Goal: Transaction & Acquisition: Purchase product/service

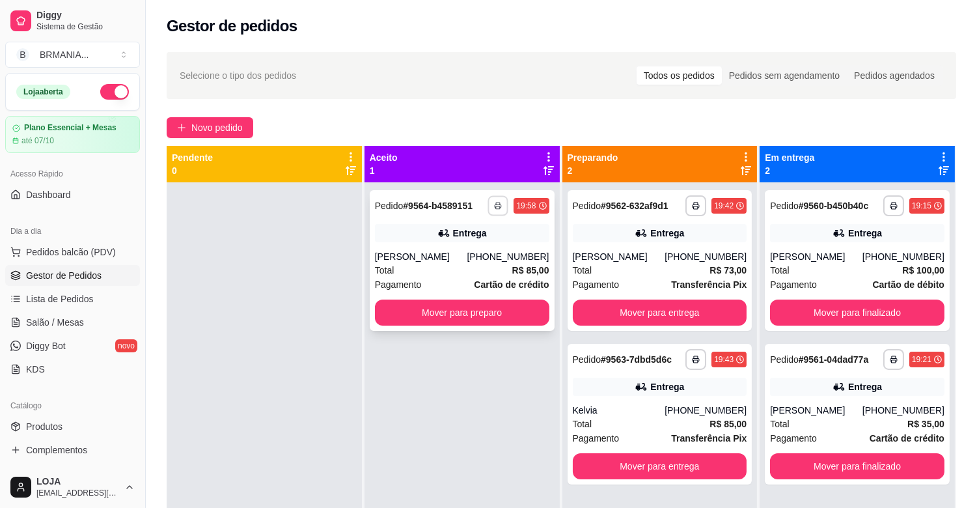
click at [497, 206] on rect "button" at bounding box center [499, 207] width 4 height 3
click at [466, 251] on button "IMPRESSORA" at bounding box center [460, 251] width 94 height 21
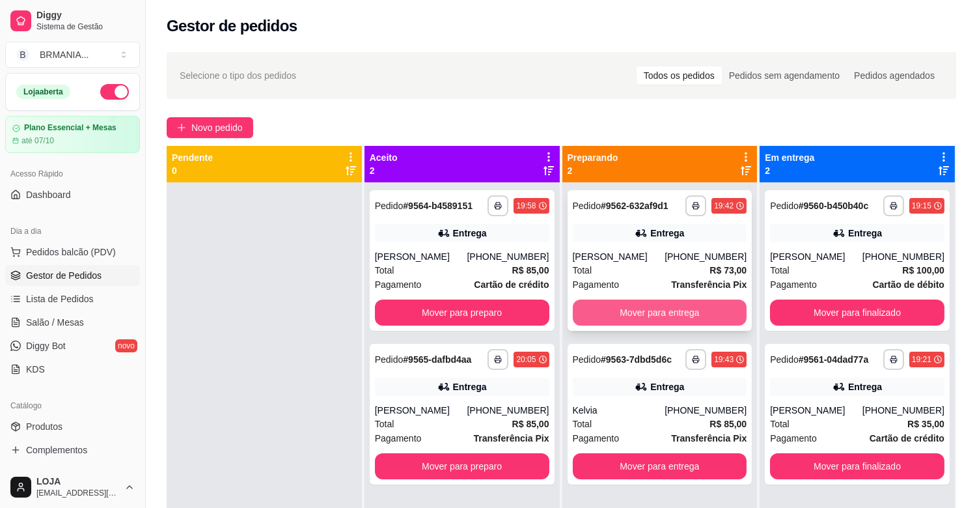
click at [706, 299] on button "Mover para entrega" at bounding box center [660, 312] width 174 height 26
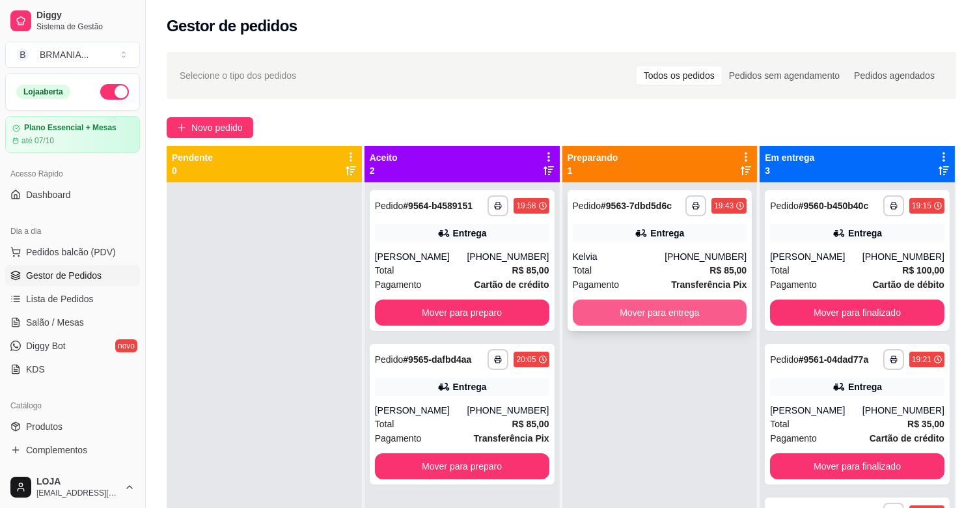
click at [608, 315] on button "Mover para entrega" at bounding box center [660, 312] width 174 height 26
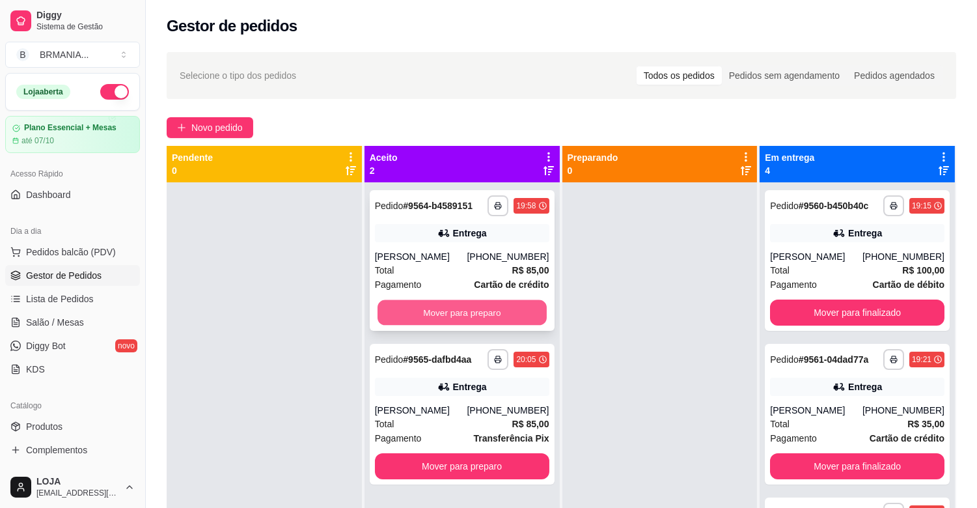
click at [489, 316] on button "Mover para preparo" at bounding box center [462, 312] width 169 height 25
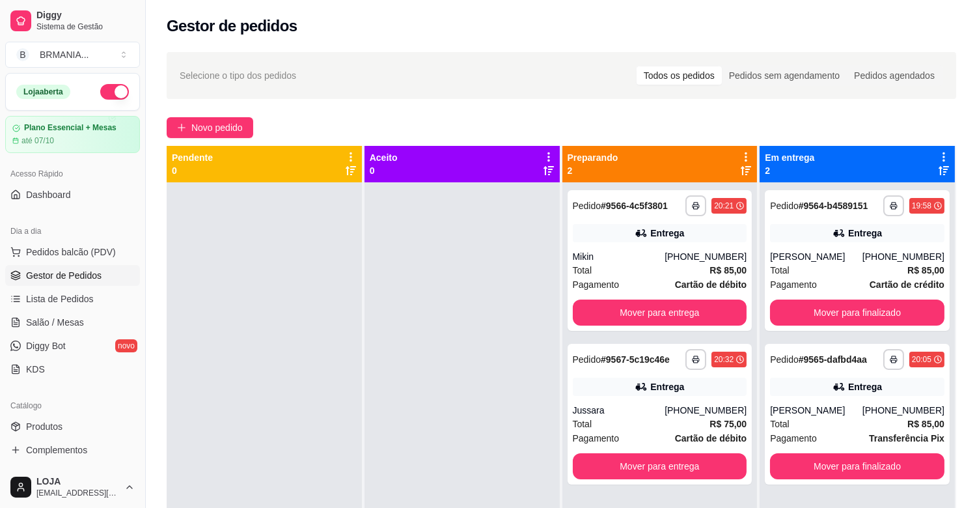
click at [133, 285] on div "Dia a dia Pedidos balcão (PDV) Gestor de Pedidos Lista de Pedidos Salão / Mesas…" at bounding box center [72, 299] width 145 height 169
click at [79, 249] on span "Pedidos balcão (PDV)" at bounding box center [71, 251] width 90 height 13
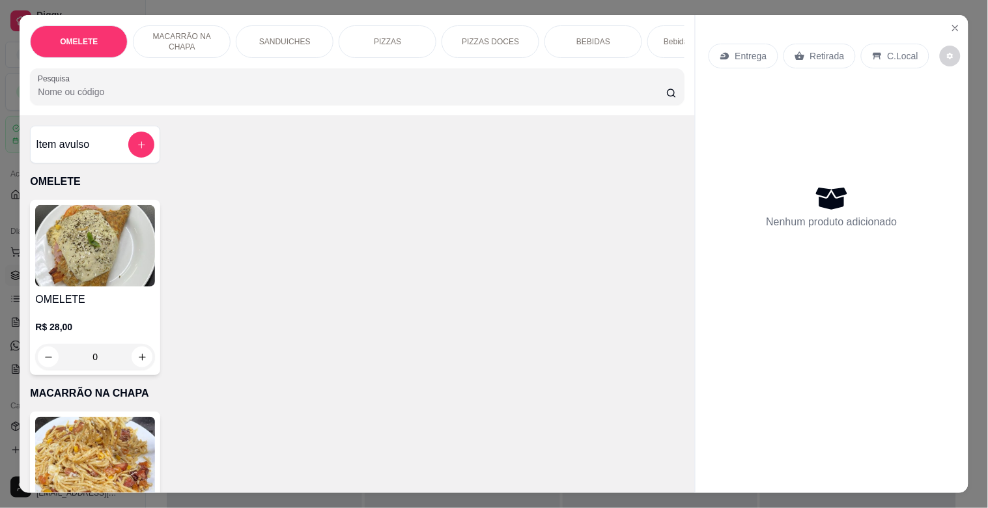
click at [172, 92] on input "Pesquisa" at bounding box center [352, 91] width 628 height 13
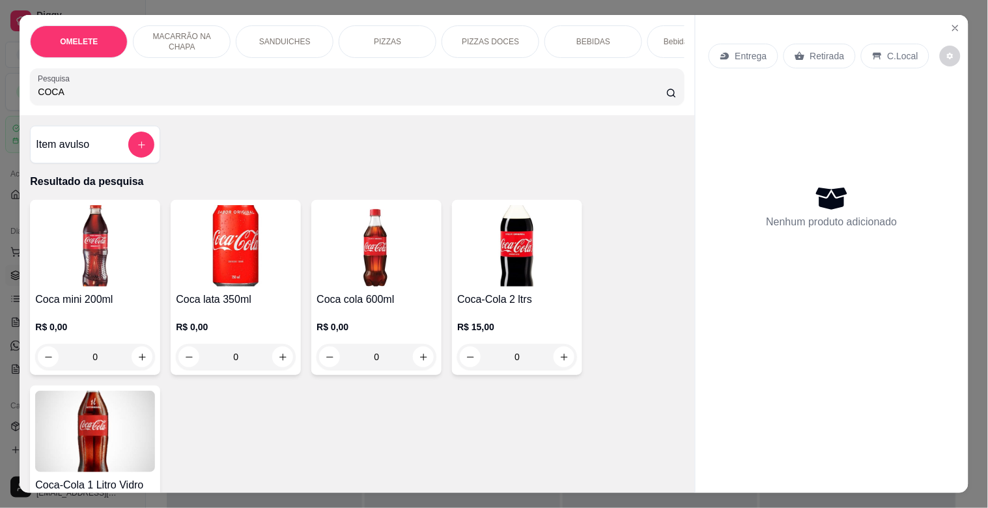
type input "COCA"
click at [391, 217] on img at bounding box center [376, 245] width 120 height 81
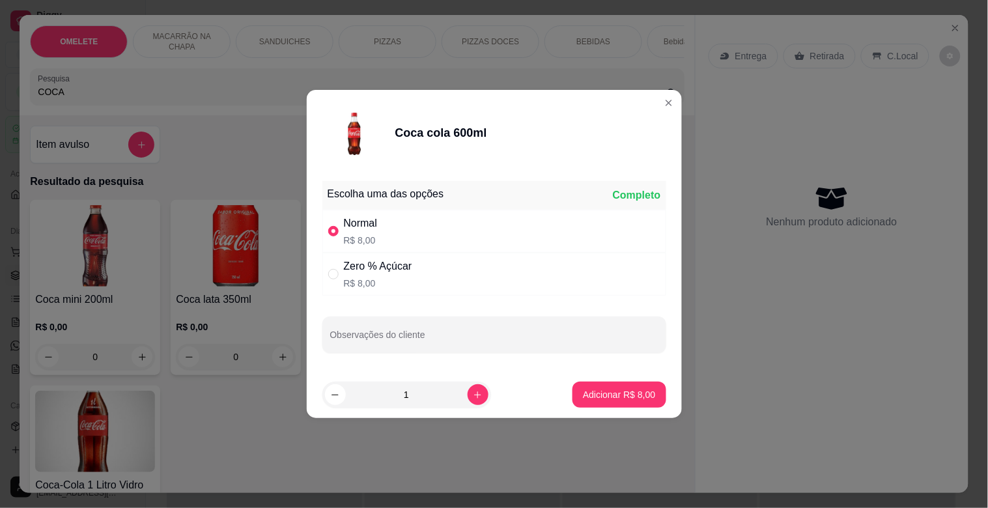
drag, startPoint x: 438, startPoint y: 280, endPoint x: 479, endPoint y: 298, distance: 44.9
click at [441, 280] on div "Zero % Açúcar R$ 8,00" at bounding box center [494, 274] width 344 height 43
radio input "false"
radio input "true"
click at [604, 398] on p "Adicionar R$ 8,00" at bounding box center [619, 394] width 72 height 13
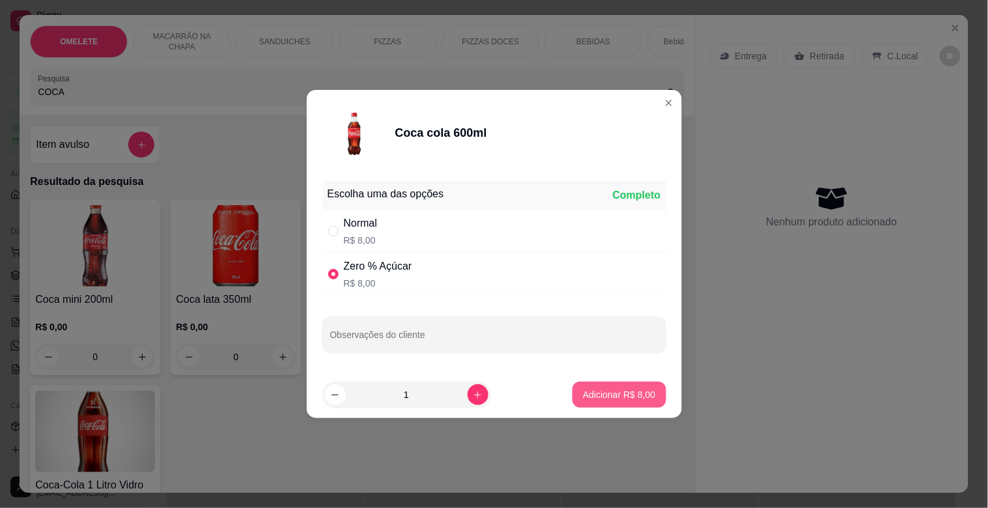
type input "1"
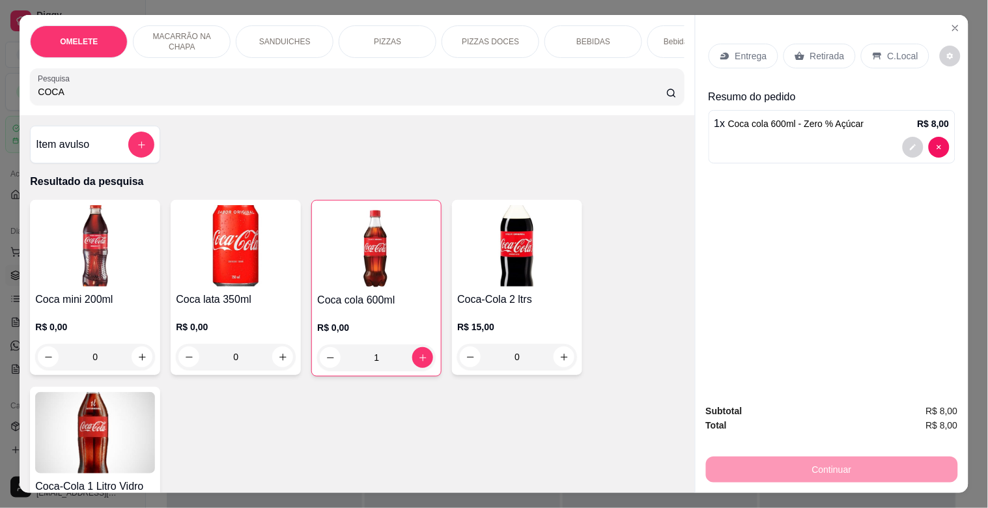
click at [289, 37] on p "SANDUICHES" at bounding box center [284, 41] width 51 height 10
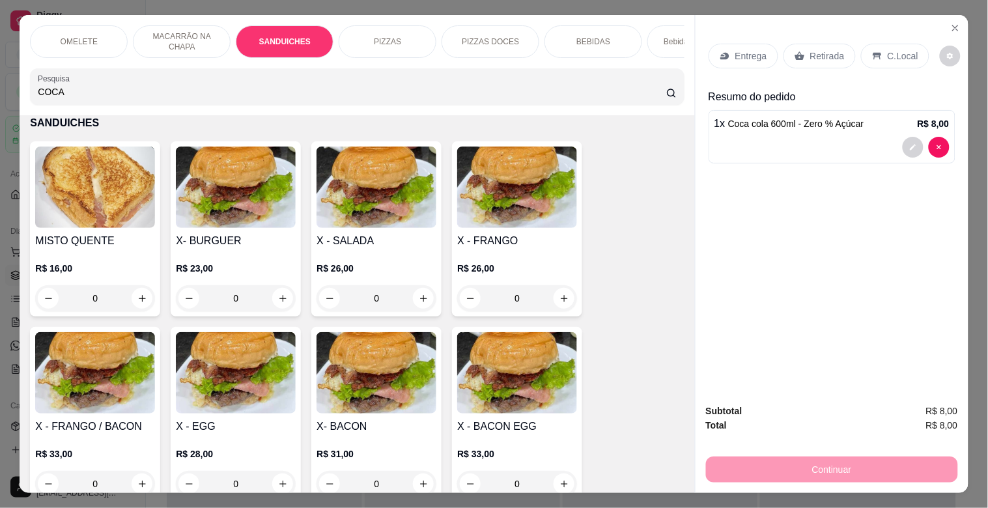
scroll to position [31, 0]
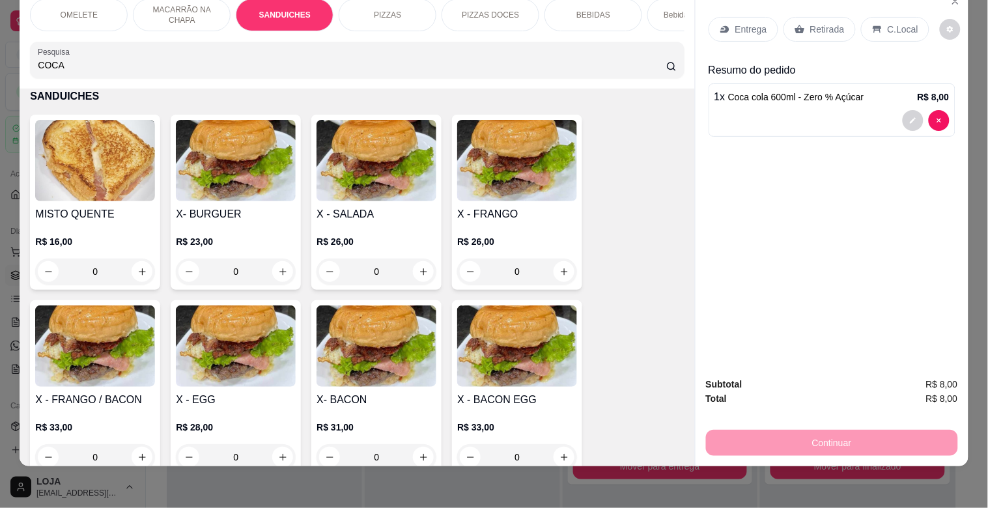
click at [231, 380] on img at bounding box center [236, 345] width 120 height 81
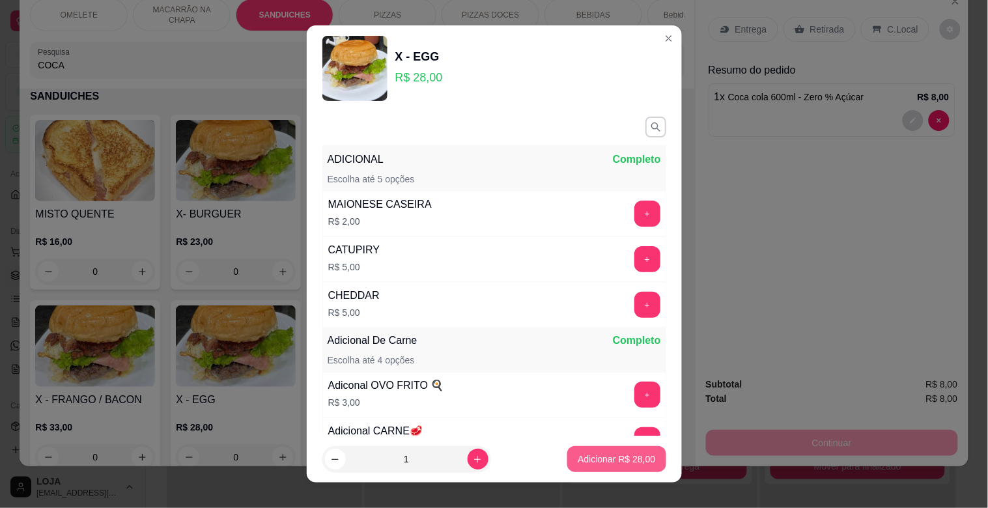
click at [594, 462] on p "Adicionar R$ 28,00" at bounding box center [615, 458] width 77 height 13
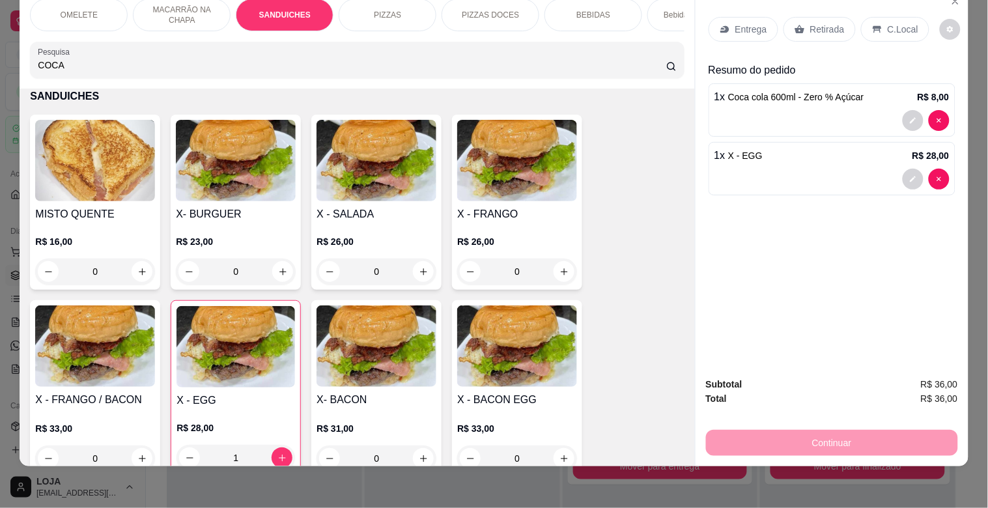
type input "1"
click at [158, 68] on input "COCA" at bounding box center [352, 65] width 628 height 13
type input "C"
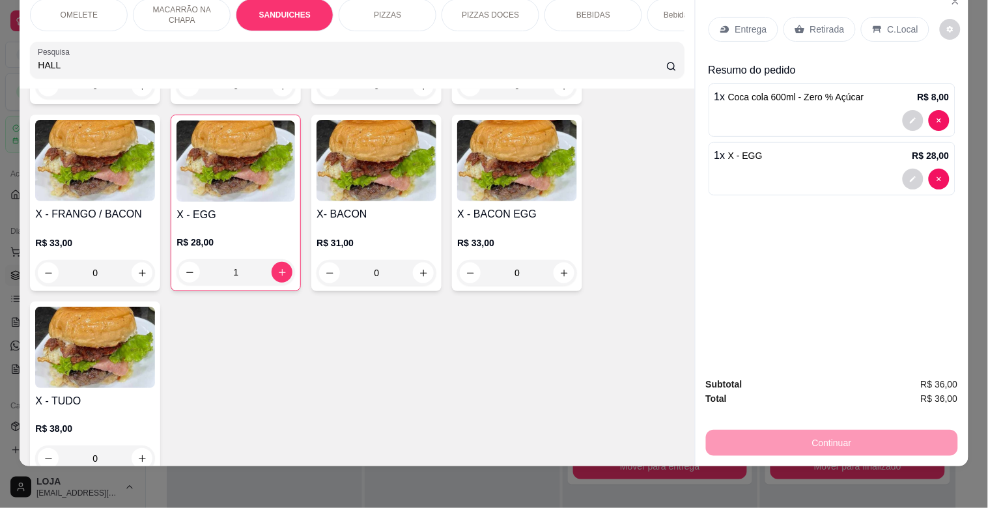
scroll to position [693, 0]
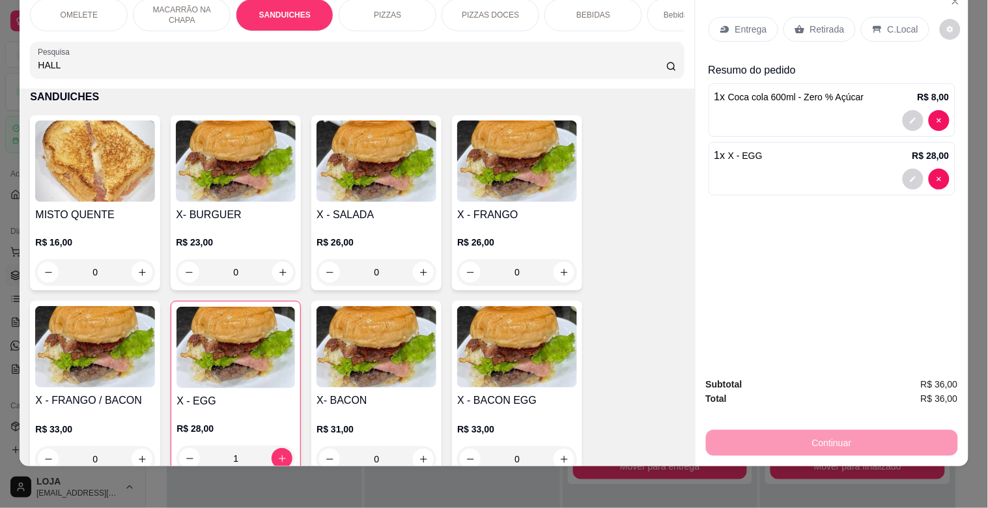
type input "HALL"
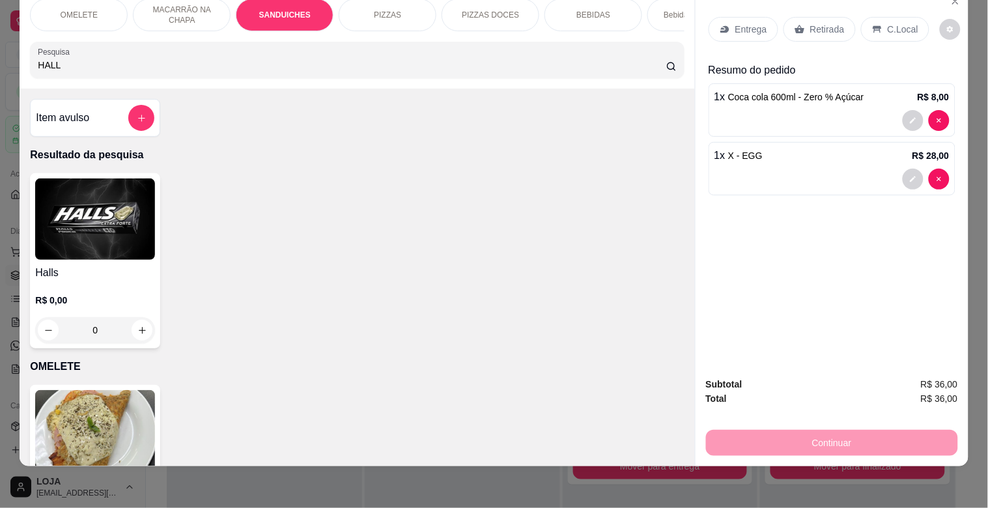
click at [126, 217] on img at bounding box center [95, 218] width 120 height 81
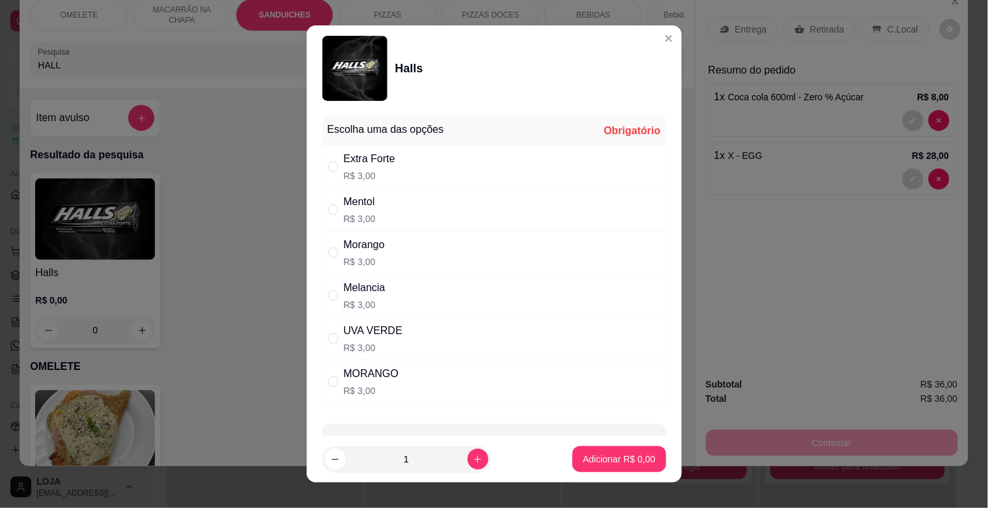
click at [395, 201] on div "Mentol R$ 3,00" at bounding box center [494, 209] width 344 height 43
radio input "true"
click at [596, 460] on p "Adicionar R$ 3,00" at bounding box center [619, 458] width 72 height 13
type input "1"
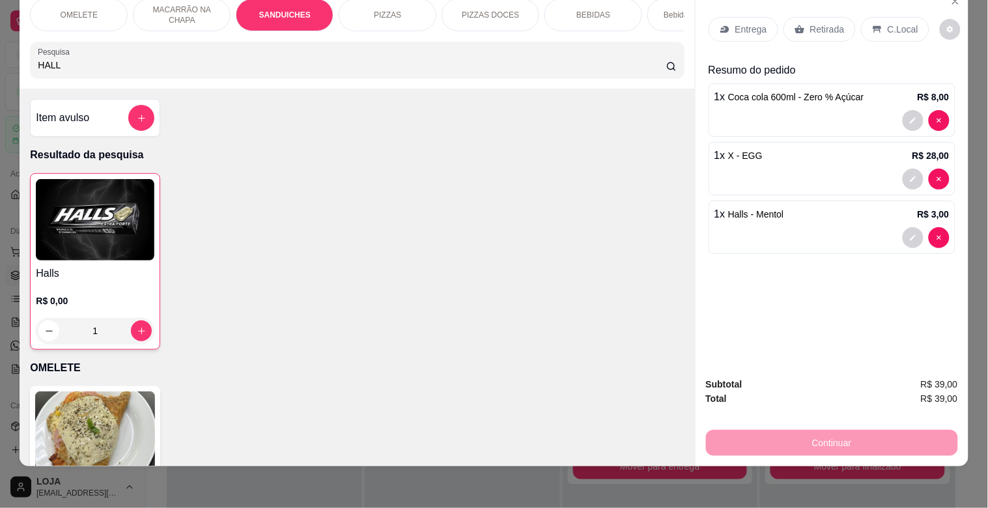
drag, startPoint x: 876, startPoint y: 20, endPoint x: 882, endPoint y: 10, distance: 10.8
click at [881, 17] on div "C.Local" at bounding box center [895, 29] width 68 height 25
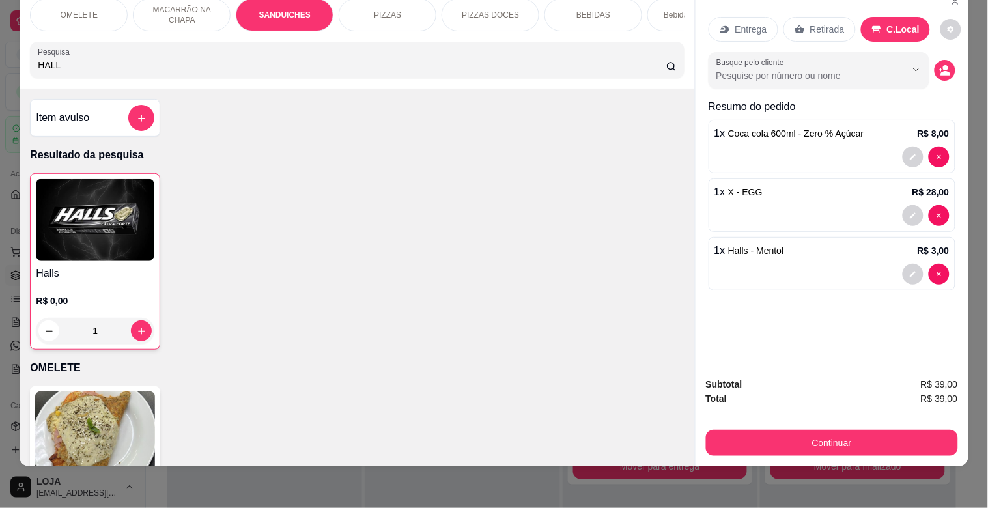
click at [814, 431] on button "Continuar" at bounding box center [832, 443] width 252 height 26
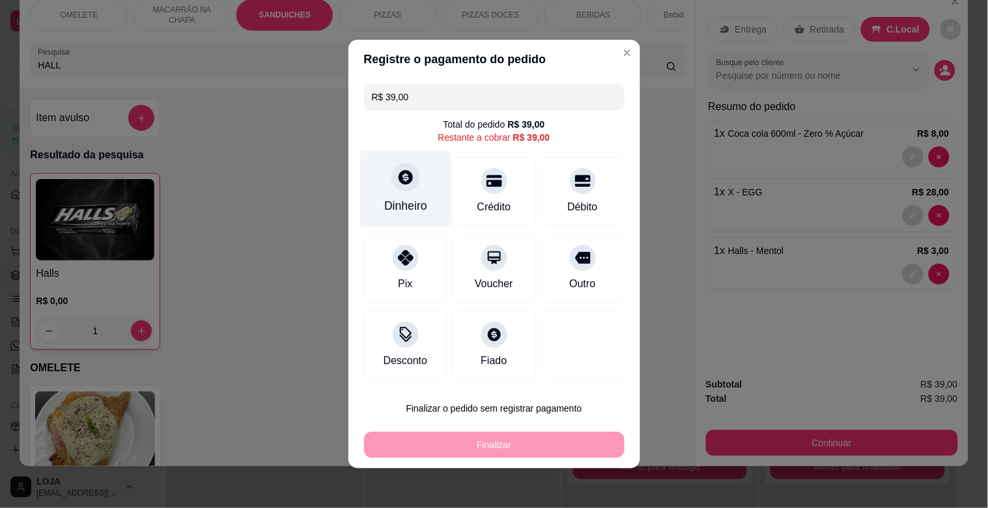
click at [399, 190] on div at bounding box center [405, 177] width 29 height 29
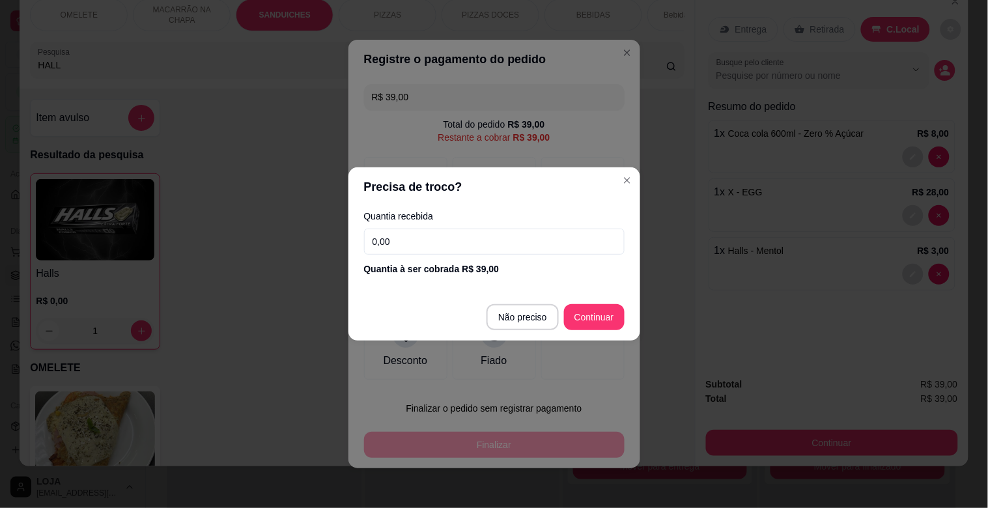
click at [431, 245] on input "0,00" at bounding box center [494, 242] width 260 height 26
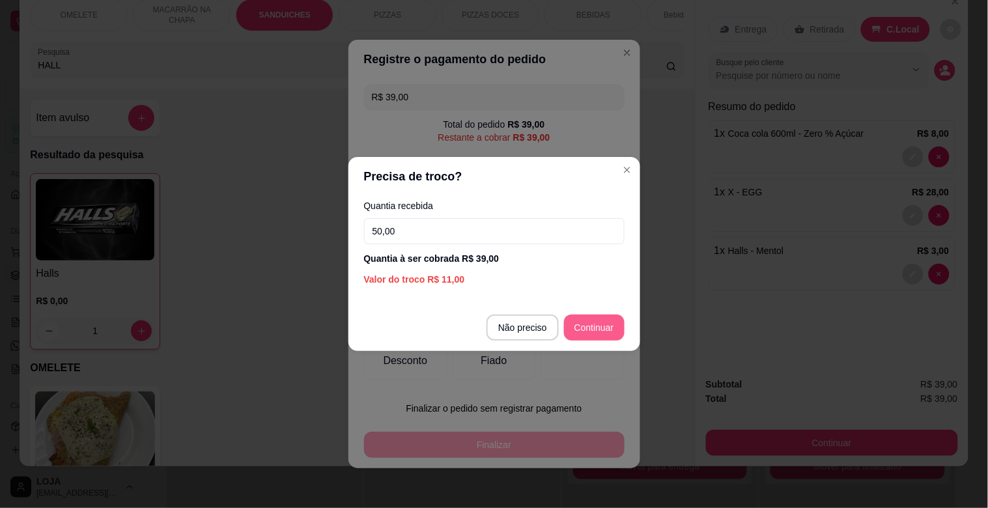
type input "50,00"
type input "R$ 0,00"
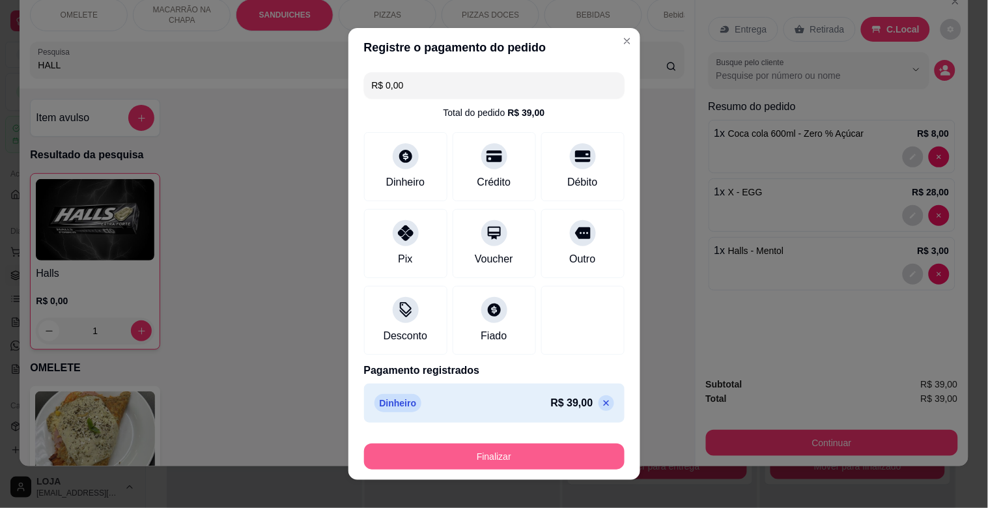
click at [430, 454] on button "Finalizar" at bounding box center [494, 456] width 260 height 26
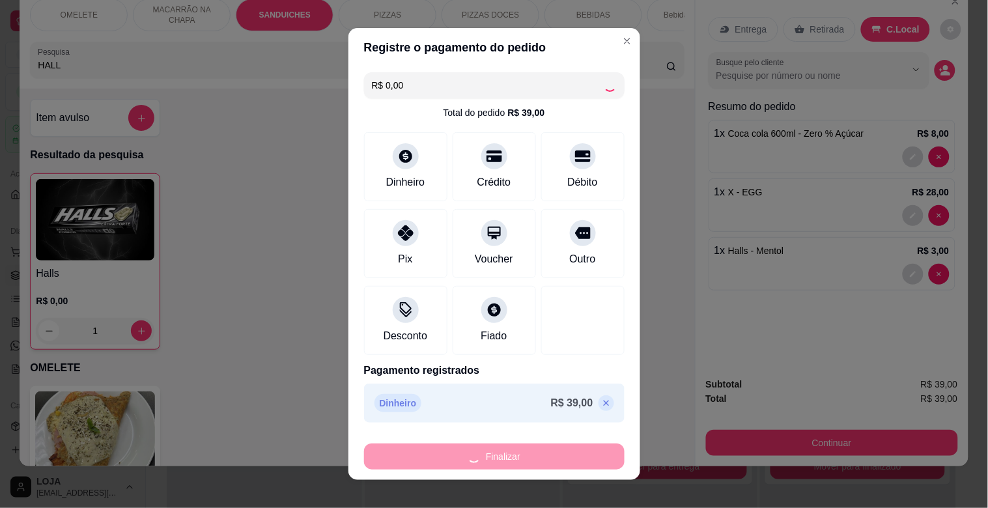
type input "0"
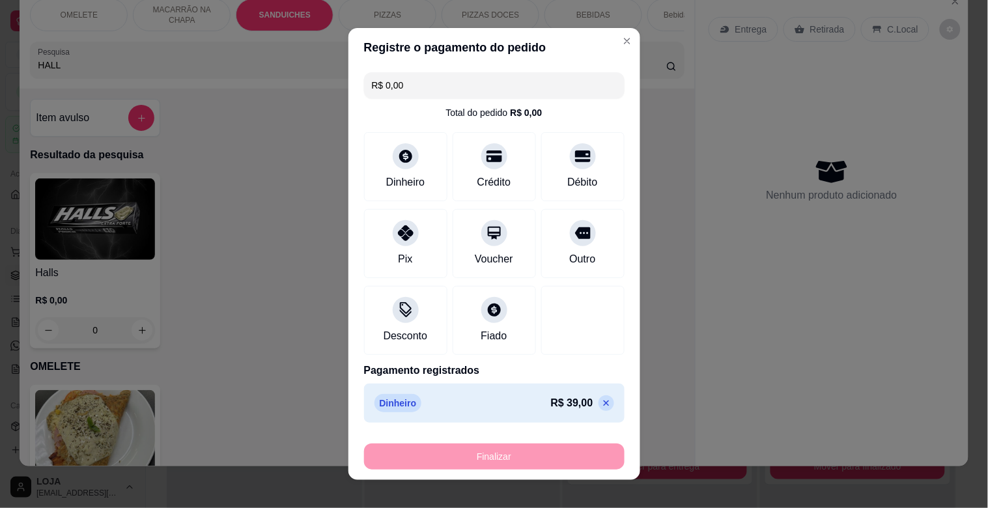
type input "-R$ 39,00"
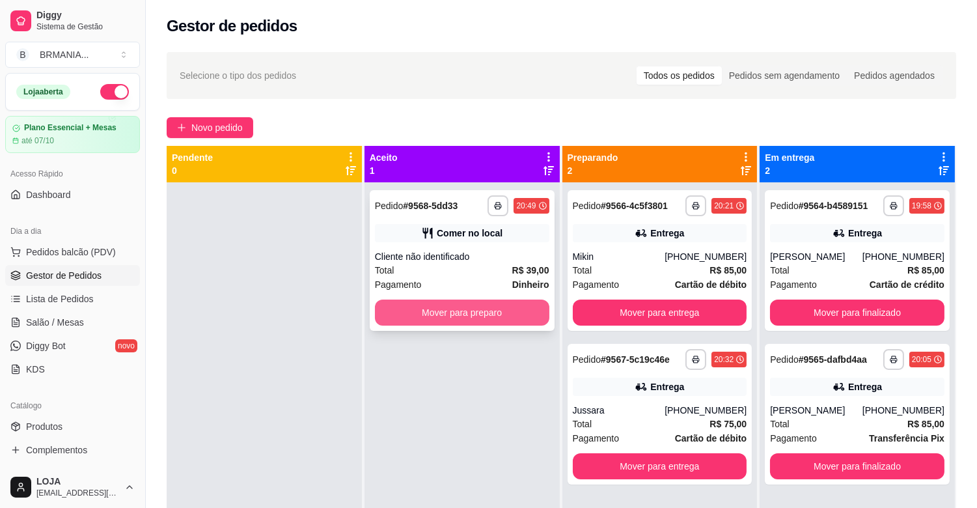
click at [445, 316] on button "Mover para preparo" at bounding box center [462, 312] width 174 height 26
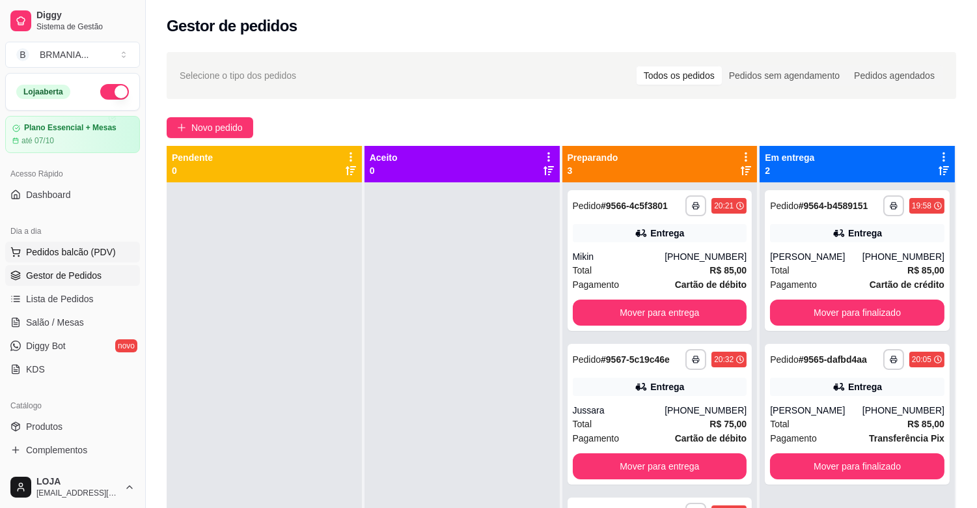
click at [70, 247] on span "Pedidos balcão (PDV)" at bounding box center [71, 251] width 90 height 13
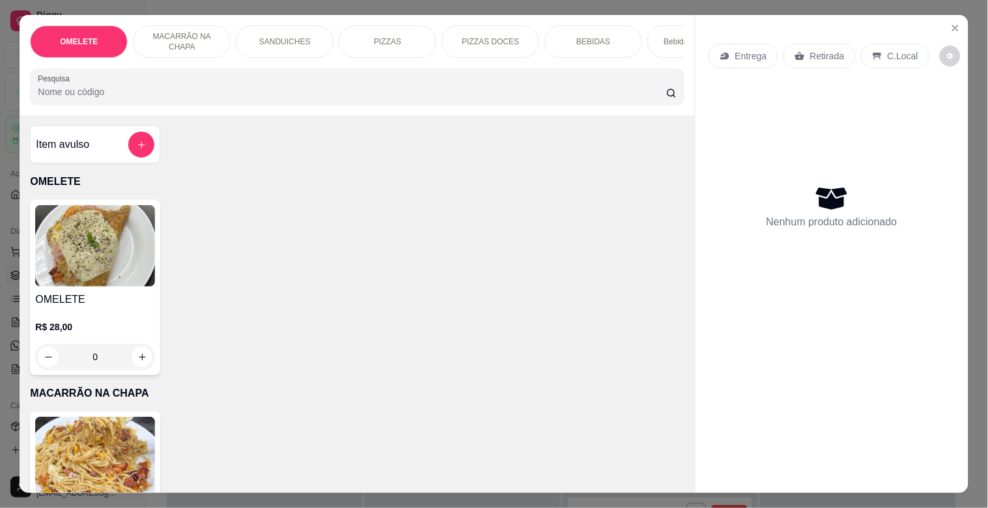
click at [272, 42] on div "SANDUICHES" at bounding box center [285, 41] width 98 height 33
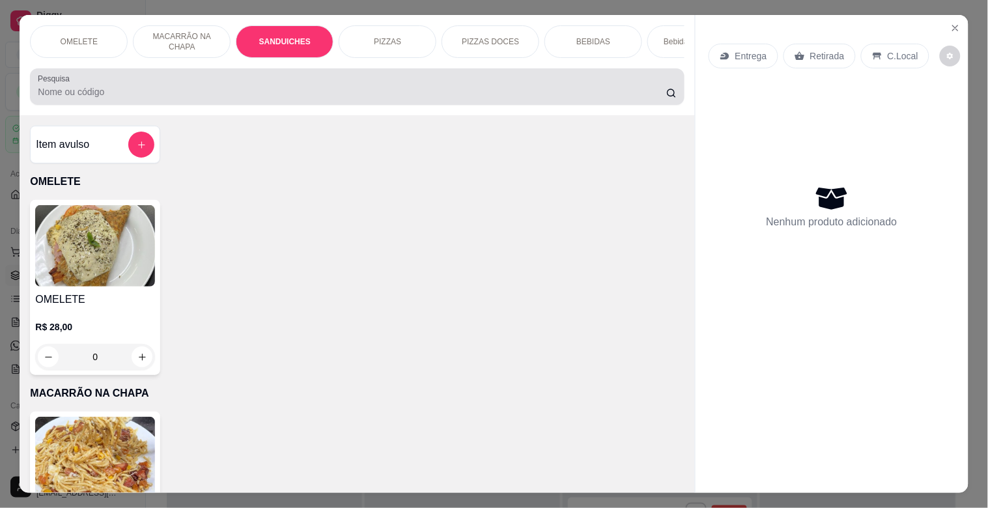
scroll to position [31, 0]
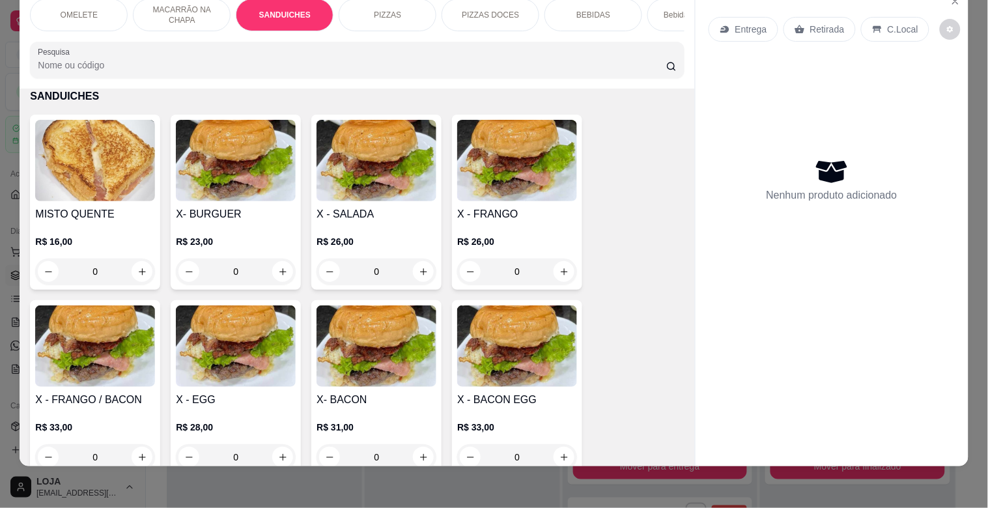
click at [224, 375] on img at bounding box center [236, 345] width 120 height 81
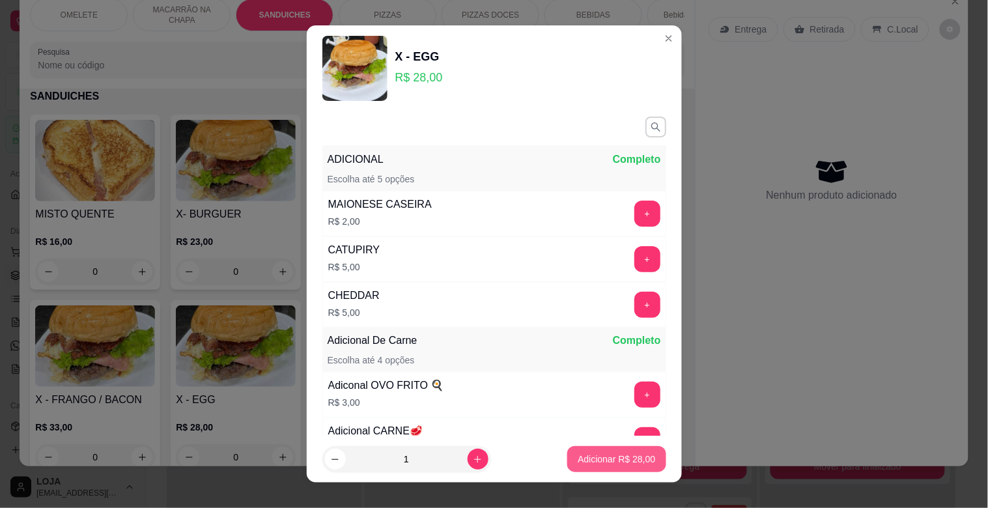
click at [587, 464] on p "Adicionar R$ 28,00" at bounding box center [615, 458] width 77 height 13
type input "1"
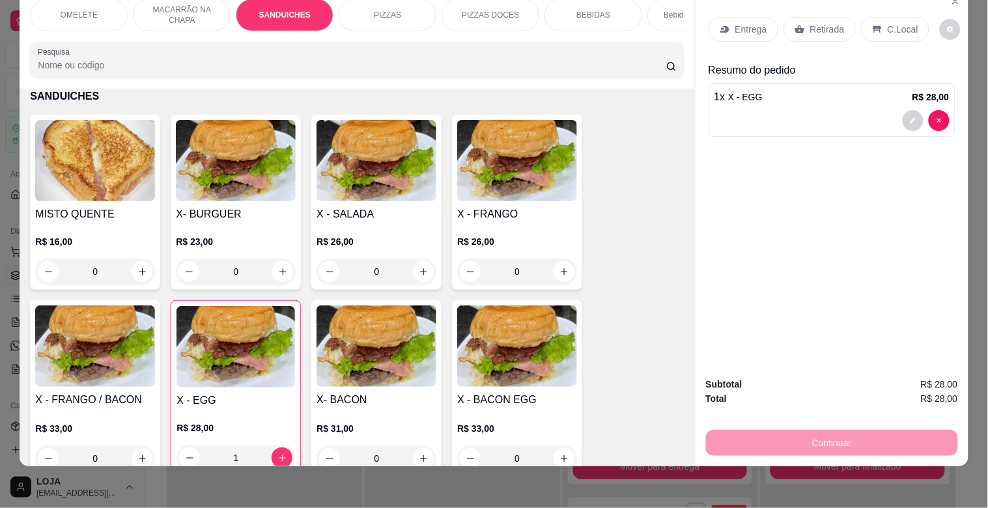
click at [226, 67] on input "Pesquisa" at bounding box center [352, 65] width 628 height 13
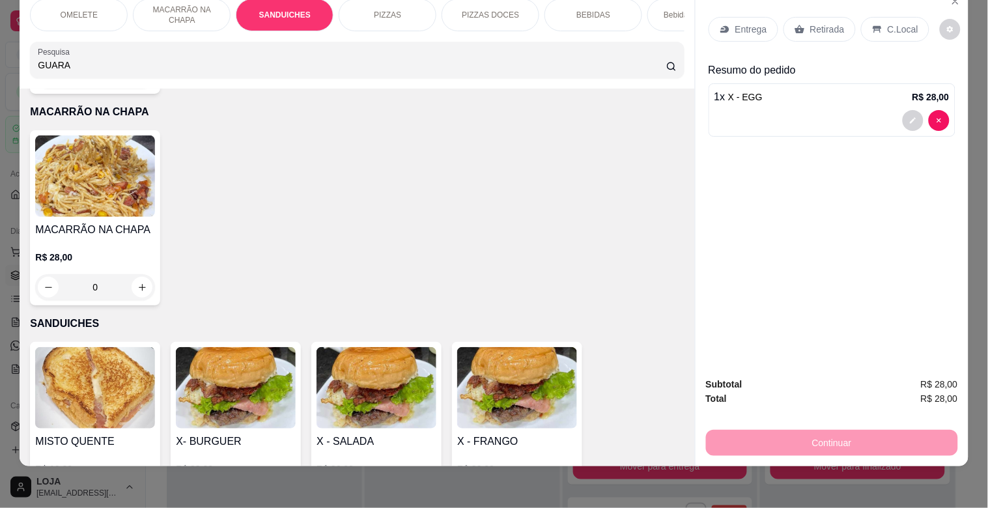
scroll to position [693, 0]
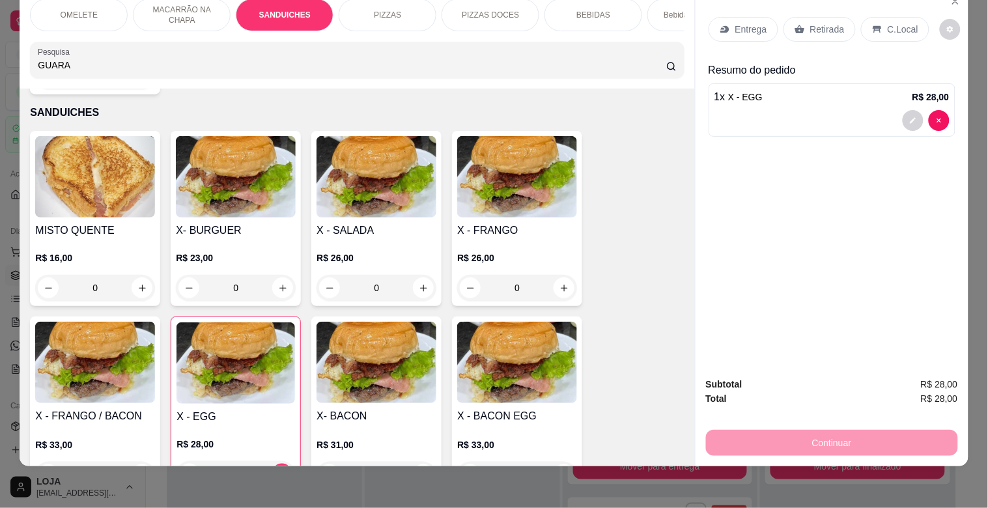
type input "GUARA"
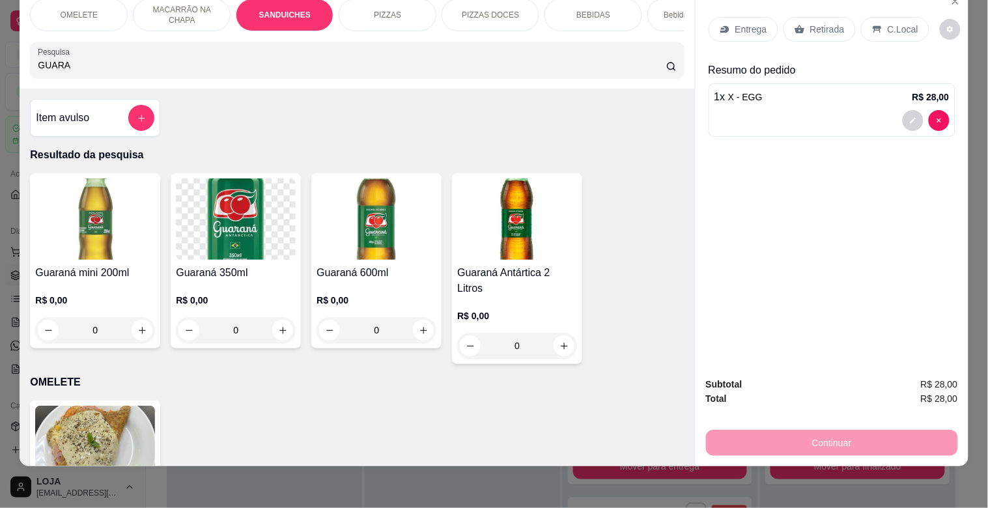
click at [277, 255] on img at bounding box center [236, 218] width 120 height 81
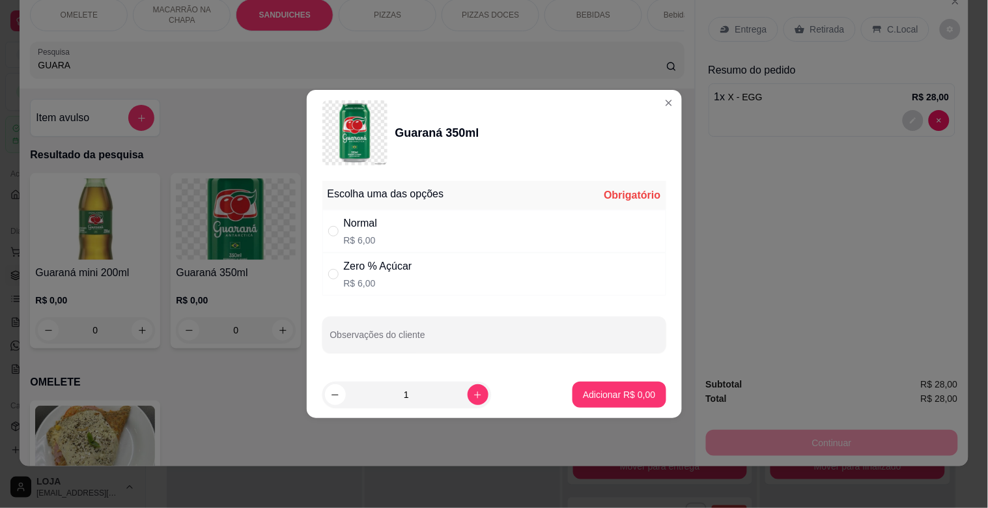
click at [458, 232] on div "Normal R$ 6,00" at bounding box center [494, 231] width 344 height 43
radio input "true"
click at [630, 389] on p "Adicionar R$ 6,00" at bounding box center [619, 394] width 72 height 13
type input "1"
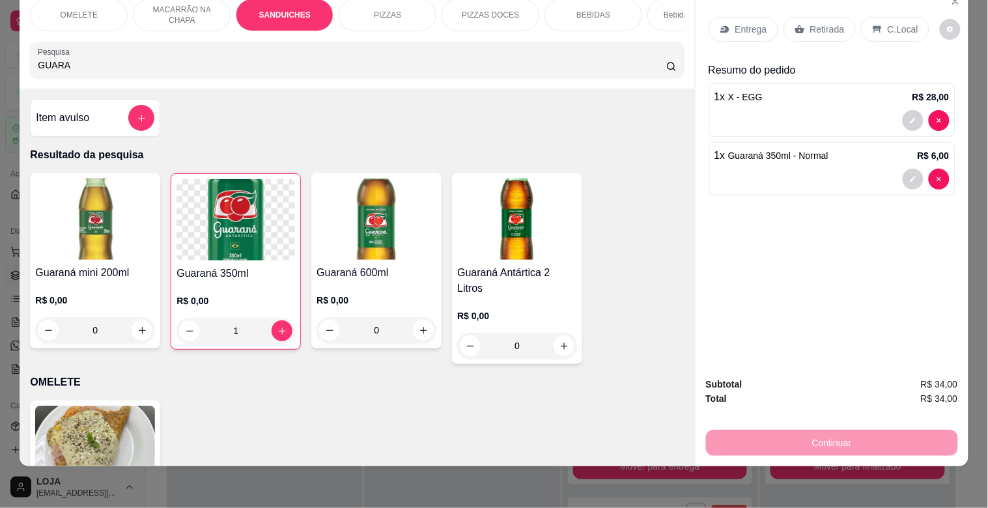
click at [758, 23] on p "Entrega" at bounding box center [751, 29] width 32 height 13
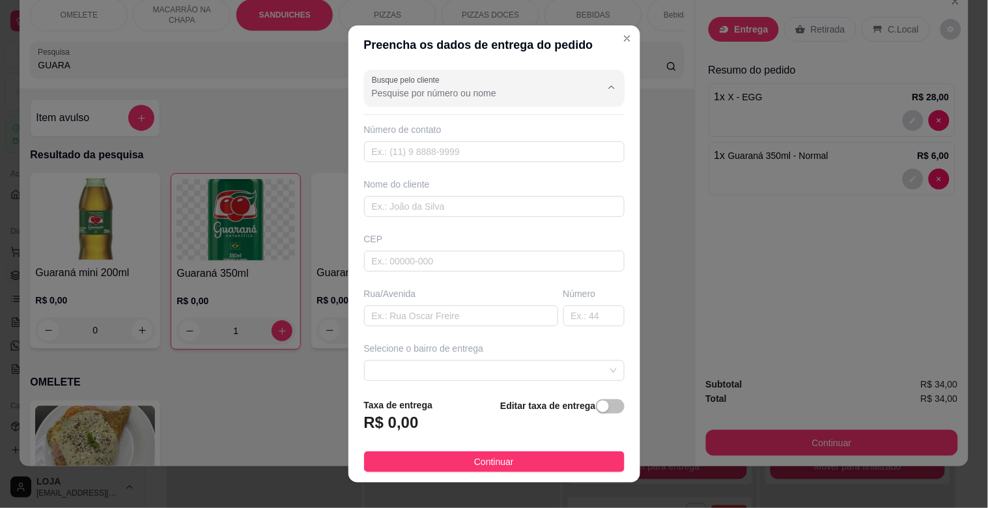
click at [432, 95] on input "Busque pelo cliente" at bounding box center [476, 93] width 208 height 13
type input "[PERSON_NAME]"
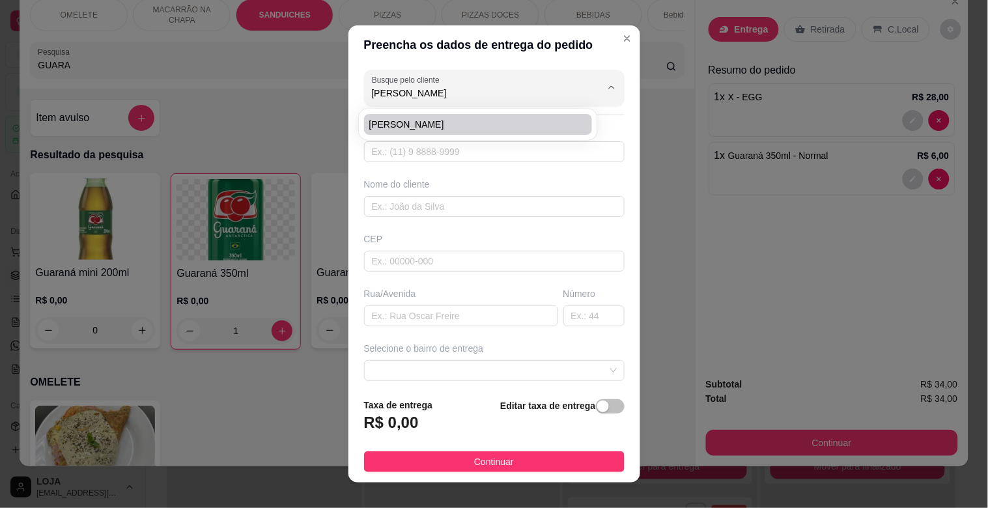
click at [400, 124] on span "[PERSON_NAME]" at bounding box center [471, 124] width 205 height 13
type input "31971158985"
type input "[PERSON_NAME]"
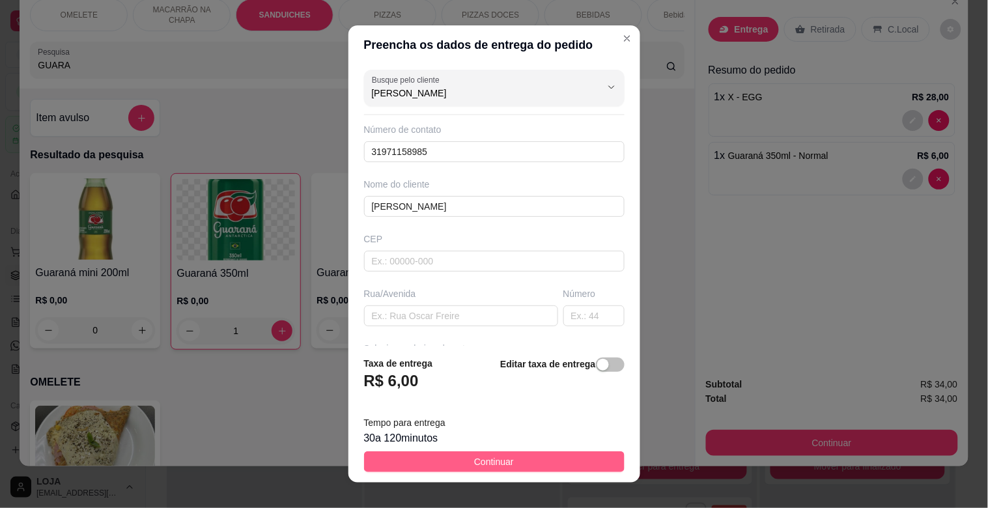
type input "[PERSON_NAME]"
click at [493, 464] on span "Continuar" at bounding box center [494, 461] width 40 height 14
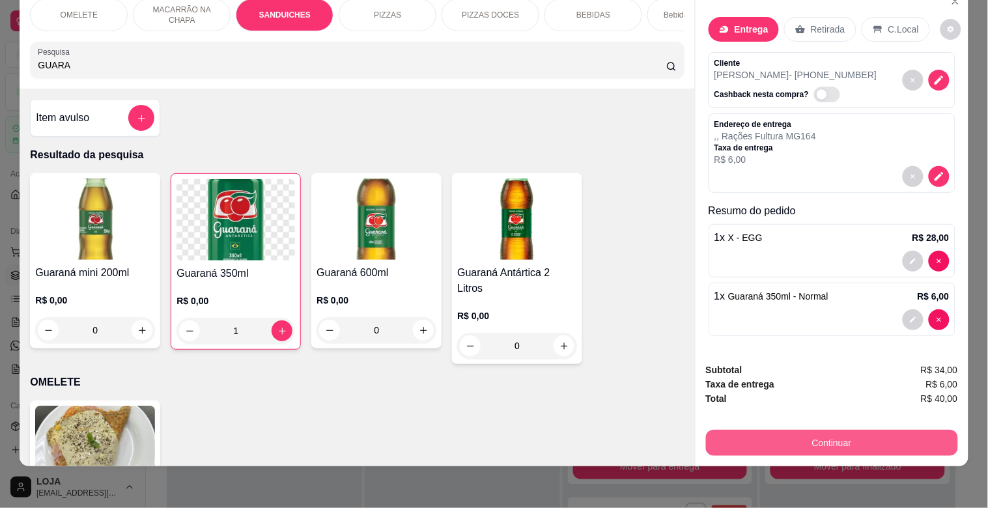
click at [874, 436] on button "Continuar" at bounding box center [832, 443] width 252 height 26
click at [832, 430] on button "Continuar" at bounding box center [832, 443] width 252 height 26
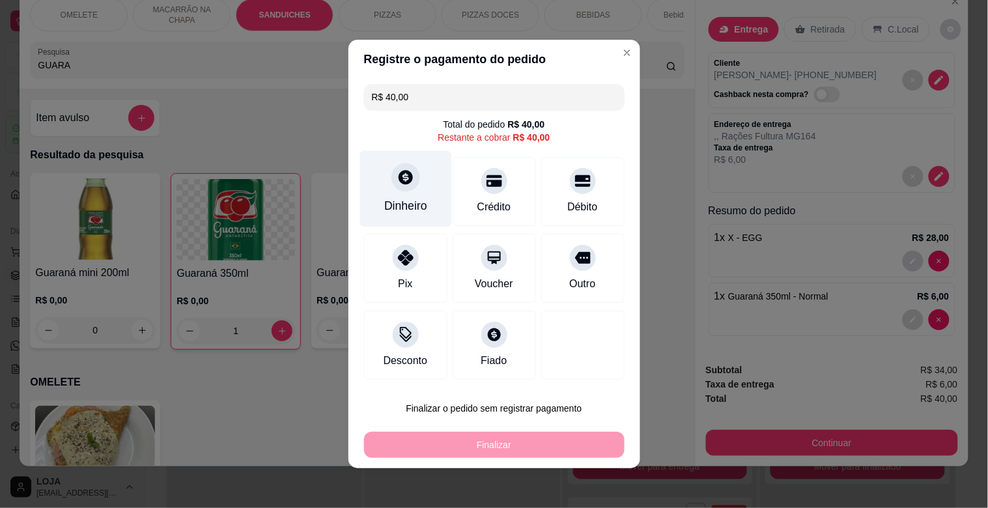
click at [398, 215] on div "Dinheiro" at bounding box center [405, 189] width 92 height 76
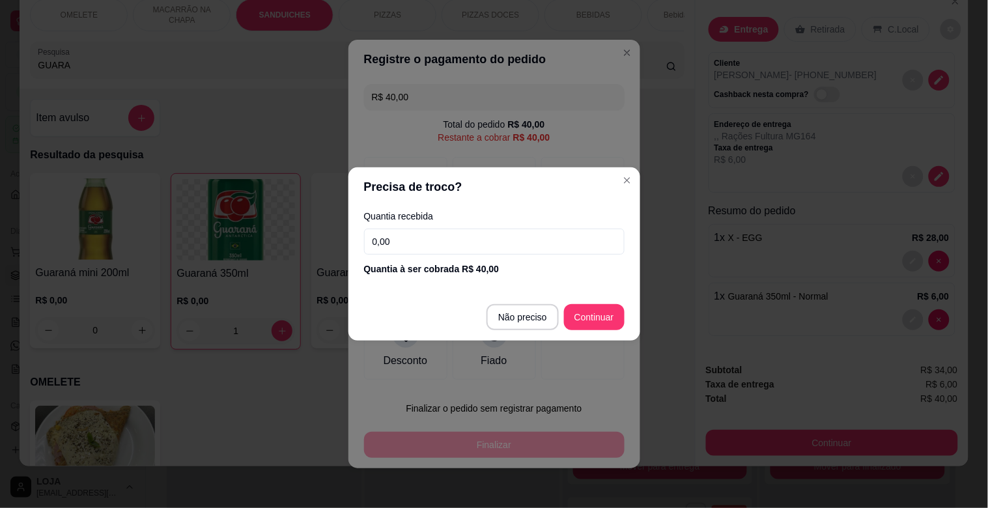
click at [430, 255] on div "Quantia recebida 0,00 Quantia à ser cobrada R$ 40,00" at bounding box center [494, 243] width 292 height 74
click at [428, 236] on input "0,00" at bounding box center [494, 242] width 260 height 26
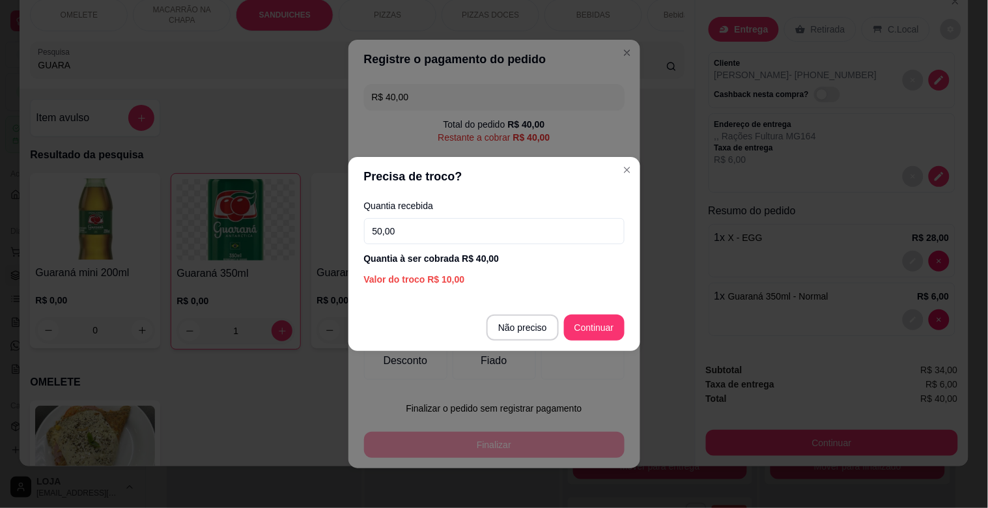
type input "50,00"
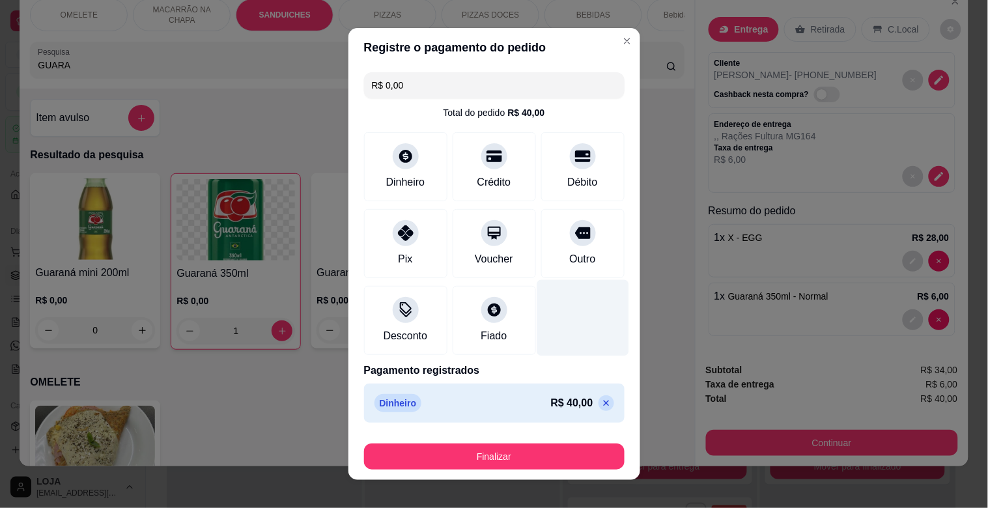
type input "R$ 0,00"
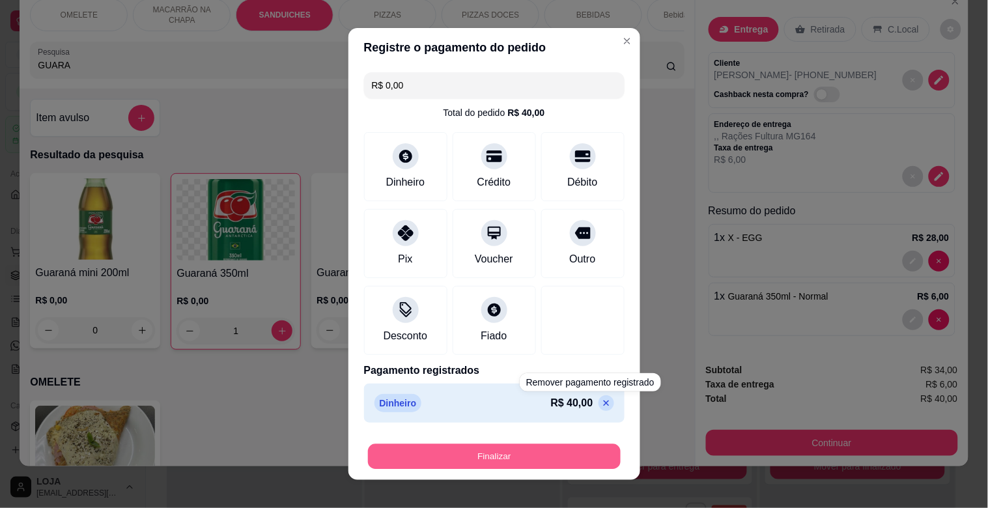
click at [540, 450] on button "Finalizar" at bounding box center [494, 456] width 253 height 25
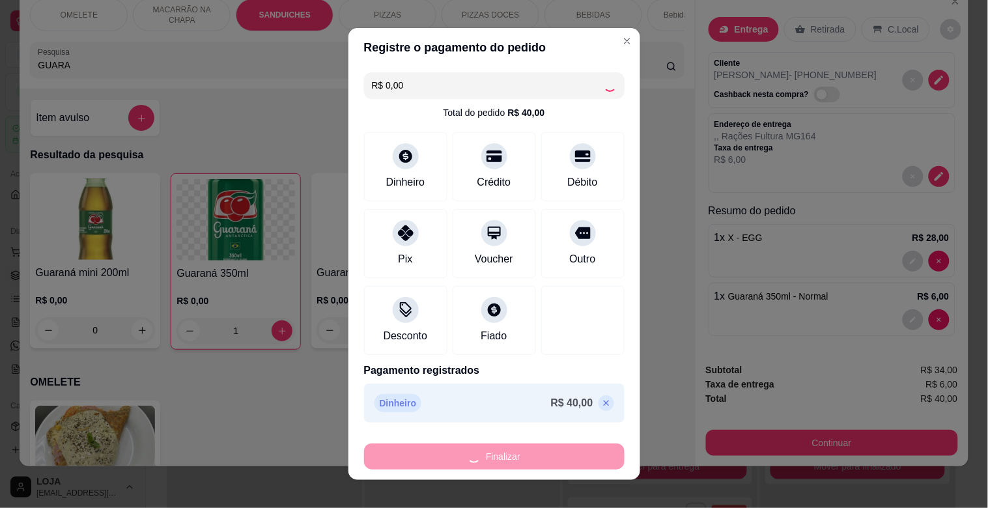
type input "0"
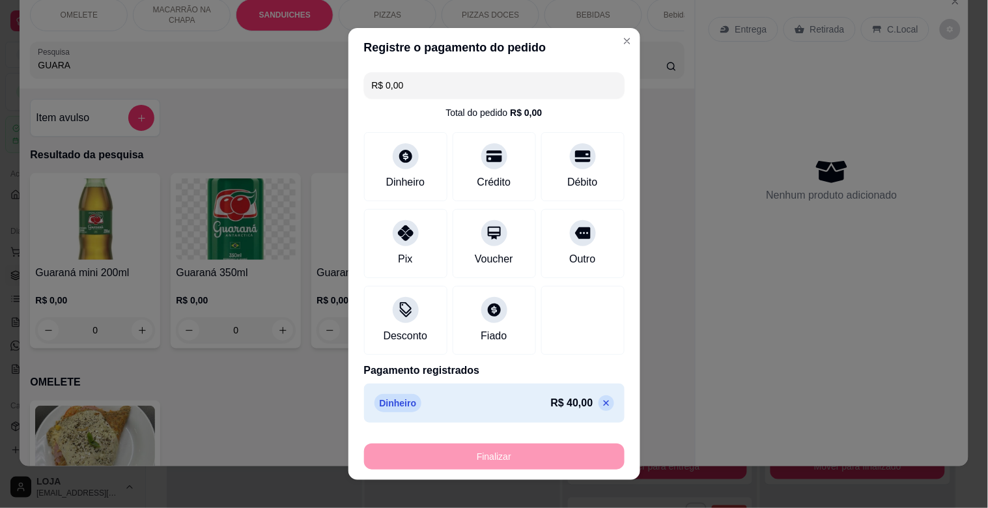
type input "-R$ 40,00"
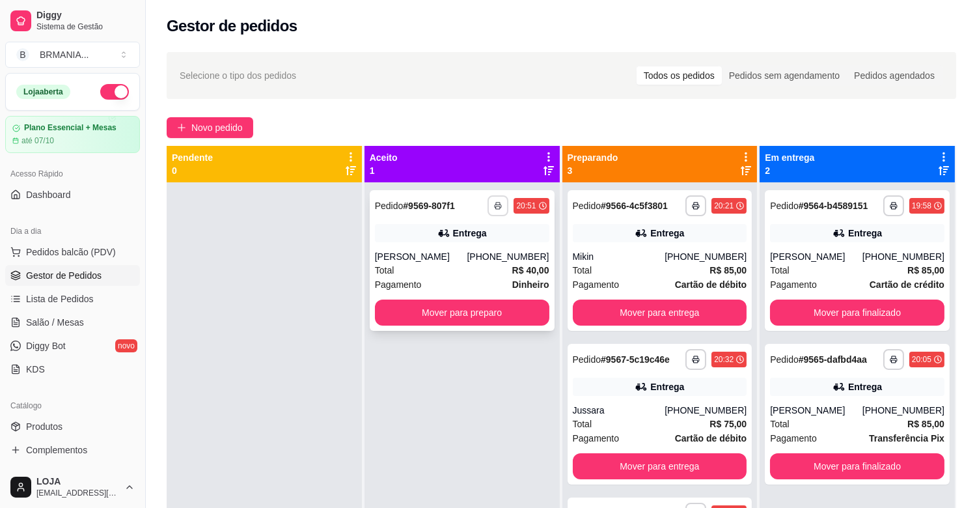
click at [492, 200] on button "button" at bounding box center [498, 205] width 21 height 21
click at [471, 256] on button "IMPRESSORA" at bounding box center [460, 251] width 94 height 21
click at [496, 207] on icon "button" at bounding box center [498, 206] width 8 height 8
click at [454, 253] on button "IMPRESSORA" at bounding box center [460, 251] width 94 height 21
click at [484, 307] on button "Mover para preparo" at bounding box center [462, 312] width 174 height 26
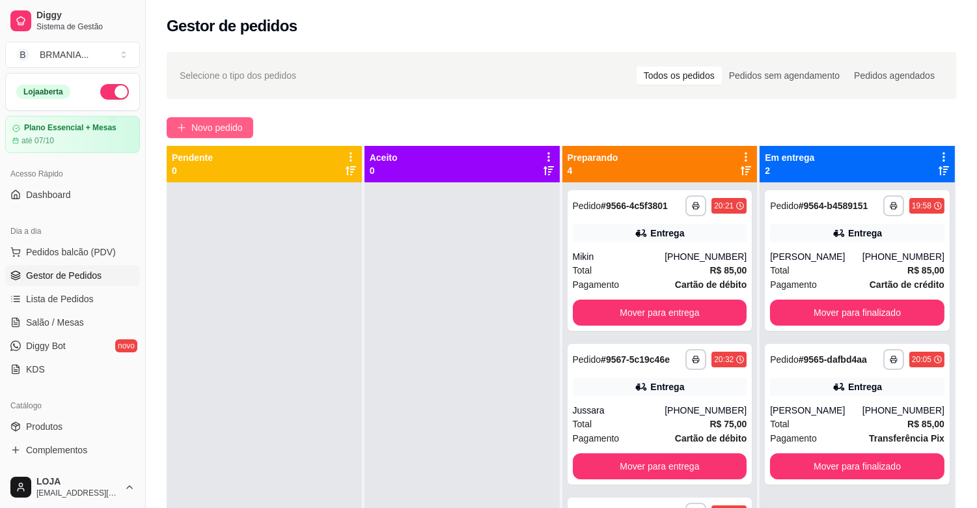
click at [219, 126] on span "Novo pedido" at bounding box center [216, 127] width 51 height 14
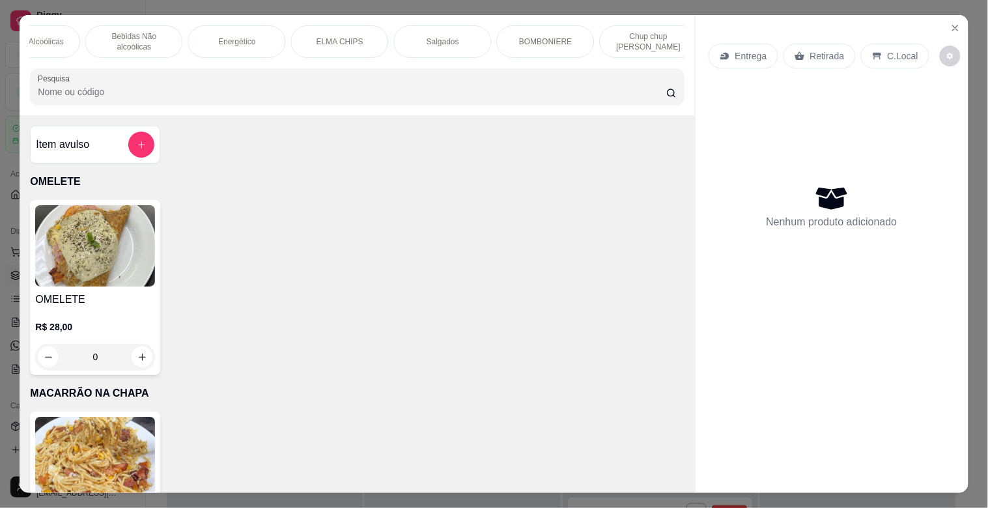
scroll to position [0, 665]
click at [532, 36] on p "BOMBONIERE" at bounding box center [545, 41] width 53 height 10
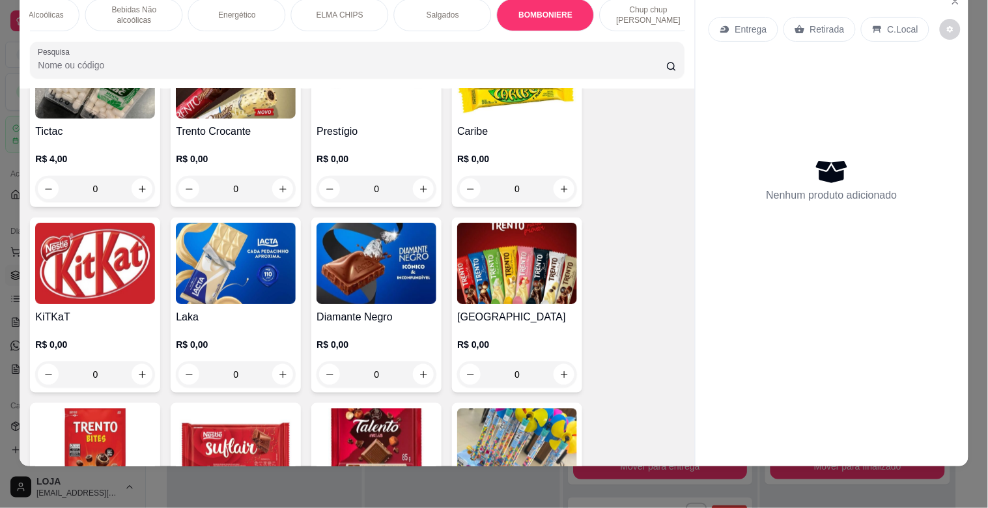
scroll to position [5328, 0]
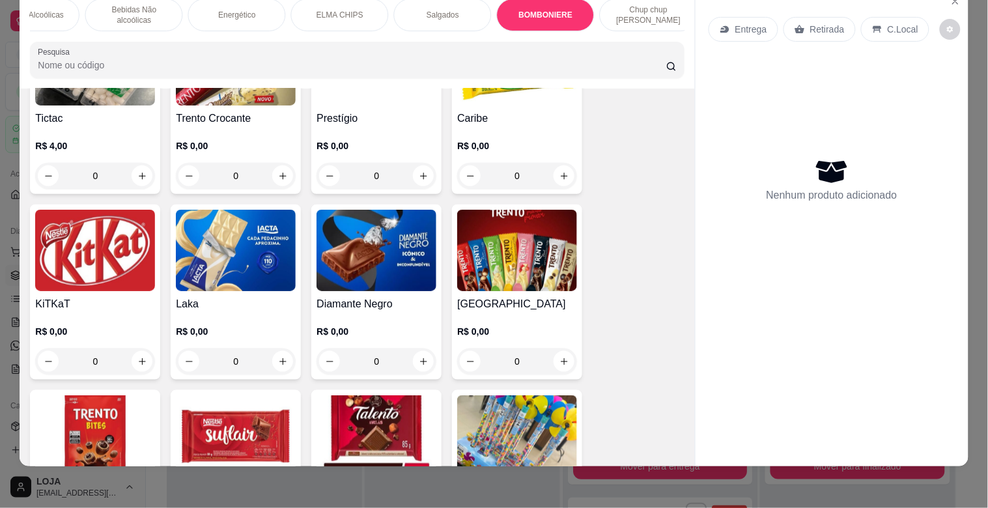
click at [394, 238] on img at bounding box center [376, 250] width 120 height 81
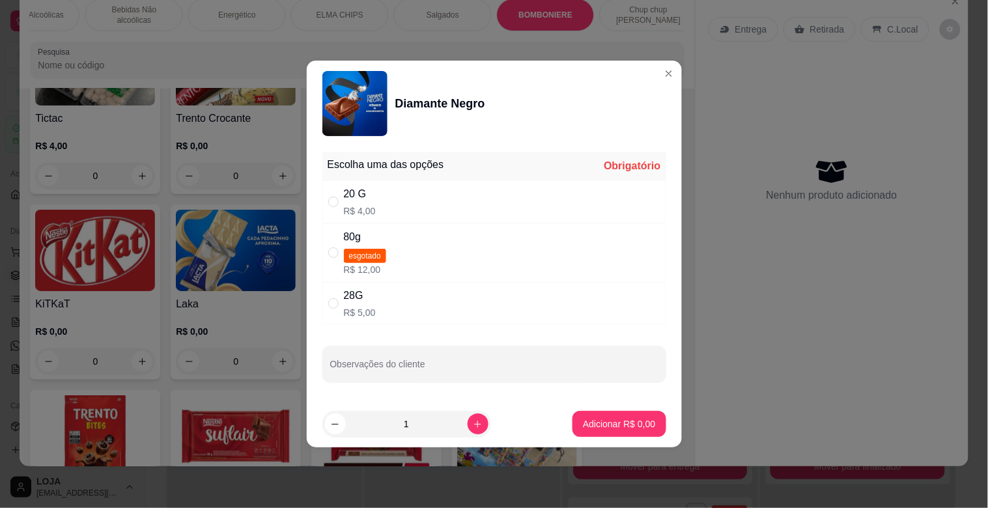
click at [341, 298] on div "" at bounding box center [336, 303] width 16 height 14
click at [339, 302] on div "" at bounding box center [336, 303] width 16 height 14
radio input "true"
click at [637, 421] on p "Adicionar R$ 5,00" at bounding box center [619, 423] width 70 height 12
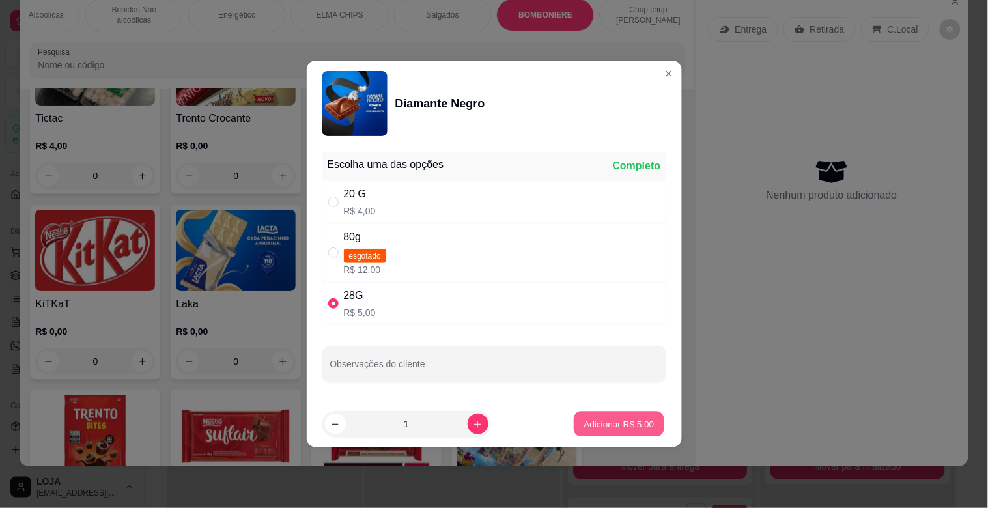
type input "1"
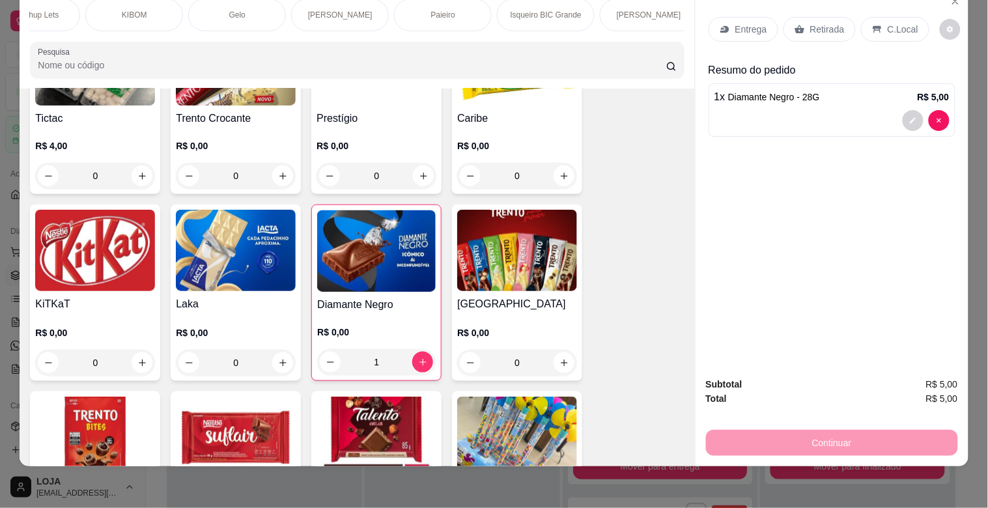
scroll to position [0, 1397]
click at [296, 12] on div "[PERSON_NAME]" at bounding box center [328, 15] width 98 height 33
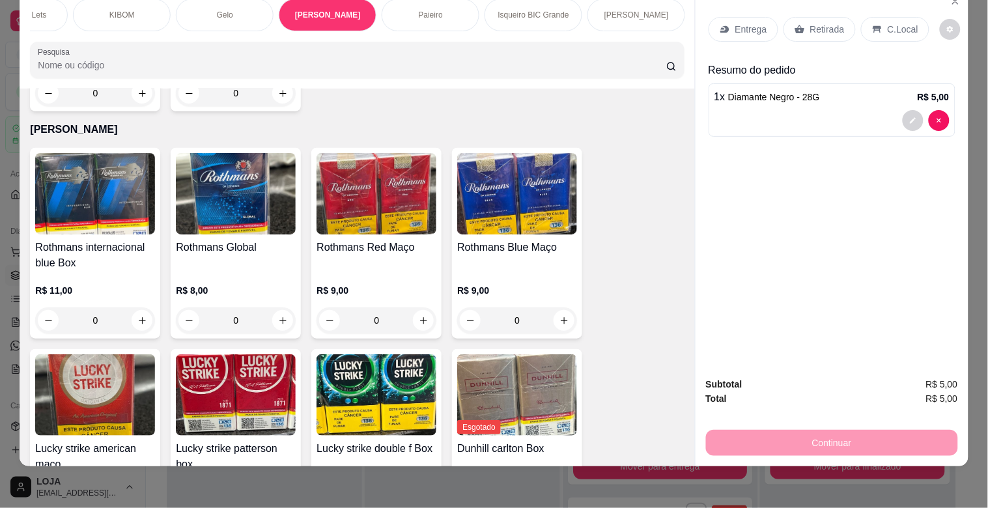
click at [445, 7] on div "Paieiro" at bounding box center [431, 15] width 98 height 33
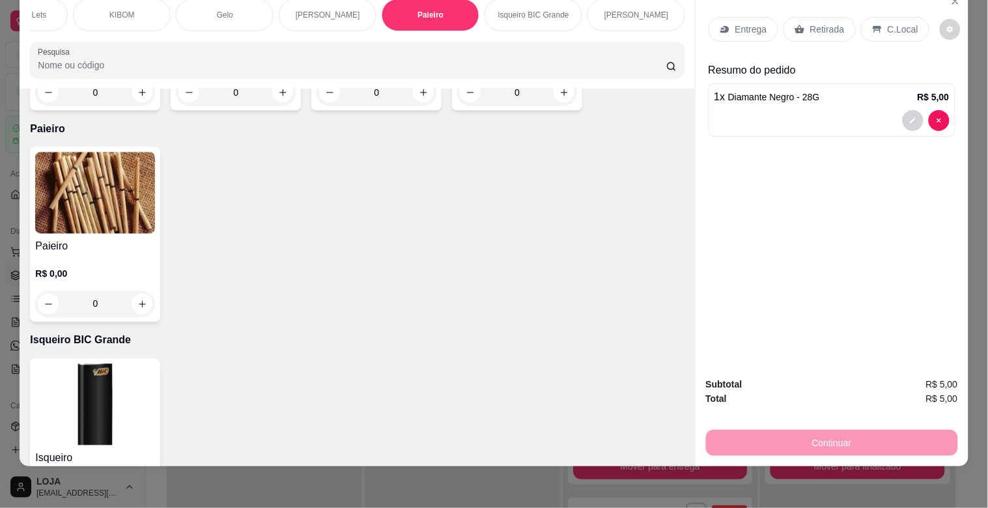
click at [102, 152] on img at bounding box center [95, 192] width 120 height 81
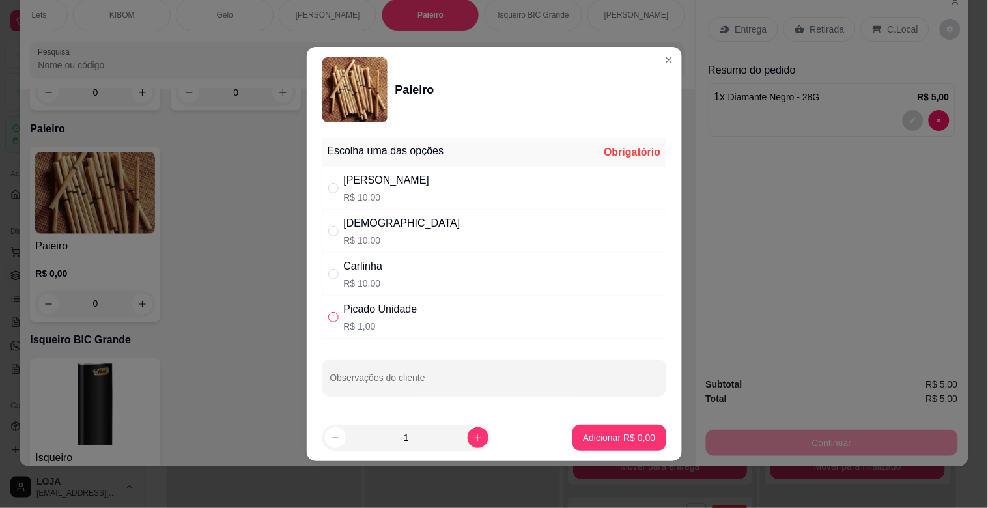
click at [331, 314] on input "" at bounding box center [333, 317] width 10 height 10
radio input "true"
click at [473, 433] on icon "increase-product-quantity" at bounding box center [478, 438] width 10 height 10
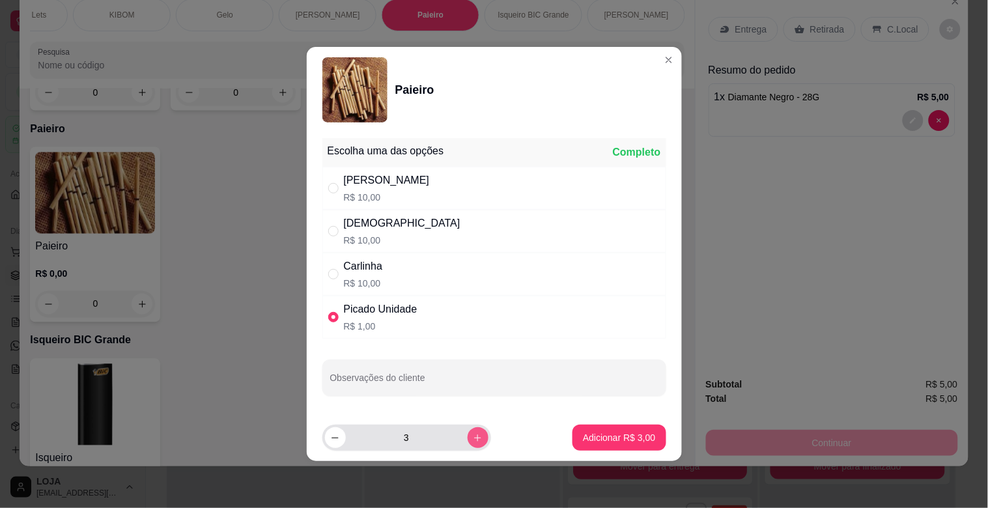
type input "4"
click at [606, 437] on p "Adicionar R$ 4,00" at bounding box center [619, 437] width 70 height 12
type input "4"
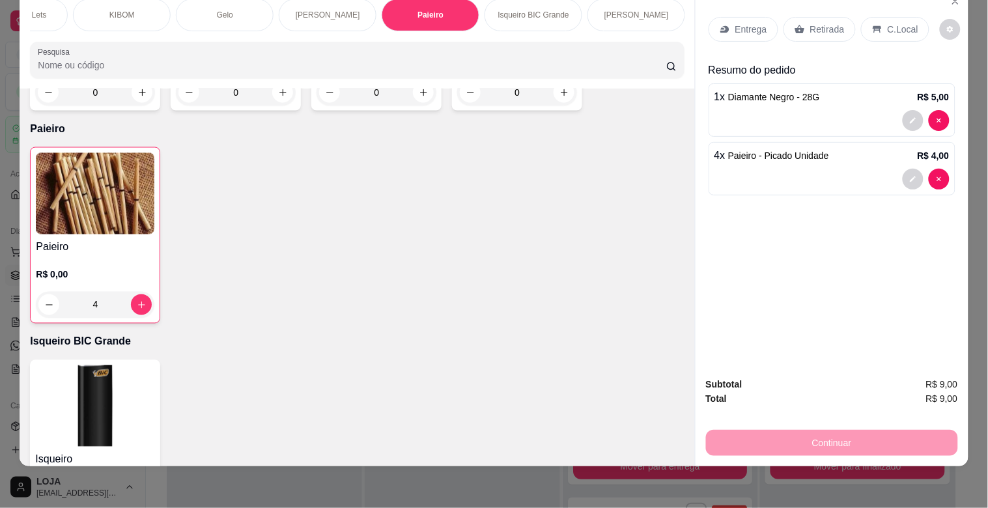
click at [902, 23] on p "C.Local" at bounding box center [902, 29] width 31 height 13
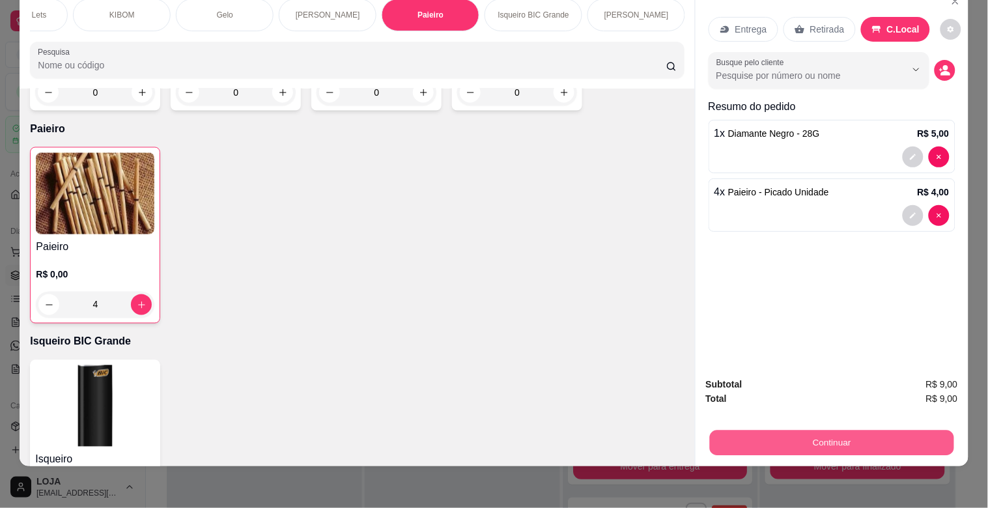
click at [811, 430] on button "Continuar" at bounding box center [831, 442] width 244 height 25
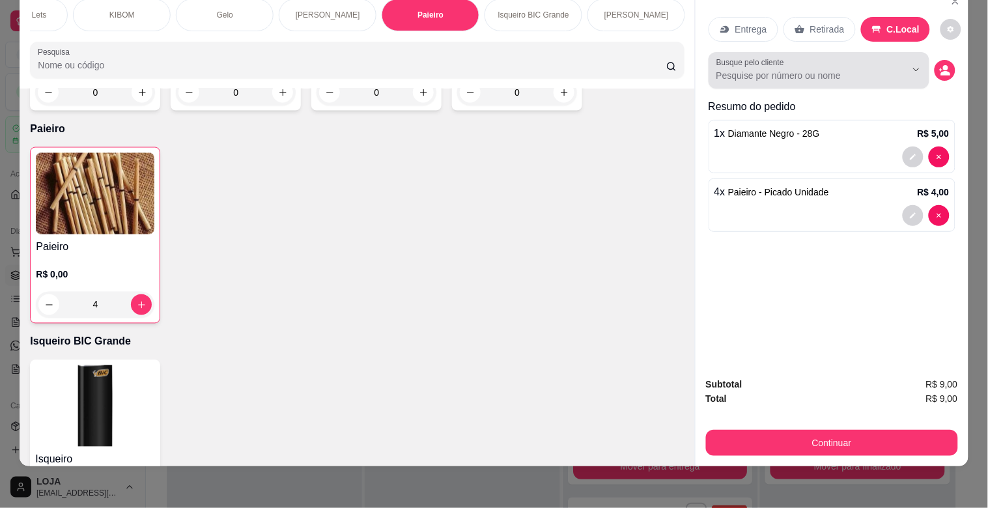
click at [764, 74] on div "Busque pelo cliente" at bounding box center [818, 70] width 221 height 36
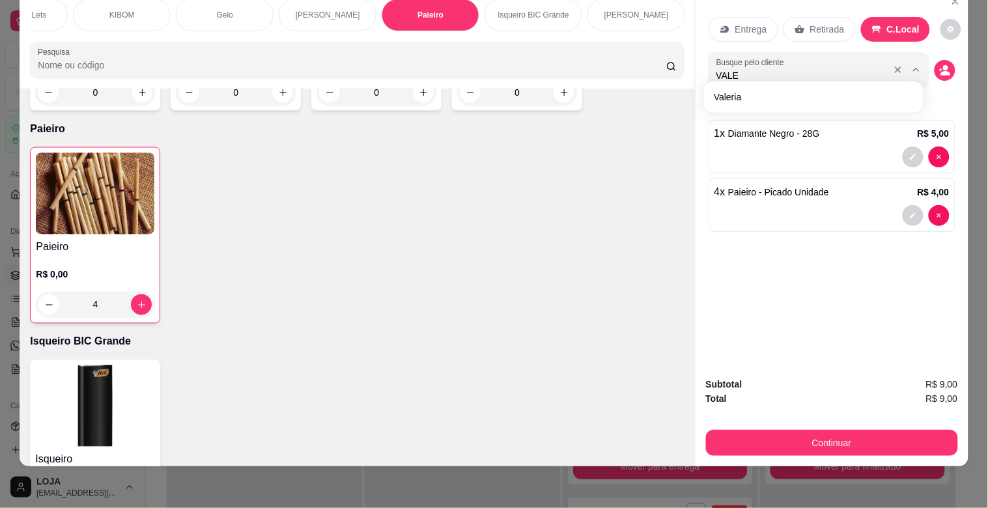
type input "VALE"
click at [764, 72] on div "VALE" at bounding box center [818, 70] width 205 height 26
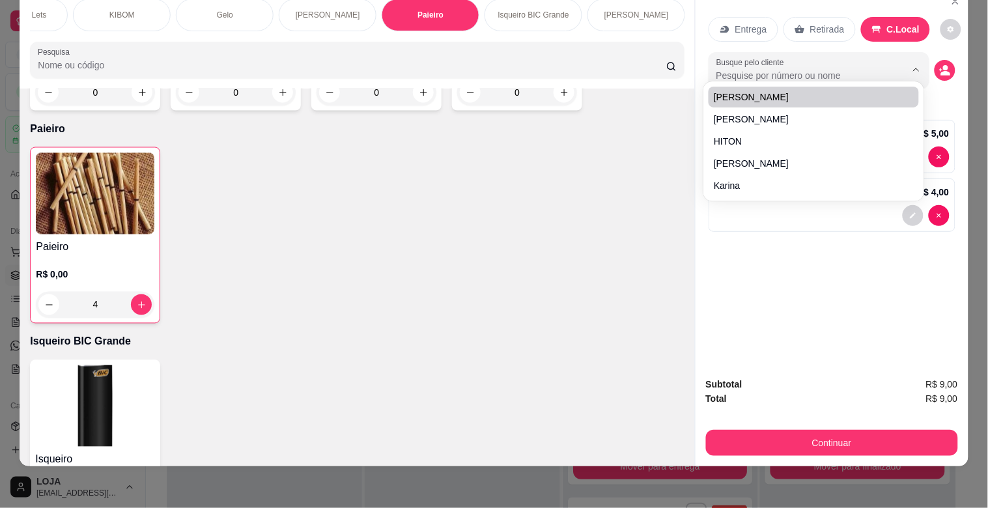
click at [758, 69] on input "Busque pelo cliente" at bounding box center [800, 75] width 169 height 13
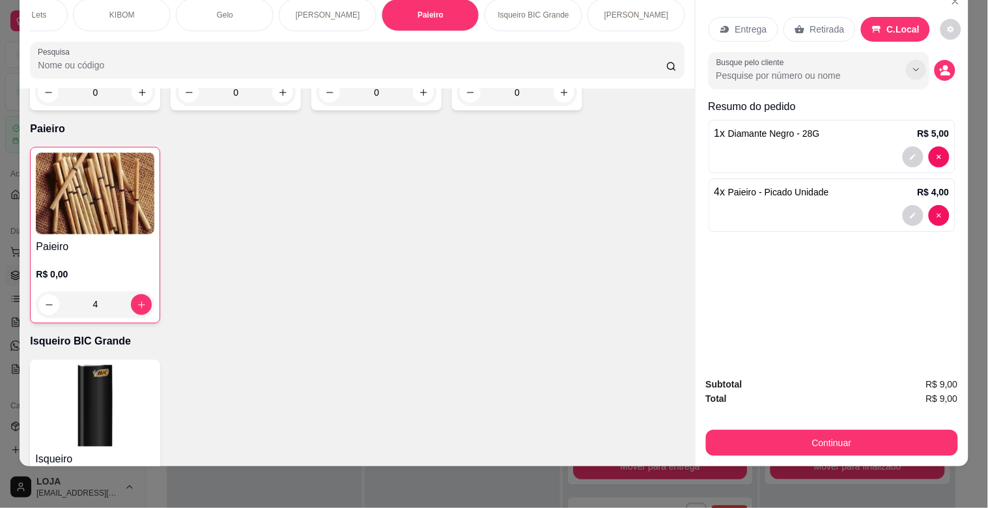
click at [915, 65] on icon "Show suggestions" at bounding box center [916, 70] width 10 height 10
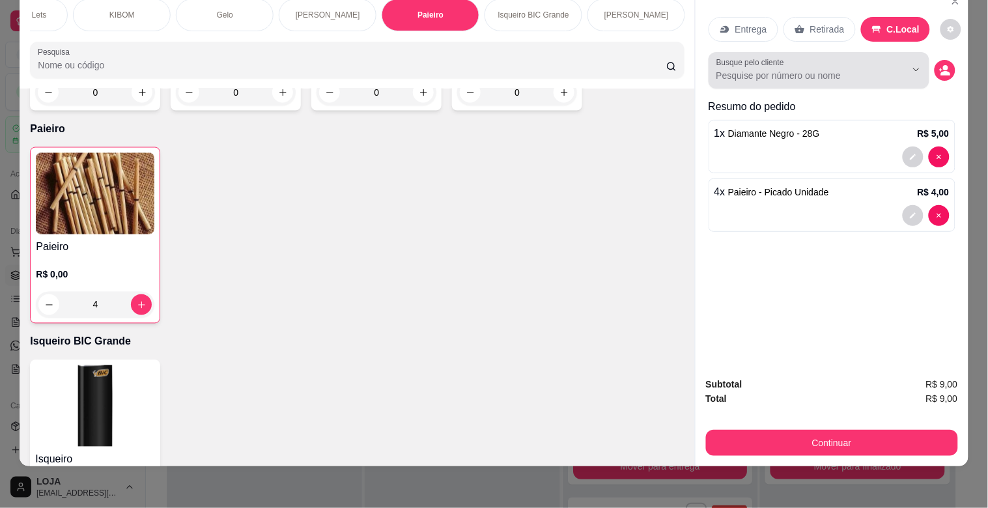
click at [798, 57] on div at bounding box center [818, 70] width 205 height 26
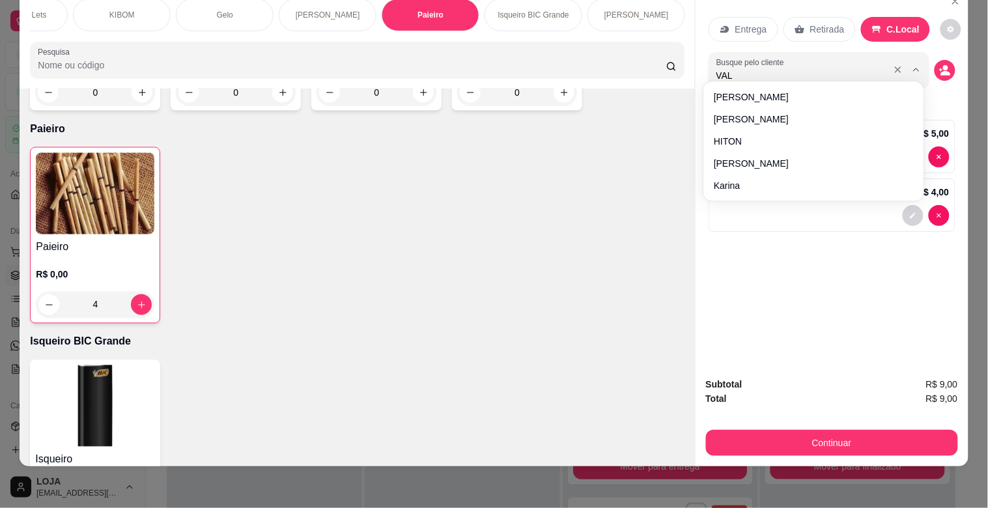
type input "VALE"
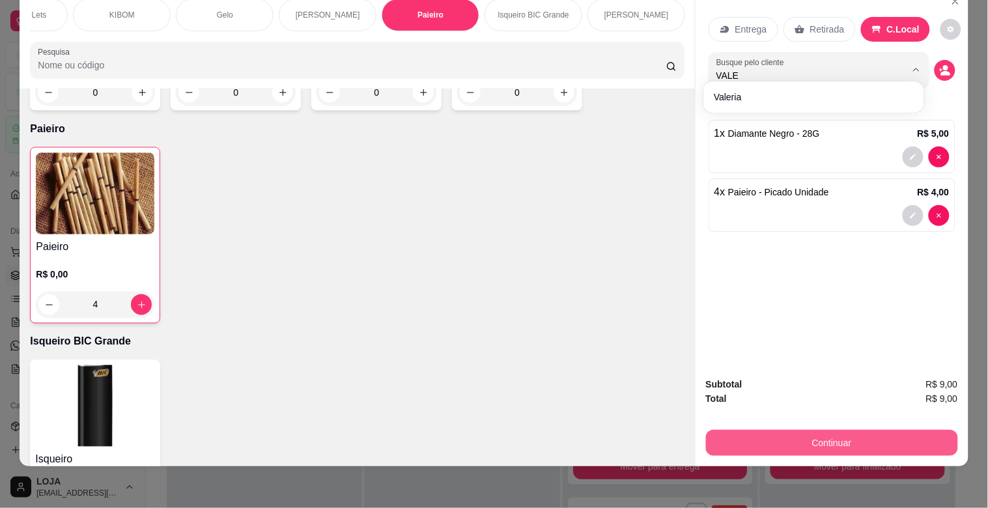
click at [845, 430] on button "Continuar" at bounding box center [832, 443] width 252 height 26
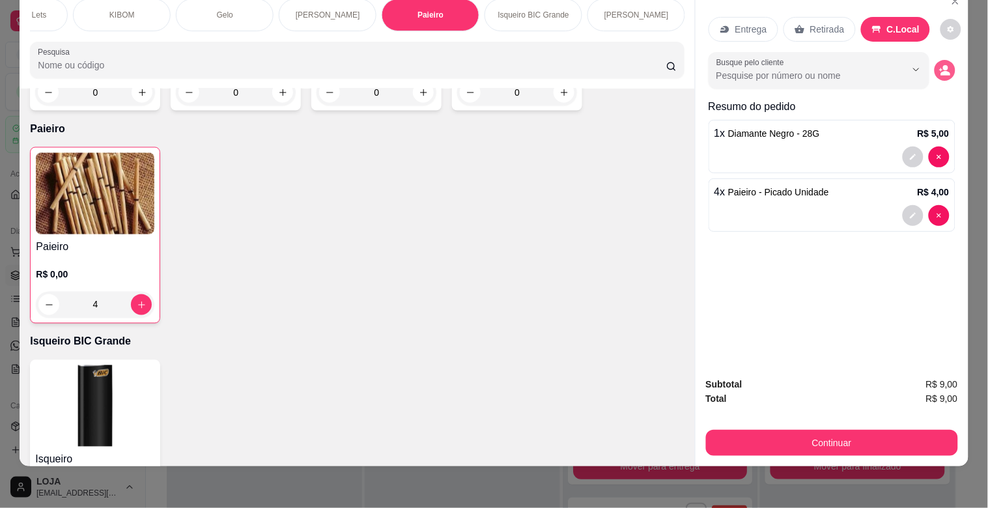
click at [934, 60] on button "decrease-product-quantity" at bounding box center [944, 70] width 21 height 21
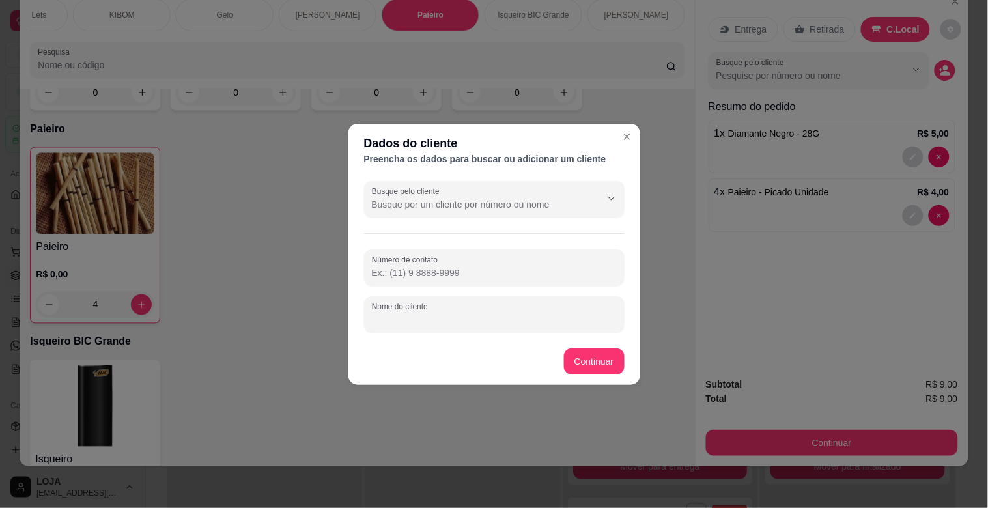
click at [438, 314] on div "Nome do cliente" at bounding box center [494, 314] width 260 height 36
type input "VALE"
drag, startPoint x: 594, startPoint y: 382, endPoint x: 593, endPoint y: 375, distance: 6.5
click at [594, 380] on footer "Continuar" at bounding box center [494, 361] width 292 height 47
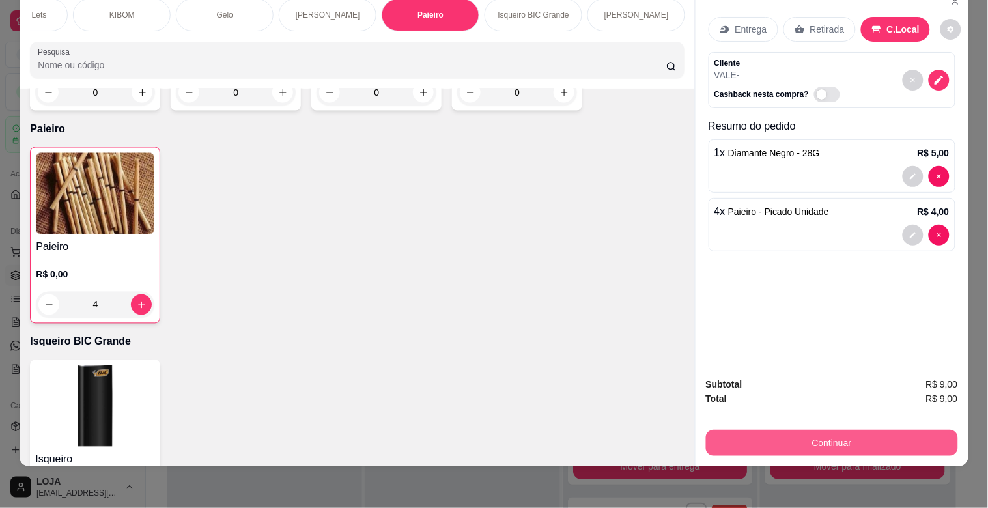
click at [841, 437] on button "Continuar" at bounding box center [832, 443] width 252 height 26
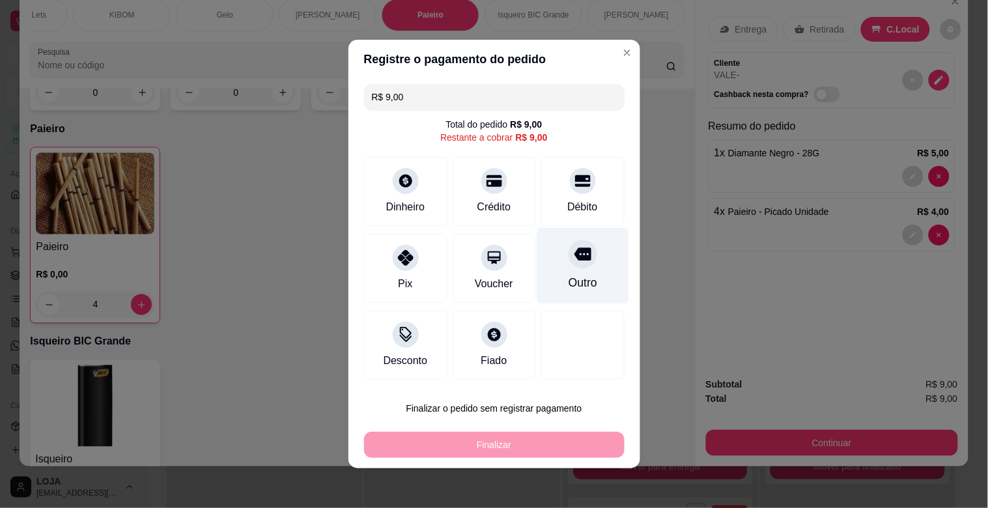
click at [574, 257] on icon at bounding box center [582, 253] width 17 height 17
type input "R$ 0,00"
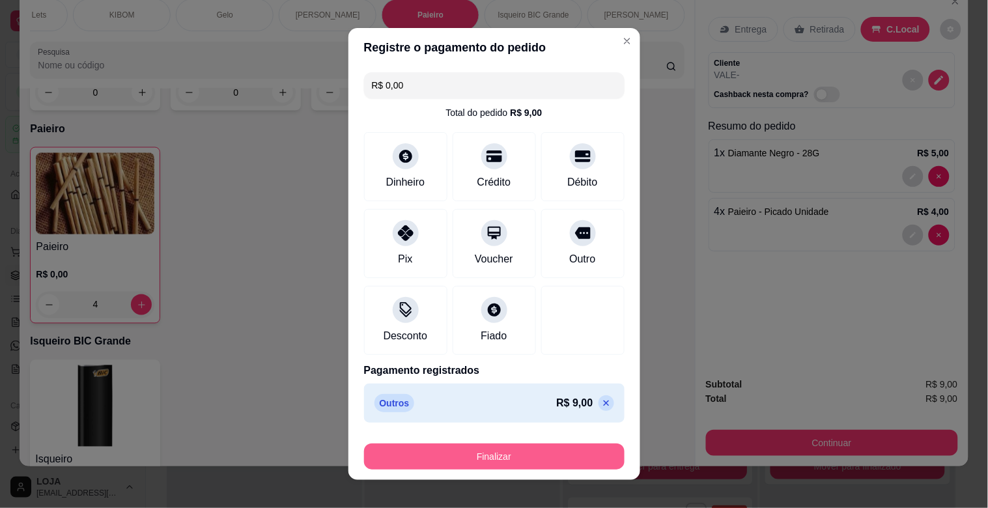
click at [535, 459] on button "Finalizar" at bounding box center [494, 456] width 260 height 26
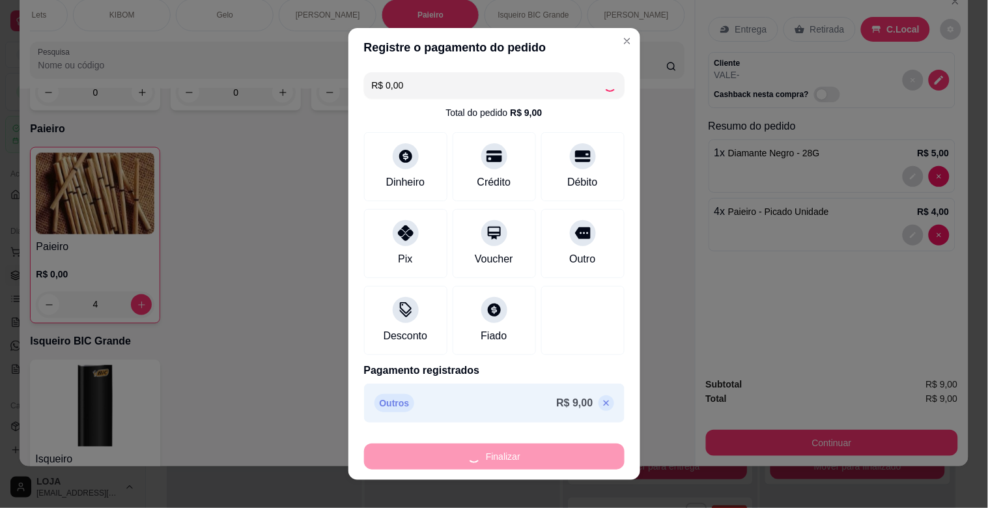
type input "0"
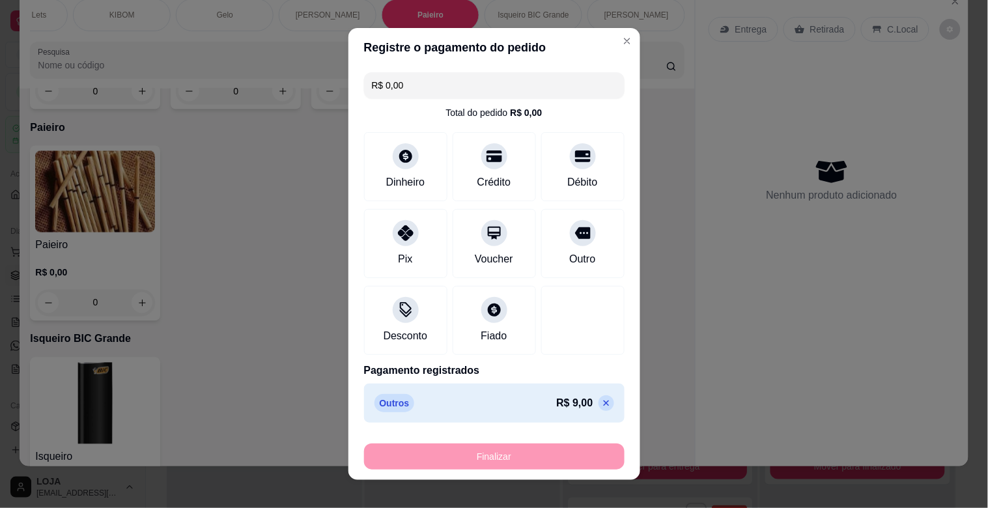
type input "-R$ 9,00"
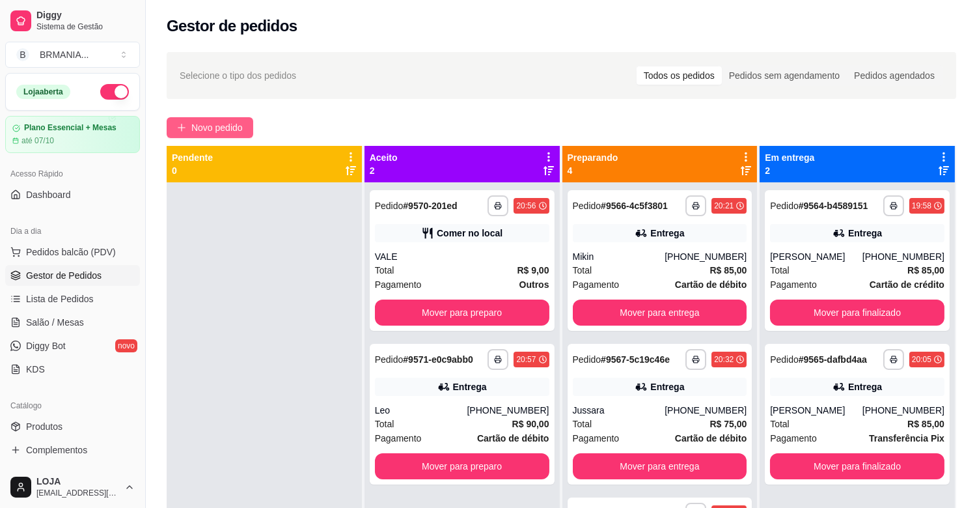
click at [208, 128] on span "Novo pedido" at bounding box center [216, 127] width 51 height 14
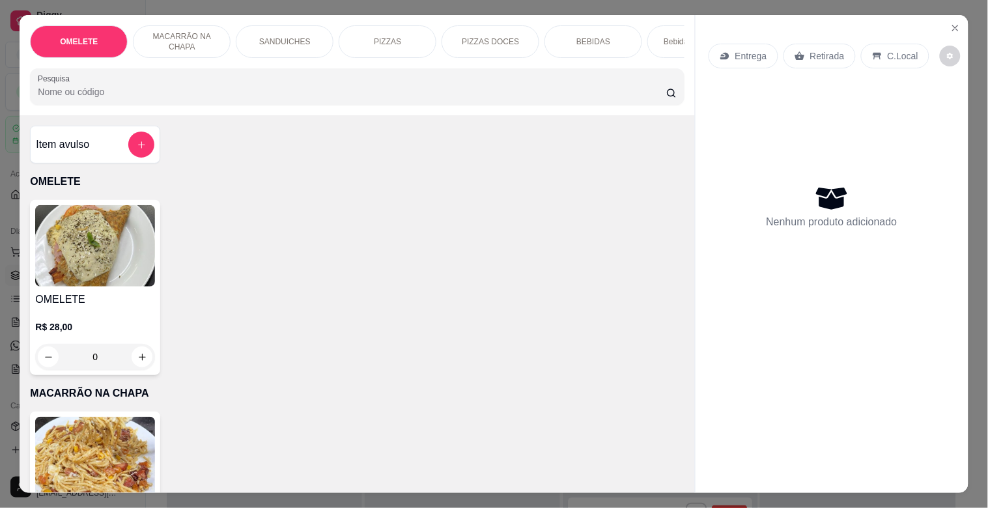
click at [142, 92] on input "Pesquisa" at bounding box center [352, 91] width 628 height 13
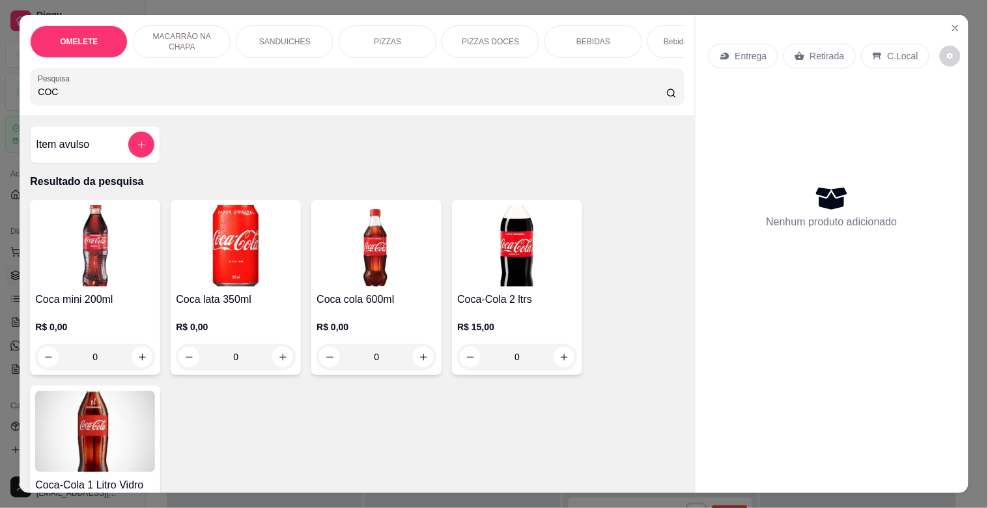
type input "COC"
click at [133, 362] on div "0" at bounding box center [95, 357] width 120 height 26
click at [398, 232] on img at bounding box center [376, 245] width 120 height 81
click at [66, 265] on img at bounding box center [95, 245] width 120 height 81
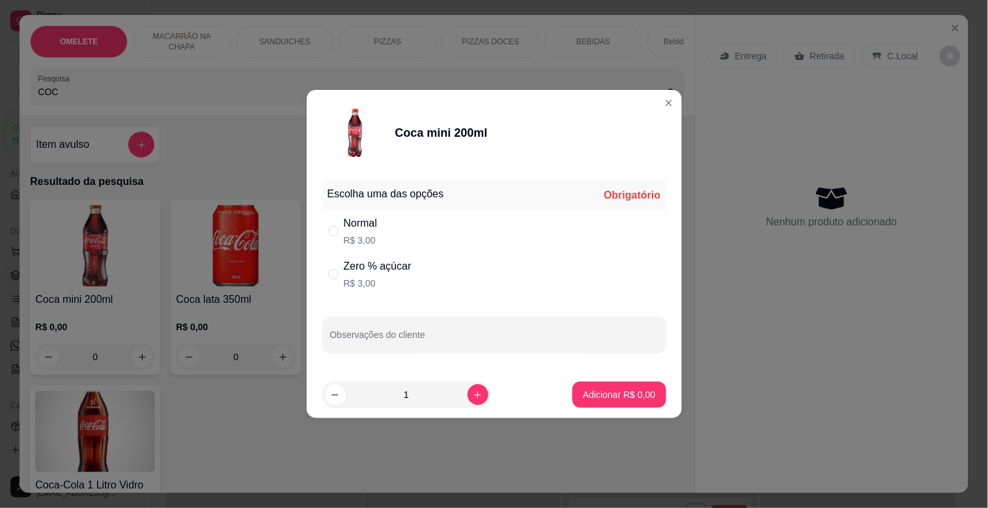
click at [408, 239] on div "Normal R$ 3,00" at bounding box center [494, 231] width 344 height 43
radio input "true"
click at [602, 393] on p "Adicionar R$ 3,00" at bounding box center [619, 394] width 72 height 13
type input "1"
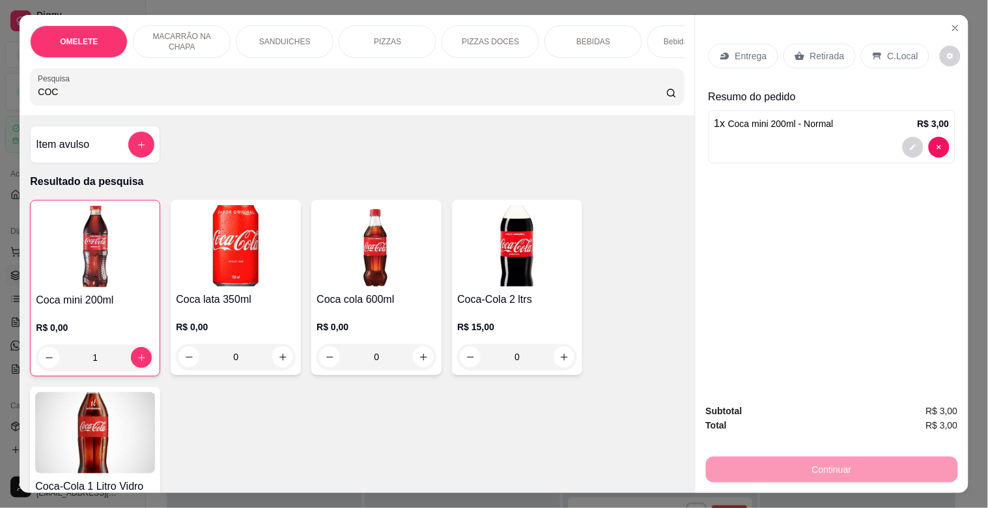
click at [822, 49] on p "Retirada" at bounding box center [827, 55] width 35 height 13
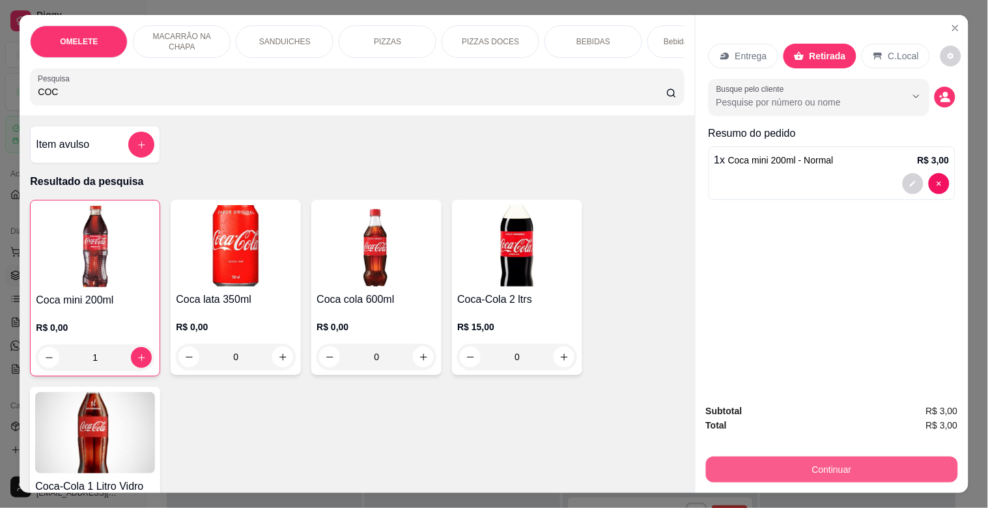
click at [809, 459] on button "Continuar" at bounding box center [832, 469] width 252 height 26
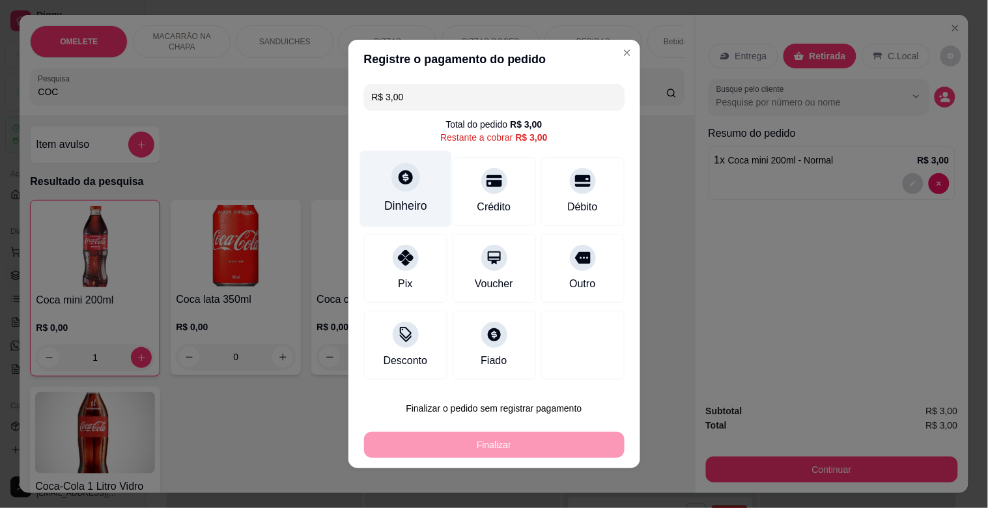
click at [418, 198] on div "Dinheiro" at bounding box center [405, 205] width 43 height 17
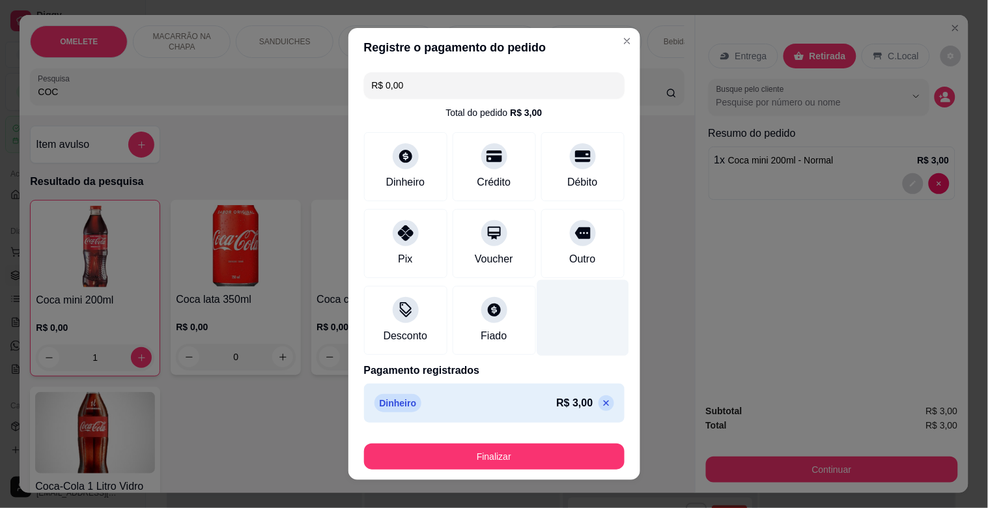
type input "R$ 0,00"
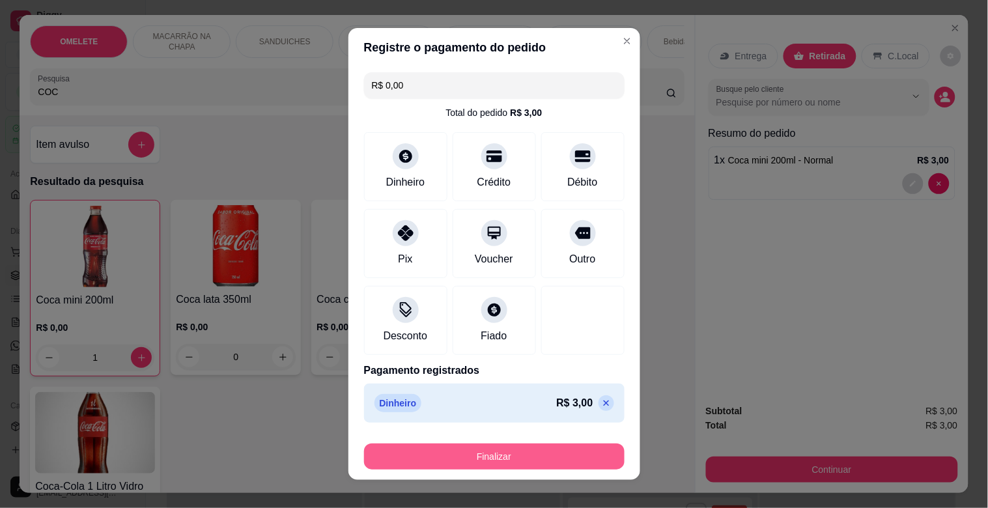
click at [533, 463] on button "Finalizar" at bounding box center [494, 456] width 260 height 26
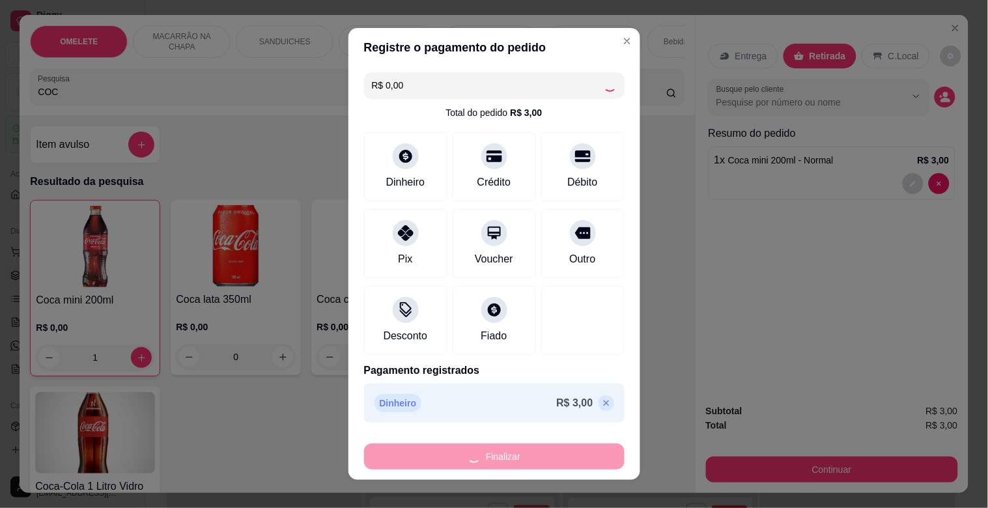
type input "0"
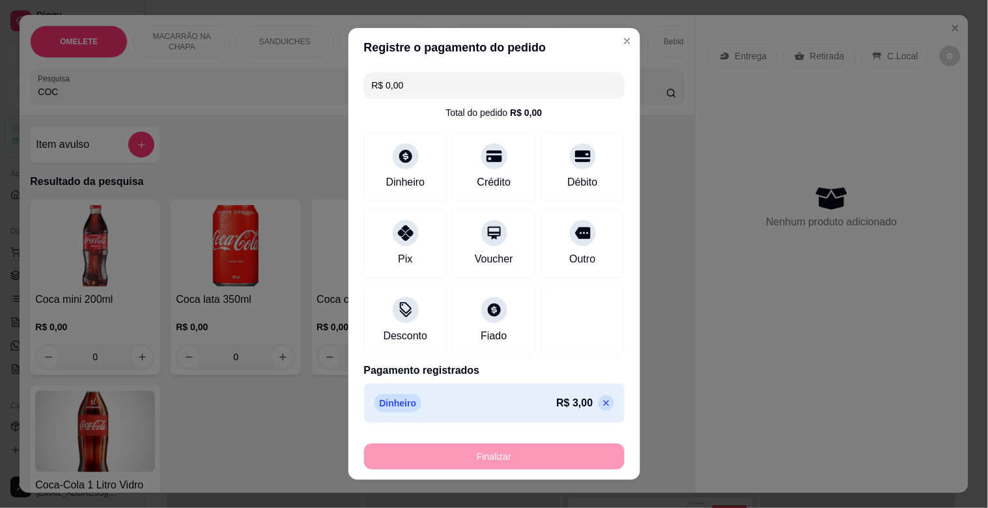
type input "-R$ 3,00"
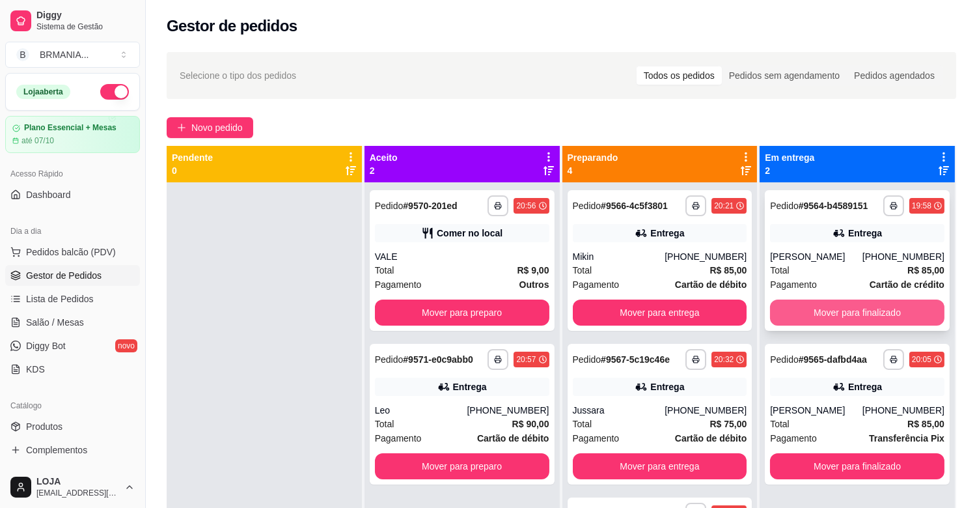
click at [874, 321] on button "Mover para finalizado" at bounding box center [857, 312] width 174 height 26
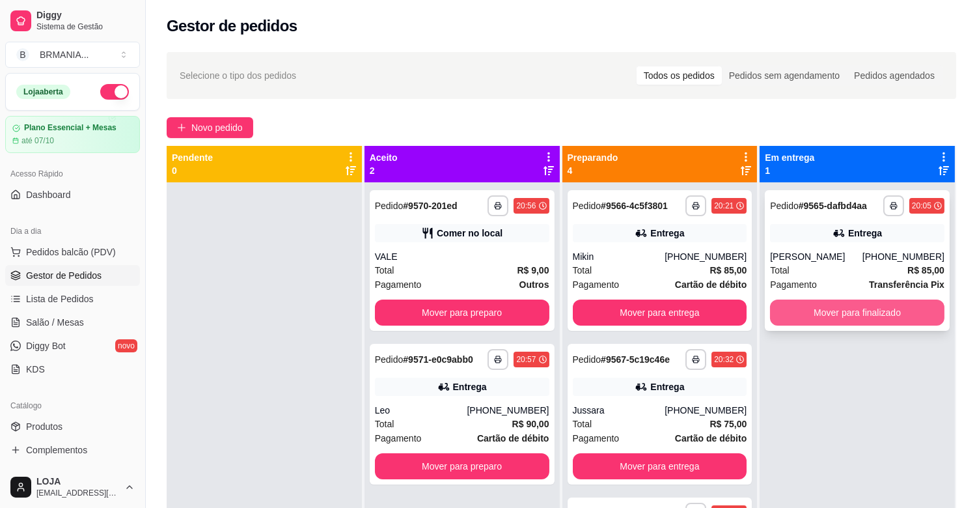
click at [874, 320] on button "Mover para finalizado" at bounding box center [857, 312] width 174 height 26
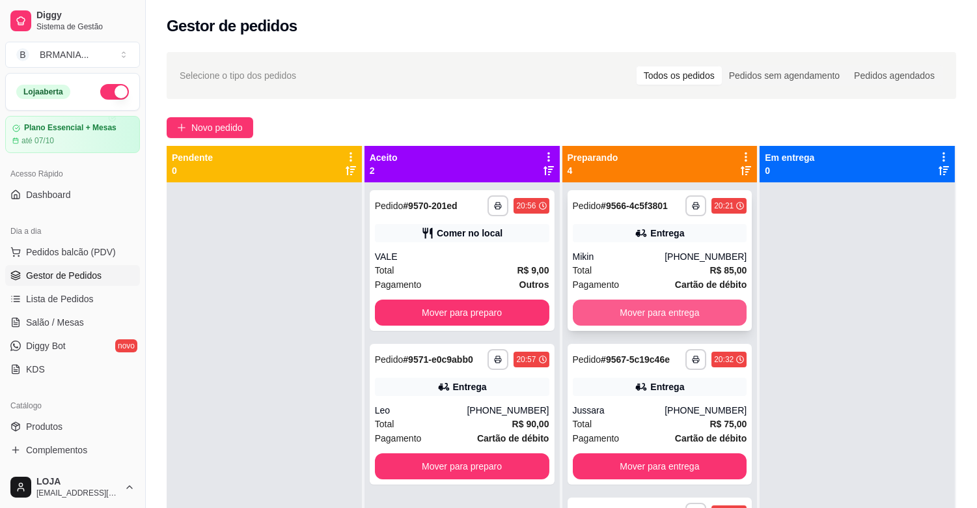
click at [695, 310] on button "Mover para entrega" at bounding box center [660, 312] width 174 height 26
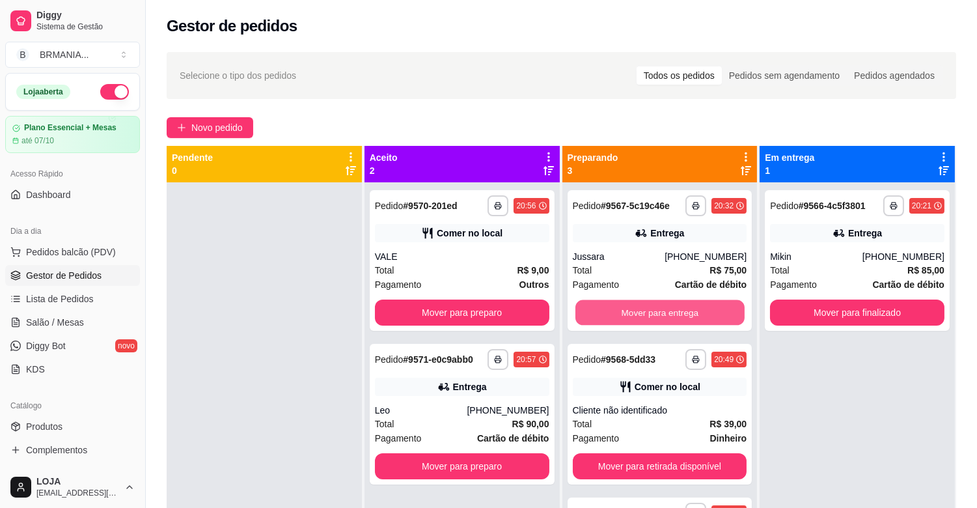
click at [694, 309] on button "Mover para entrega" at bounding box center [660, 312] width 169 height 25
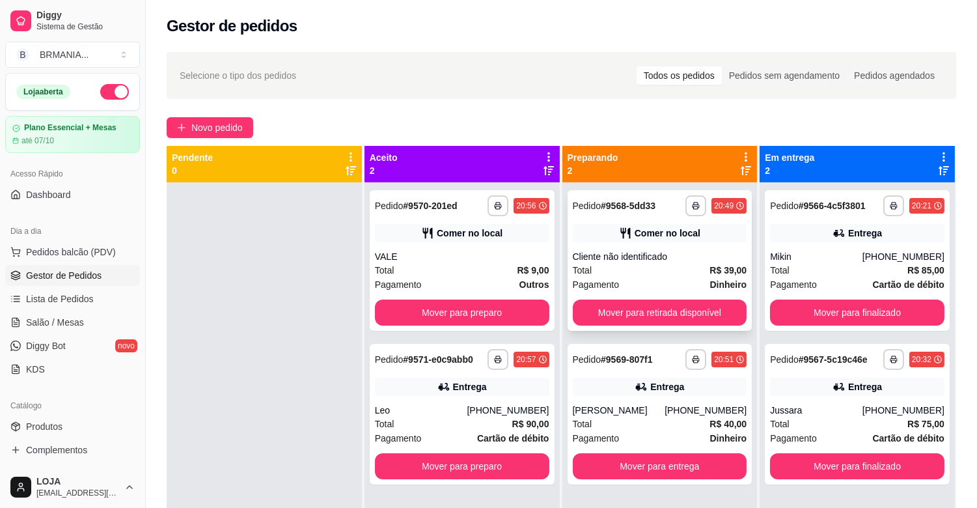
click at [667, 263] on div "Total R$ 39,00" at bounding box center [660, 270] width 174 height 14
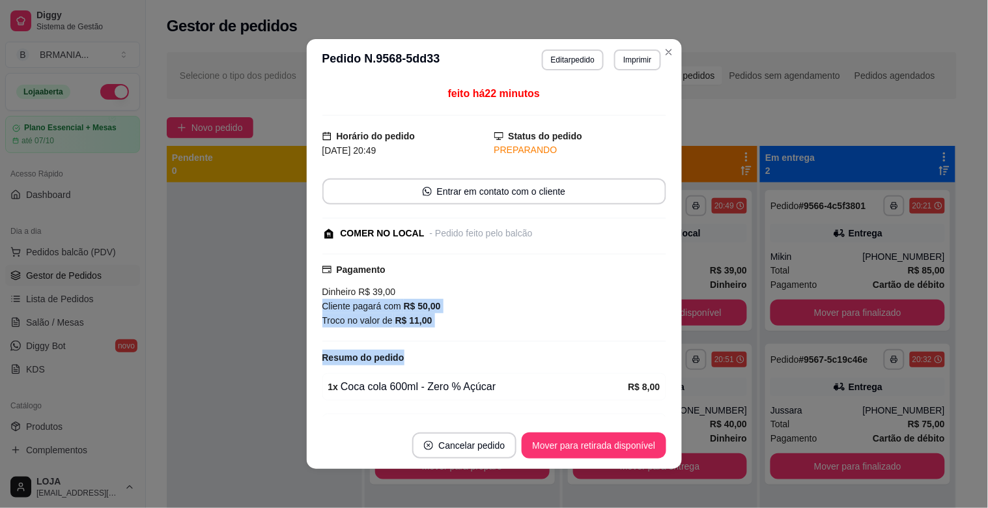
drag, startPoint x: 633, startPoint y: 336, endPoint x: 637, endPoint y: 367, distance: 30.8
click at [637, 367] on div "feito há 22 minutos Horário do pedido [DATE] 20:49 Status do pedido PREPARANDO …" at bounding box center [494, 251] width 344 height 331
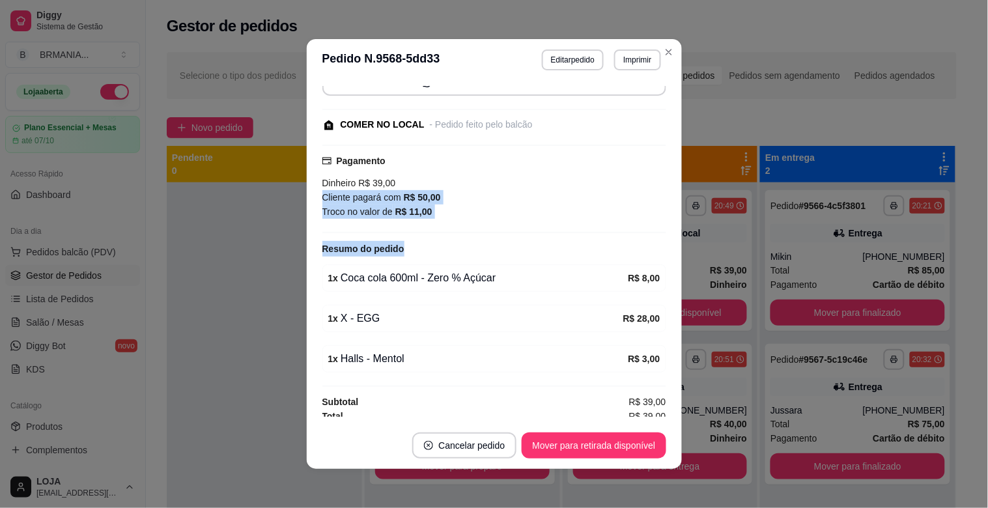
scroll to position [117, 0]
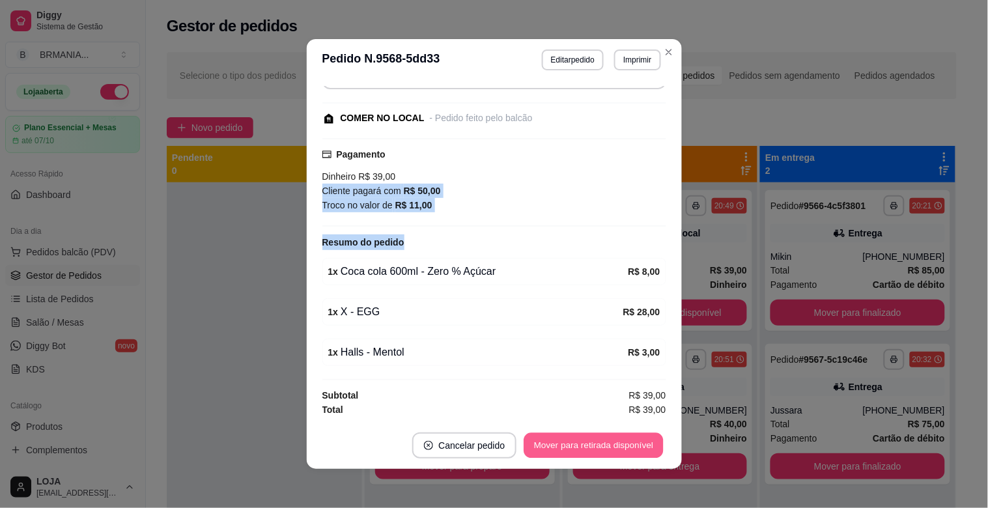
click at [563, 439] on button "Mover para retirada disponível" at bounding box center [593, 445] width 139 height 25
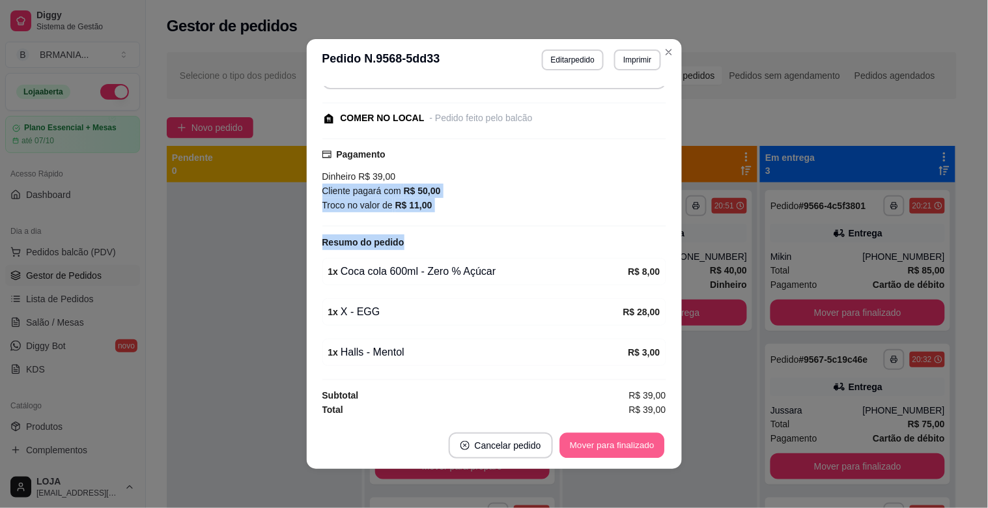
click at [575, 443] on button "Mover para finalizado" at bounding box center [611, 445] width 105 height 25
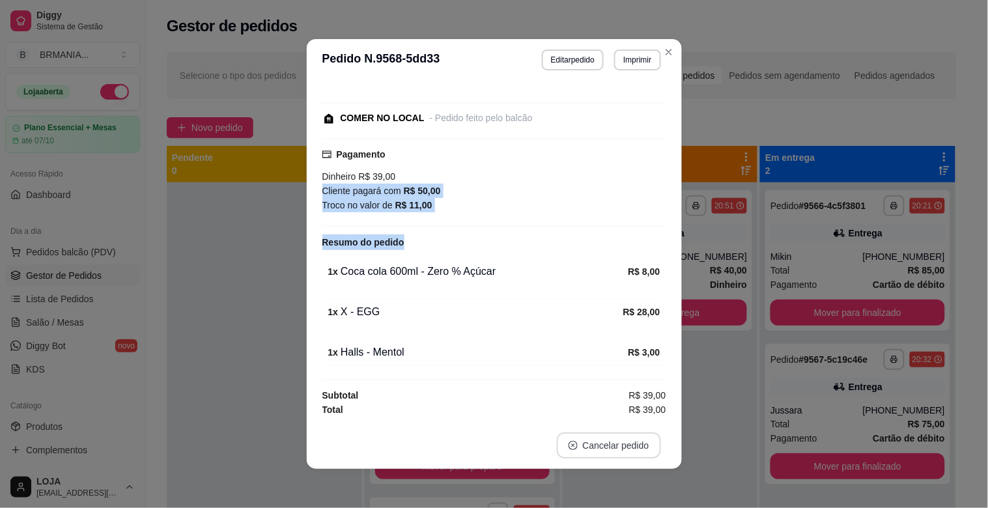
scroll to position [61, 0]
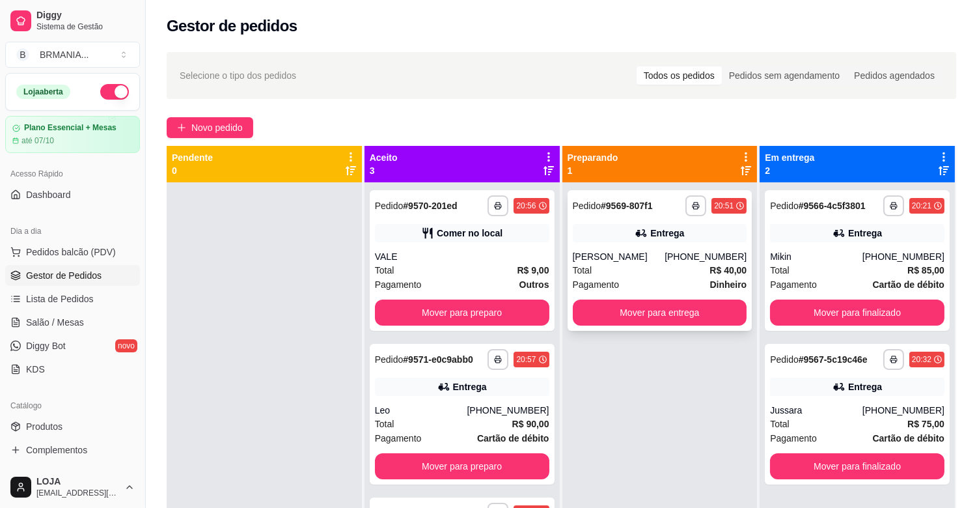
click at [652, 279] on div "Pagamento Dinheiro" at bounding box center [660, 284] width 174 height 14
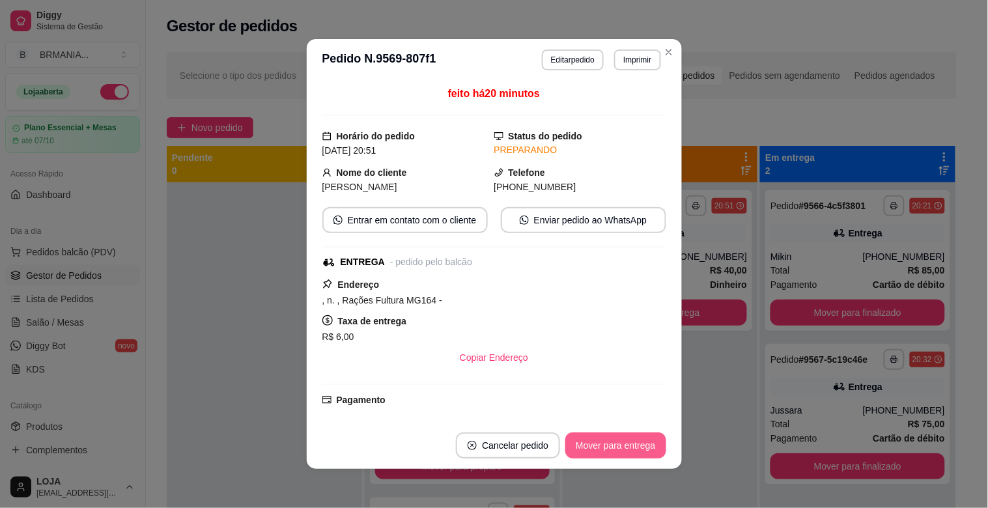
click at [632, 451] on button "Mover para entrega" at bounding box center [615, 445] width 100 height 26
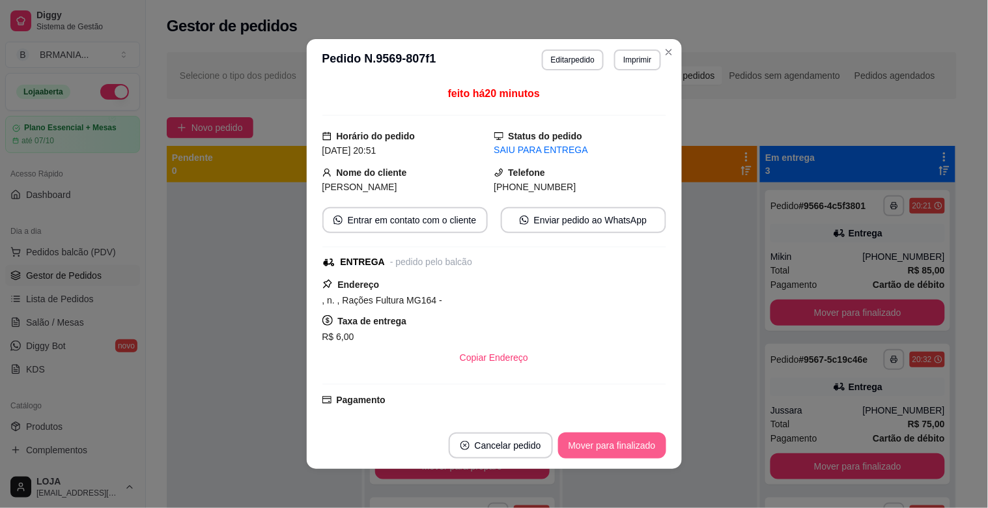
click at [619, 446] on button "Mover para finalizado" at bounding box center [612, 445] width 108 height 26
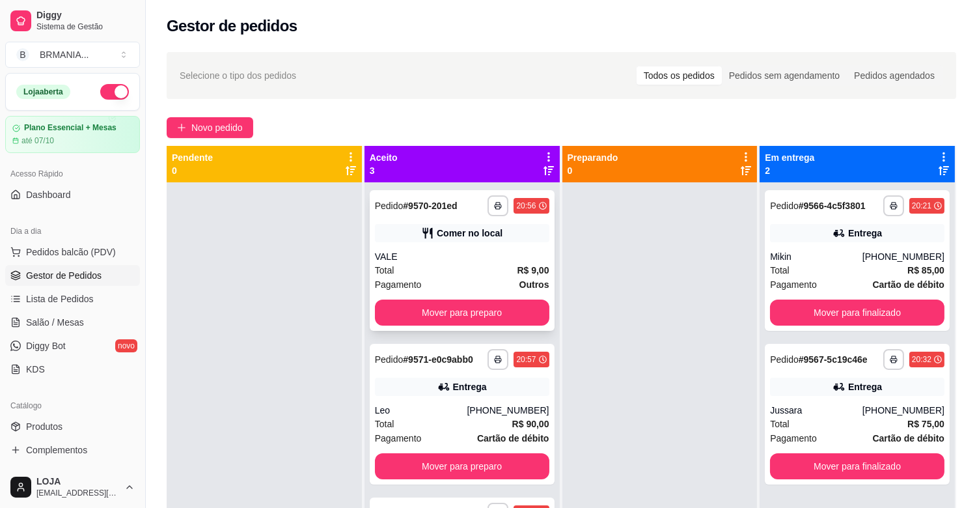
click at [483, 258] on div "VALE" at bounding box center [462, 256] width 174 height 13
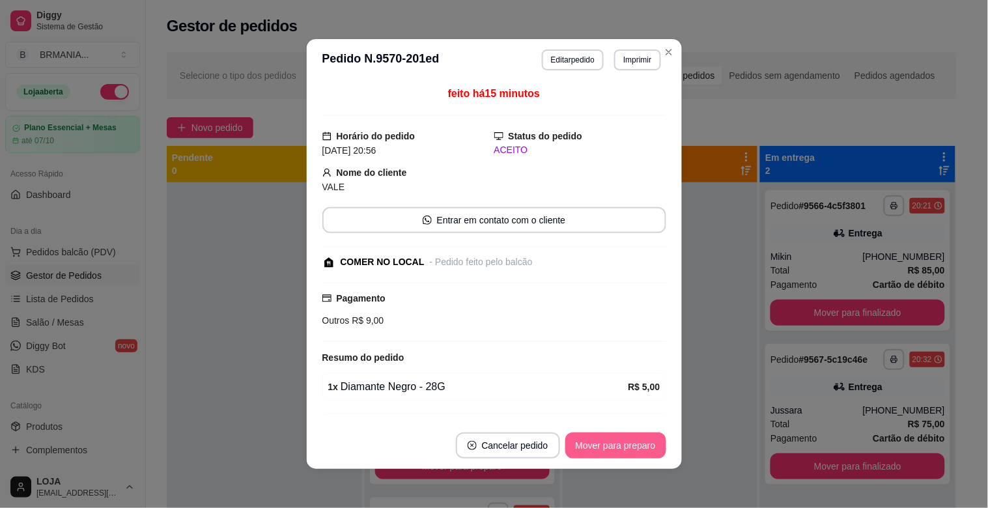
click at [619, 445] on button "Mover para preparo" at bounding box center [615, 445] width 101 height 26
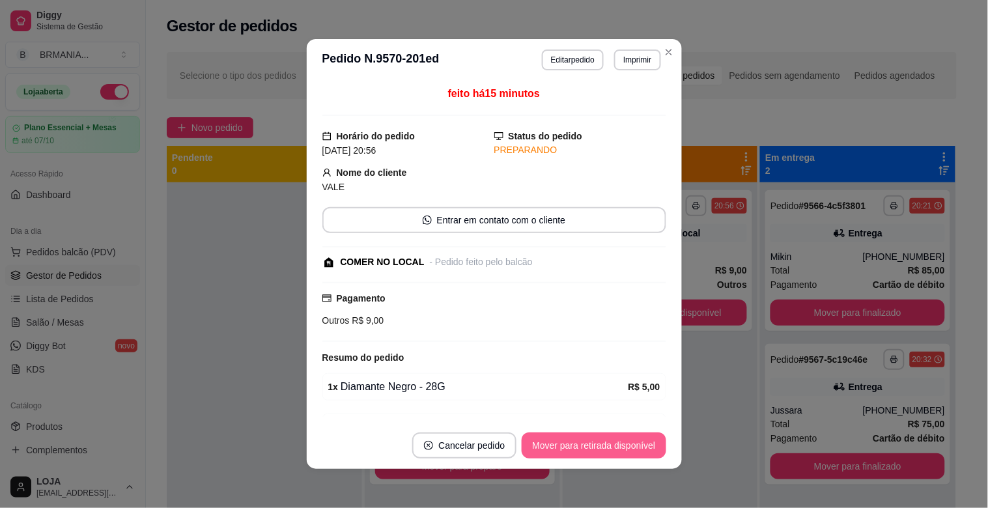
click at [620, 446] on button "Mover para retirada disponível" at bounding box center [593, 445] width 144 height 26
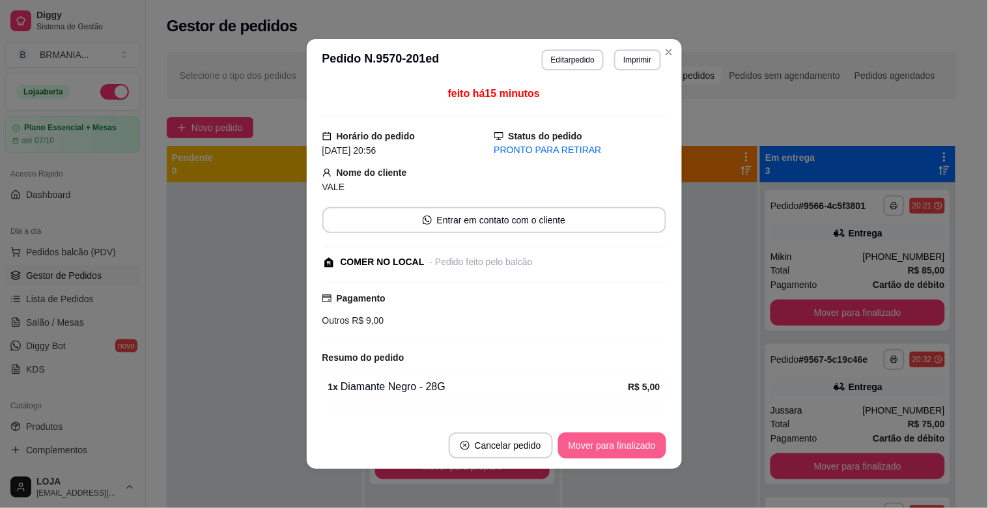
click at [597, 446] on button "Mover para finalizado" at bounding box center [612, 445] width 108 height 26
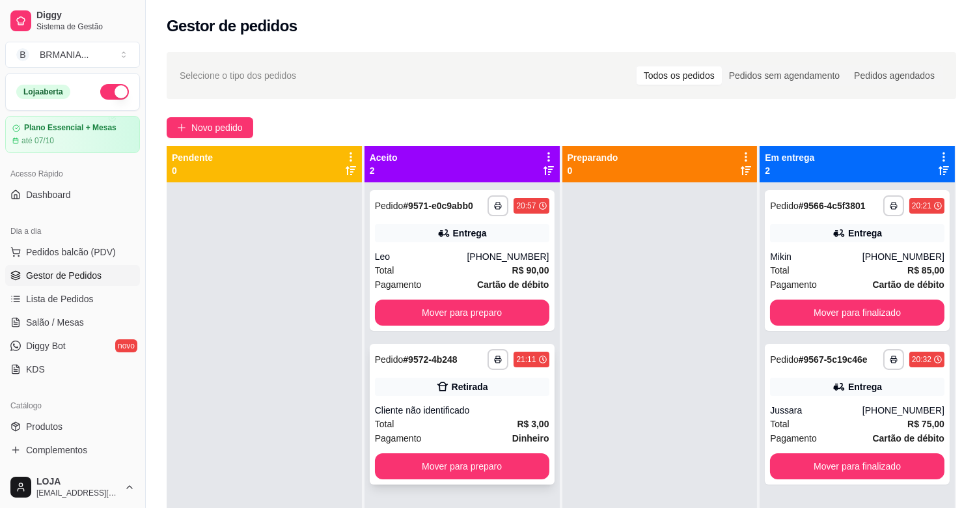
click at [488, 400] on div "**********" at bounding box center [462, 414] width 185 height 141
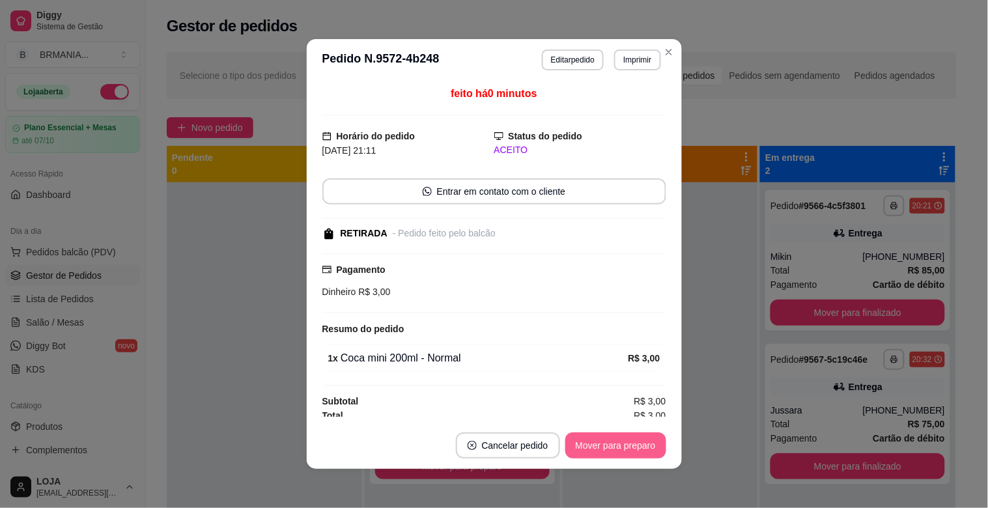
click at [627, 446] on button "Mover para preparo" at bounding box center [615, 445] width 101 height 26
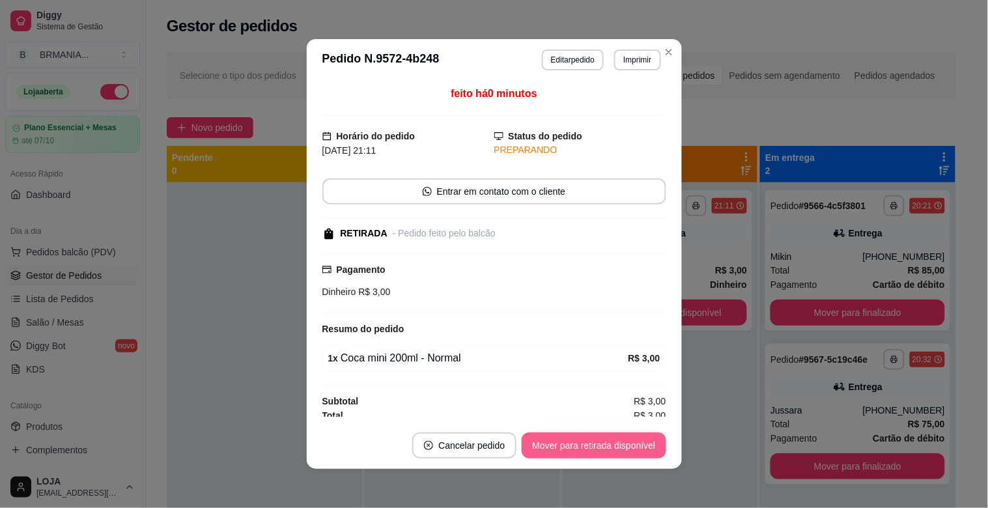
click at [623, 448] on button "Mover para retirada disponível" at bounding box center [593, 445] width 144 height 26
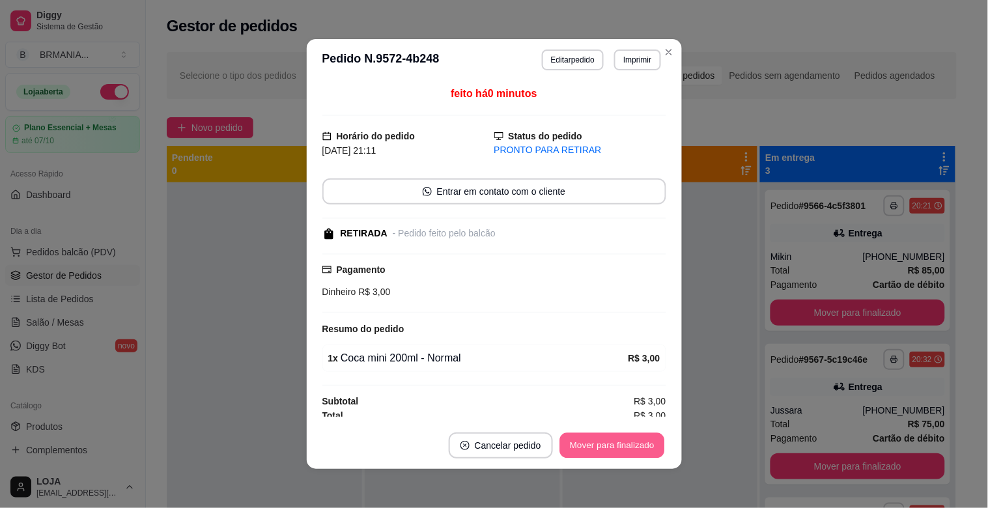
click at [623, 448] on button "Mover para finalizado" at bounding box center [611, 445] width 105 height 25
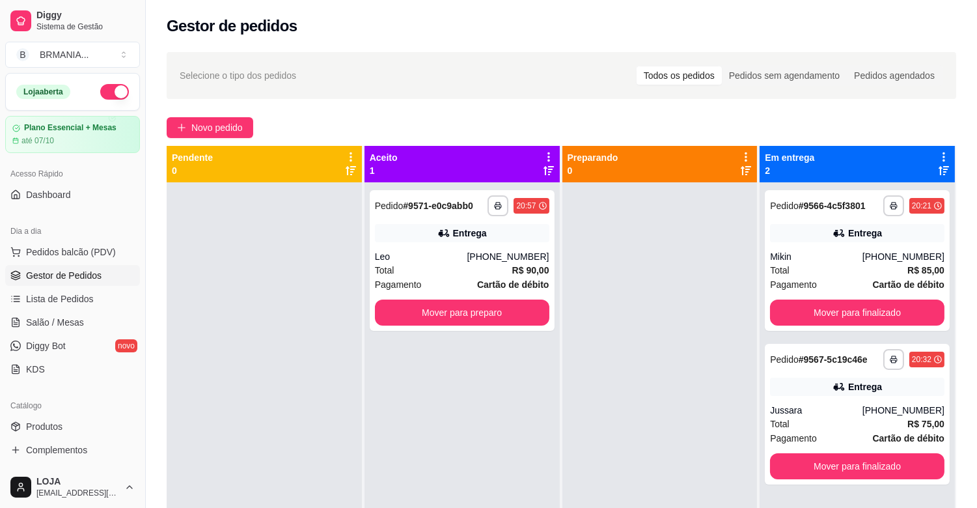
click at [225, 115] on div "**********" at bounding box center [561, 356] width 831 height 625
click at [228, 120] on span "Novo pedido" at bounding box center [216, 127] width 51 height 14
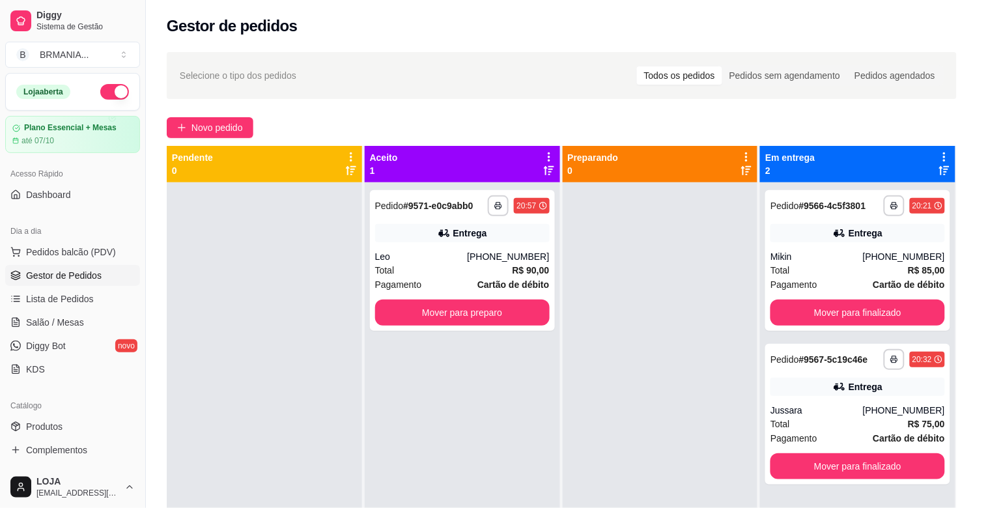
click at [248, 94] on input "Pesquisa" at bounding box center [352, 91] width 628 height 13
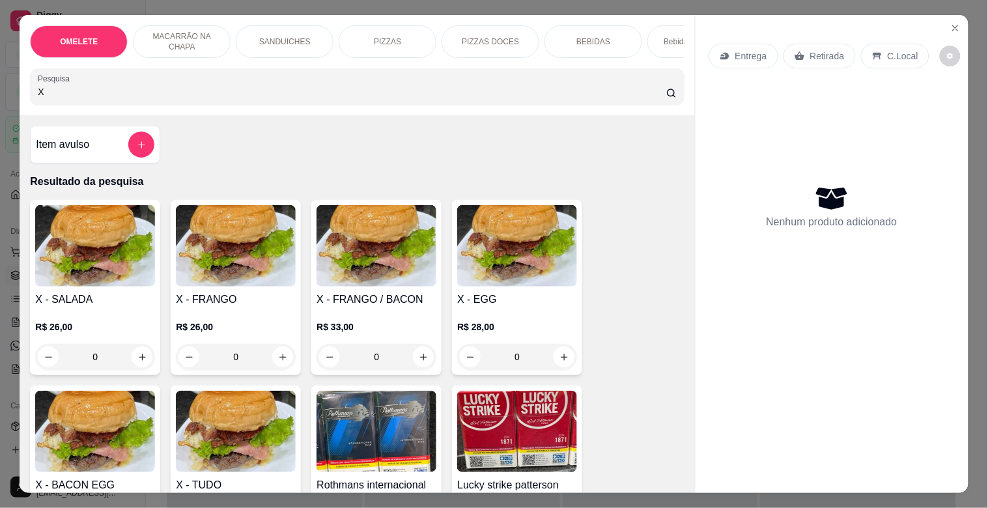
type input "X"
click at [101, 313] on div "R$ 26,00 0" at bounding box center [95, 338] width 120 height 63
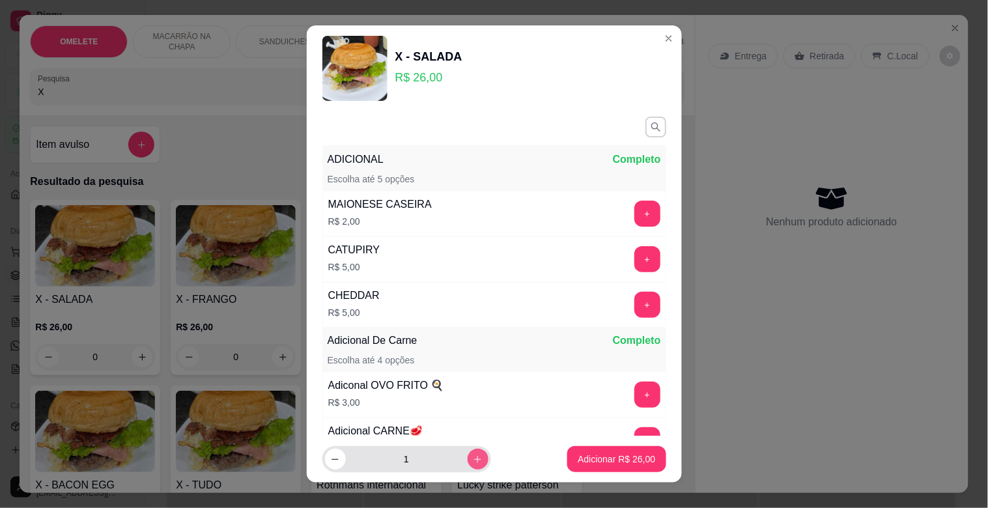
click at [473, 463] on icon "increase-product-quantity" at bounding box center [478, 459] width 10 height 10
type input "2"
click at [596, 467] on button "Adicionar R$ 52,00" at bounding box center [617, 459] width 96 height 25
type input "2"
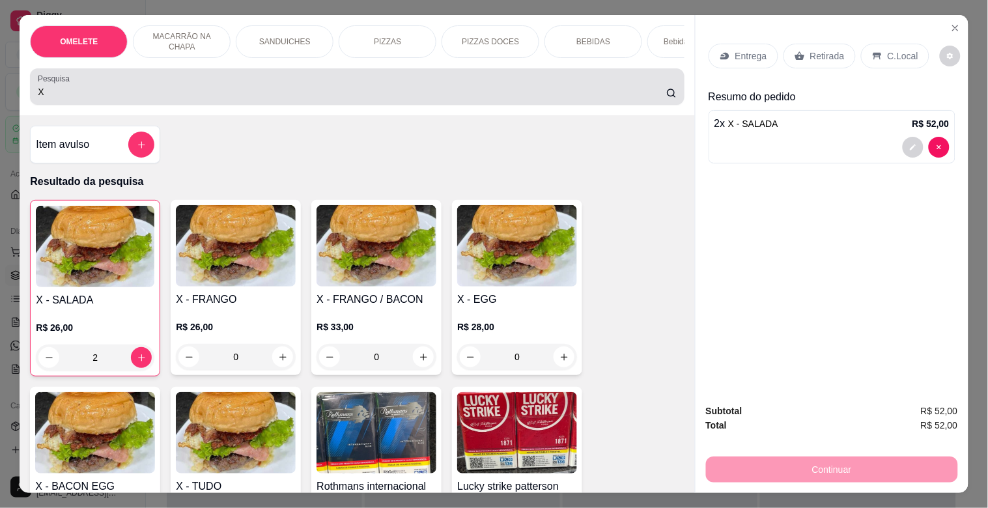
click at [230, 83] on div "X" at bounding box center [357, 87] width 638 height 26
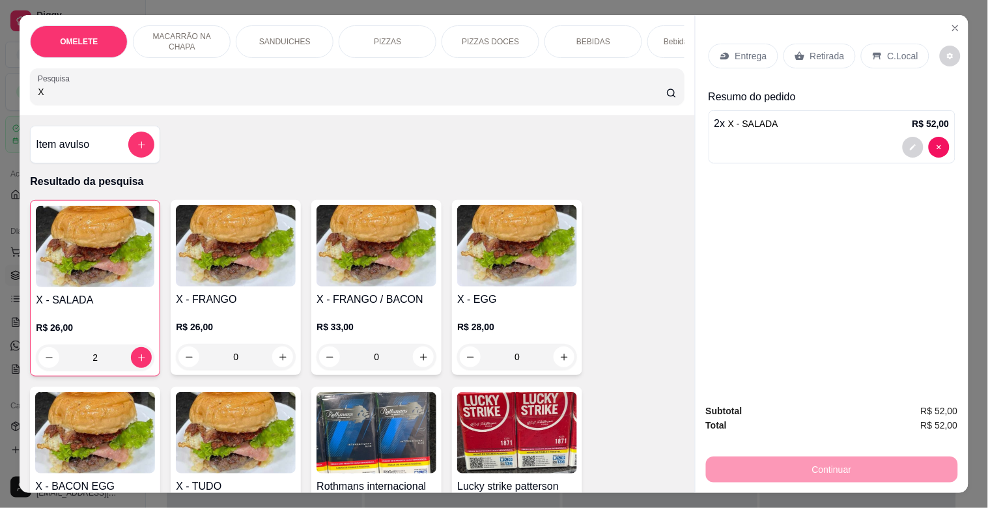
type input "X"
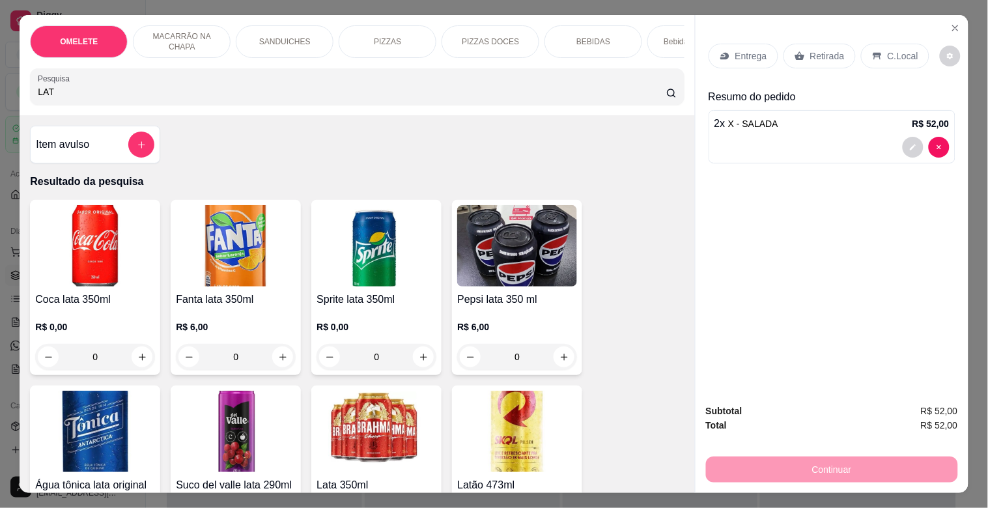
type input "LAT"
click at [191, 294] on div "Fanta lata 350ml R$ 6,00 0" at bounding box center [236, 287] width 130 height 175
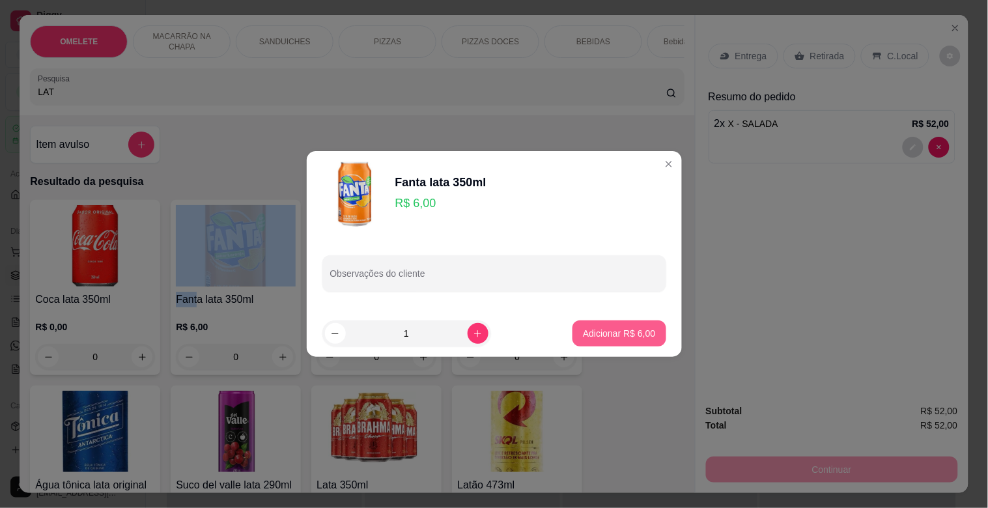
click at [605, 335] on p "Adicionar R$ 6,00" at bounding box center [619, 333] width 72 height 13
type input "1"
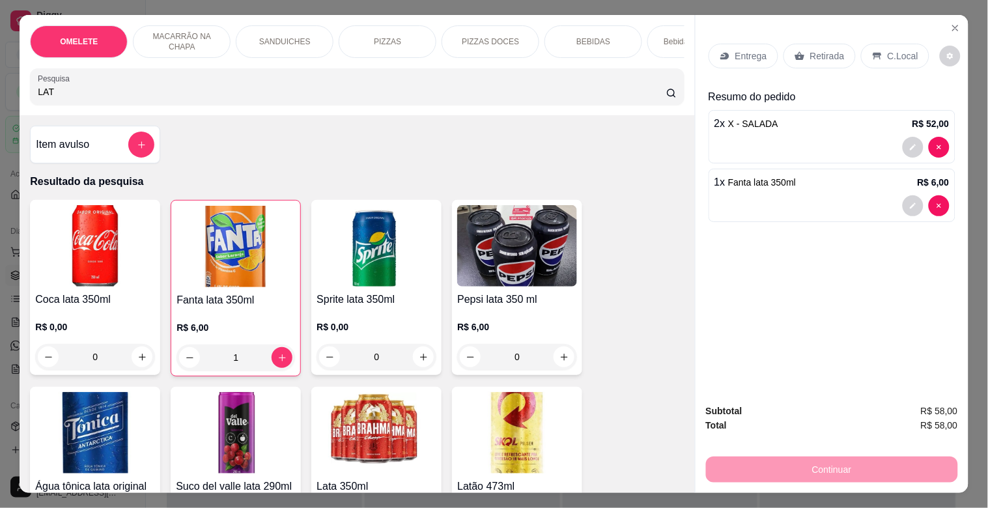
click at [811, 49] on p "Retirada" at bounding box center [827, 55] width 35 height 13
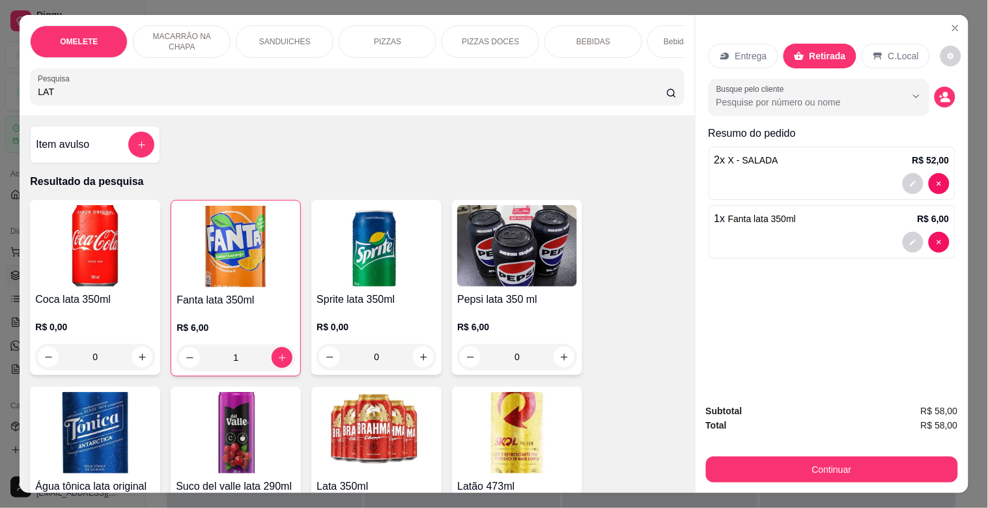
click at [906, 49] on p "C.Local" at bounding box center [903, 55] width 31 height 13
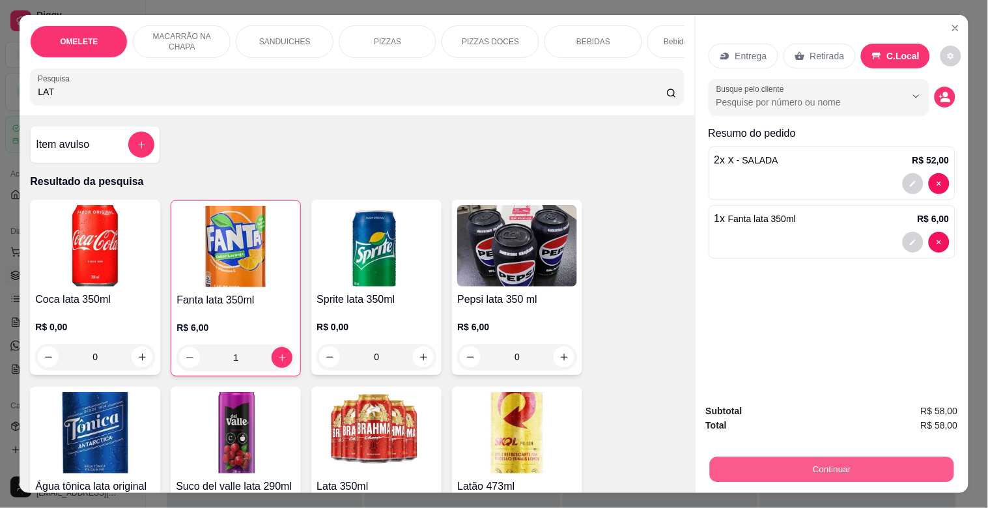
click at [804, 456] on button "Continuar" at bounding box center [831, 468] width 244 height 25
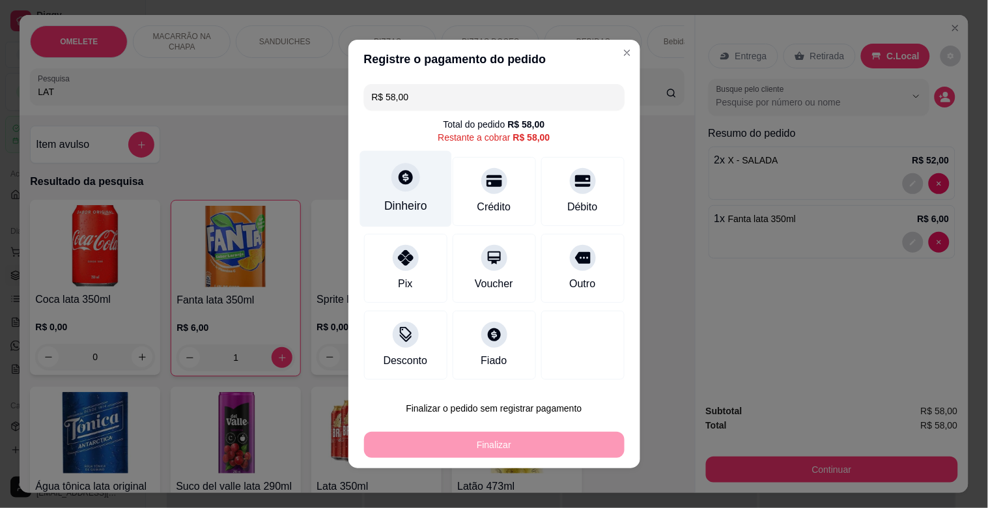
click at [409, 184] on div "Dinheiro" at bounding box center [405, 189] width 92 height 76
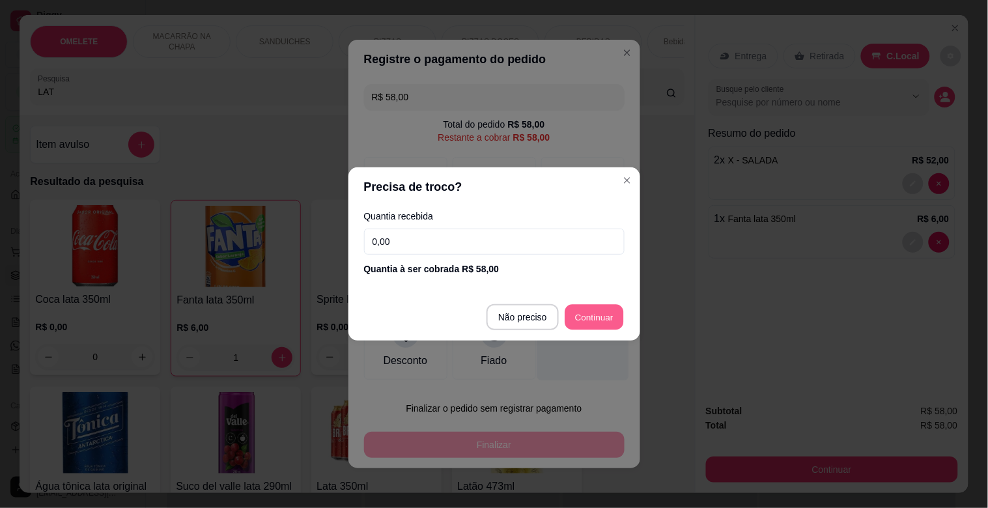
type input "R$ 0,00"
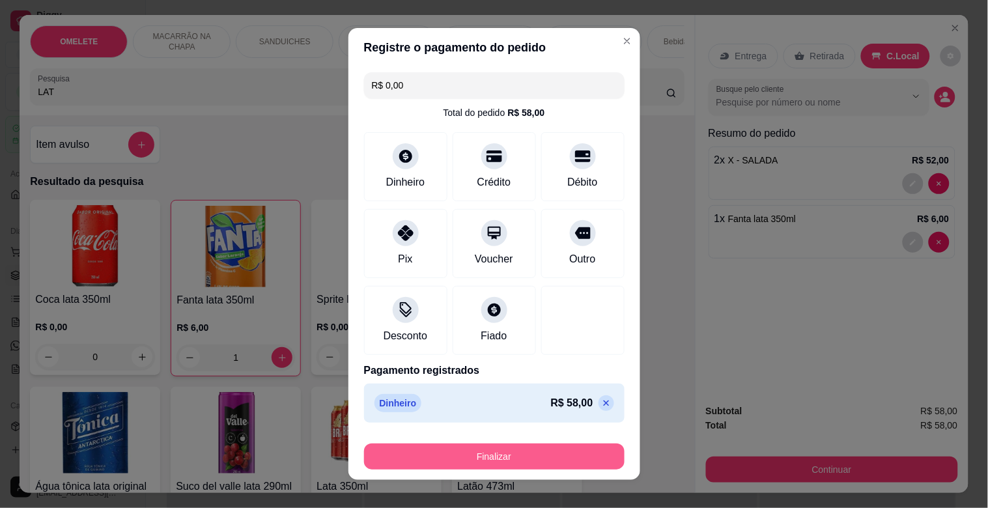
click at [512, 462] on button "Finalizar" at bounding box center [494, 456] width 260 height 26
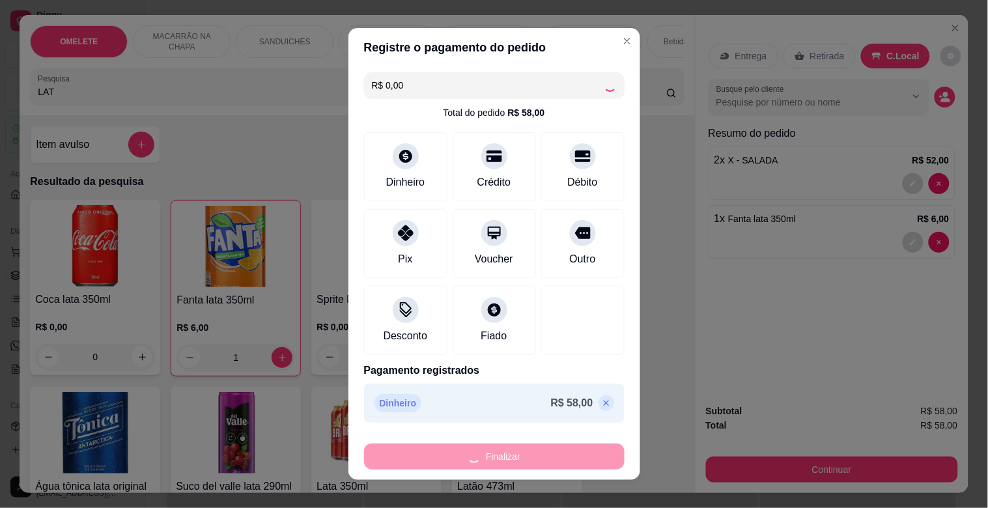
type input "0"
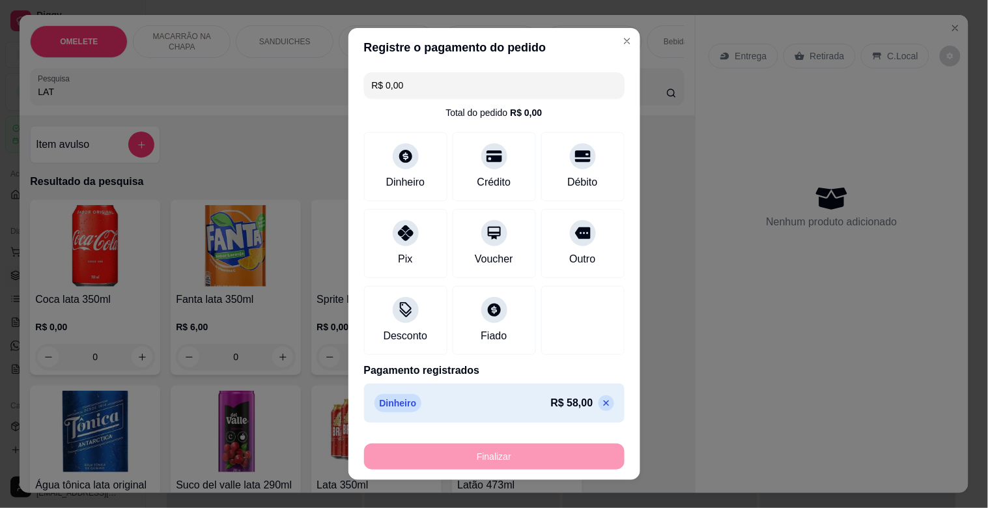
type input "-R$ 58,00"
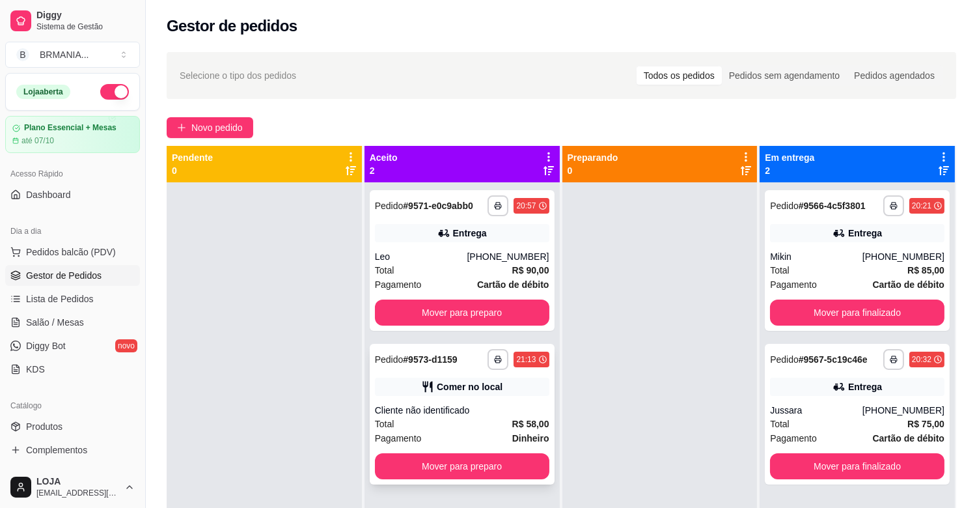
click at [449, 417] on div "Total R$ 58,00" at bounding box center [462, 424] width 174 height 14
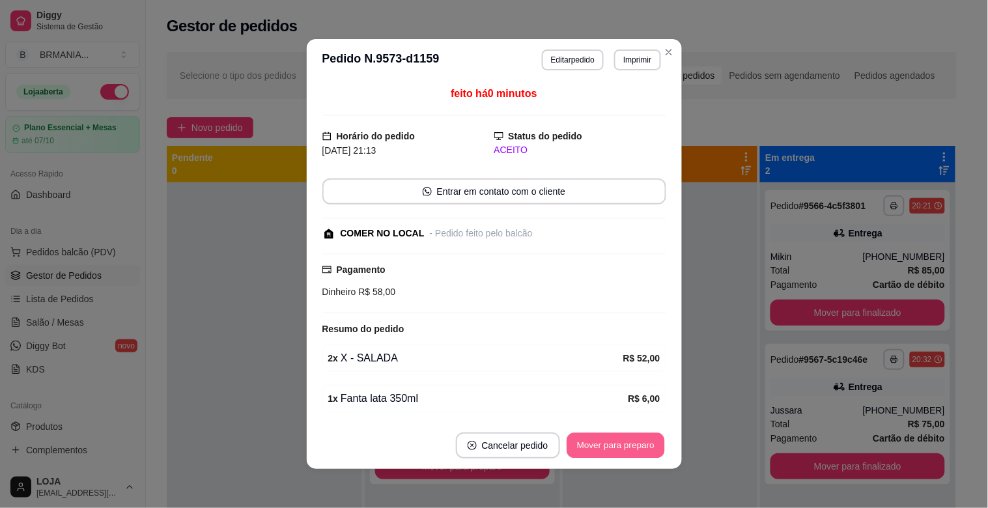
click at [615, 449] on button "Mover para preparo" at bounding box center [615, 445] width 98 height 25
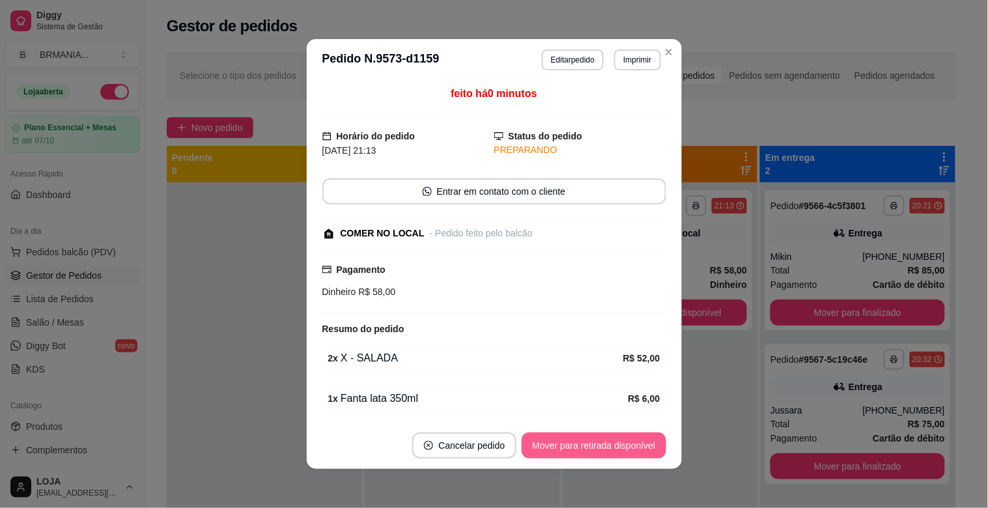
click at [616, 446] on button "Mover para retirada disponível" at bounding box center [593, 445] width 144 height 26
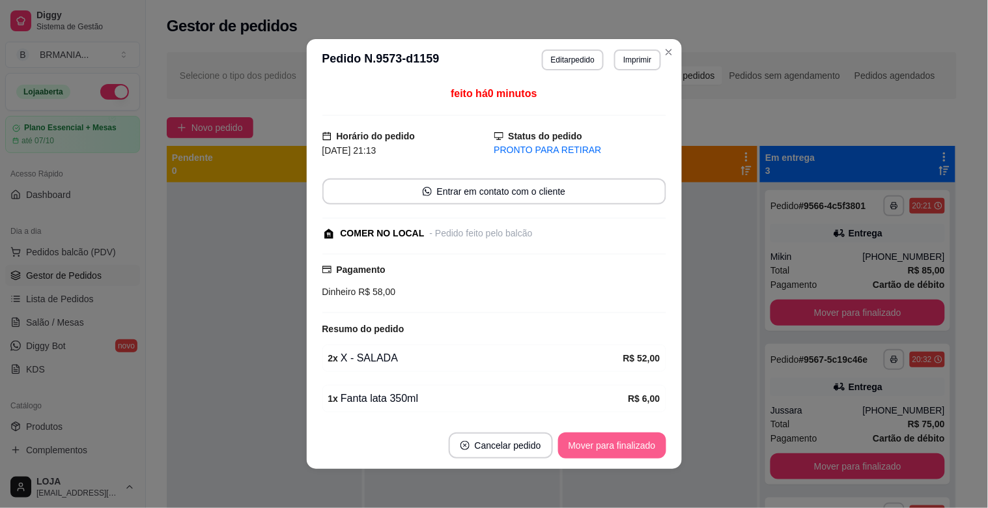
click at [619, 444] on button "Mover para finalizado" at bounding box center [612, 445] width 108 height 26
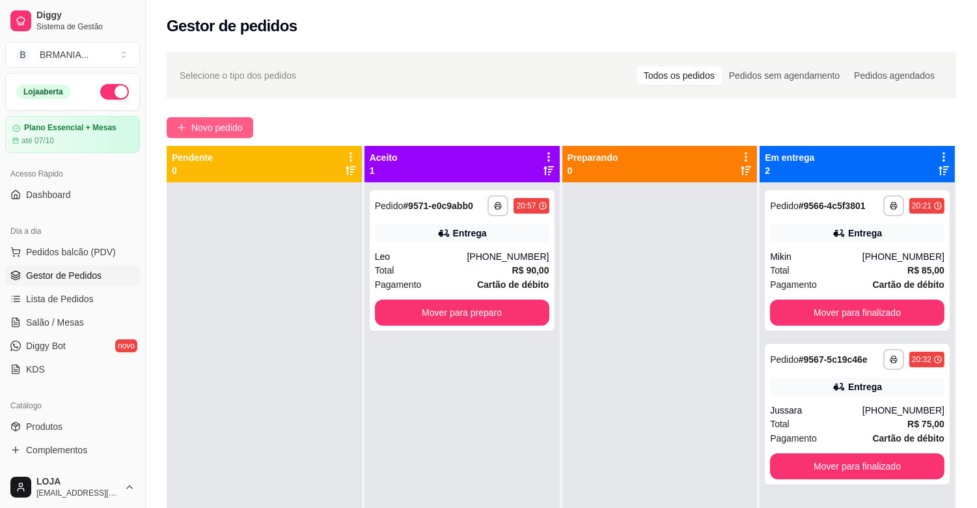
click at [198, 122] on span "Novo pedido" at bounding box center [216, 127] width 51 height 14
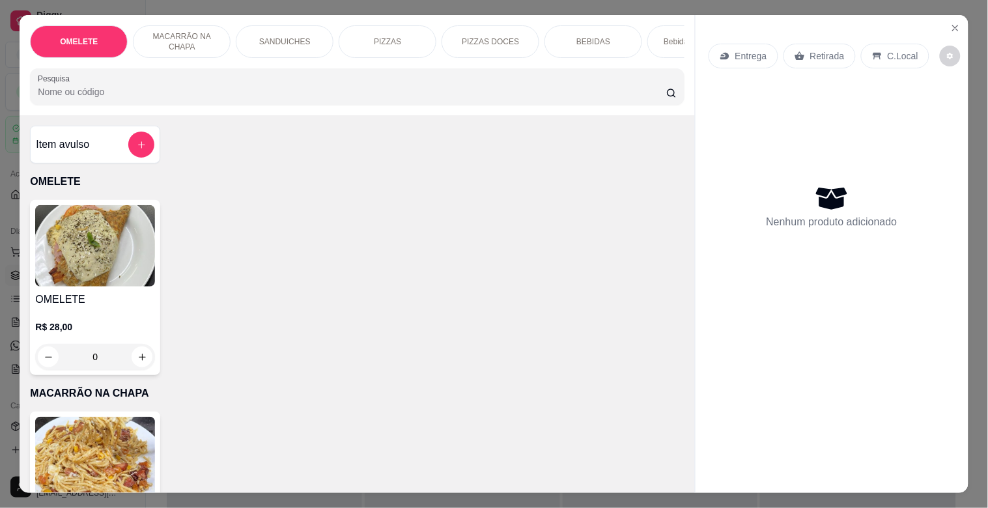
click at [223, 98] on input "Pesquisa" at bounding box center [352, 91] width 628 height 13
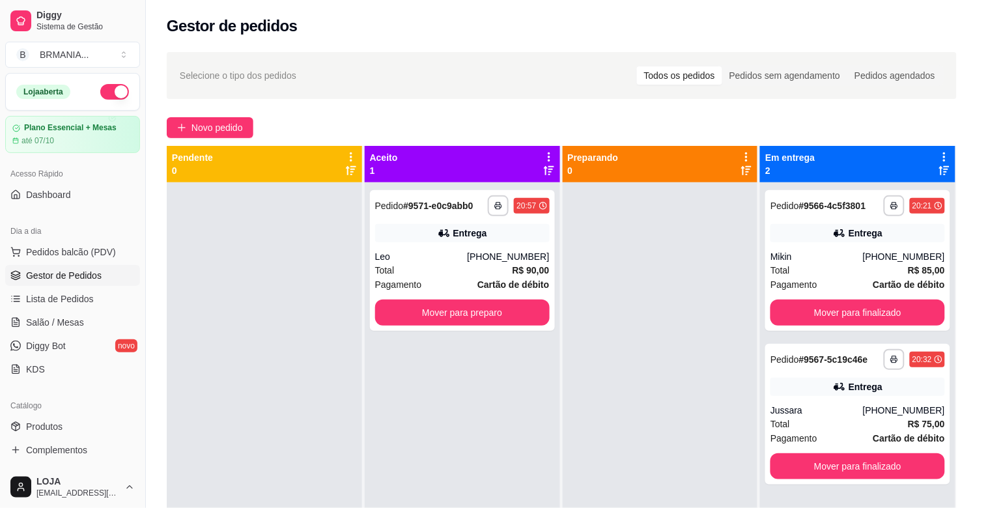
click at [237, 81] on div at bounding box center [357, 87] width 638 height 26
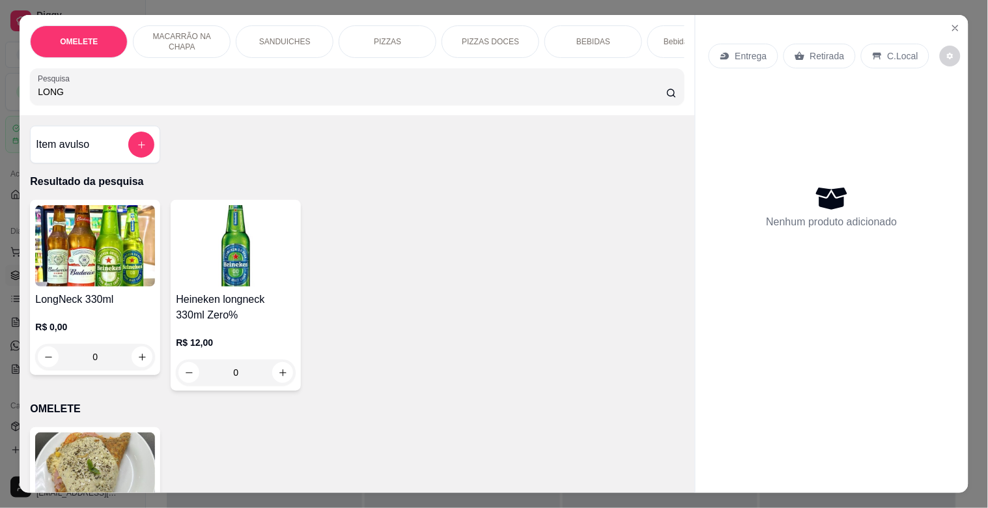
type input "LONG"
click at [94, 249] on img at bounding box center [95, 245] width 120 height 81
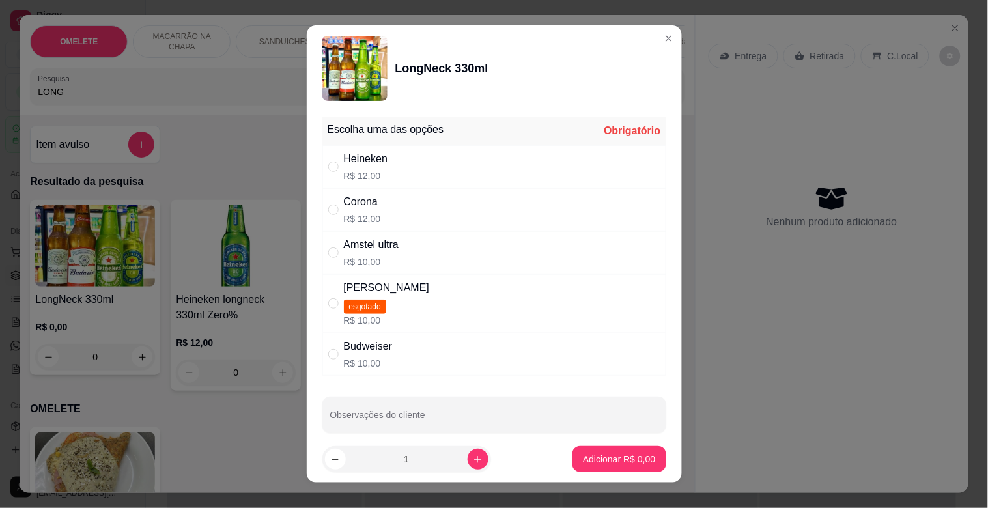
click at [405, 160] on div "Heineken R$ 12,00" at bounding box center [494, 166] width 344 height 43
radio input "true"
click at [601, 463] on p "Adicionar R$ 12,00" at bounding box center [617, 458] width 76 height 12
type input "1"
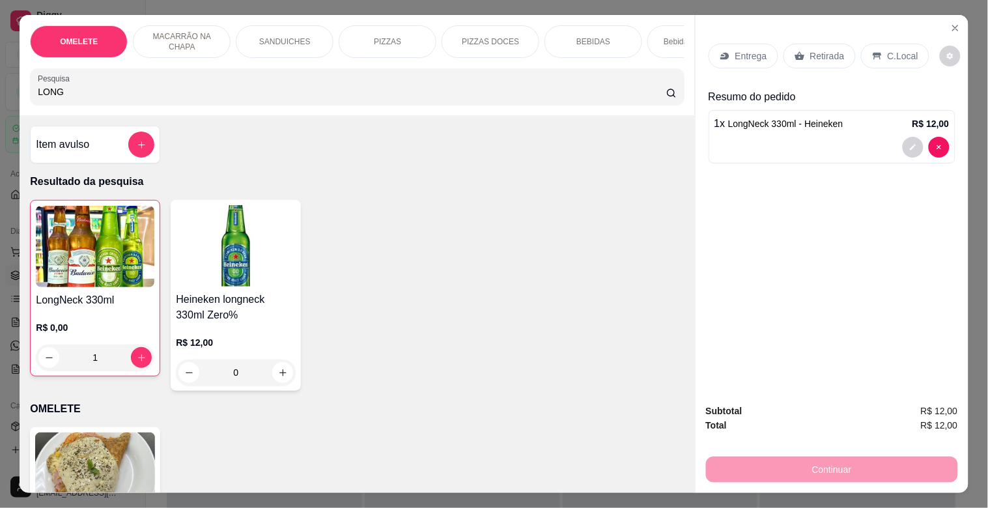
click at [816, 49] on p "Retirada" at bounding box center [827, 55] width 35 height 13
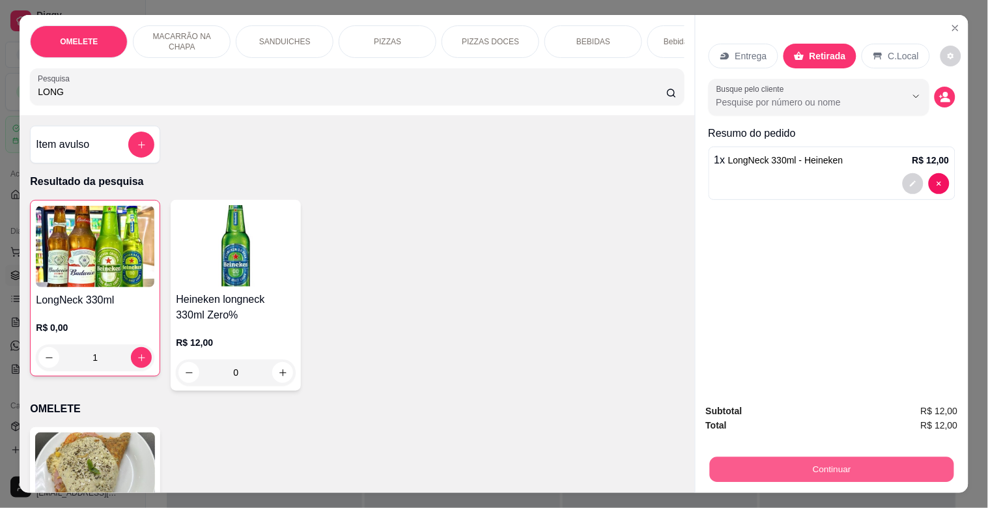
click at [799, 461] on button "Continuar" at bounding box center [831, 468] width 244 height 25
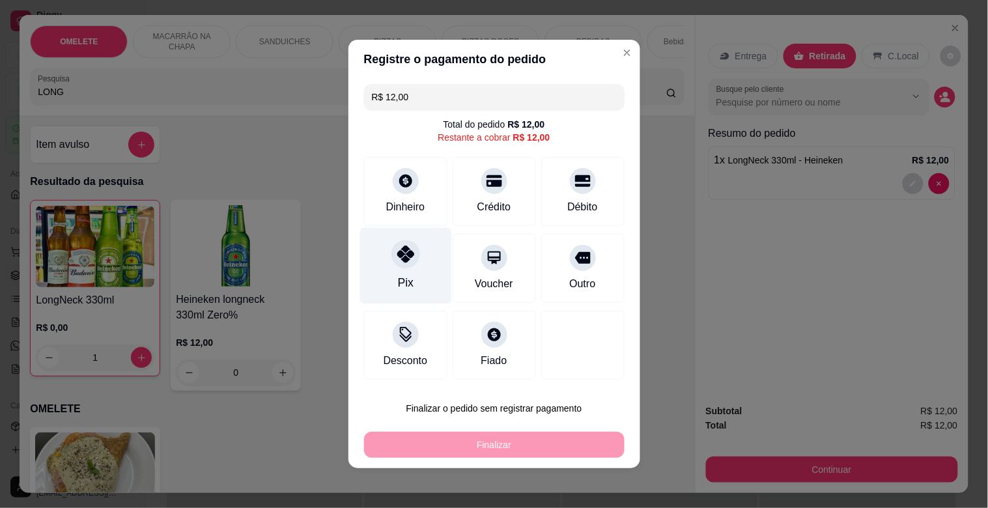
click at [406, 269] on div "Pix" at bounding box center [405, 266] width 92 height 76
type input "R$ 0,00"
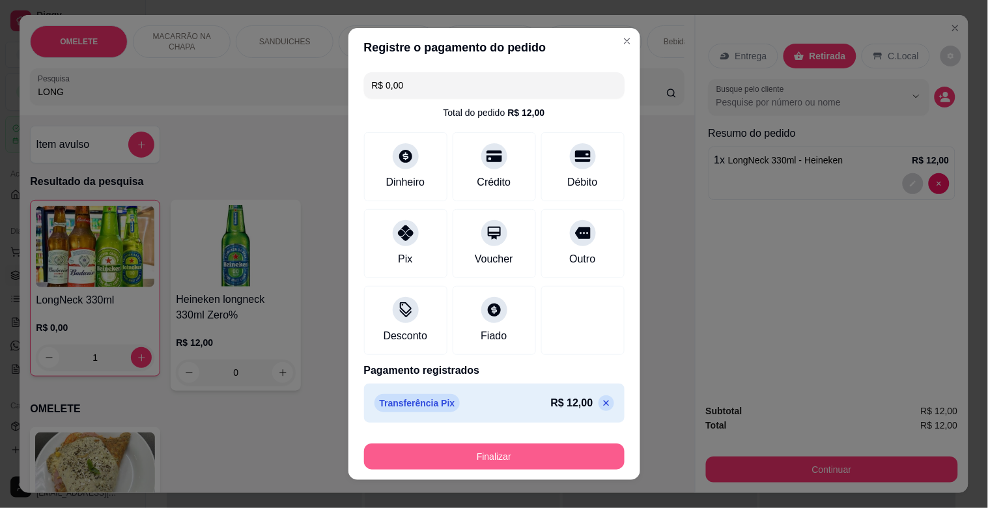
click at [516, 454] on button "Finalizar" at bounding box center [494, 456] width 260 height 26
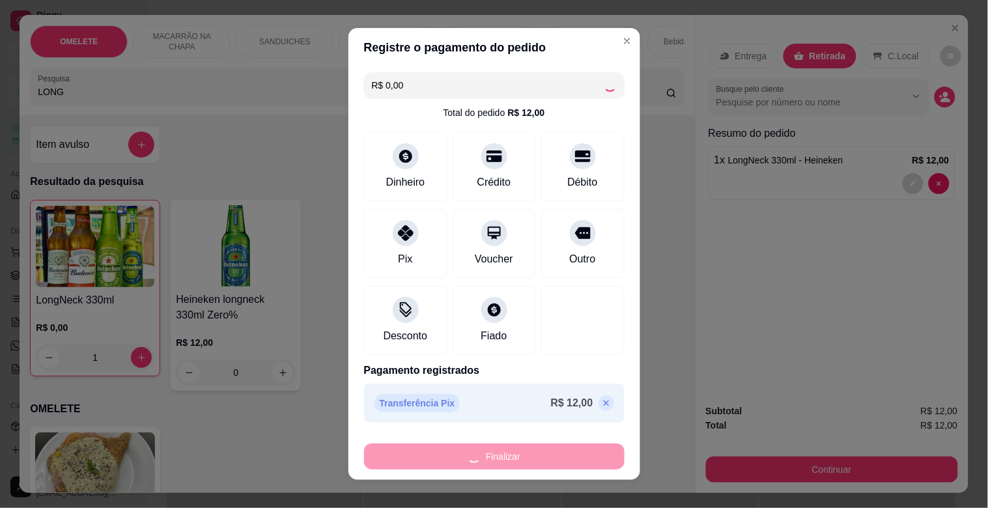
type input "0"
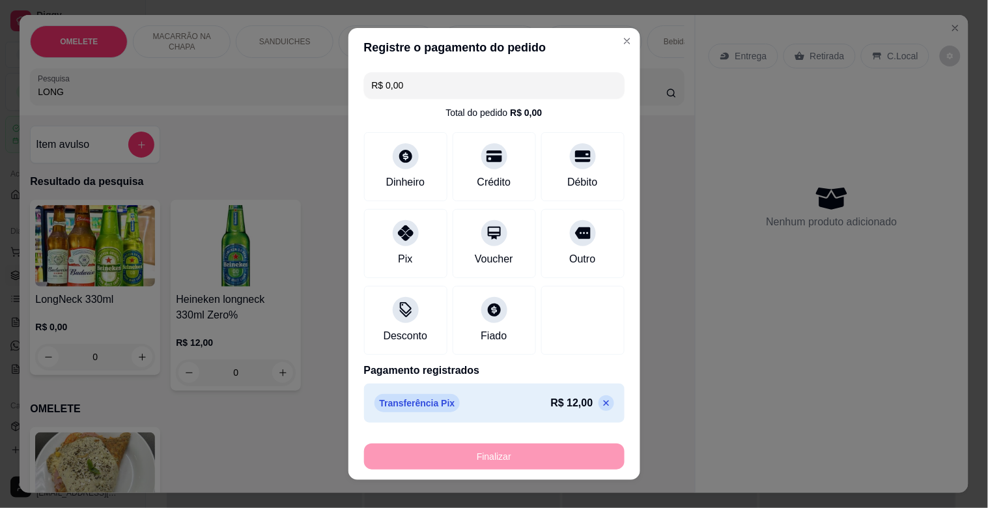
type input "-R$ 12,00"
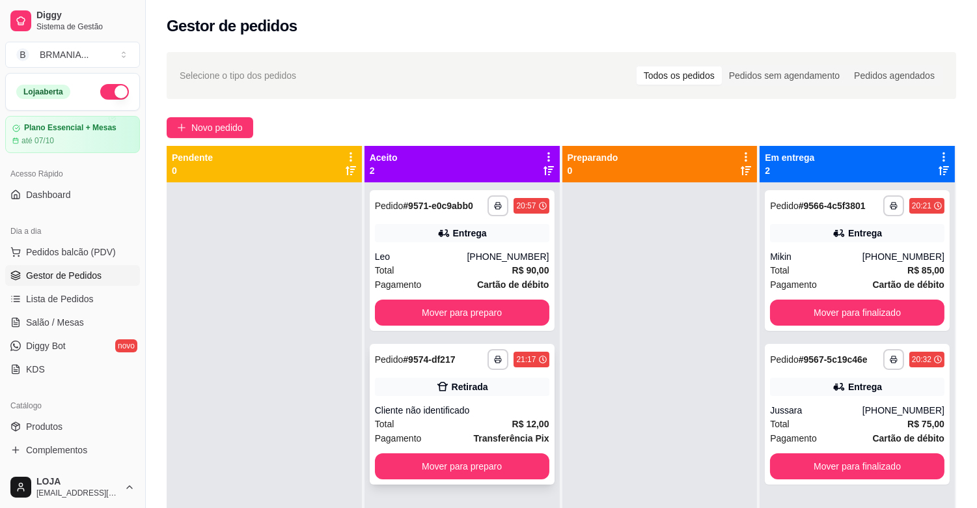
click at [475, 404] on div "Cliente não identificado" at bounding box center [462, 410] width 174 height 13
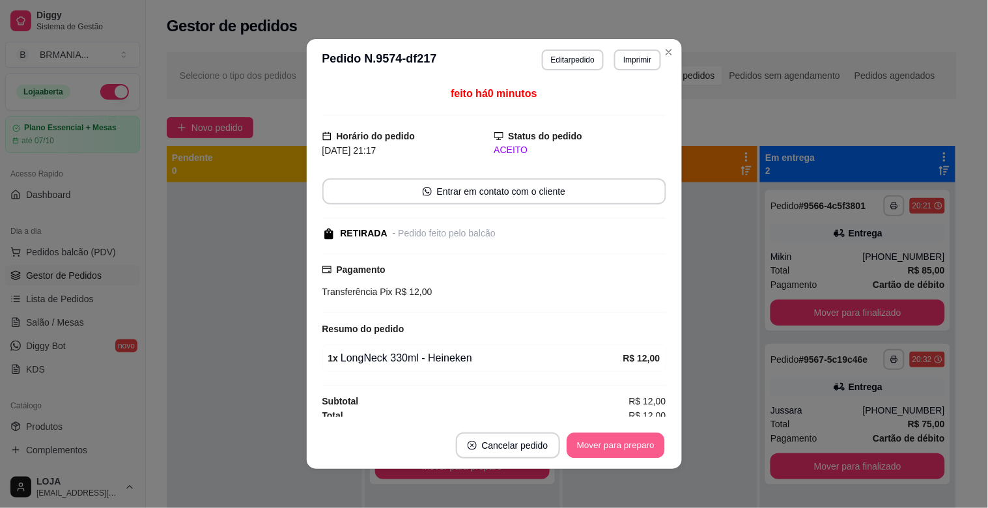
click at [586, 441] on button "Mover para preparo" at bounding box center [615, 445] width 98 height 25
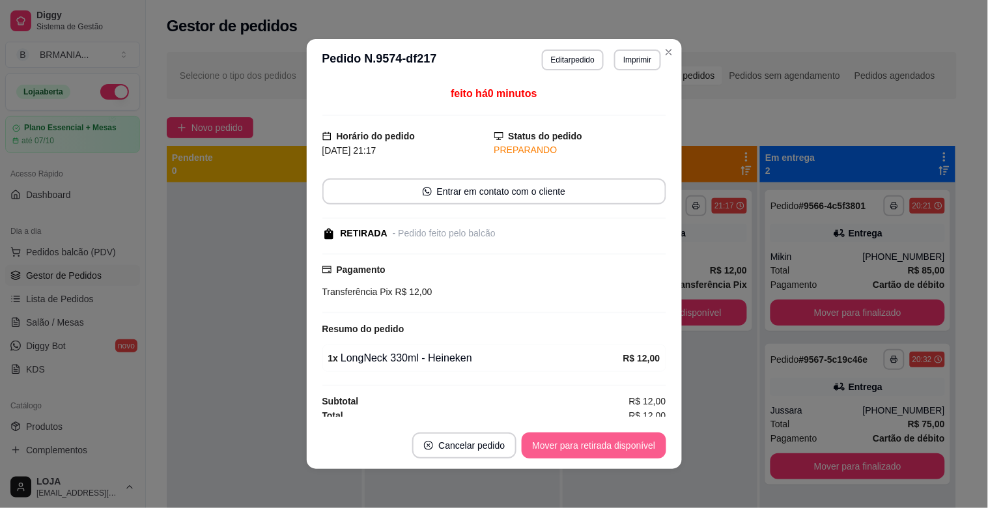
click at [594, 447] on button "Mover para retirada disponível" at bounding box center [593, 445] width 144 height 26
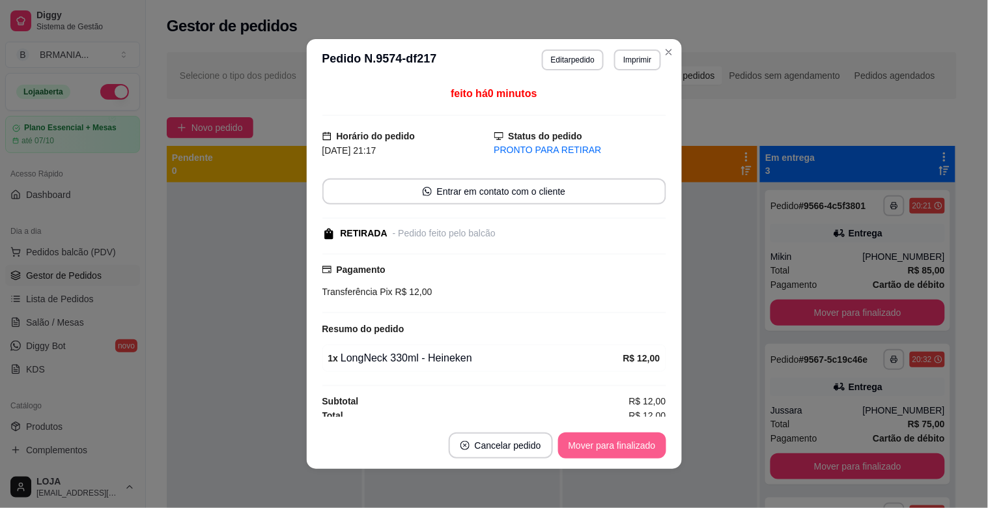
click at [598, 447] on button "Mover para finalizado" at bounding box center [612, 445] width 108 height 26
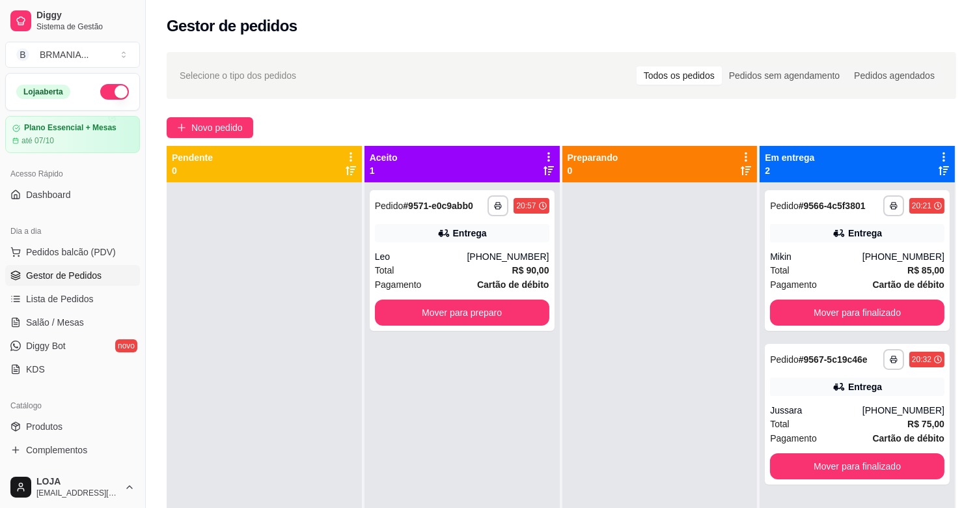
click at [624, 322] on div at bounding box center [660, 436] width 195 height 508
click at [522, 310] on button "Mover para preparo" at bounding box center [462, 312] width 174 height 26
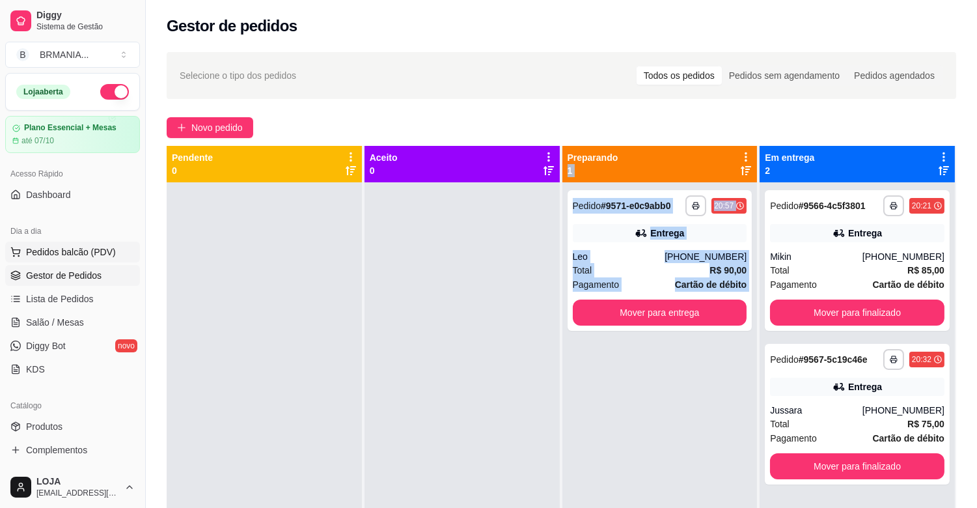
click at [72, 251] on span "Pedidos balcão (PDV)" at bounding box center [71, 251] width 90 height 13
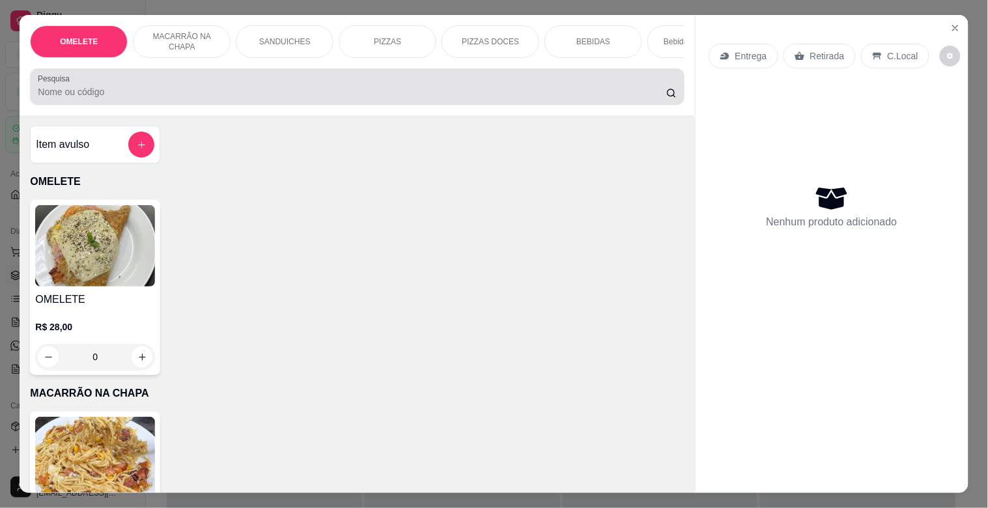
click at [268, 87] on div at bounding box center [357, 87] width 638 height 26
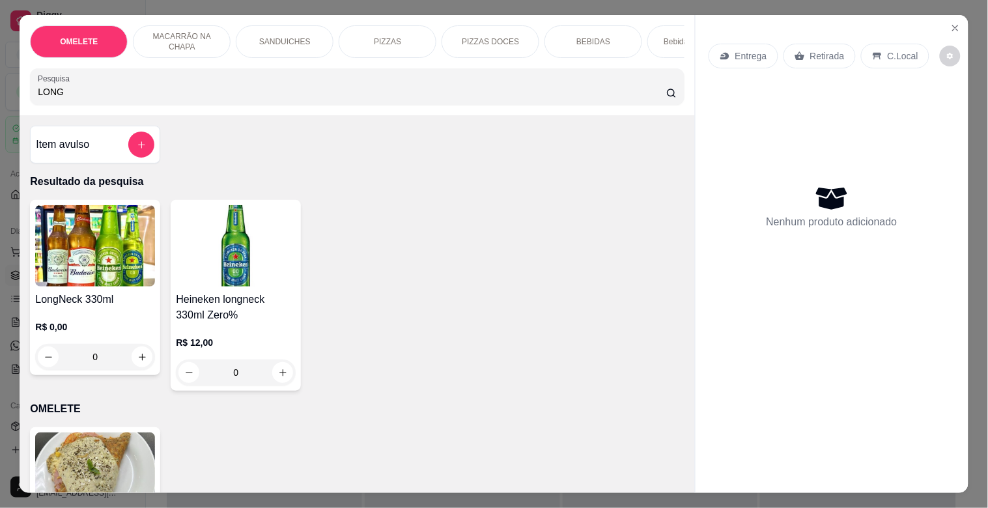
type input "LONG"
click at [83, 259] on img at bounding box center [95, 245] width 120 height 81
click at [83, 268] on img at bounding box center [95, 245] width 120 height 81
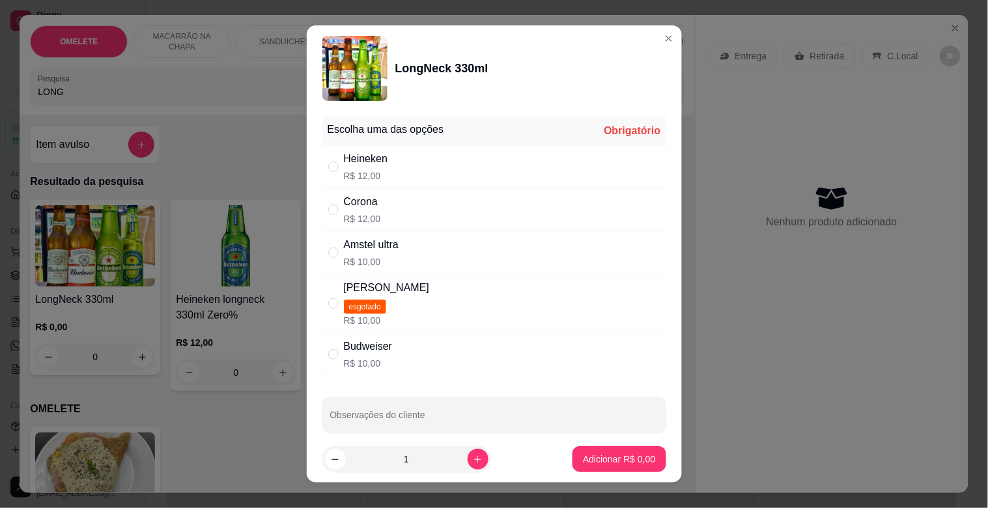
drag, startPoint x: 408, startPoint y: 199, endPoint x: 424, endPoint y: 258, distance: 60.8
click at [407, 200] on div "Corona R$ 12,00" at bounding box center [494, 209] width 344 height 43
radio input "true"
click at [473, 456] on icon "increase-product-quantity" at bounding box center [478, 459] width 10 height 10
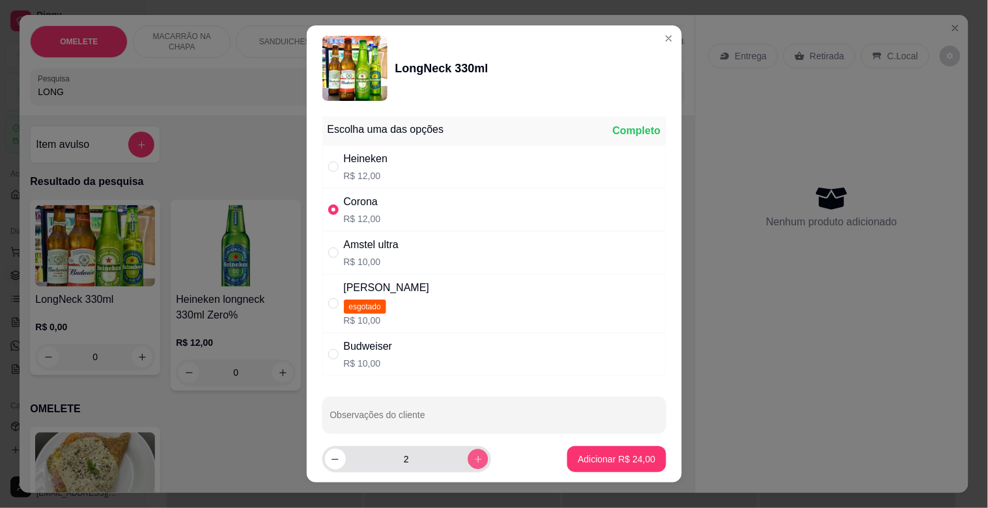
type input "3"
click at [569, 454] on button "Adicionar R$ 36,00" at bounding box center [617, 459] width 96 height 25
type input "3"
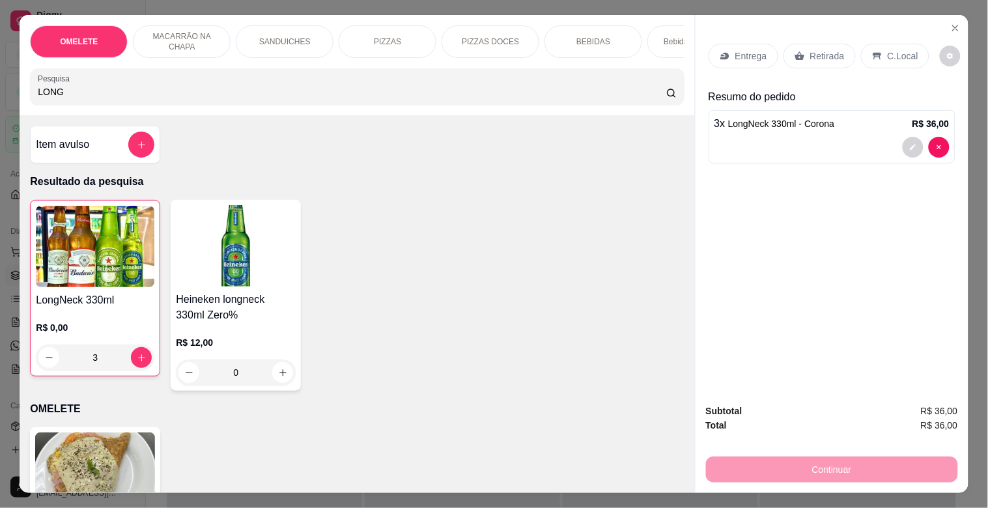
click at [294, 42] on div "SANDUICHES" at bounding box center [285, 41] width 98 height 33
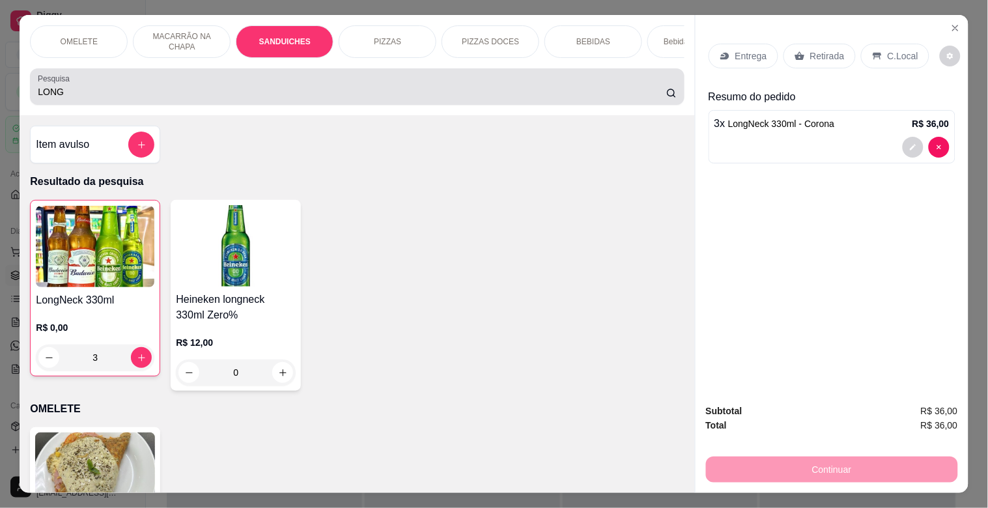
scroll to position [31, 0]
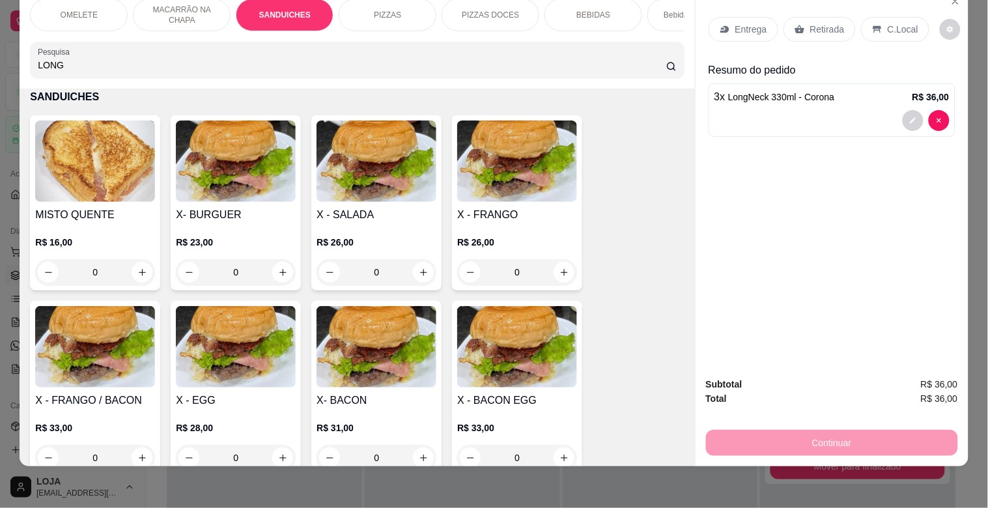
click at [504, 190] on img at bounding box center [517, 160] width 120 height 81
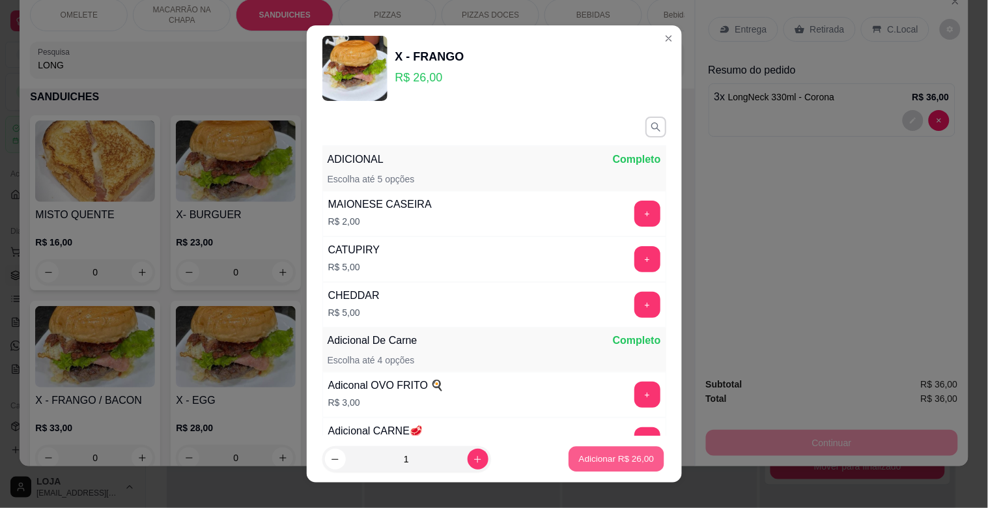
click at [612, 466] on button "Adicionar R$ 26,00" at bounding box center [617, 459] width 96 height 25
type input "1"
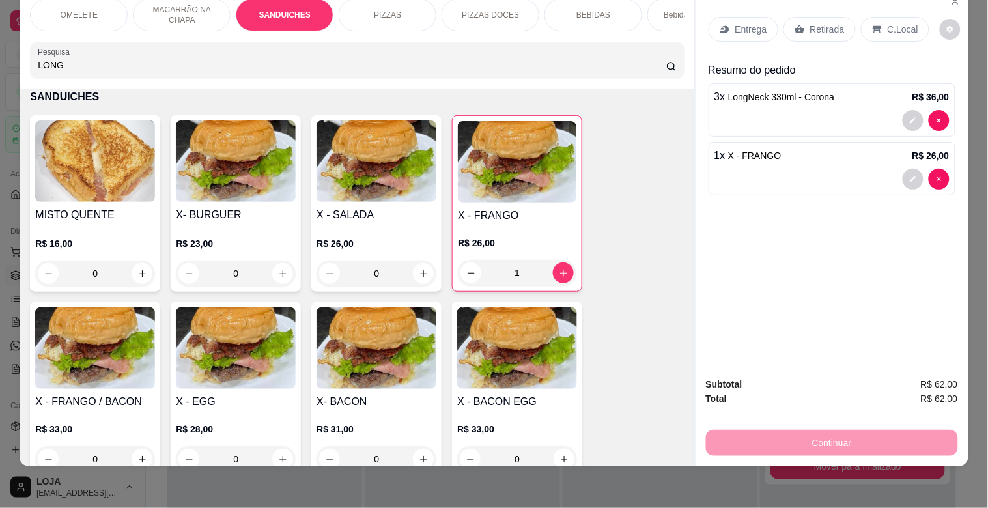
scroll to position [0, 0]
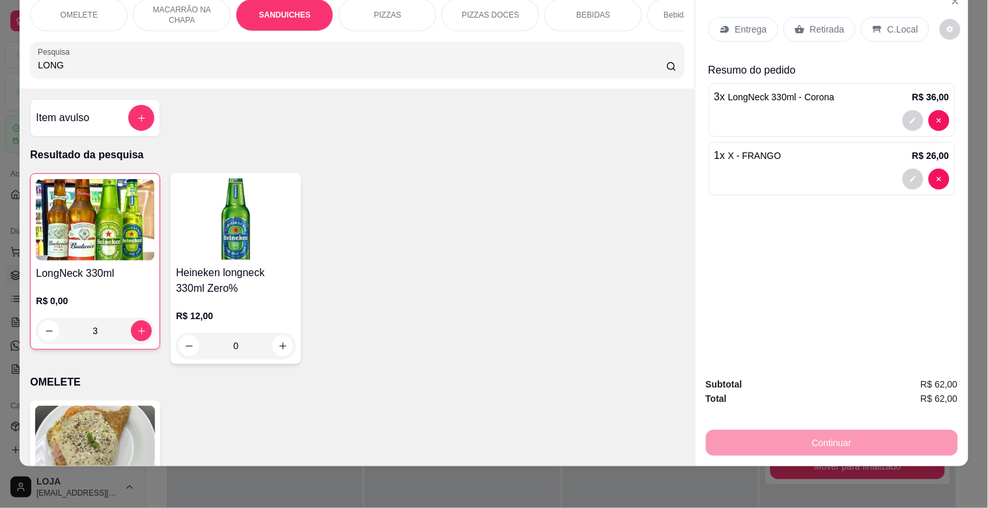
drag, startPoint x: 887, startPoint y: 14, endPoint x: 797, endPoint y: 29, distance: 91.7
click at [888, 23] on p "C.Local" at bounding box center [902, 29] width 31 height 13
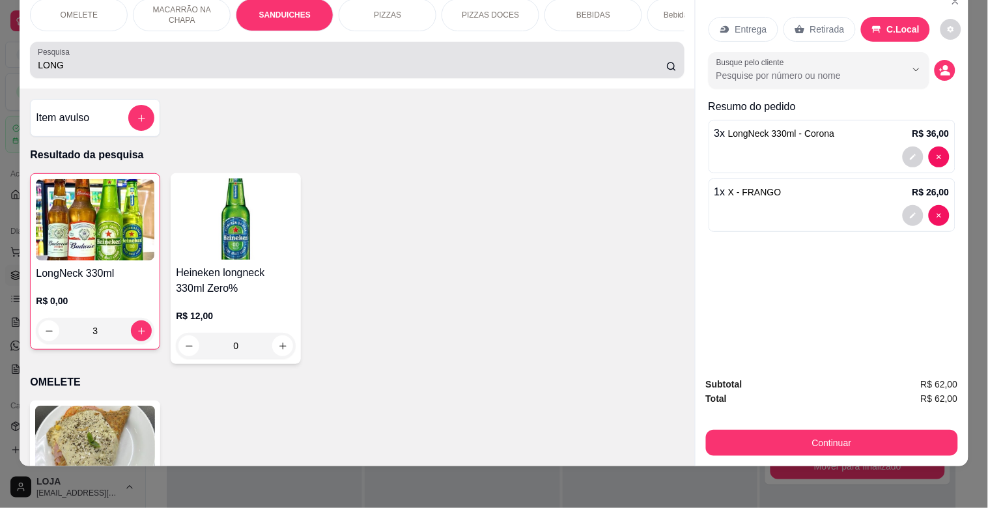
click at [434, 76] on div "Pesquisa LONG" at bounding box center [357, 60] width 654 height 36
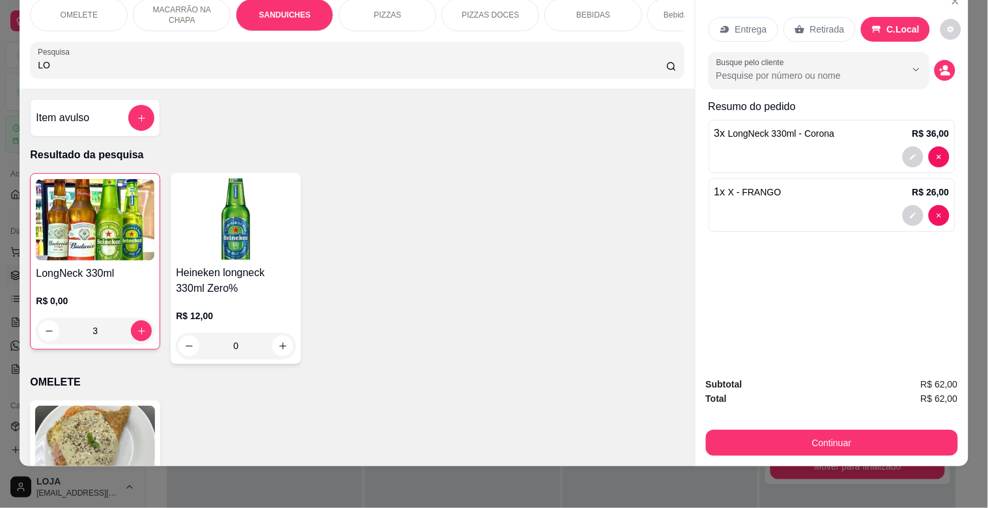
type input "L"
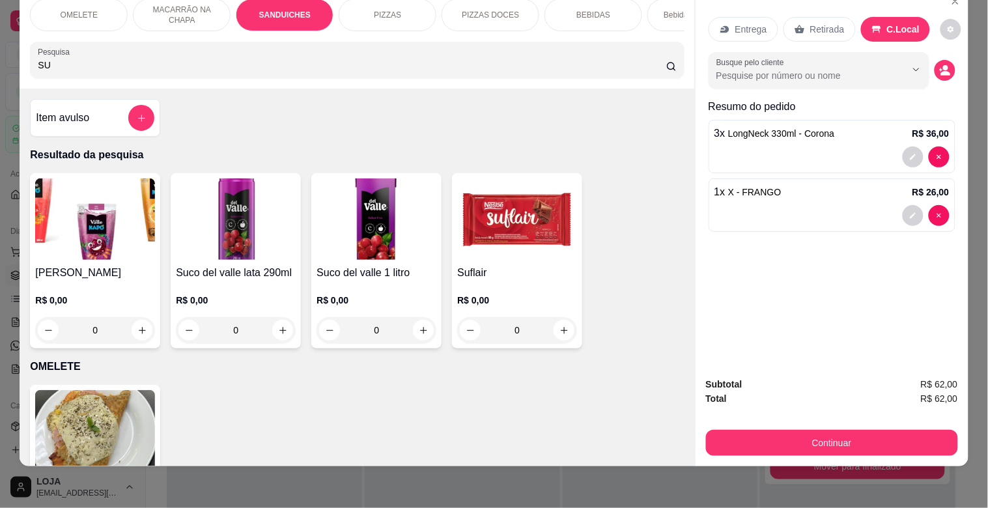
type input "SU"
click at [469, 219] on img at bounding box center [517, 218] width 120 height 81
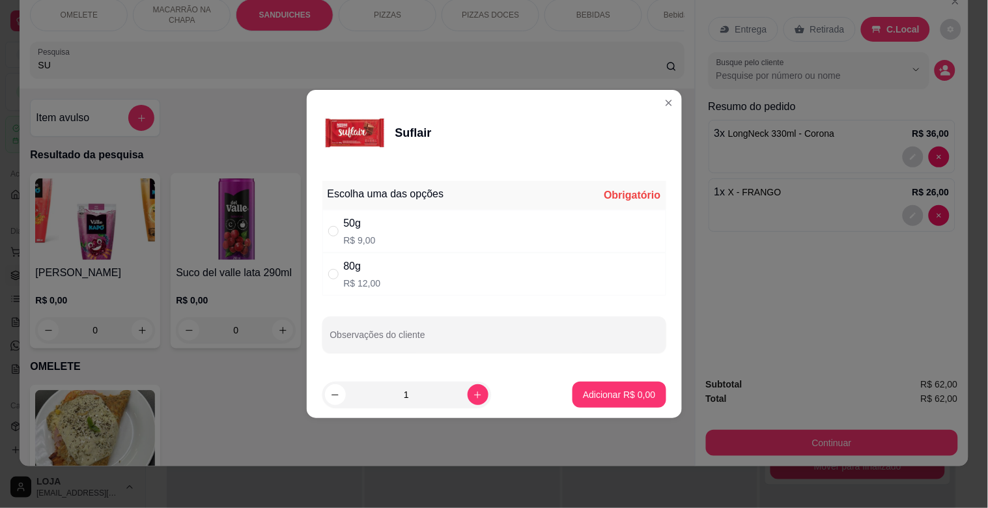
click at [430, 271] on div "80g R$ 12,00" at bounding box center [494, 274] width 344 height 43
radio input "true"
click at [596, 396] on p "Adicionar R$ 12,00" at bounding box center [615, 394] width 77 height 13
type input "1"
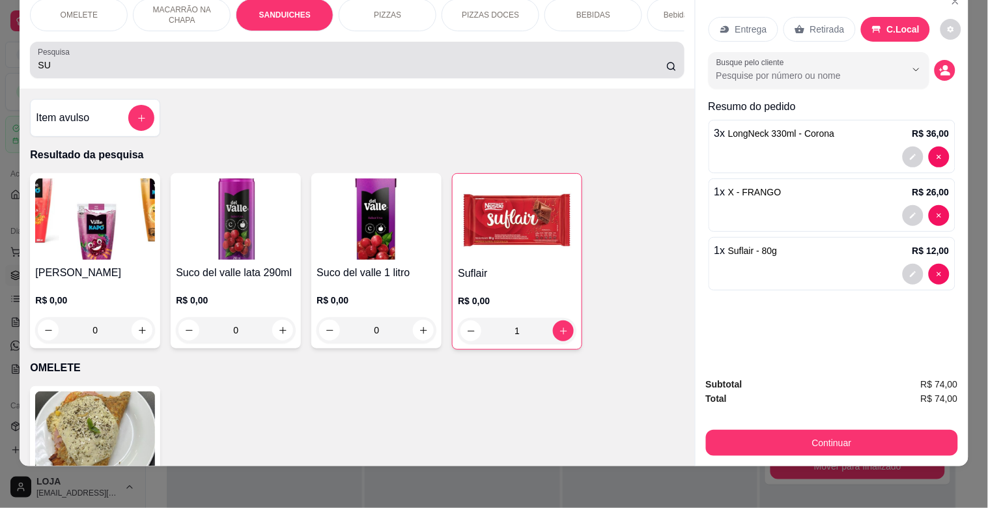
click at [232, 53] on div "SU" at bounding box center [357, 60] width 638 height 26
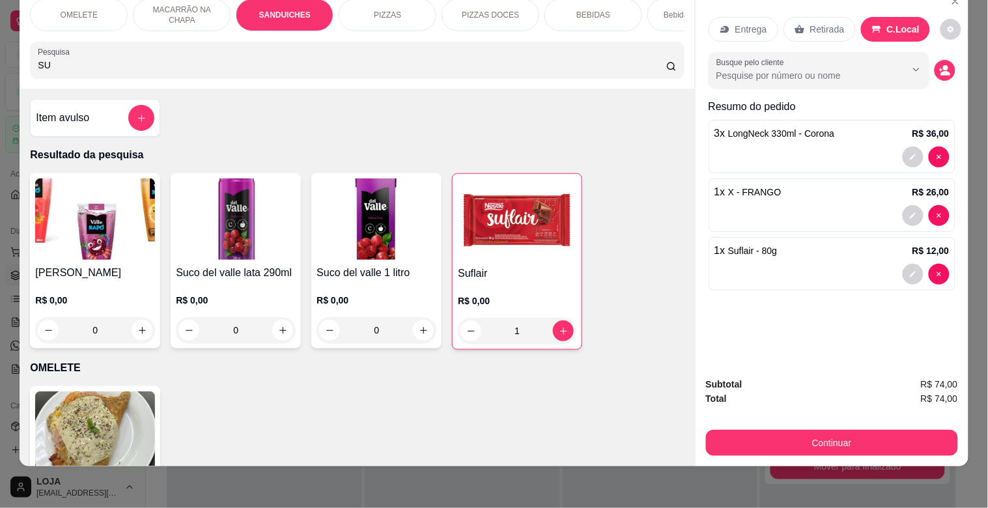
type input "S"
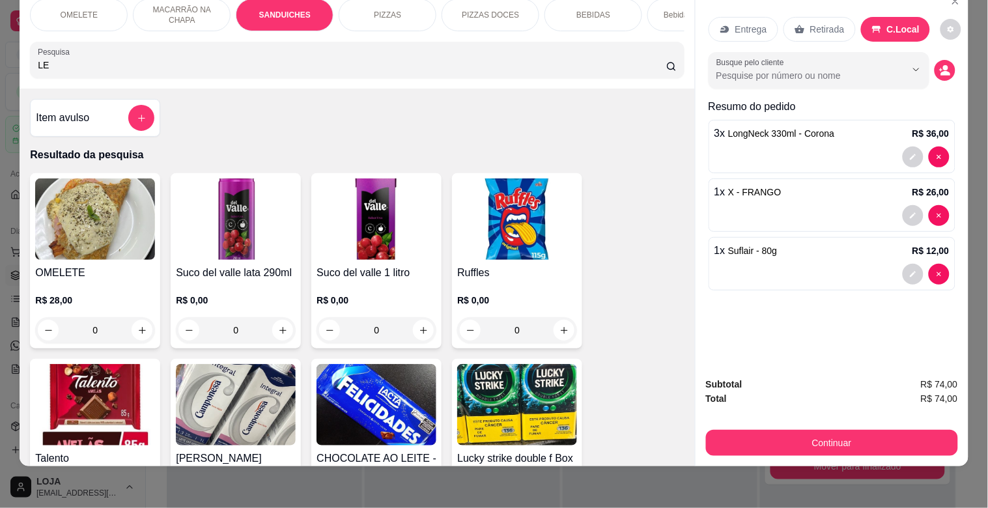
type input "LE"
click at [367, 404] on img at bounding box center [376, 404] width 120 height 81
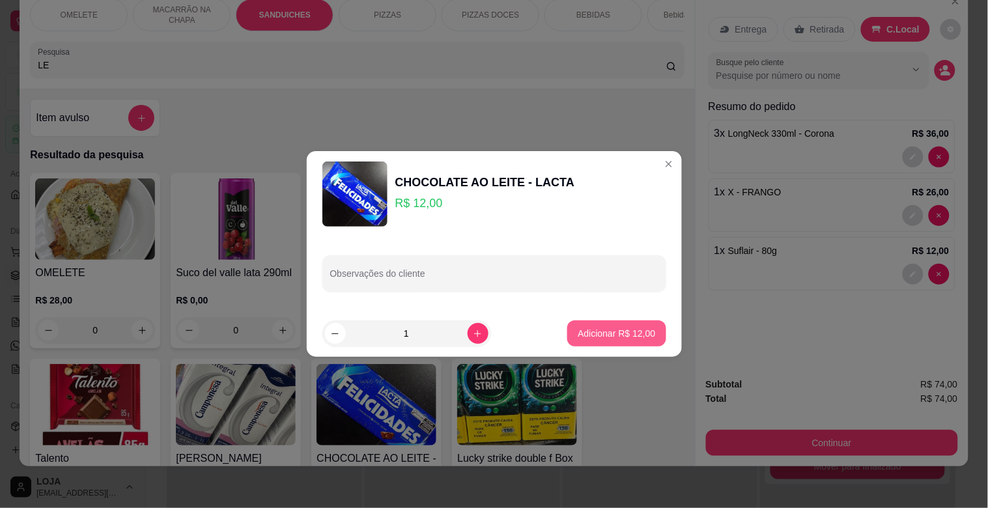
click at [606, 329] on p "Adicionar R$ 12,00" at bounding box center [615, 333] width 77 height 13
type input "1"
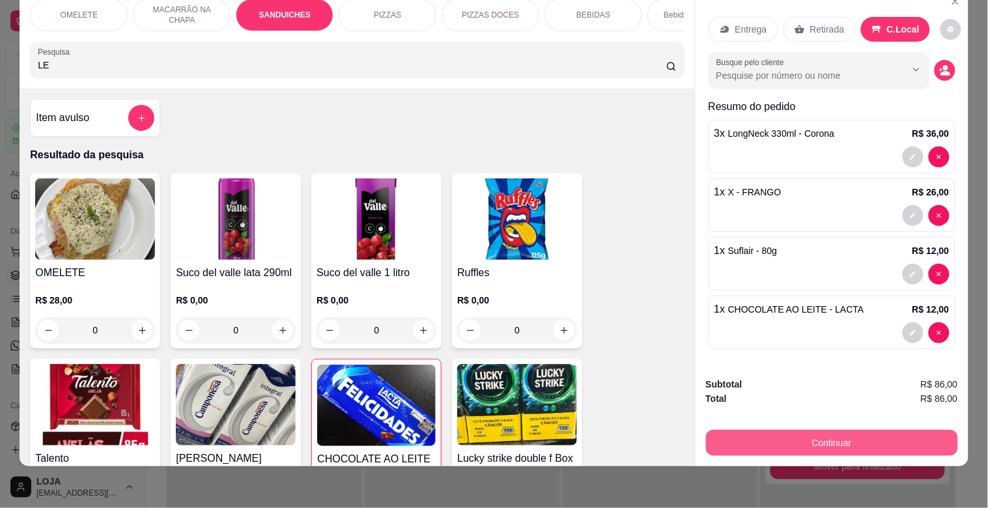
click at [836, 430] on button "Continuar" at bounding box center [832, 443] width 252 height 26
click at [803, 430] on button "Continuar" at bounding box center [832, 443] width 252 height 26
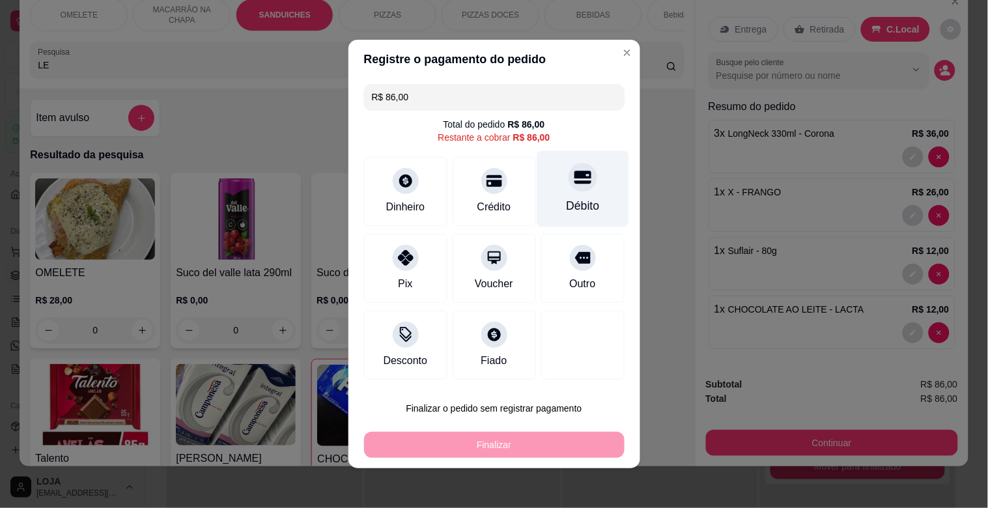
click at [576, 184] on icon at bounding box center [582, 177] width 17 height 17
type input "R$ 0,00"
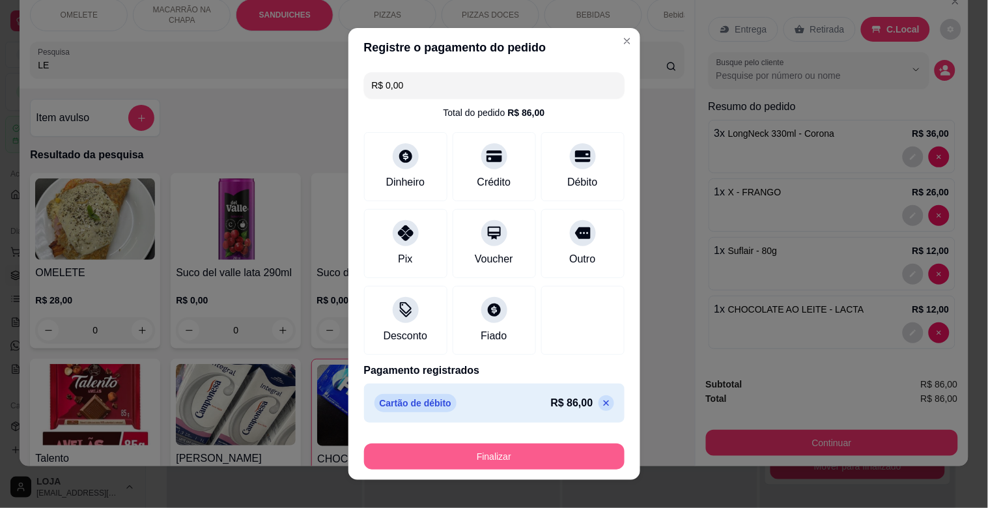
click at [473, 454] on button "Finalizar" at bounding box center [494, 456] width 260 height 26
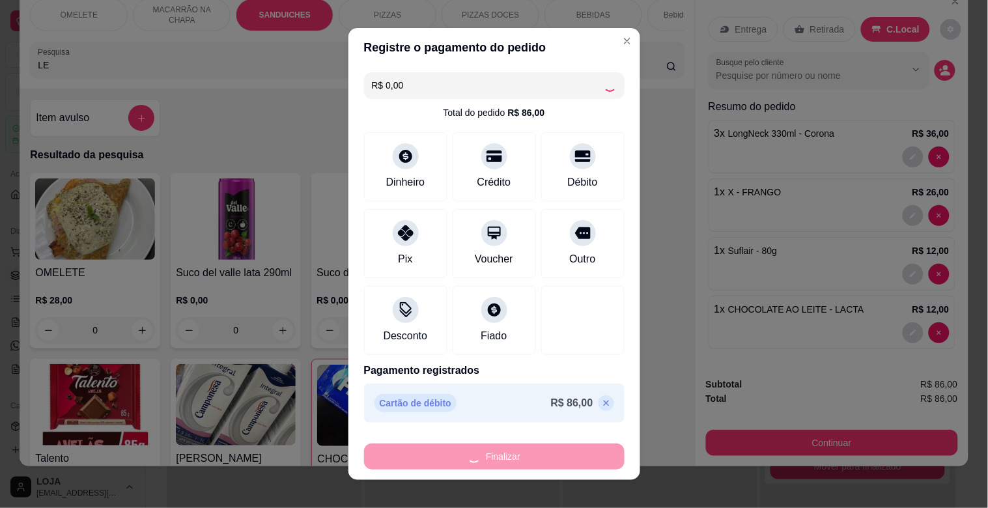
type input "0"
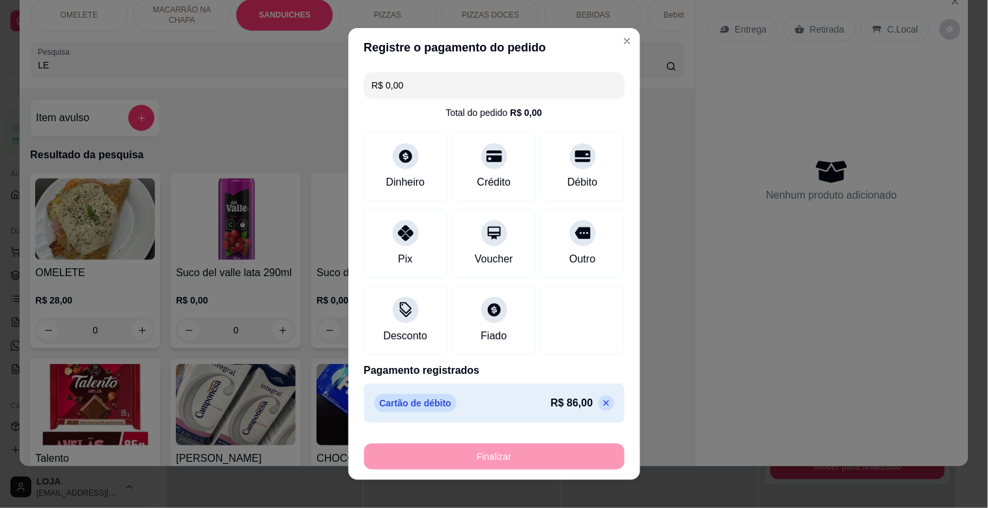
type input "-R$ 86,00"
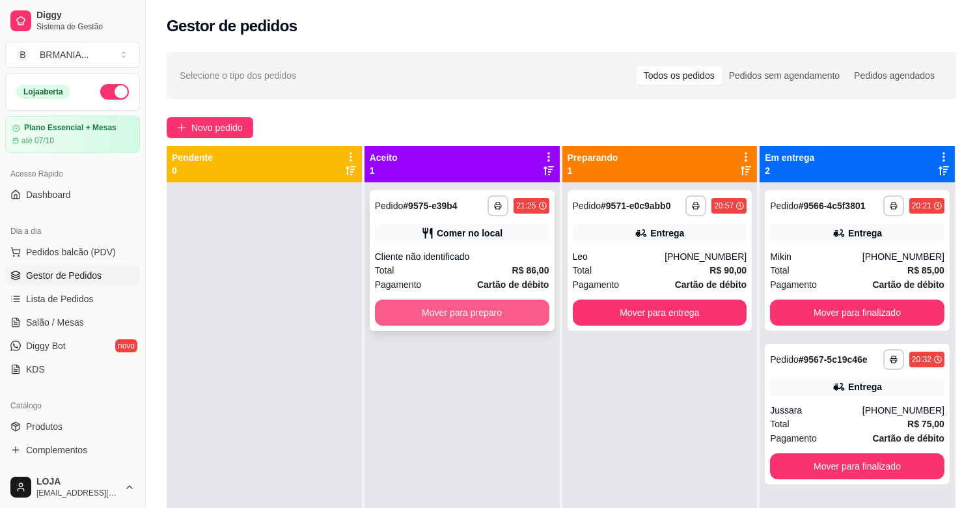
click at [471, 310] on button "Mover para preparo" at bounding box center [462, 312] width 174 height 26
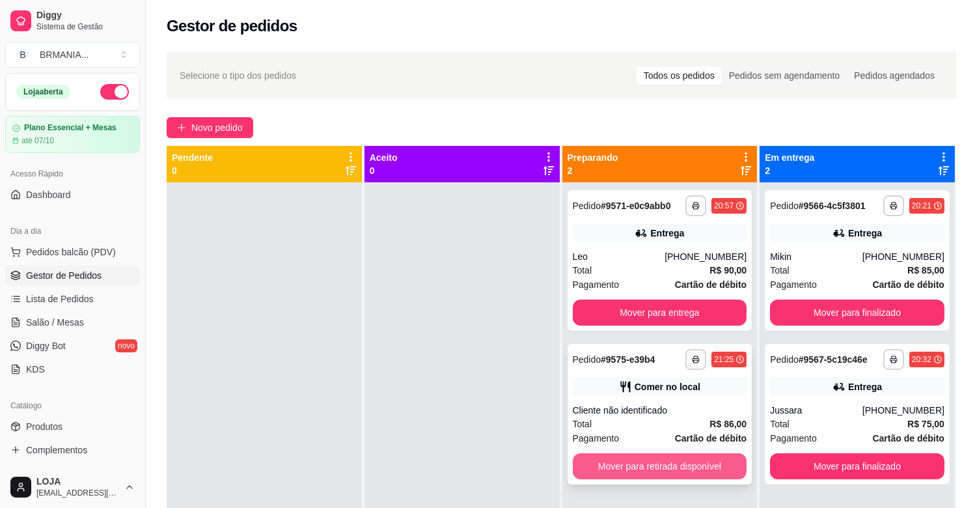
click at [701, 473] on button "Mover para retirada disponível" at bounding box center [660, 466] width 174 height 26
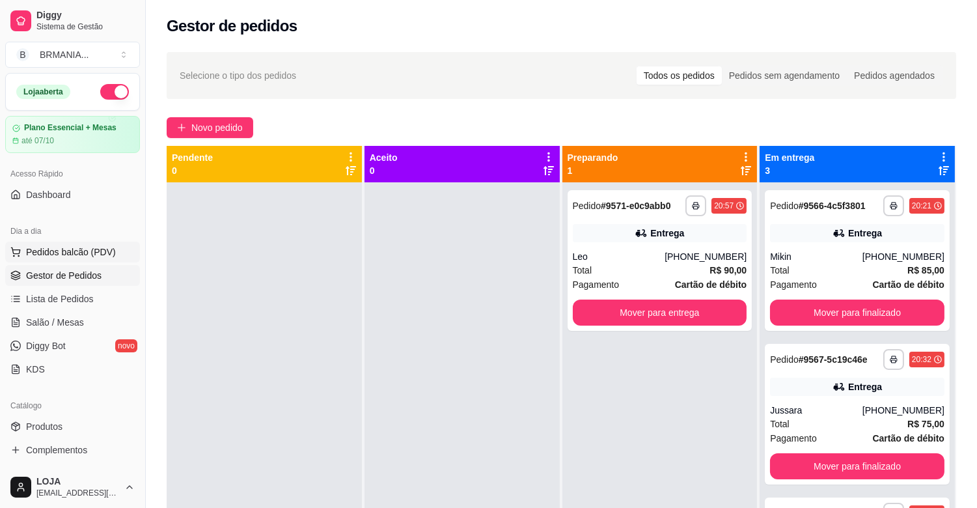
click at [64, 258] on span "Pedidos balcão (PDV)" at bounding box center [71, 251] width 90 height 13
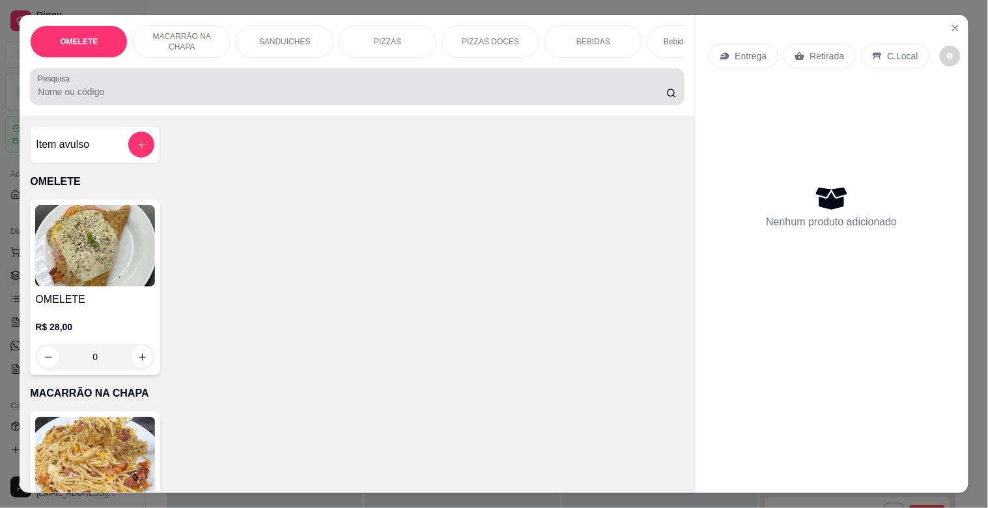
click at [165, 87] on div at bounding box center [357, 87] width 638 height 26
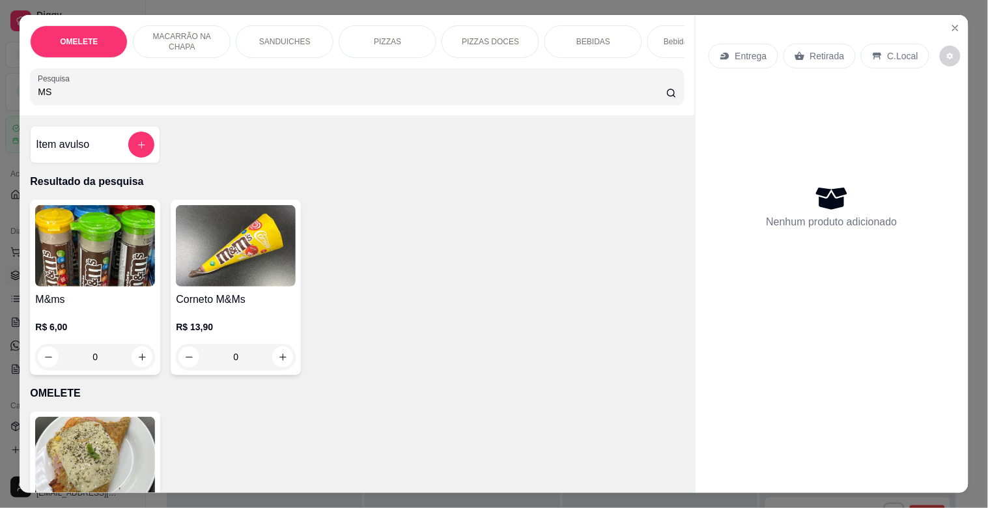
type input "MS"
click at [86, 222] on img at bounding box center [95, 245] width 120 height 81
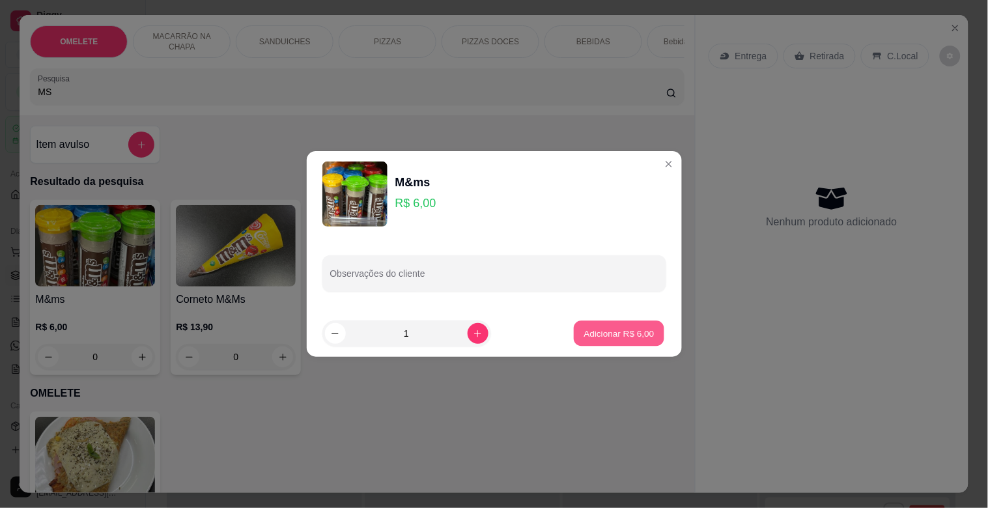
click at [584, 331] on p "Adicionar R$ 6,00" at bounding box center [619, 333] width 70 height 12
type input "1"
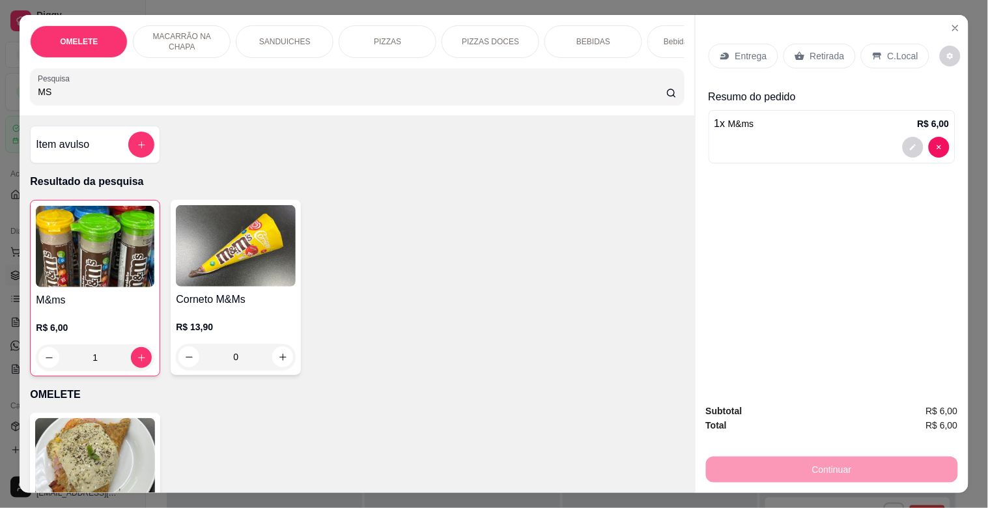
drag, startPoint x: 808, startPoint y: 62, endPoint x: 808, endPoint y: 51, distance: 11.1
click at [808, 61] on div "Retirada" at bounding box center [819, 56] width 72 height 25
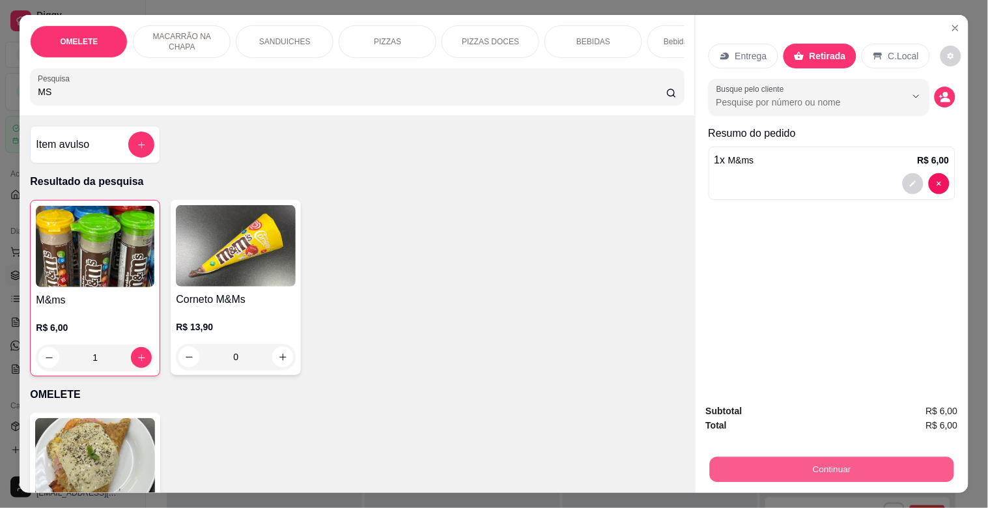
click at [827, 460] on button "Continuar" at bounding box center [831, 468] width 244 height 25
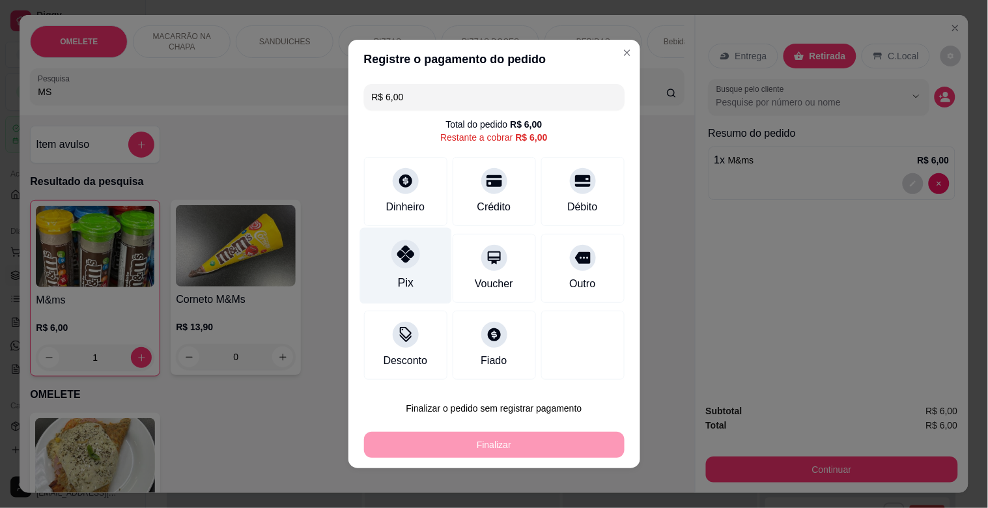
click at [420, 268] on div "Pix" at bounding box center [405, 266] width 92 height 76
type input "R$ 0,00"
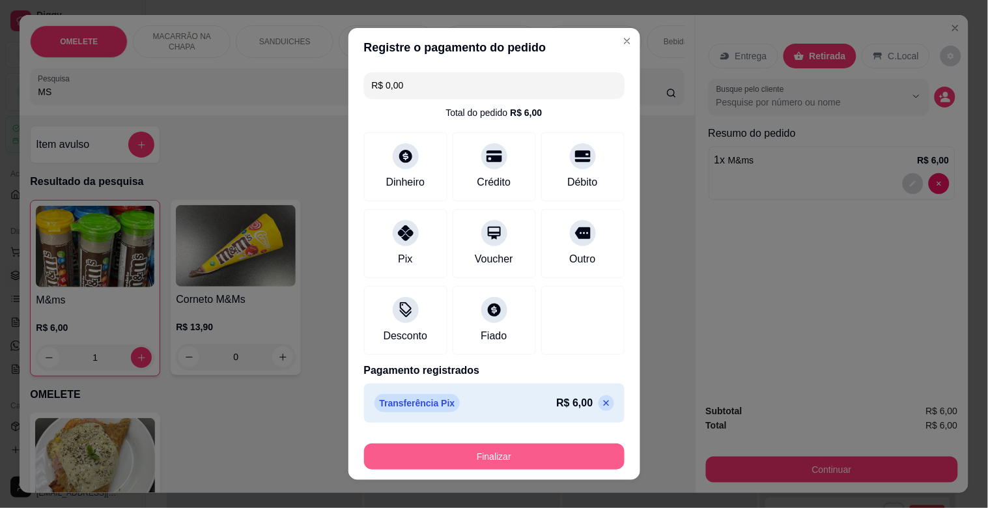
click at [443, 458] on button "Finalizar" at bounding box center [494, 456] width 260 height 26
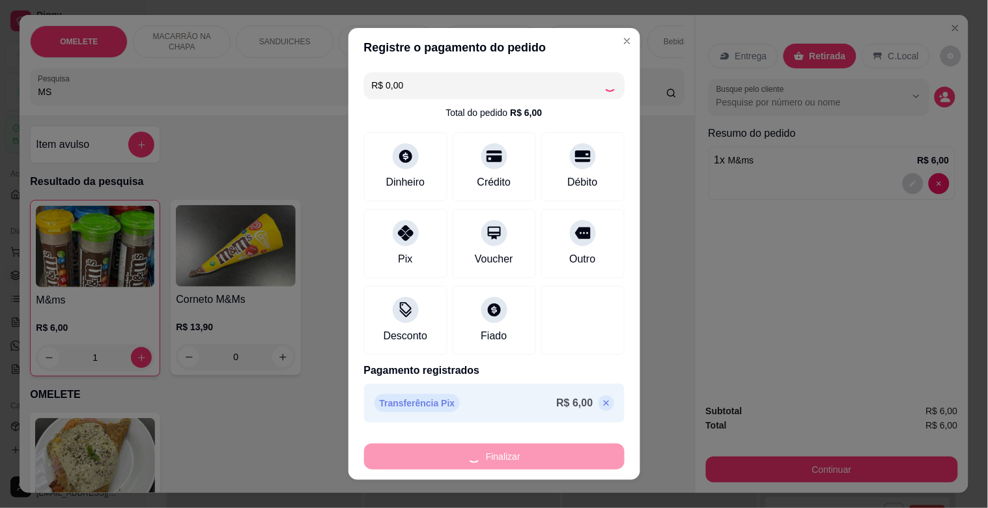
type input "0"
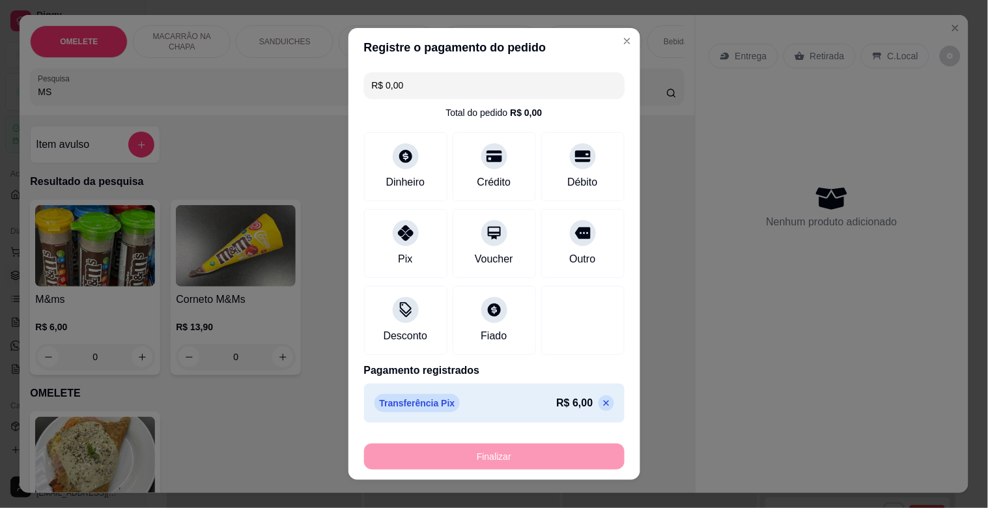
type input "-R$ 6,00"
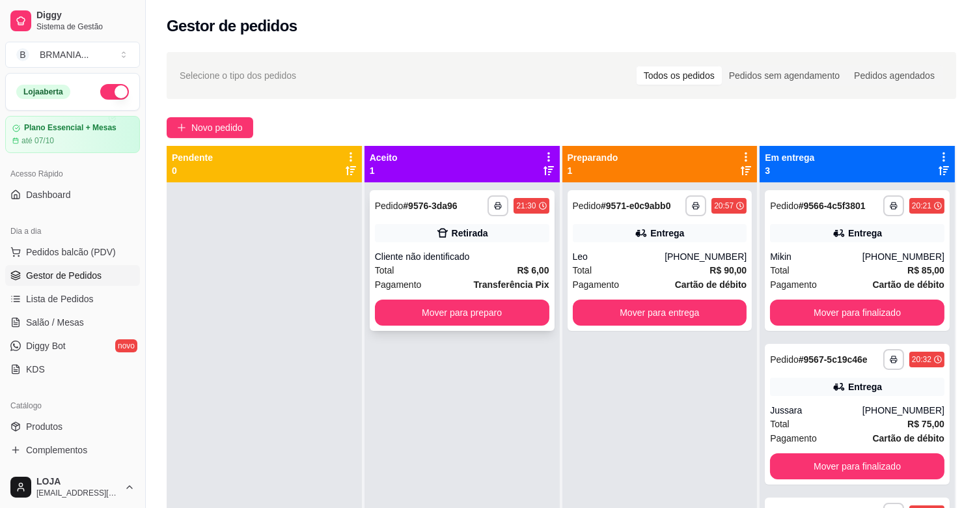
click at [502, 271] on div "Total R$ 6,00" at bounding box center [462, 270] width 174 height 14
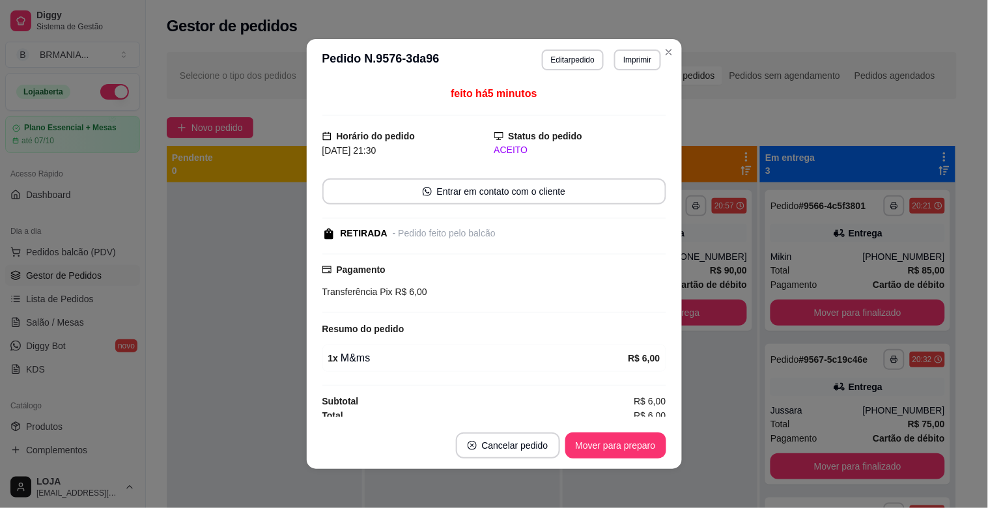
click at [611, 459] on footer "Cancelar pedido Mover para preparo" at bounding box center [494, 445] width 375 height 47
click at [613, 456] on button "Mover para preparo" at bounding box center [615, 445] width 98 height 25
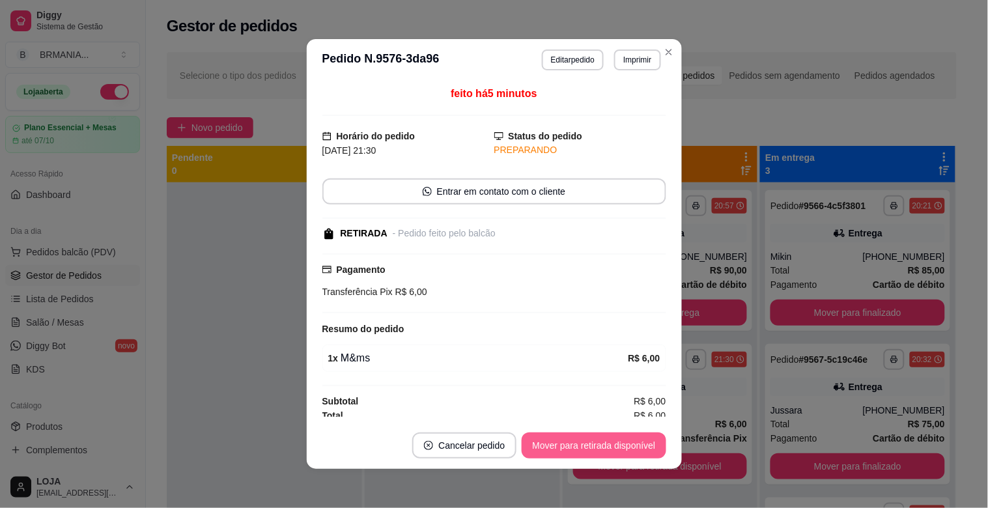
click at [619, 448] on button "Mover para retirada disponível" at bounding box center [593, 445] width 144 height 26
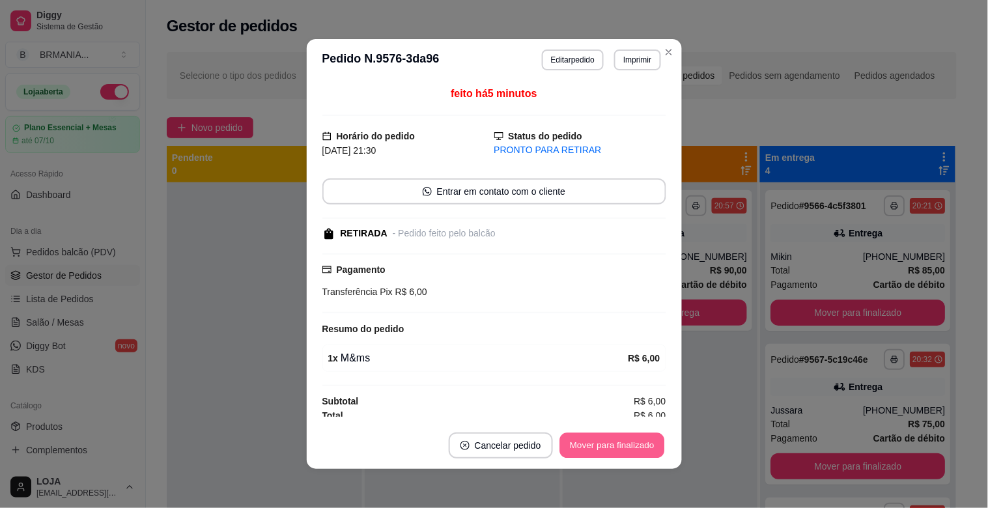
click at [619, 447] on button "Mover para finalizado" at bounding box center [611, 445] width 105 height 25
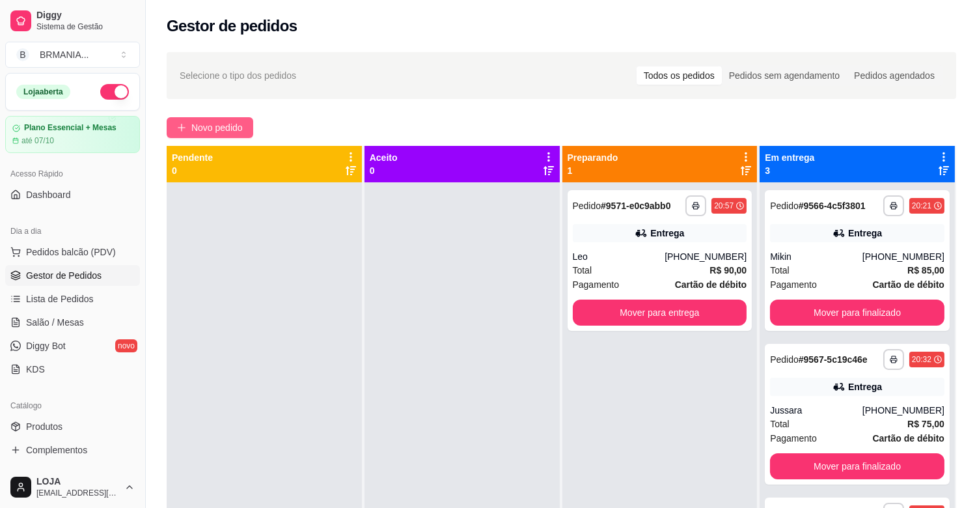
click at [214, 130] on span "Novo pedido" at bounding box center [216, 127] width 51 height 14
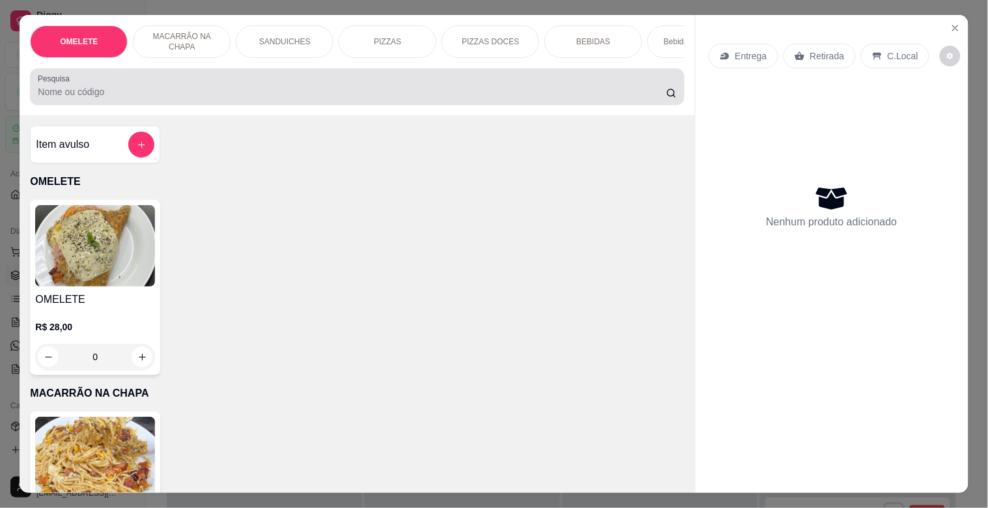
click at [311, 88] on div at bounding box center [357, 87] width 638 height 26
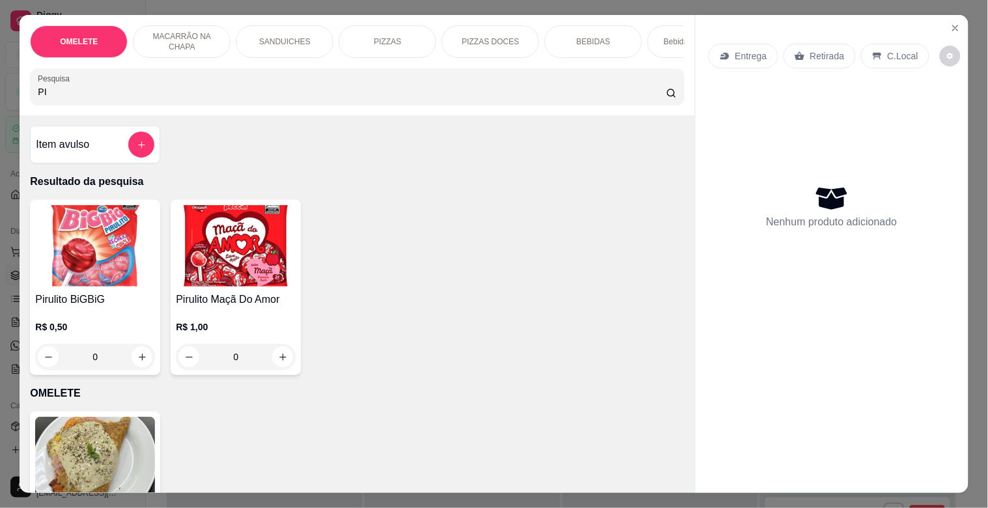
type input "P"
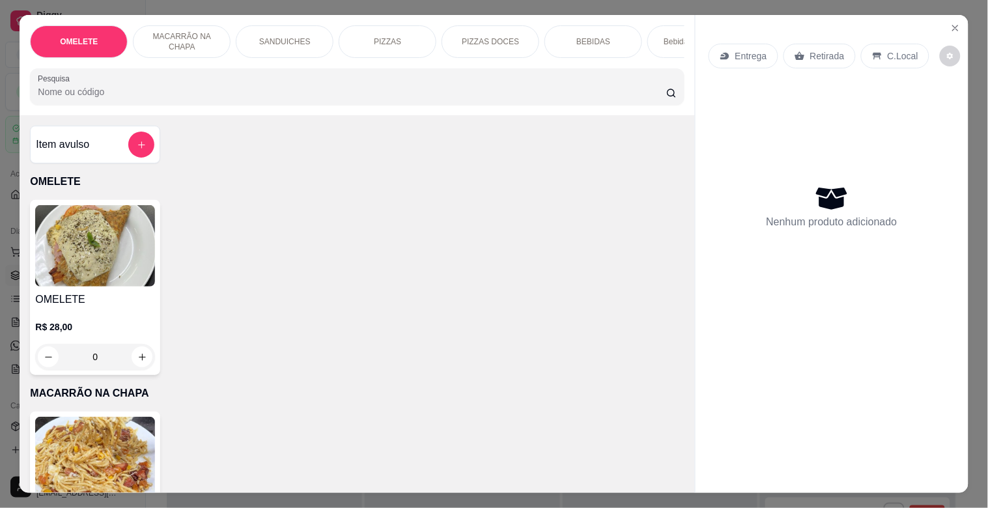
click at [339, 33] on div "PIZZAS" at bounding box center [388, 41] width 98 height 33
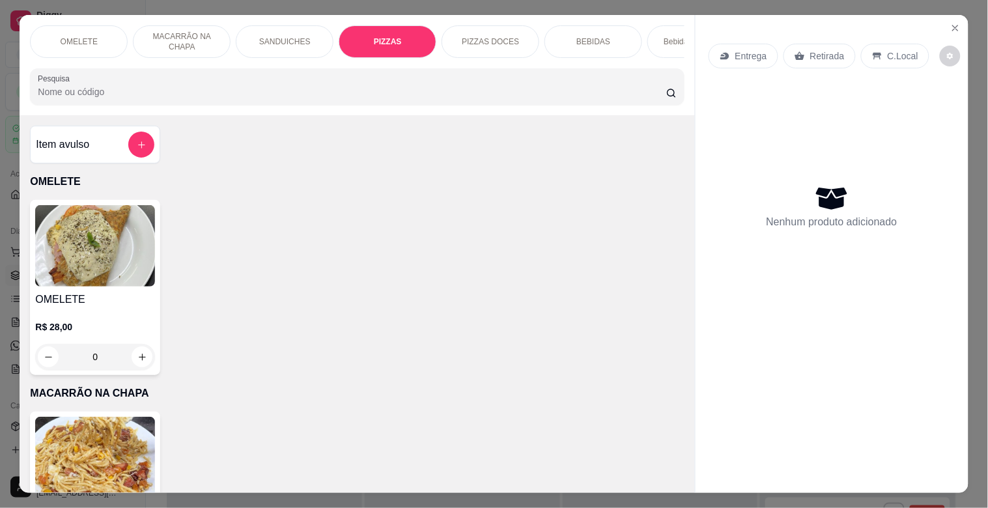
scroll to position [31, 0]
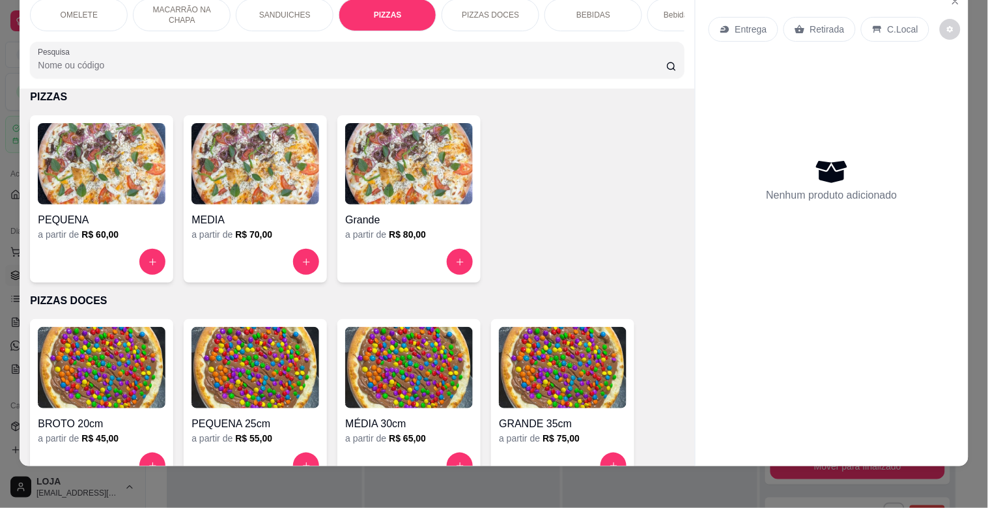
click at [264, 178] on img at bounding box center [255, 163] width 128 height 81
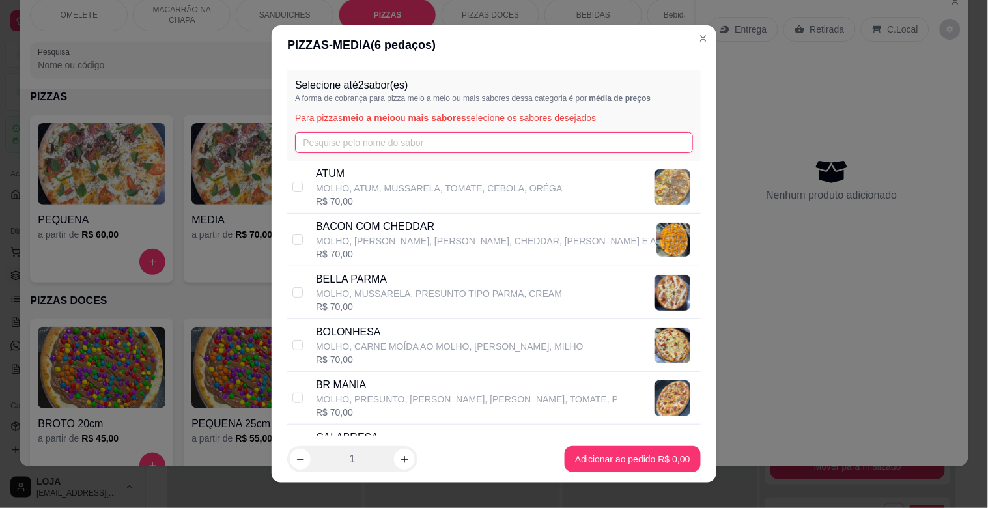
click at [428, 140] on input "text" at bounding box center [494, 142] width 398 height 21
click at [428, 141] on input "text" at bounding box center [494, 142] width 398 height 21
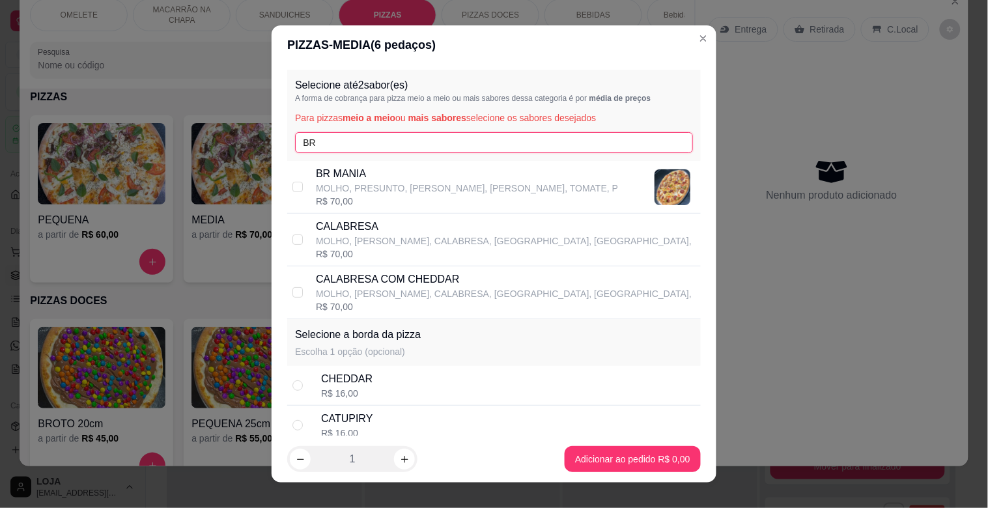
type input "BR"
click at [391, 183] on p "MOLHO, PRESUNTO, [PERSON_NAME], [PERSON_NAME], TOMATE, P" at bounding box center [467, 188] width 302 height 13
checkbox input "true"
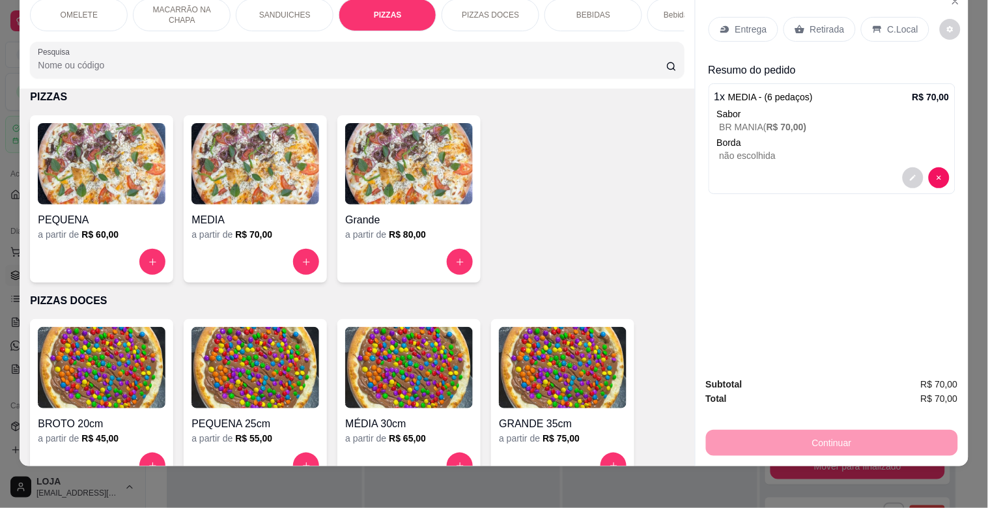
click at [762, 22] on div "Entrega" at bounding box center [743, 29] width 70 height 25
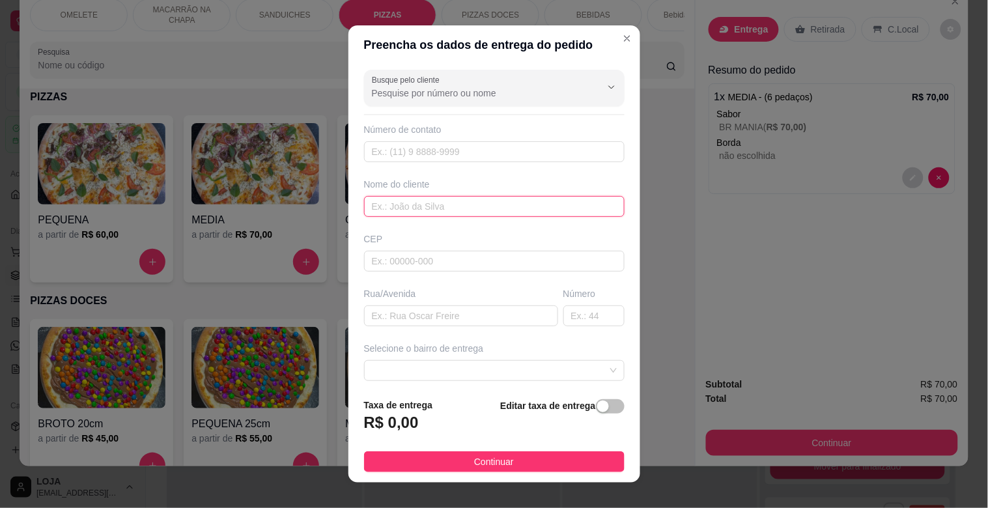
click at [402, 207] on input "text" at bounding box center [494, 206] width 260 height 21
type input "FABY"
click at [424, 309] on input "text" at bounding box center [461, 315] width 194 height 21
click at [419, 314] on input "text" at bounding box center [461, 315] width 194 height 21
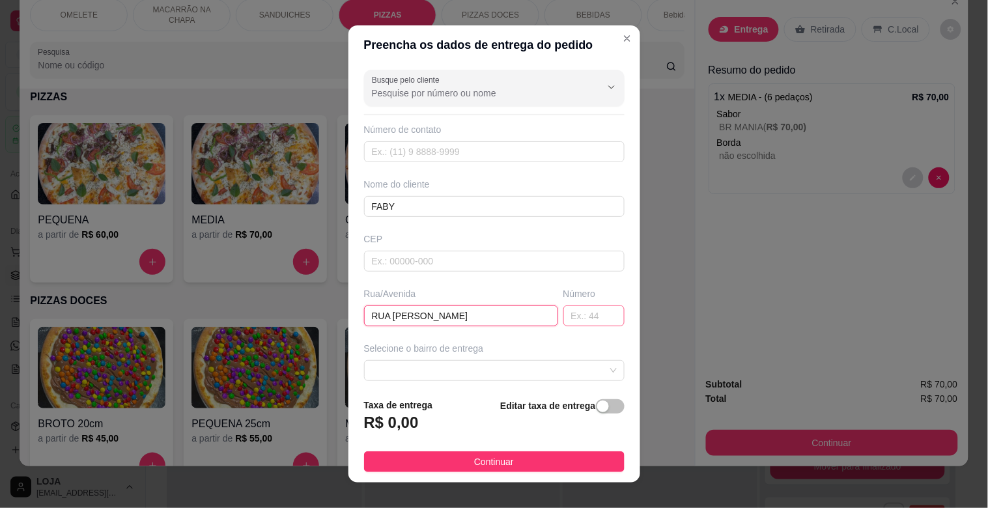
type input "RUA [PERSON_NAME]"
drag, startPoint x: 575, startPoint y: 307, endPoint x: 564, endPoint y: 321, distance: 17.2
click at [575, 308] on input "text" at bounding box center [593, 315] width 61 height 21
type input "719"
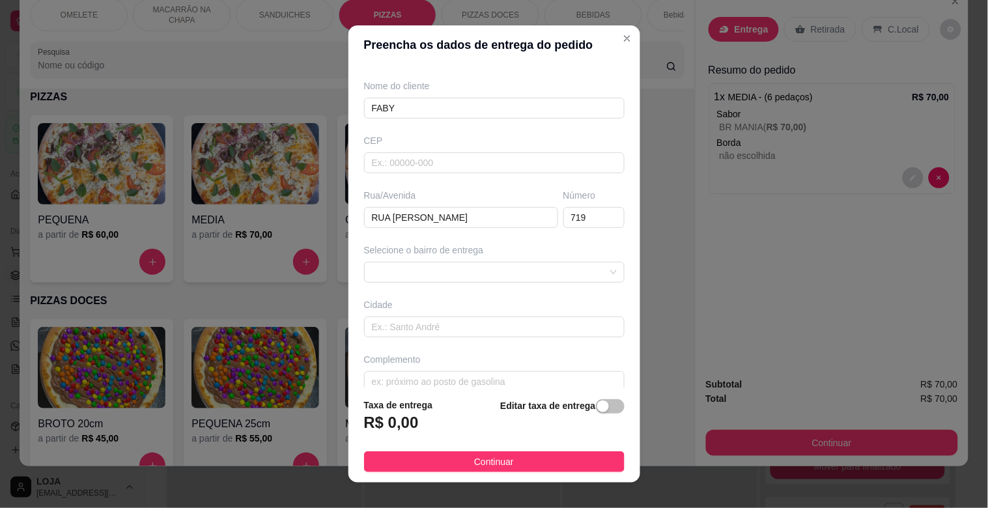
scroll to position [100, 0]
click at [380, 274] on span at bounding box center [494, 271] width 245 height 20
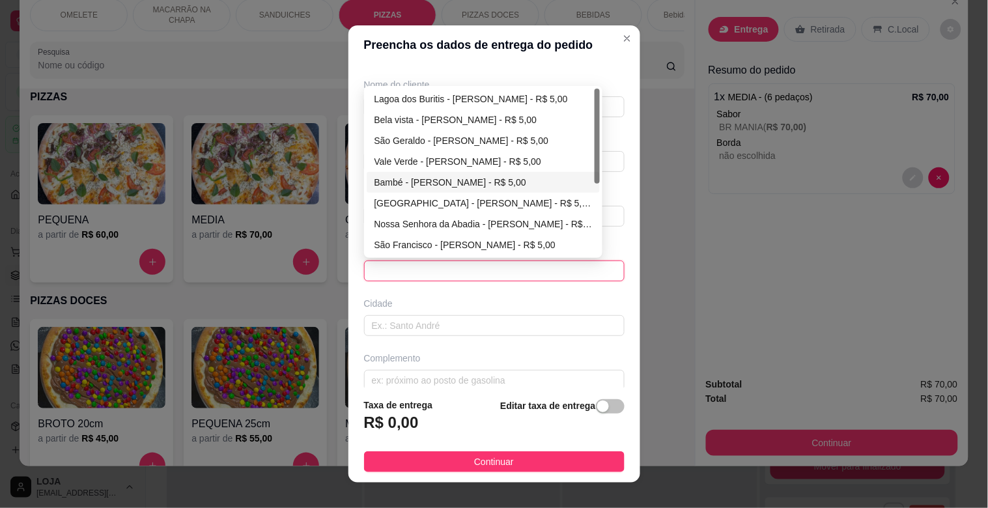
click at [399, 184] on div "Bambé - [PERSON_NAME] - R$ 5,00" at bounding box center [483, 182] width 218 height 14
type input "[PERSON_NAME]"
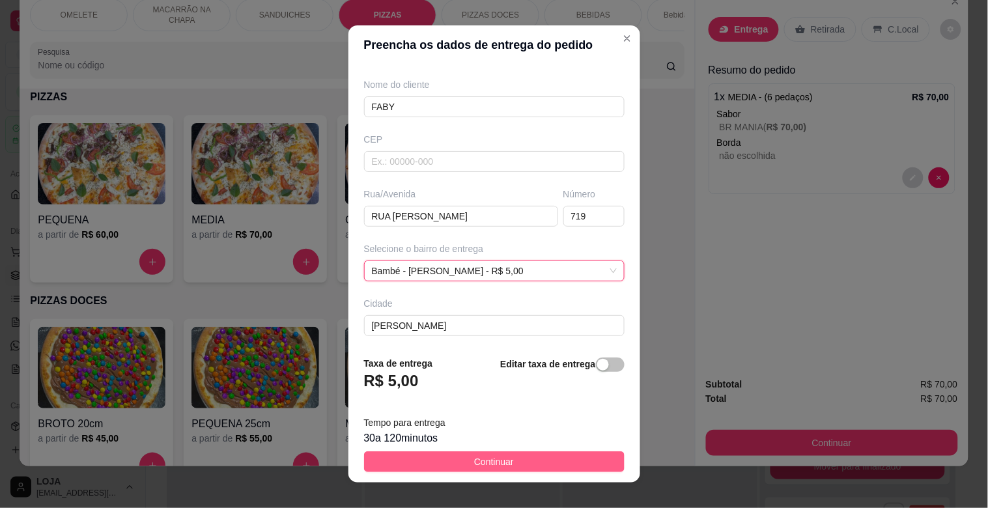
click at [482, 469] on span "Continuar" at bounding box center [494, 461] width 40 height 14
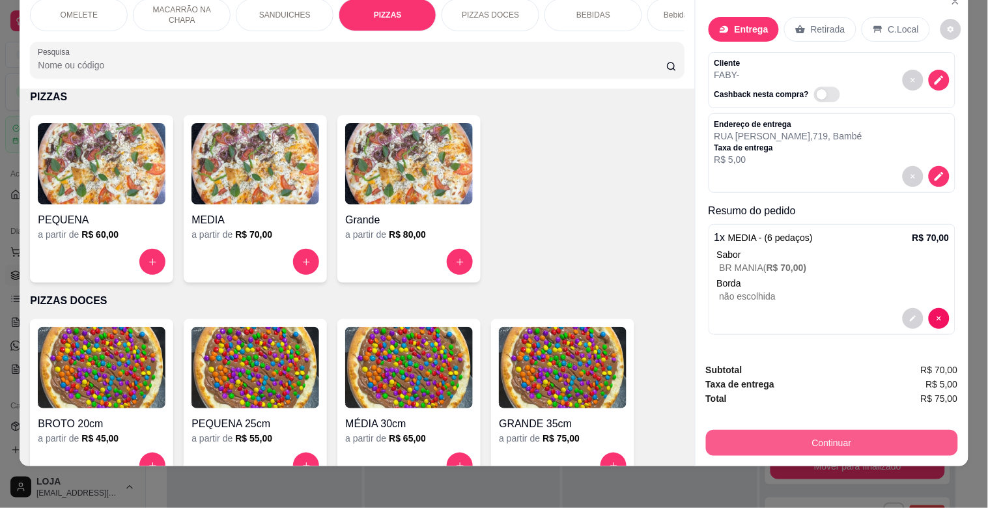
click at [791, 434] on button "Continuar" at bounding box center [832, 443] width 252 height 26
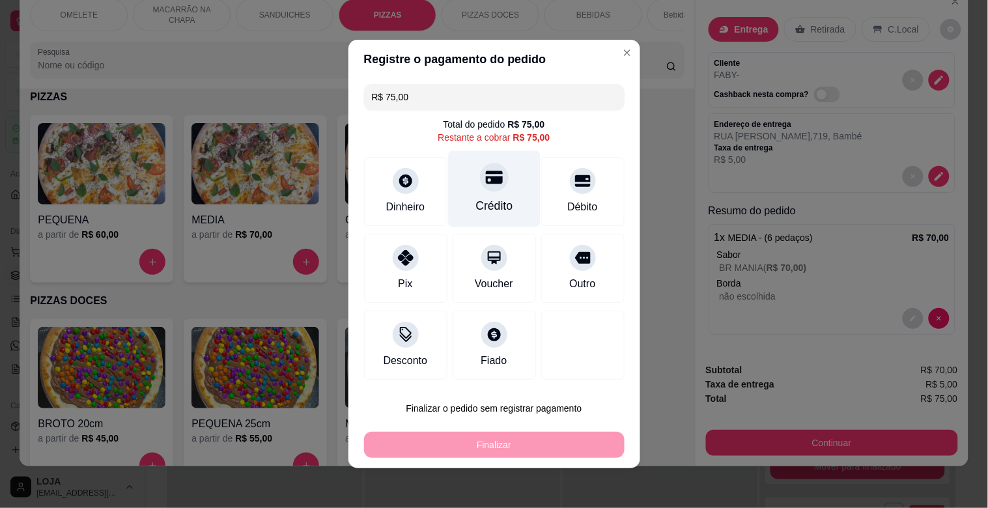
click at [493, 178] on div at bounding box center [494, 177] width 29 height 29
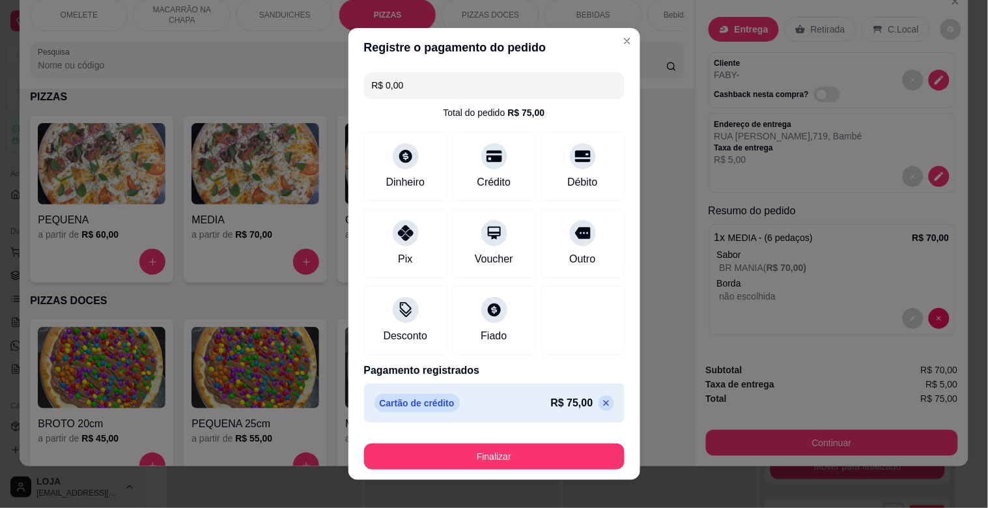
click at [548, 479] on div "Registre o pagamento do pedido R$ 0,00 Total do pedido R$ 75,00 Dinheiro Crédit…" at bounding box center [494, 254] width 988 height 508
click at [547, 473] on footer "Finalizar" at bounding box center [494, 454] width 292 height 52
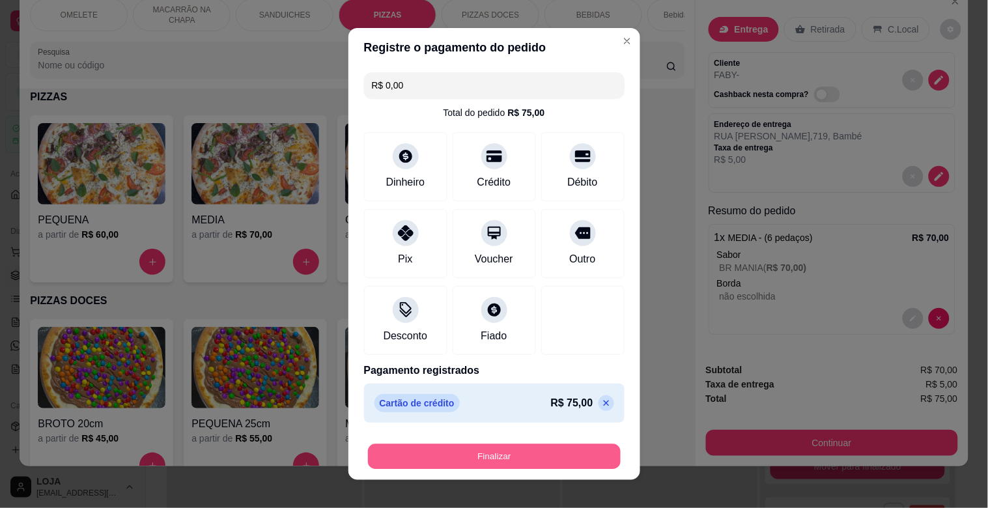
click at [548, 460] on button "Finalizar" at bounding box center [494, 456] width 253 height 25
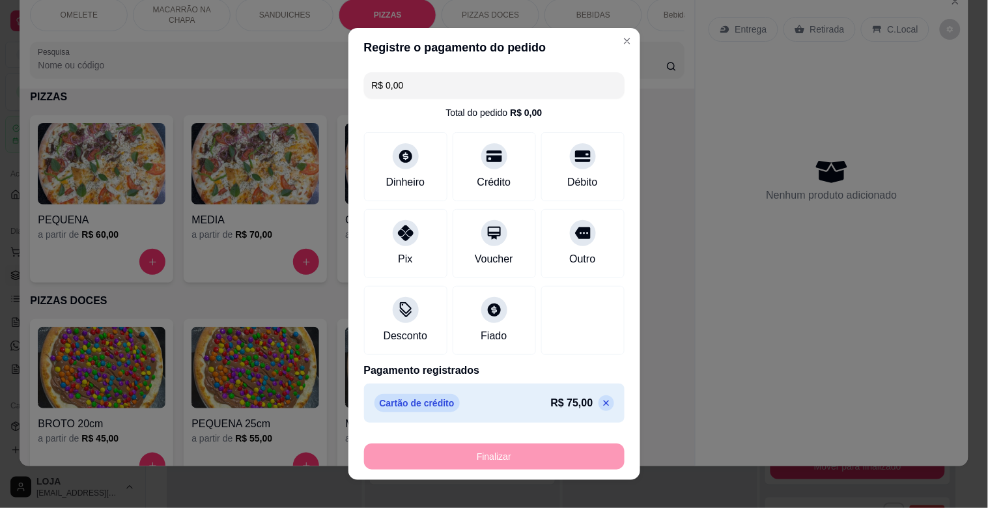
type input "-R$ 75,00"
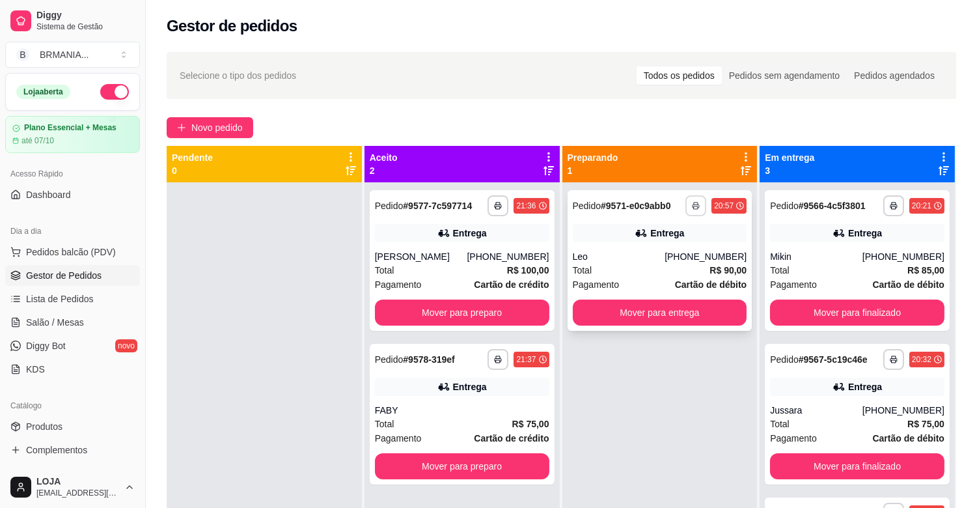
click at [693, 205] on icon "button" at bounding box center [696, 206] width 7 height 3
click at [663, 255] on button "IMPRESSORA" at bounding box center [654, 251] width 91 height 20
click at [814, 298] on div "**********" at bounding box center [857, 260] width 185 height 141
click at [854, 318] on button "Mover para finalizado" at bounding box center [857, 312] width 174 height 26
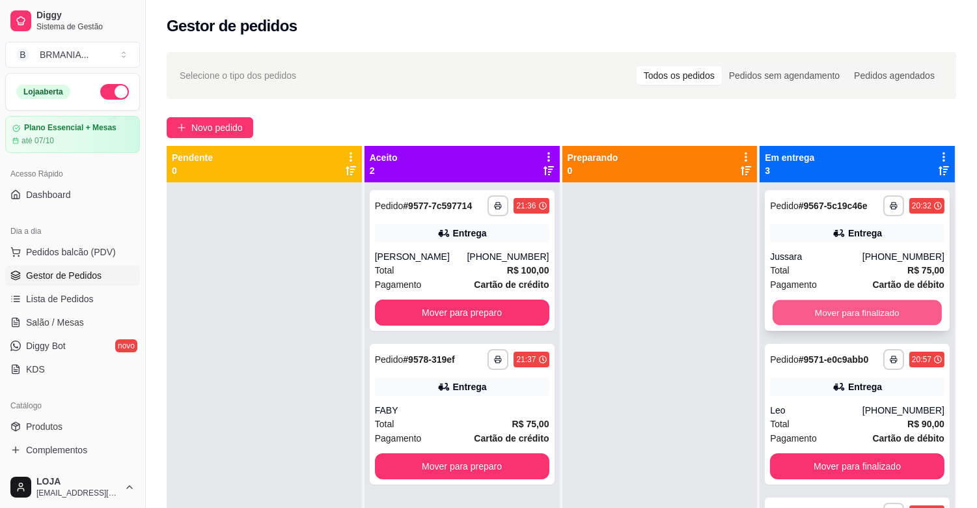
click at [857, 315] on button "Mover para finalizado" at bounding box center [857, 312] width 169 height 25
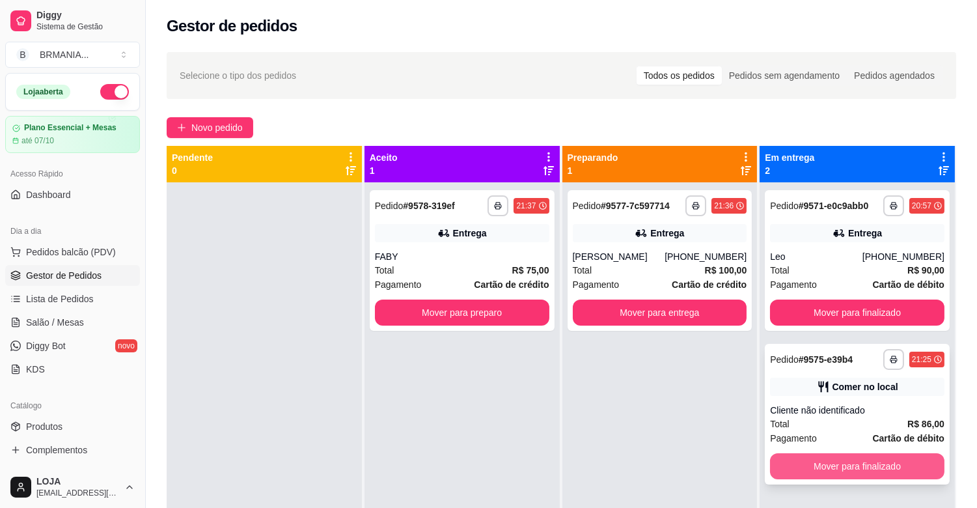
click at [830, 457] on button "Mover para finalizado" at bounding box center [857, 466] width 174 height 26
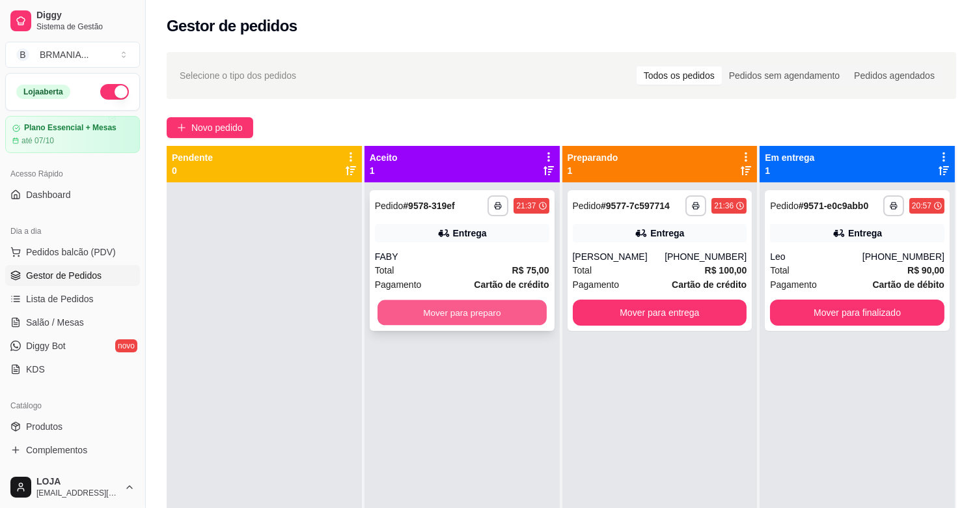
click at [445, 313] on button "Mover para preparo" at bounding box center [462, 312] width 169 height 25
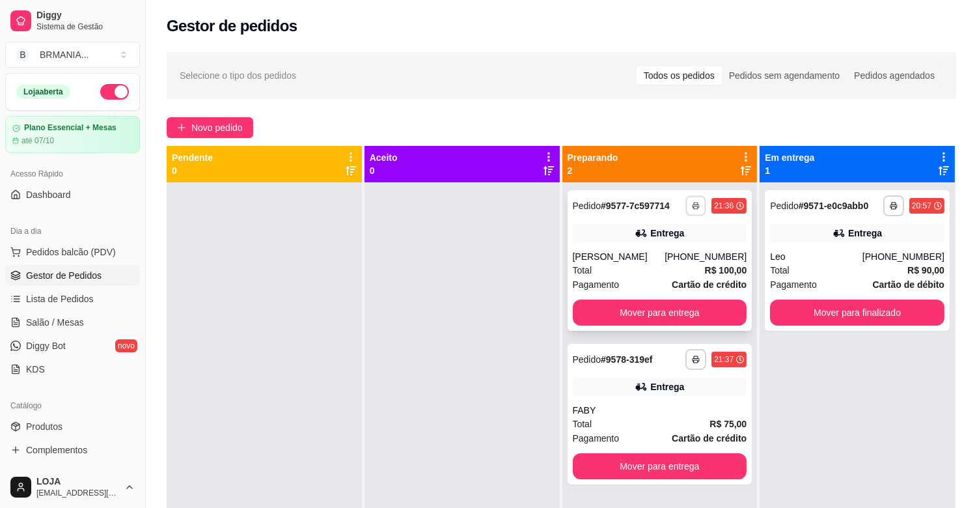
click at [692, 203] on icon "button" at bounding box center [696, 206] width 8 height 8
click at [665, 254] on button "IMPRESSORA" at bounding box center [654, 251] width 91 height 20
click at [692, 361] on icon "button" at bounding box center [696, 359] width 8 height 8
click at [669, 406] on button "IMPRESSORA" at bounding box center [654, 405] width 94 height 21
click at [692, 360] on icon "button" at bounding box center [696, 359] width 8 height 8
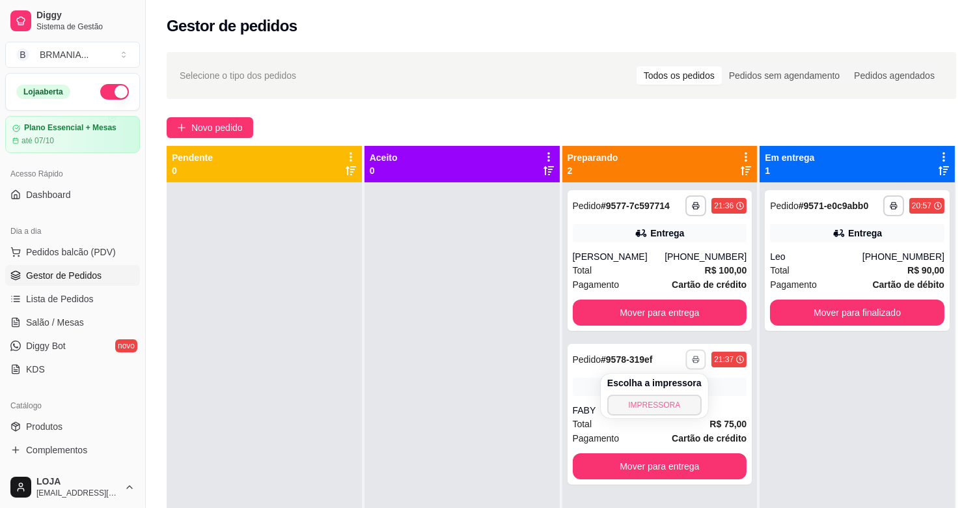
click at [675, 411] on button "IMPRESSORA" at bounding box center [654, 405] width 94 height 21
click at [236, 132] on span "Novo pedido" at bounding box center [216, 127] width 51 height 14
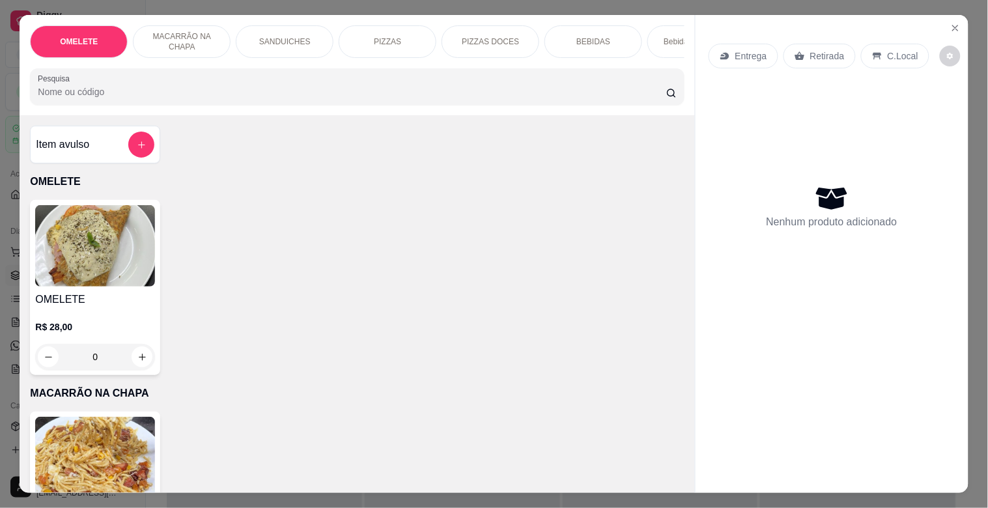
click at [133, 91] on input "Pesquisa" at bounding box center [352, 91] width 628 height 13
click at [374, 36] on p "PIZZAS" at bounding box center [387, 41] width 27 height 10
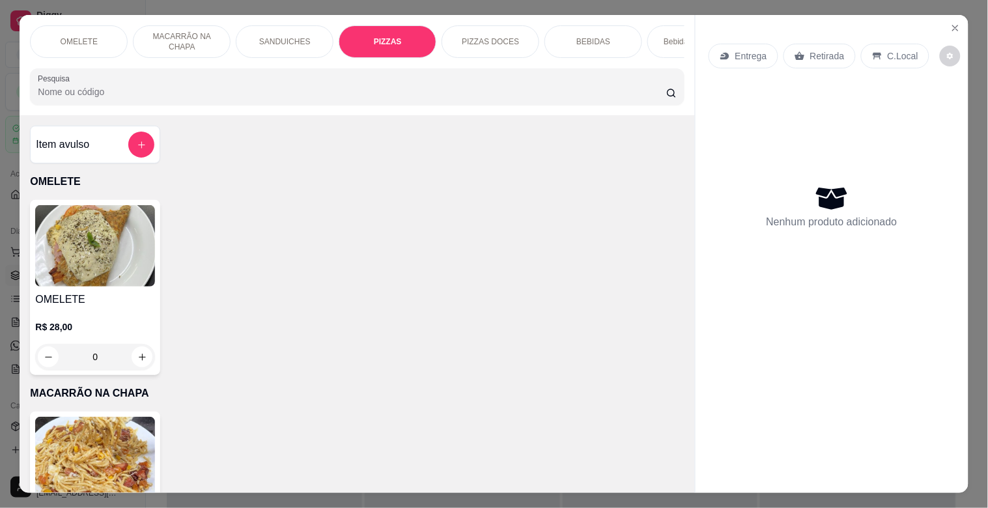
scroll to position [31, 0]
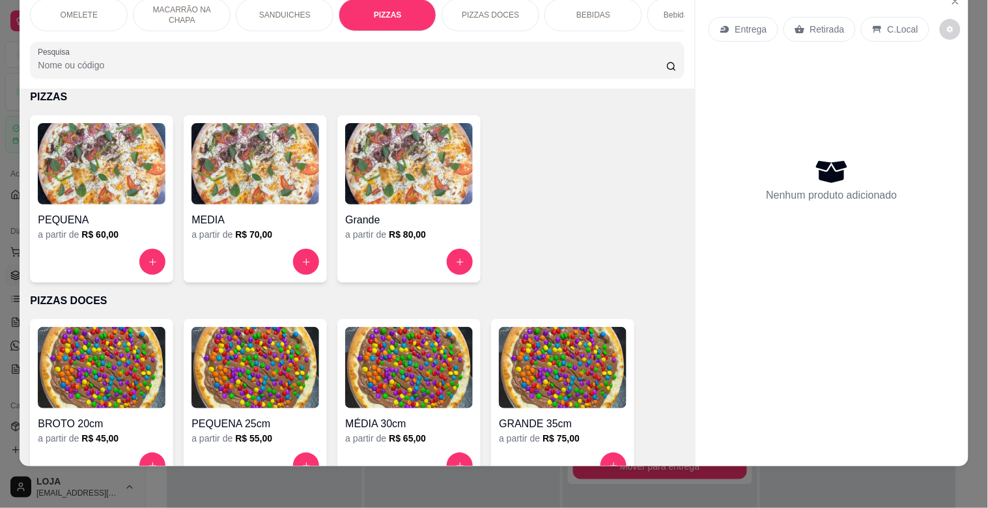
click at [421, 236] on div "a partir de R$ 80,00" at bounding box center [409, 234] width 128 height 13
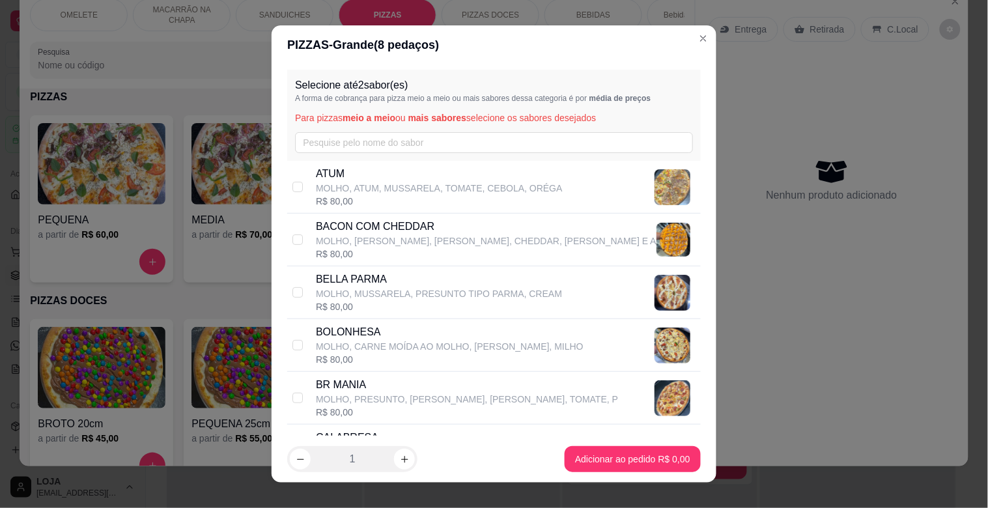
click at [316, 400] on p "MOLHO, PRESUNTO, [PERSON_NAME], [PERSON_NAME], TOMATE, P" at bounding box center [467, 399] width 302 height 13
checkbox input "true"
click at [347, 137] on input "text" at bounding box center [494, 142] width 398 height 21
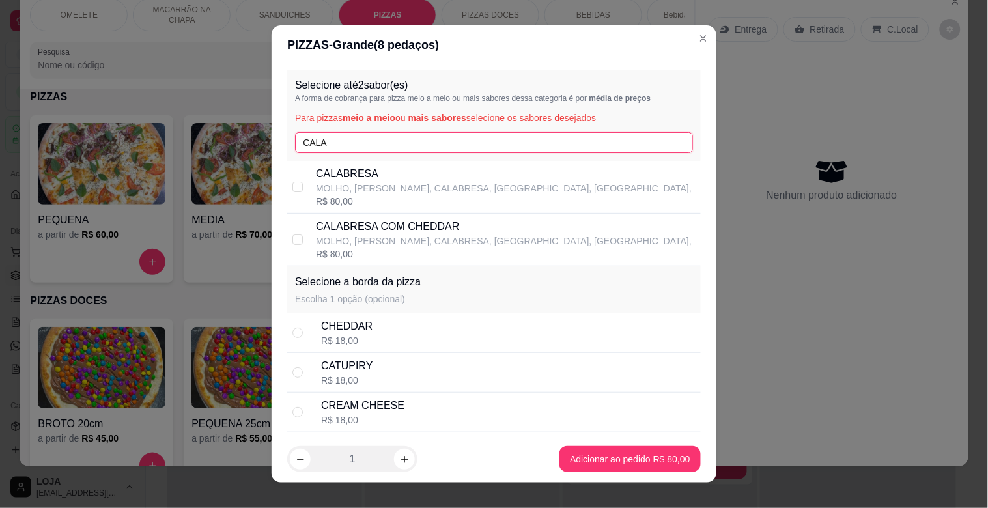
type input "CALA"
click at [426, 240] on p "MOLHO, [PERSON_NAME], CALABRESA, [GEOGRAPHIC_DATA], [GEOGRAPHIC_DATA]," at bounding box center [504, 240] width 376 height 13
checkbox input "true"
click at [333, 372] on div "CATUPIRY" at bounding box center [346, 366] width 51 height 16
radio input "true"
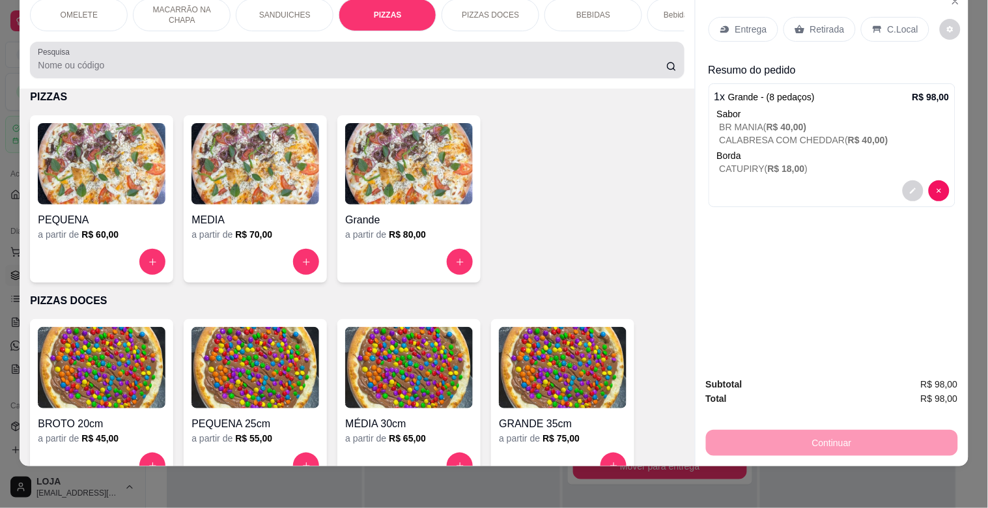
click at [257, 69] on input "Pesquisa" at bounding box center [352, 65] width 628 height 13
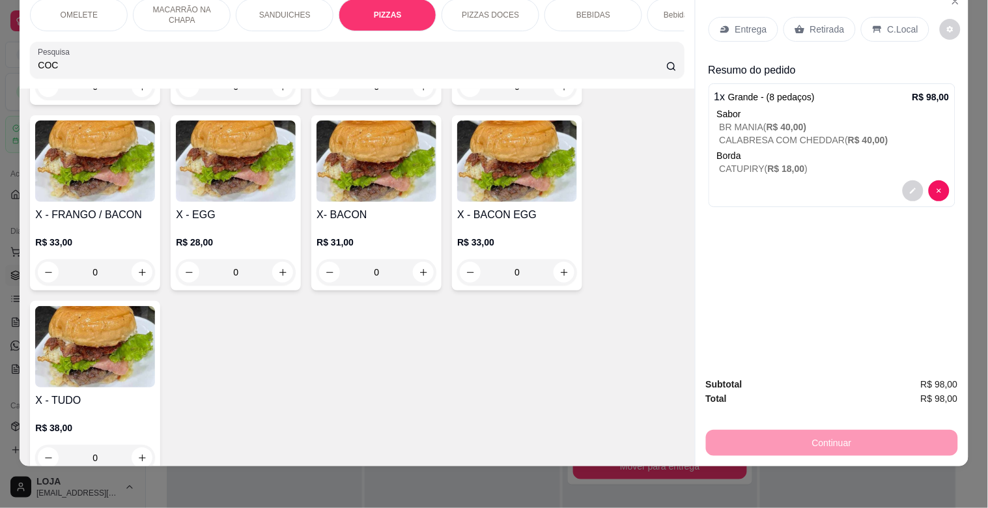
scroll to position [1461, 0]
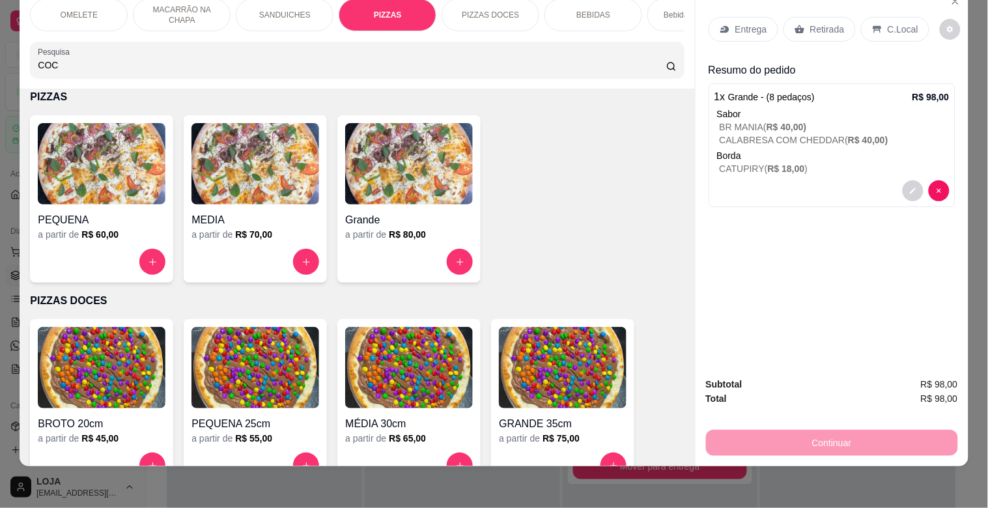
type input "COC"
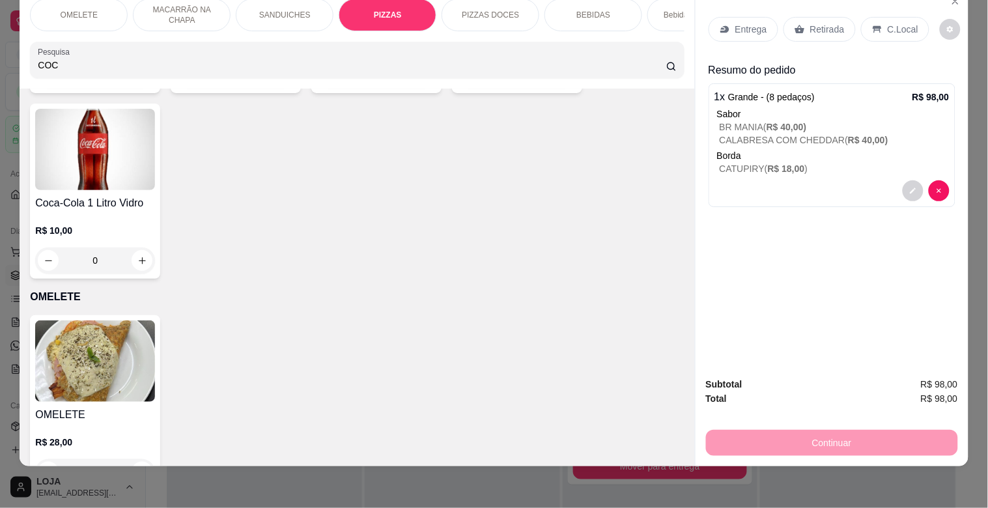
scroll to position [0, 0]
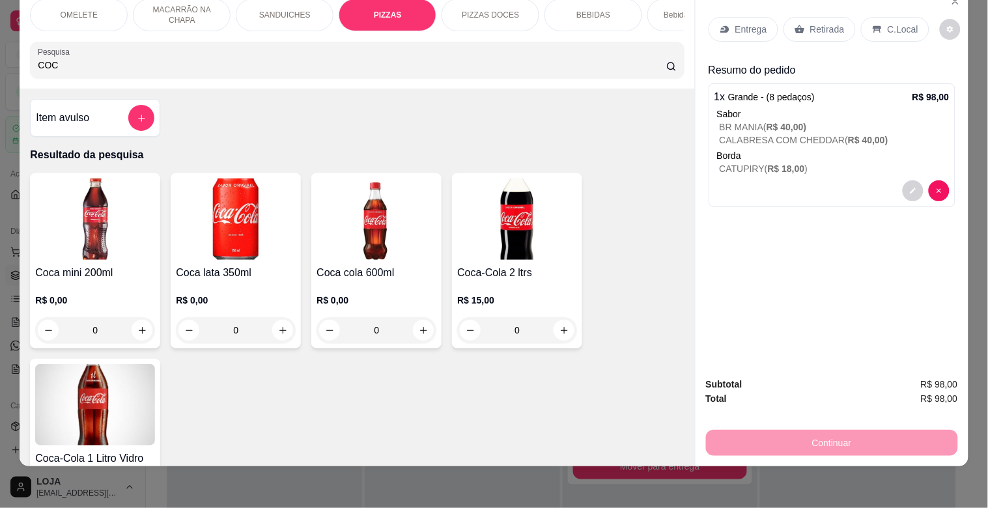
click at [475, 286] on div "R$ 15,00 0" at bounding box center [517, 312] width 120 height 63
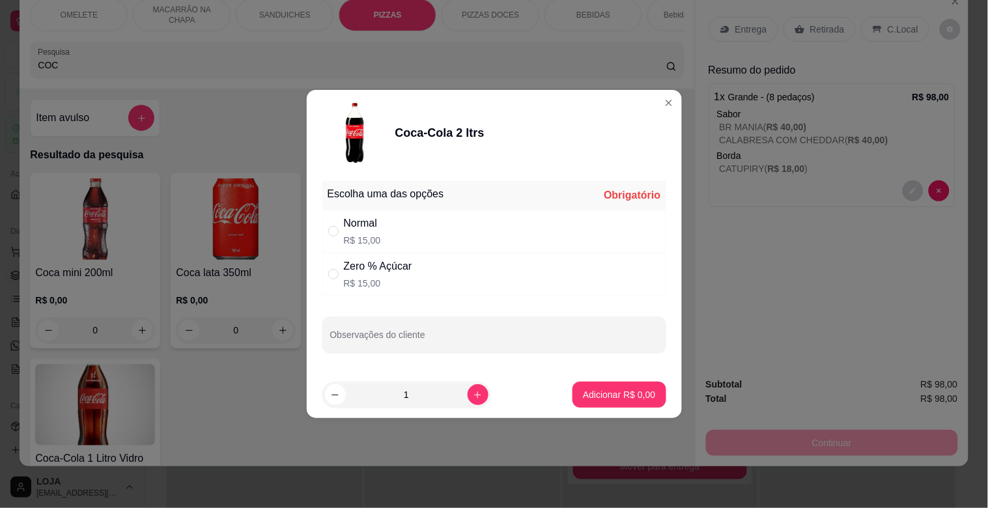
click at [382, 223] on div "Normal R$ 15,00" at bounding box center [494, 231] width 344 height 43
radio input "true"
click at [635, 391] on p "Adicionar R$ 15,00" at bounding box center [615, 394] width 77 height 13
type input "1"
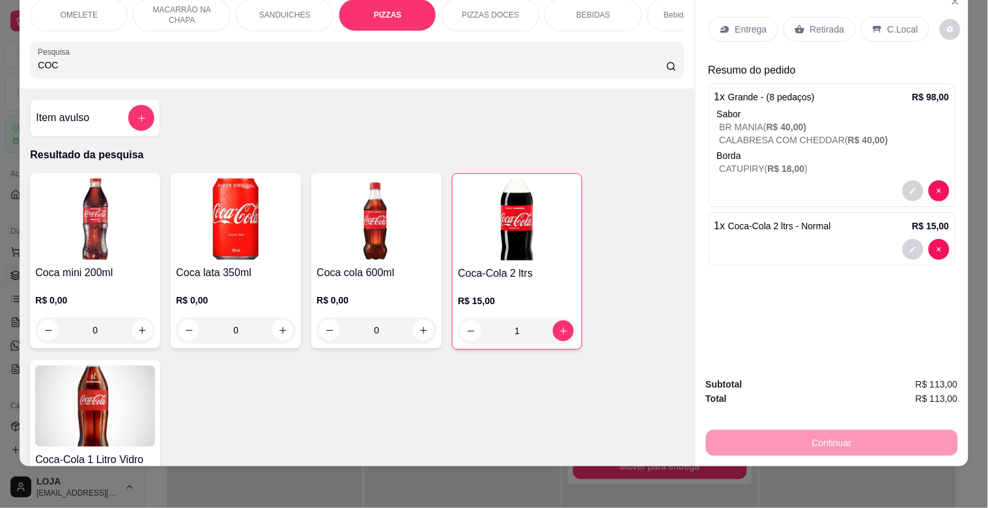
click at [729, 17] on div "Entrega" at bounding box center [743, 29] width 70 height 25
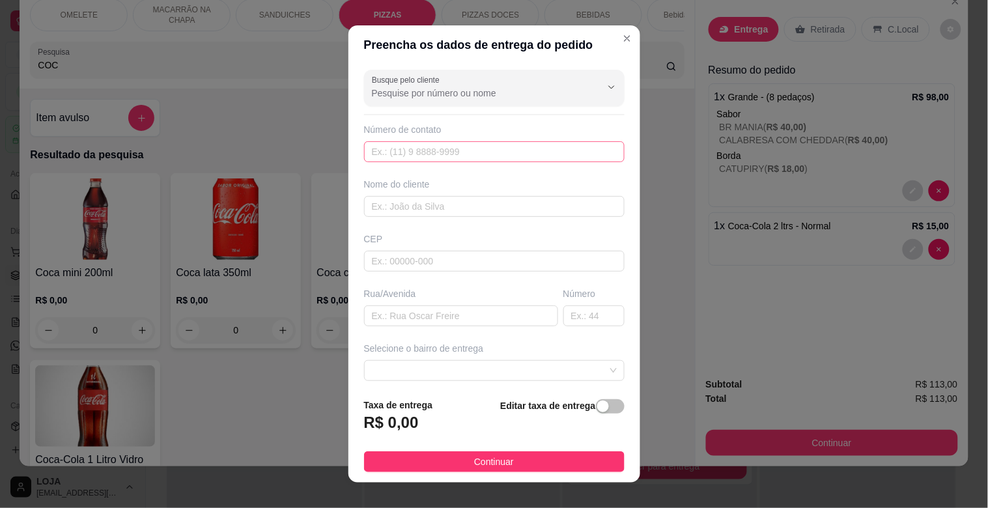
drag, startPoint x: 412, startPoint y: 137, endPoint x: 412, endPoint y: 145, distance: 8.5
click at [412, 145] on div "Número de contato" at bounding box center [494, 142] width 260 height 39
drag, startPoint x: 409, startPoint y: 148, endPoint x: 406, endPoint y: 187, distance: 39.1
click at [409, 148] on input "text" at bounding box center [494, 151] width 260 height 21
click at [407, 205] on input "text" at bounding box center [494, 206] width 260 height 21
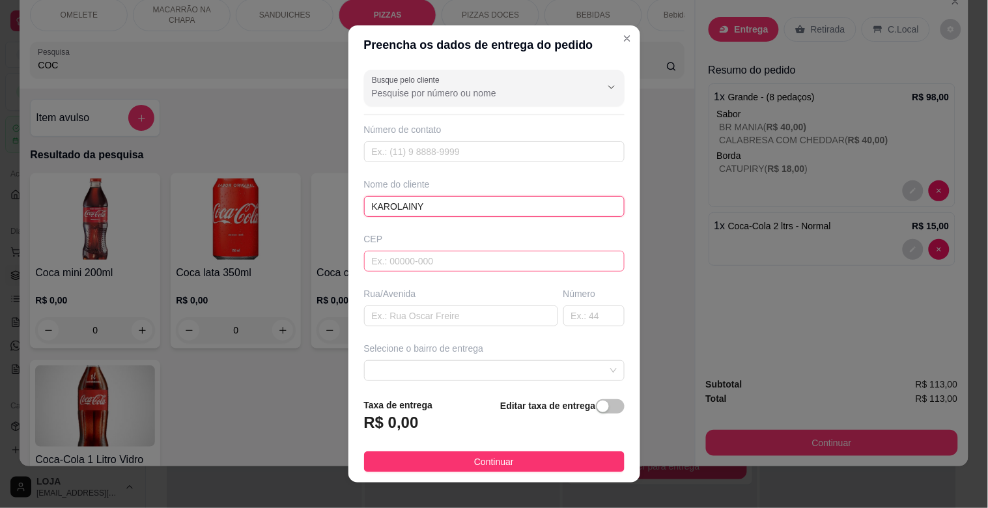
type input "KAROLAINY"
click at [421, 262] on input "text" at bounding box center [494, 261] width 260 height 21
click at [424, 329] on div "Busque pelo cliente Número de contato Nome do cliente [PERSON_NAME] Rua/[GEOGRA…" at bounding box center [494, 225] width 292 height 323
click at [432, 316] on input "text" at bounding box center [461, 315] width 194 height 21
type input "[PERSON_NAME]"
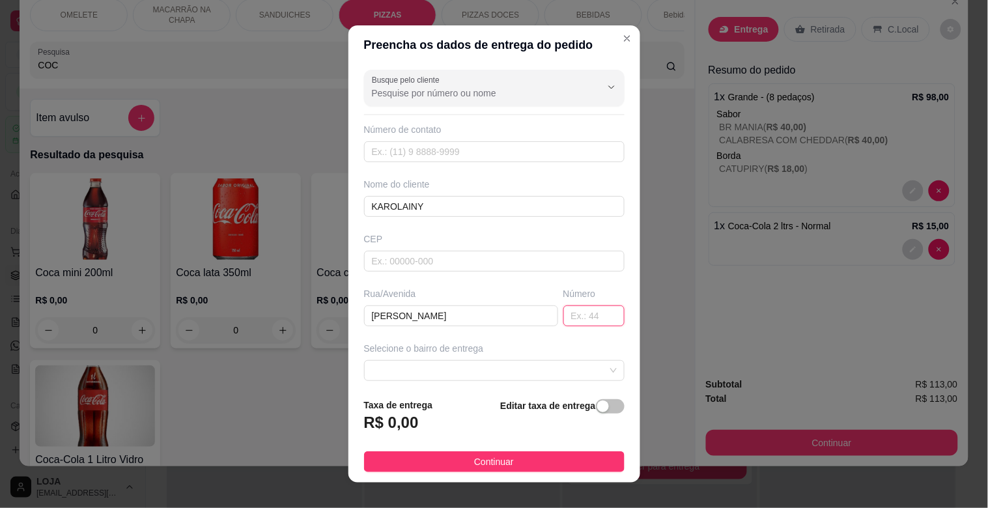
click at [570, 322] on input "text" at bounding box center [593, 315] width 61 height 21
click at [484, 362] on span at bounding box center [494, 371] width 245 height 20
type input "93"
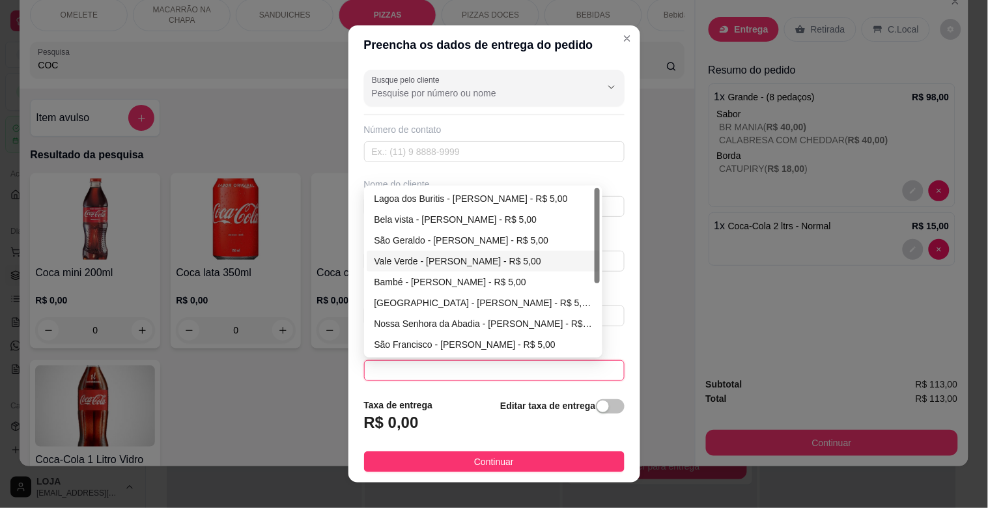
drag, startPoint x: 588, startPoint y: 251, endPoint x: 592, endPoint y: 279, distance: 28.4
click at [592, 279] on div "Lagoa dos Buritis - [PERSON_NAME] - R$ 5,00 Bela vista - [PERSON_NAME] - R$ 5,0…" at bounding box center [484, 271] width 234 height 167
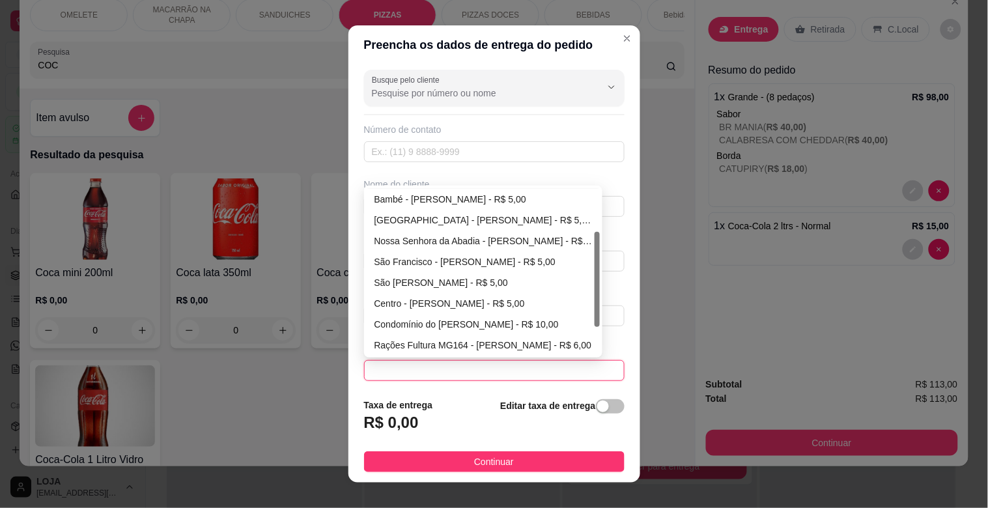
drag, startPoint x: 591, startPoint y: 272, endPoint x: 588, endPoint y: 313, distance: 41.1
click at [588, 314] on div "Vale Verde - [PERSON_NAME] - R$ 5,00 Bambé - [PERSON_NAME] - R$ 5,00 [GEOGRAPHI…" at bounding box center [484, 271] width 234 height 167
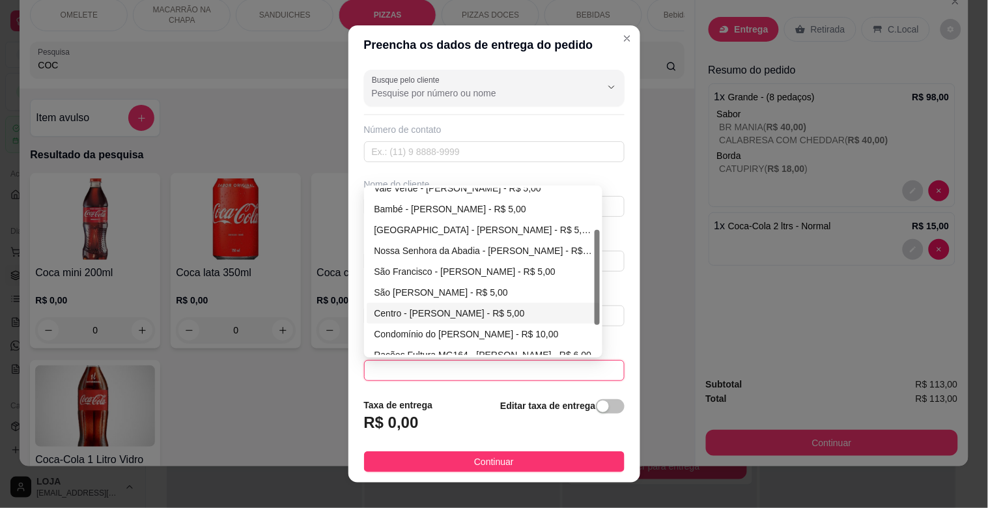
click at [456, 314] on div "Centro - [PERSON_NAME] - R$ 5,00" at bounding box center [483, 313] width 218 height 14
type input "[PERSON_NAME]"
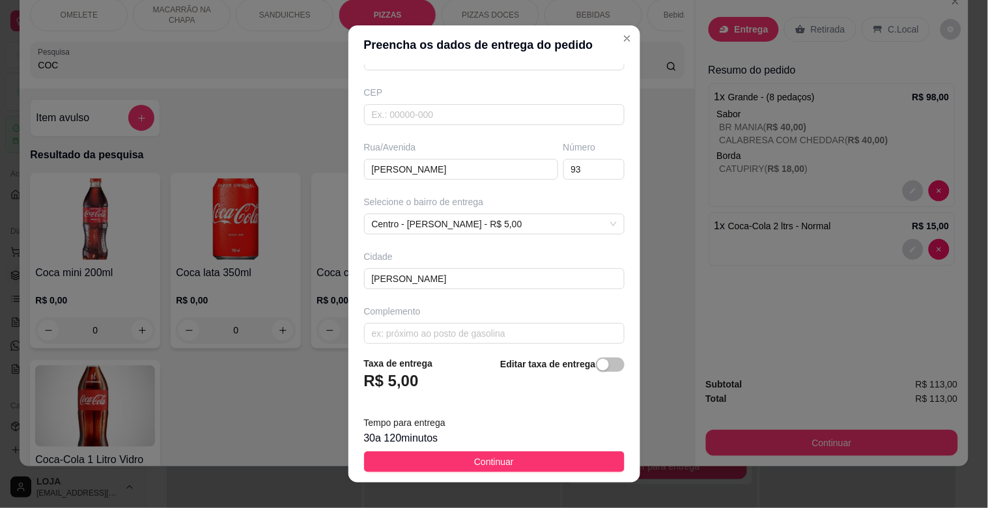
scroll to position [158, 0]
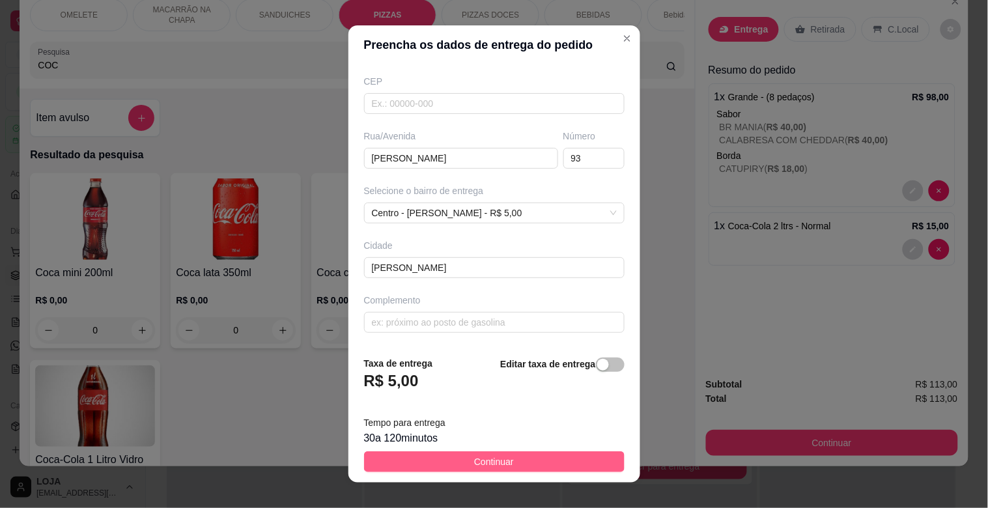
click at [474, 461] on span "Continuar" at bounding box center [494, 461] width 40 height 14
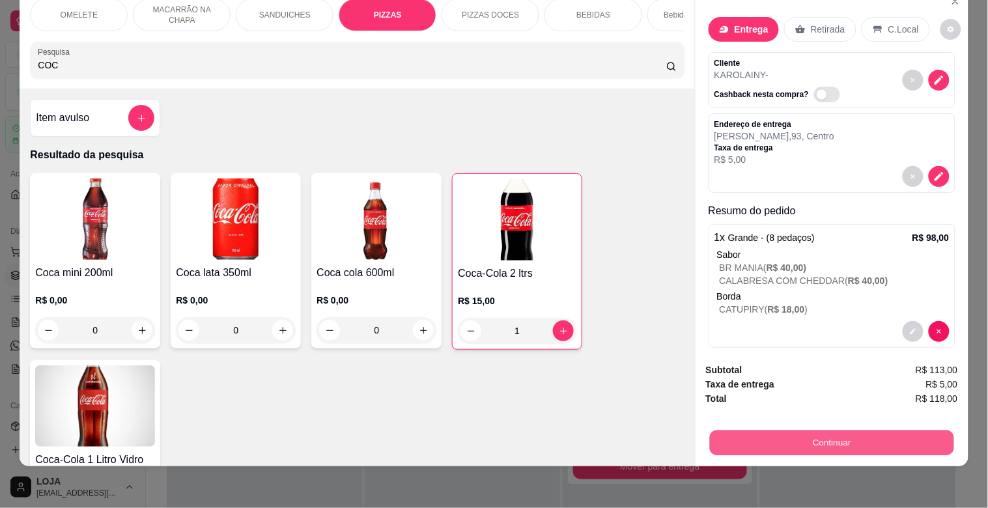
click at [812, 440] on button "Continuar" at bounding box center [831, 442] width 244 height 25
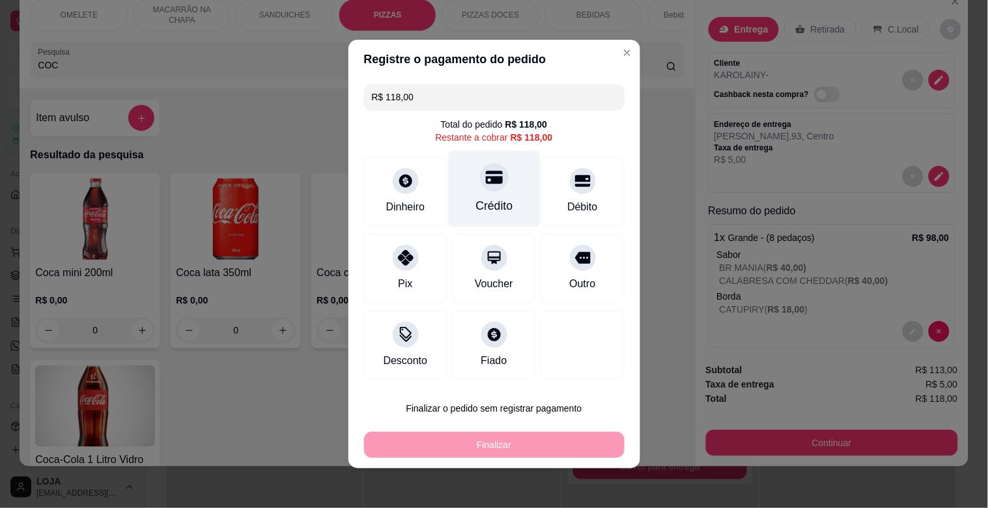
click at [487, 178] on icon at bounding box center [493, 177] width 17 height 17
type input "R$ 0,00"
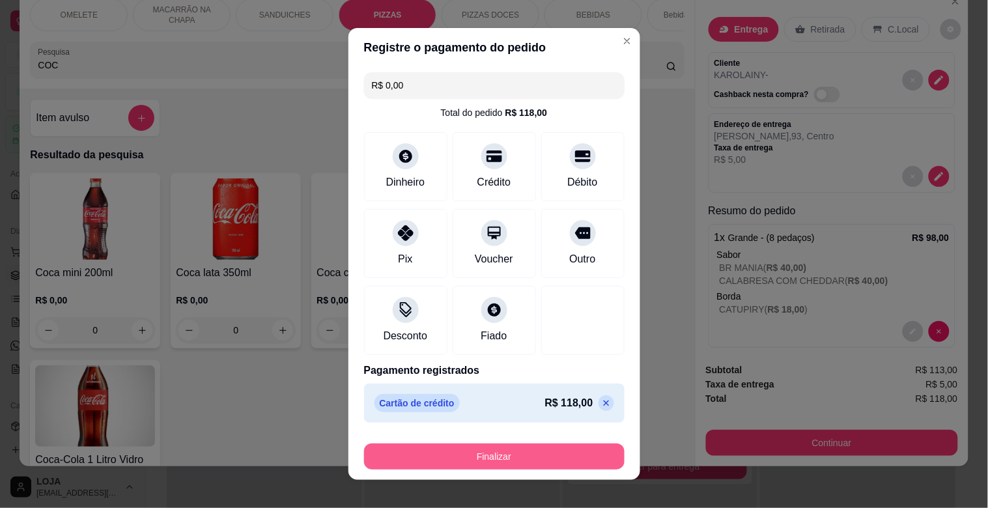
click at [488, 451] on button "Finalizar" at bounding box center [494, 456] width 260 height 26
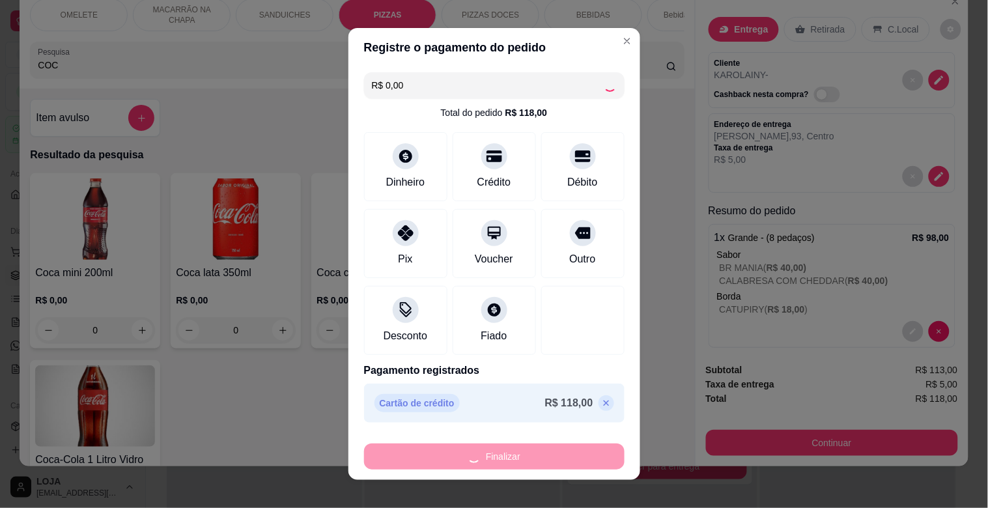
type input "0"
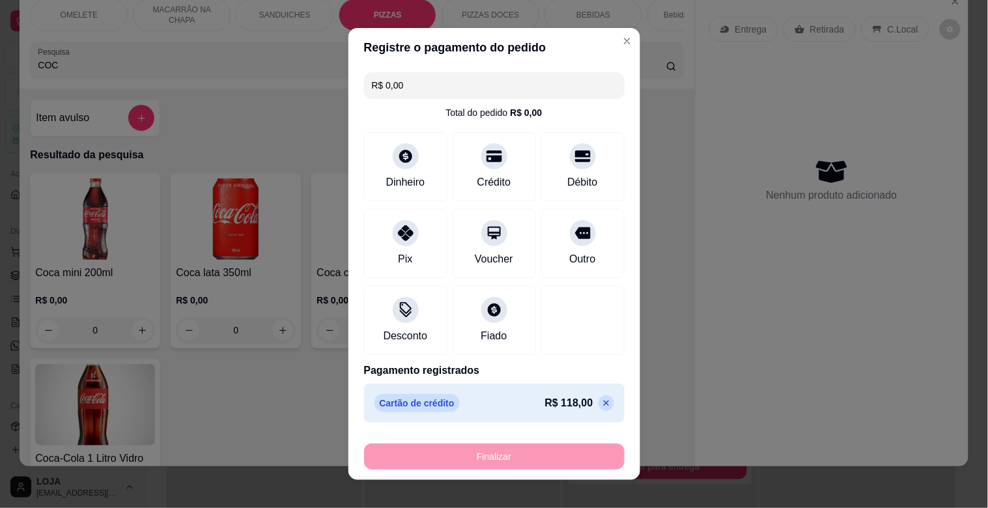
type input "-R$ 118,00"
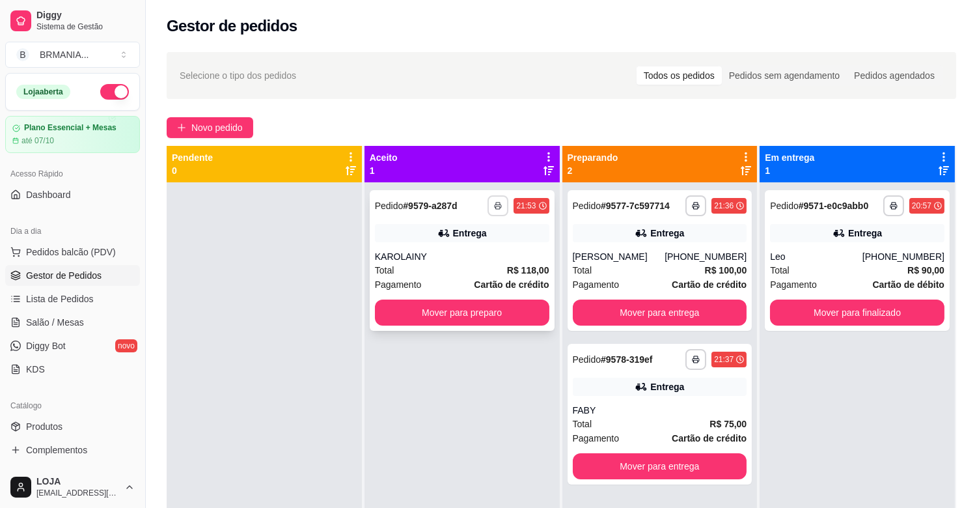
click at [489, 207] on button "button" at bounding box center [498, 205] width 21 height 21
click at [496, 245] on button "IMPRESSORA" at bounding box center [460, 251] width 94 height 21
click at [495, 207] on icon "button" at bounding box center [499, 206] width 8 height 8
click at [438, 246] on button "IMPRESSORA" at bounding box center [460, 251] width 94 height 21
click at [225, 119] on button "Novo pedido" at bounding box center [210, 127] width 87 height 21
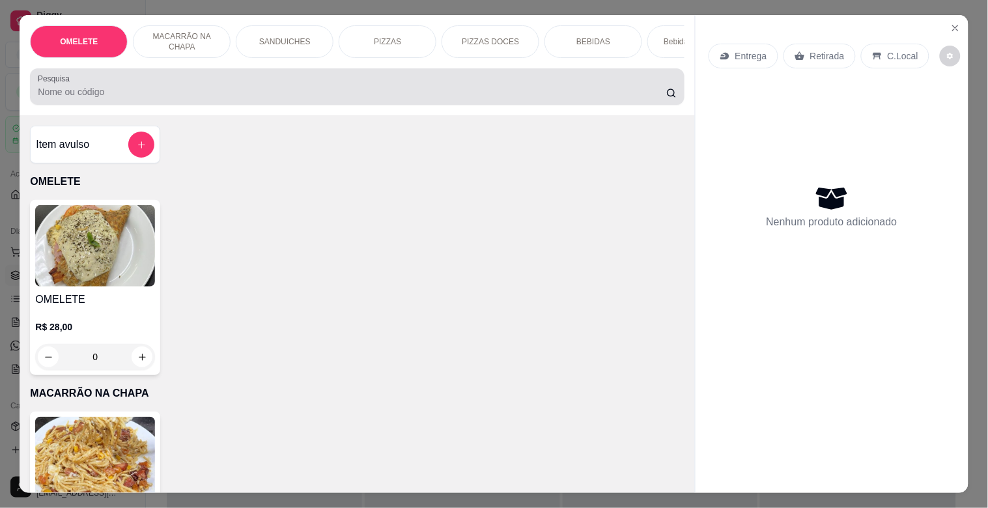
click at [294, 88] on div at bounding box center [357, 87] width 638 height 26
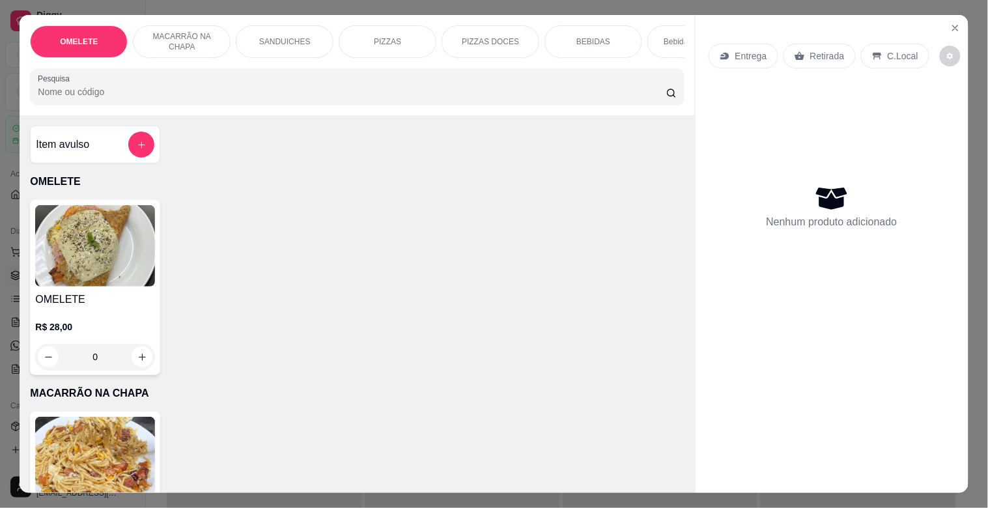
click at [118, 157] on div "Item avulso" at bounding box center [95, 145] width 118 height 26
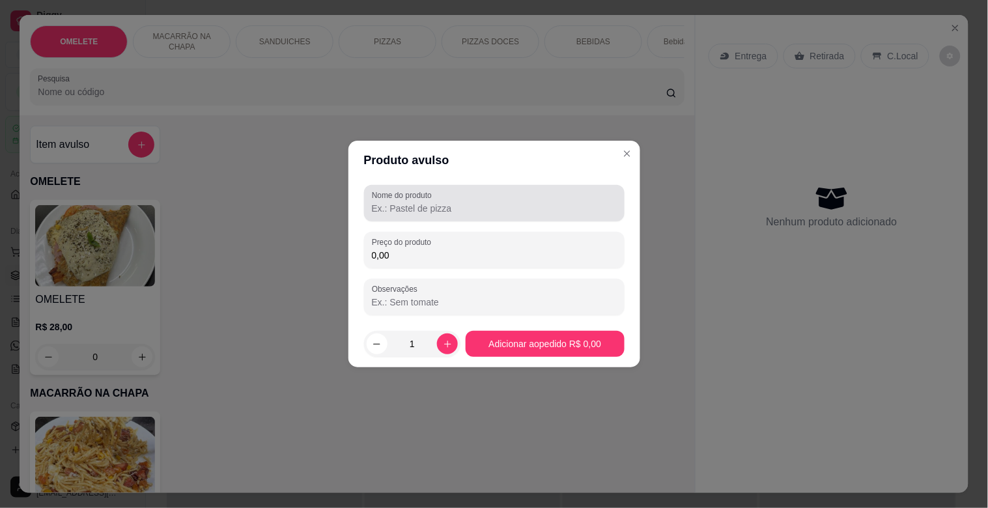
click at [402, 198] on label "Nome do produto" at bounding box center [404, 194] width 64 height 11
click at [402, 202] on input "Nome do produto" at bounding box center [494, 208] width 245 height 13
type input "FRITAS"
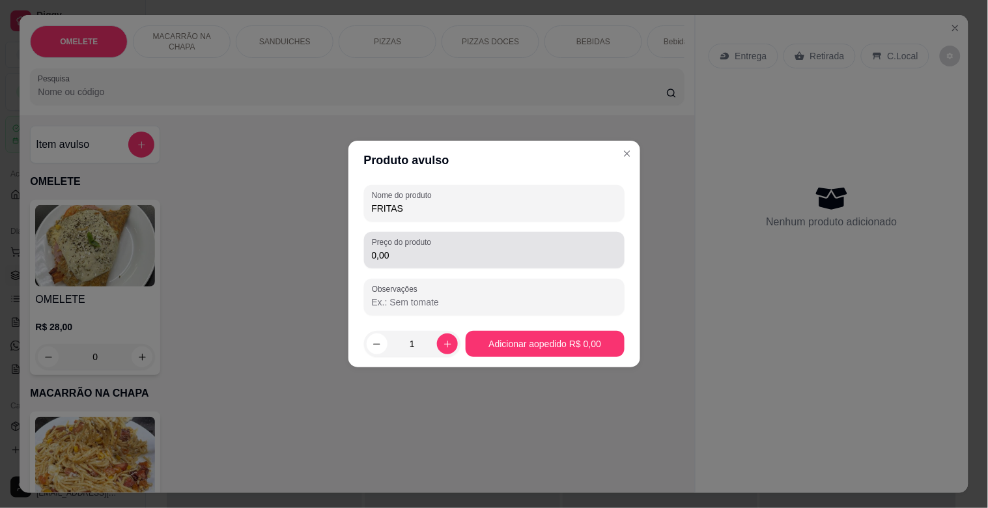
drag, startPoint x: 410, startPoint y: 242, endPoint x: 418, endPoint y: 238, distance: 8.7
click at [411, 242] on label "Preço do produto" at bounding box center [404, 241] width 64 height 11
click at [369, 245] on div "Preço do produto 0,00" at bounding box center [494, 250] width 260 height 36
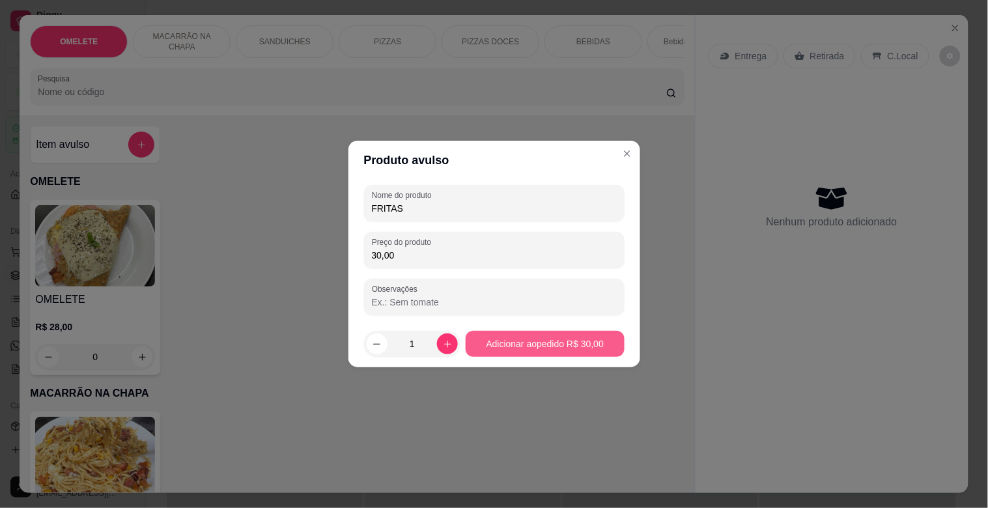
type input "30,00"
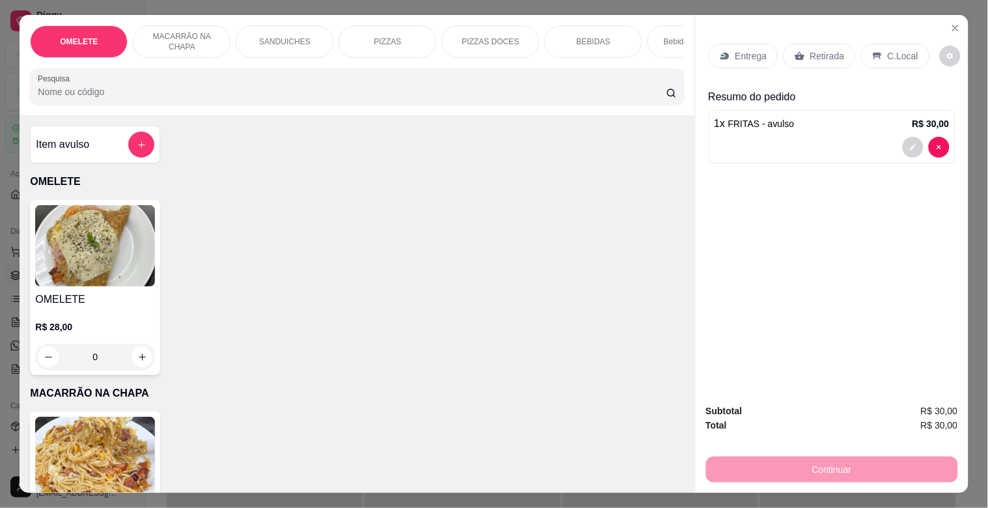
click at [747, 53] on p "Entrega" at bounding box center [751, 55] width 32 height 13
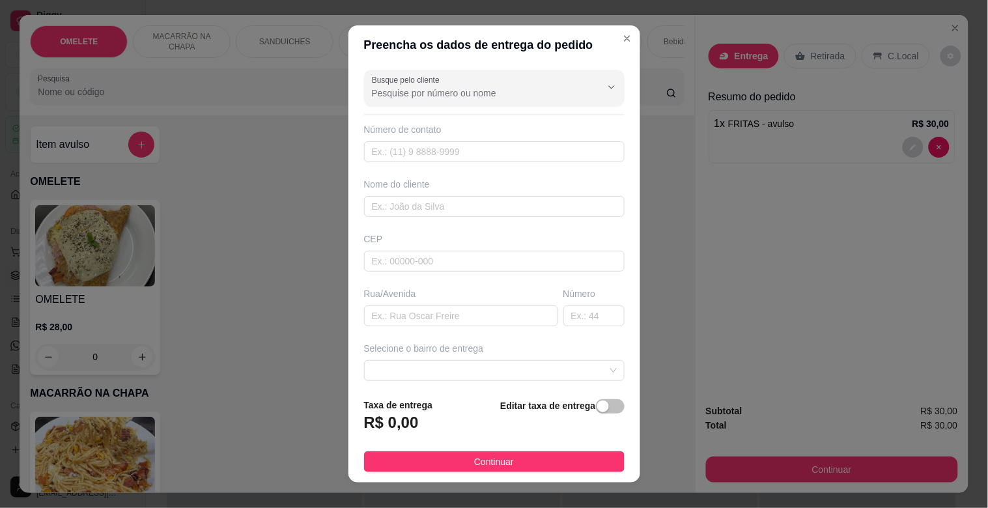
click at [406, 237] on div "CEP" at bounding box center [494, 238] width 260 height 13
click at [417, 208] on input "text" at bounding box center [494, 206] width 260 height 21
type input "CIDA"
drag, startPoint x: 408, startPoint y: 255, endPoint x: 408, endPoint y: 273, distance: 18.2
click at [407, 257] on input "text" at bounding box center [494, 261] width 260 height 21
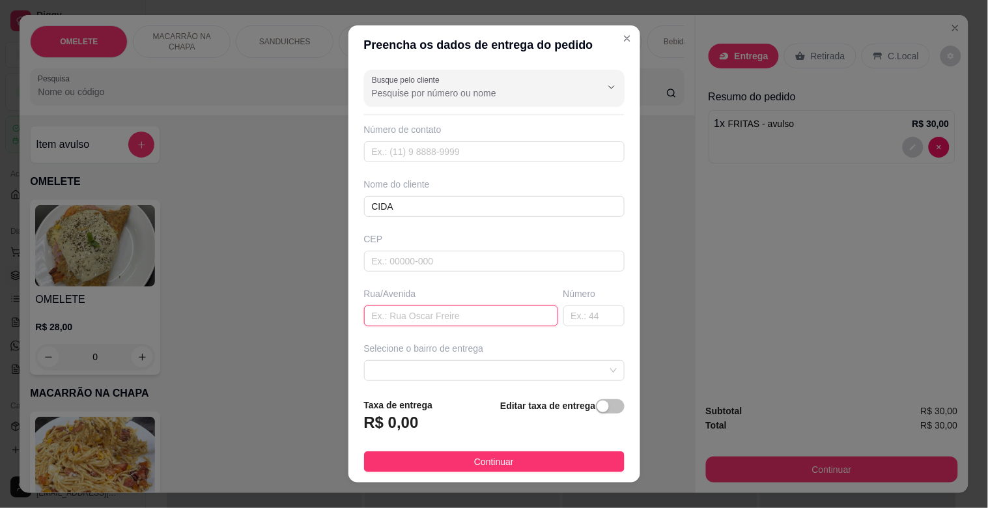
click at [408, 311] on input "text" at bounding box center [461, 315] width 194 height 21
type input "B"
type input "N"
type input "[PERSON_NAME]"
click at [587, 314] on input "text" at bounding box center [593, 315] width 61 height 21
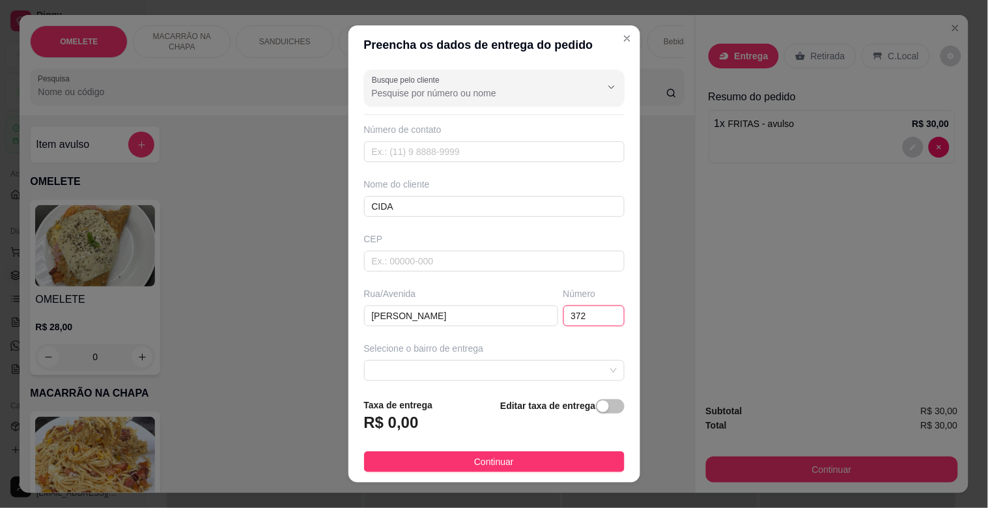
type input "372"
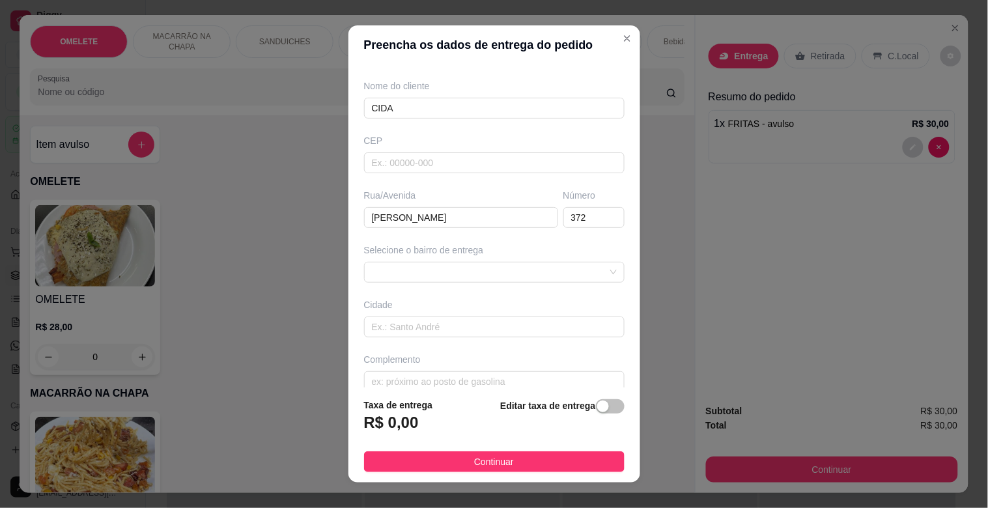
scroll to position [100, 0]
click at [472, 272] on span at bounding box center [494, 270] width 245 height 20
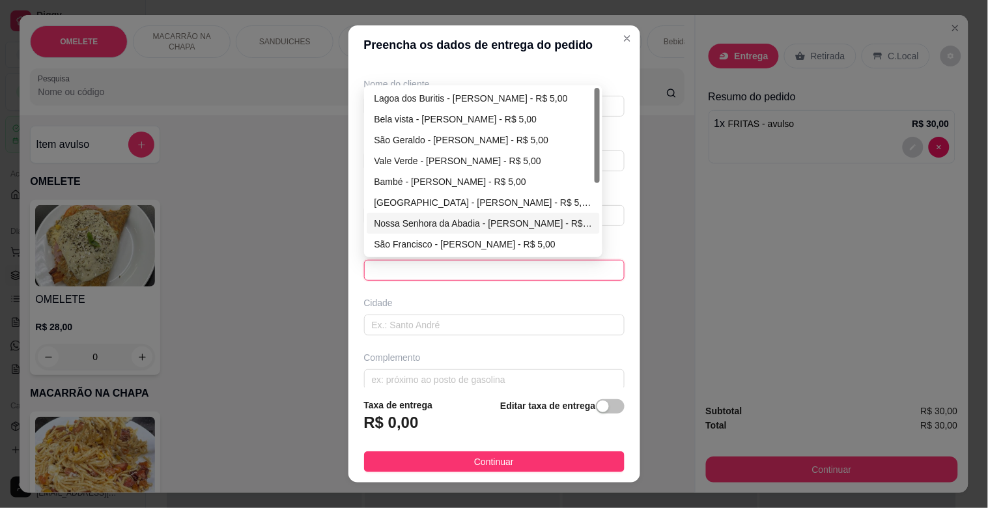
click at [411, 223] on div "Nossa Senhora da Abadia - [PERSON_NAME] - R$ 5,00" at bounding box center [483, 223] width 218 height 14
type input "[PERSON_NAME]"
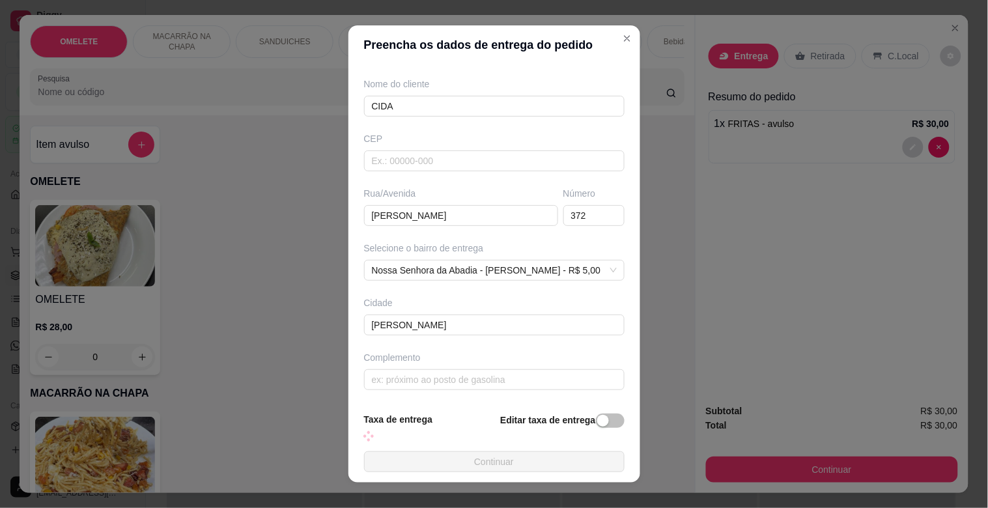
scroll to position [158, 0]
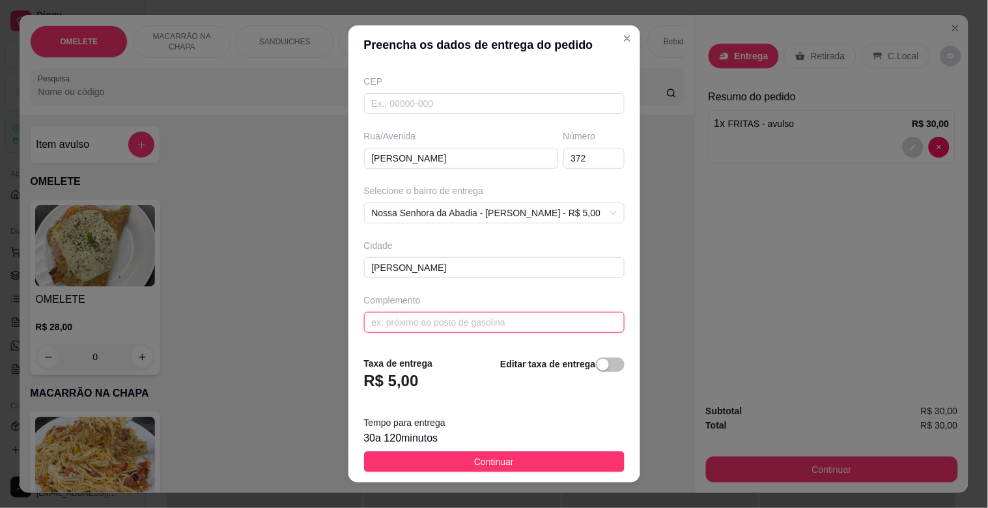
click at [438, 324] on input "text" at bounding box center [494, 322] width 260 height 21
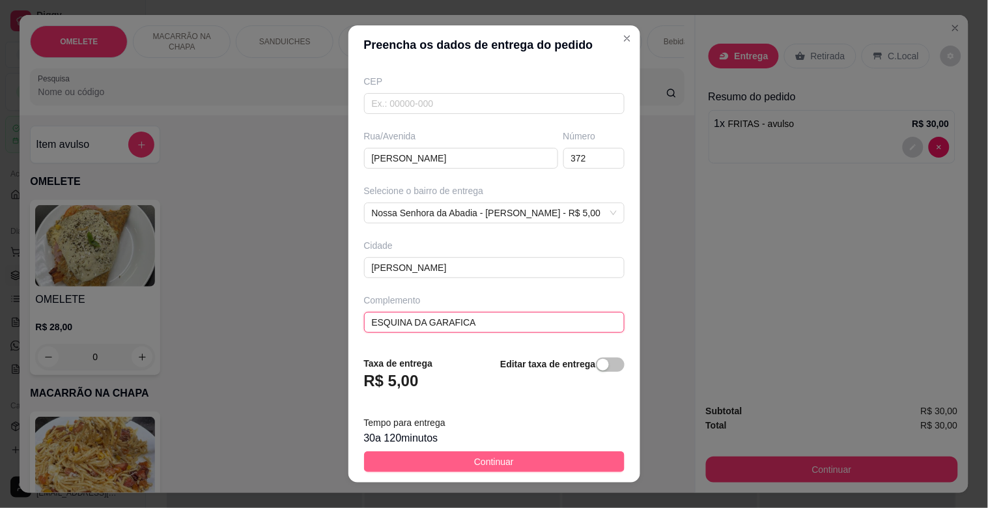
type input "ESQUINA DA GARAFICA"
click at [503, 458] on span "Continuar" at bounding box center [494, 461] width 40 height 14
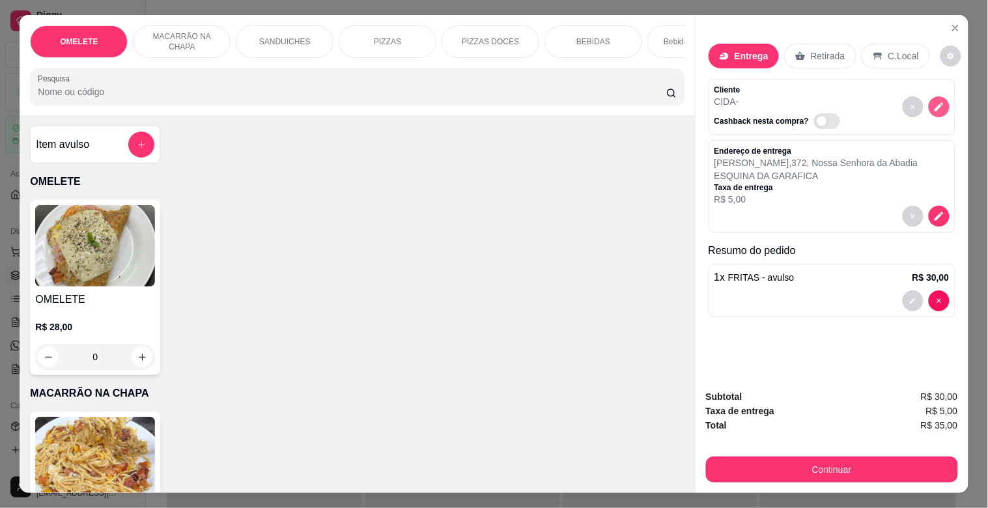
click at [933, 106] on icon "decrease-product-quantity" at bounding box center [939, 107] width 12 height 12
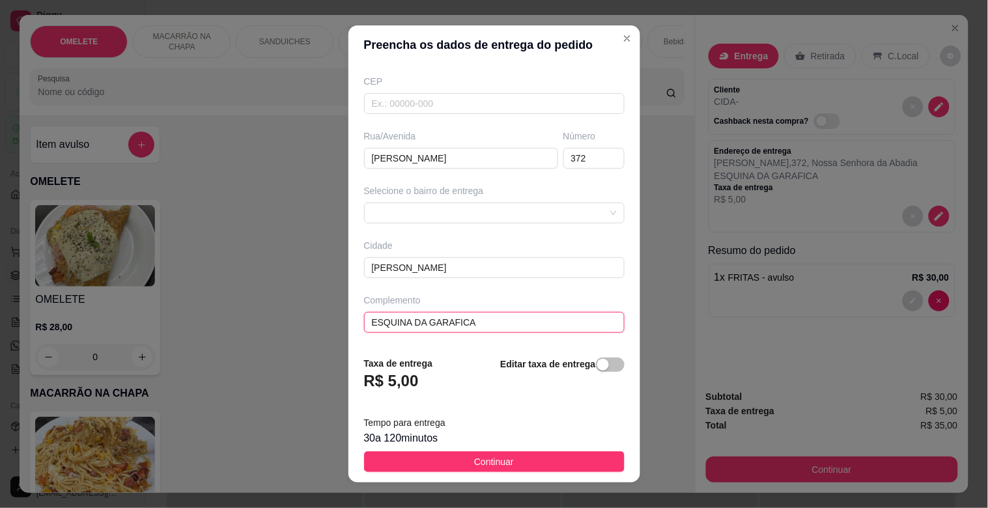
click at [434, 326] on input "ESQUINA DA GARAFICA" at bounding box center [494, 322] width 260 height 21
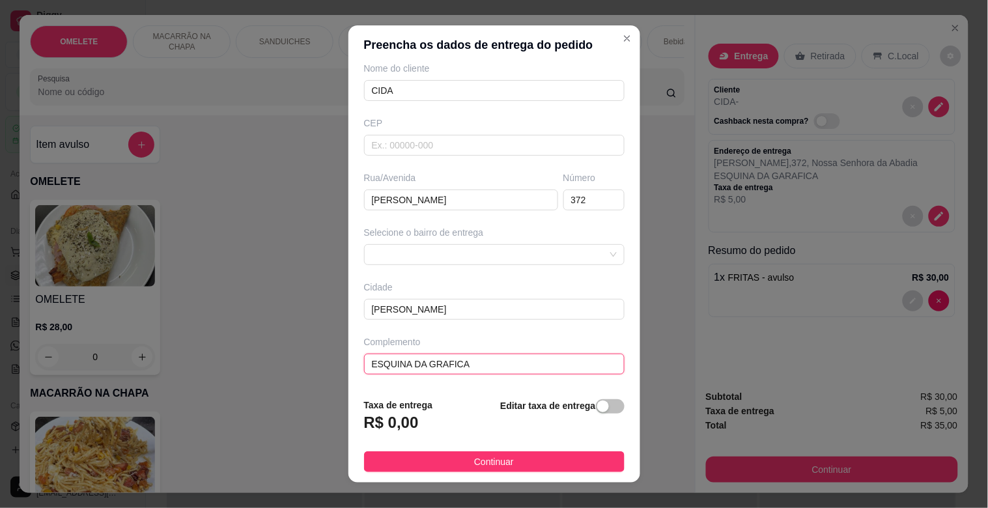
type input "ESQUINA DA GRAFICA"
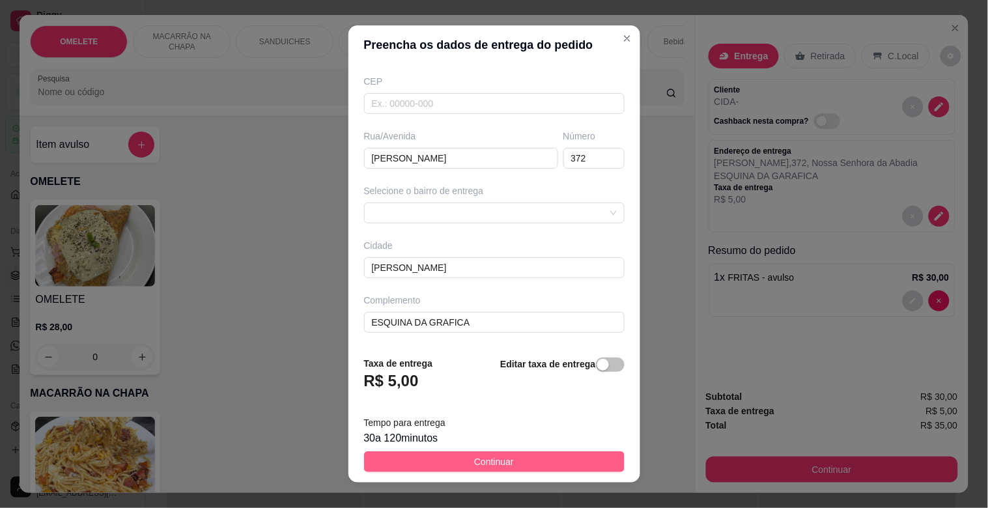
click at [450, 464] on button "Continuar" at bounding box center [494, 461] width 260 height 21
click at [450, 464] on div "MACARRÃO NA CHAPA R$ 28,00 0" at bounding box center [357, 498] width 654 height 175
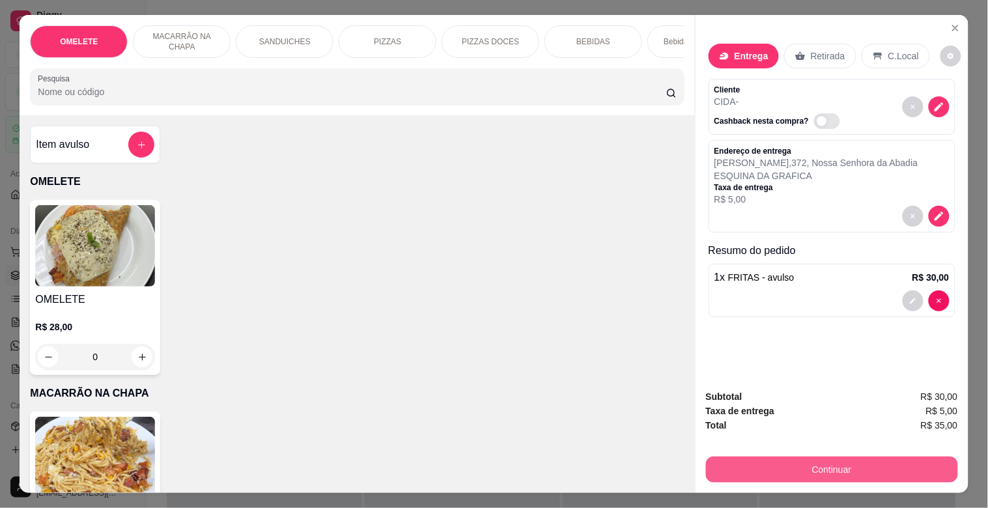
click at [777, 462] on button "Continuar" at bounding box center [832, 469] width 252 height 26
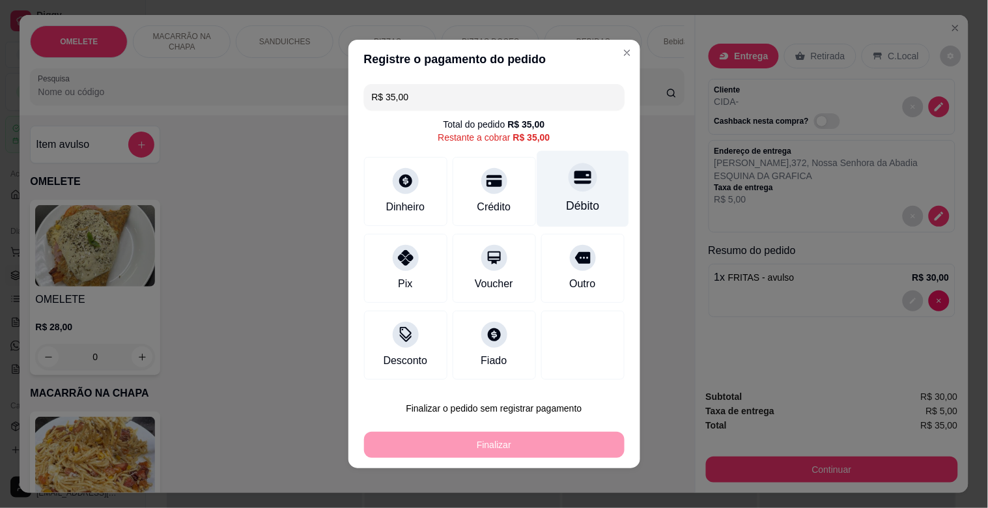
click at [551, 193] on div "Débito" at bounding box center [582, 189] width 92 height 76
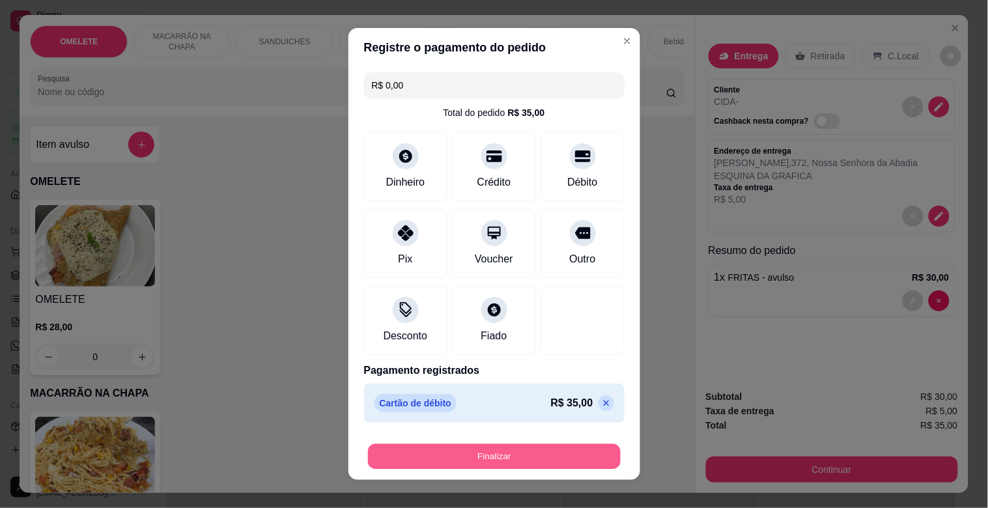
click at [543, 457] on button "Finalizar" at bounding box center [494, 456] width 253 height 25
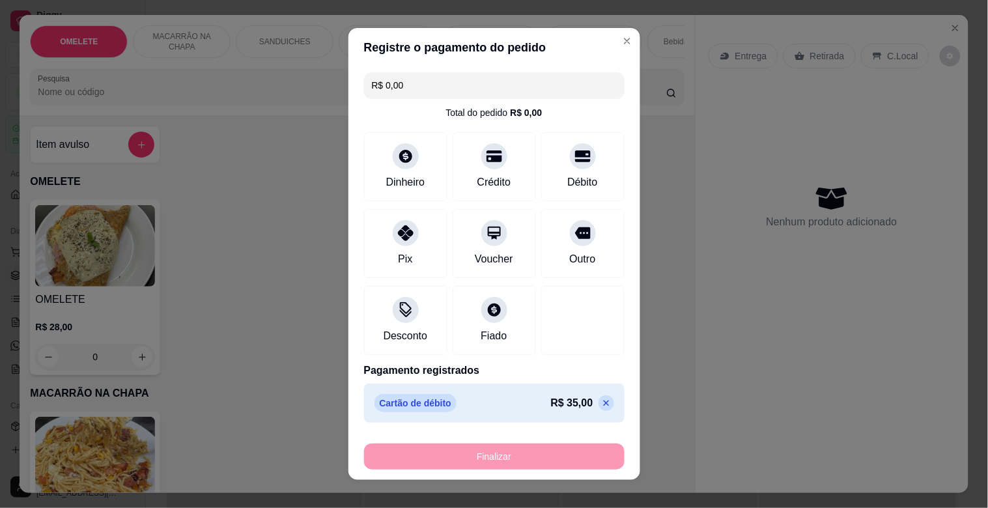
type input "-R$ 35,00"
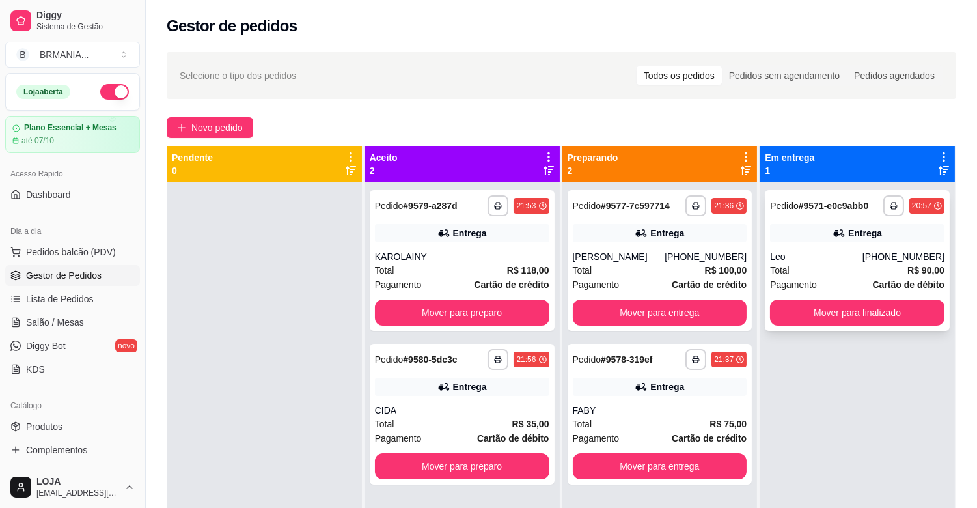
click at [844, 287] on div "Pagamento Cartão de débito" at bounding box center [857, 284] width 174 height 14
click at [841, 320] on button "Mover para finalizado" at bounding box center [857, 312] width 174 height 26
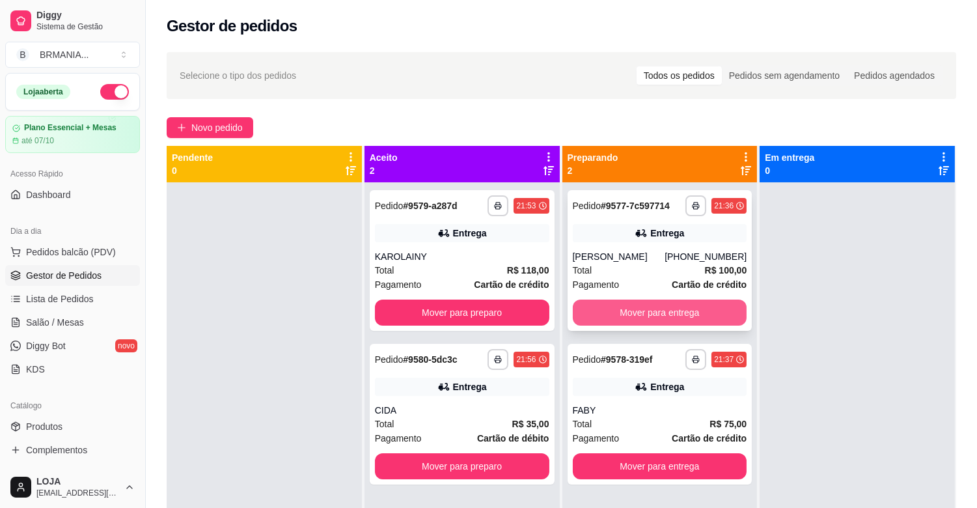
click at [671, 316] on button "Mover para entrega" at bounding box center [660, 312] width 174 height 26
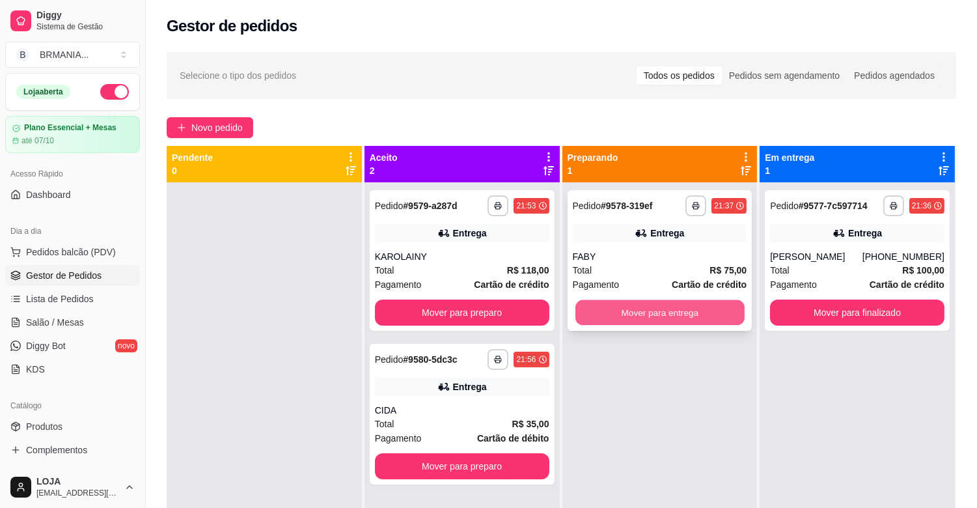
click at [674, 309] on button "Mover para entrega" at bounding box center [660, 312] width 169 height 25
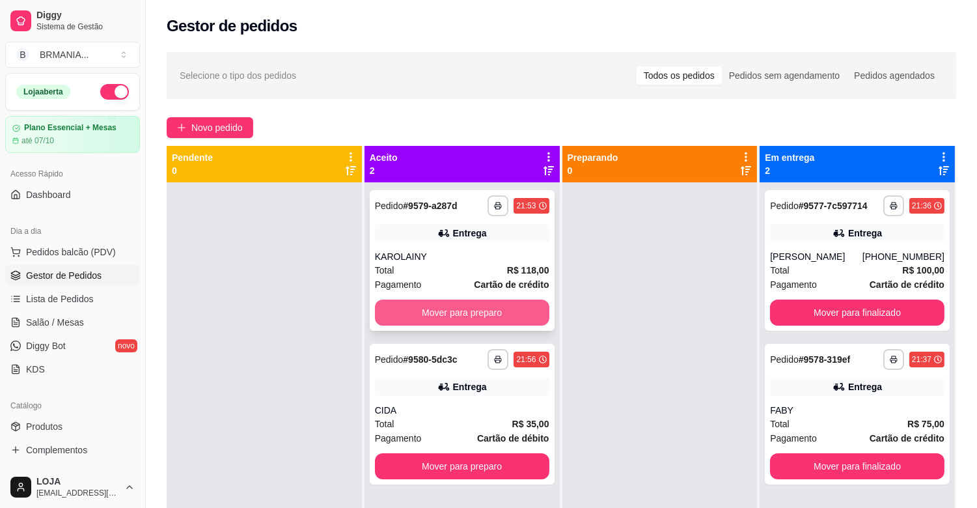
click at [484, 309] on button "Mover para preparo" at bounding box center [462, 312] width 174 height 26
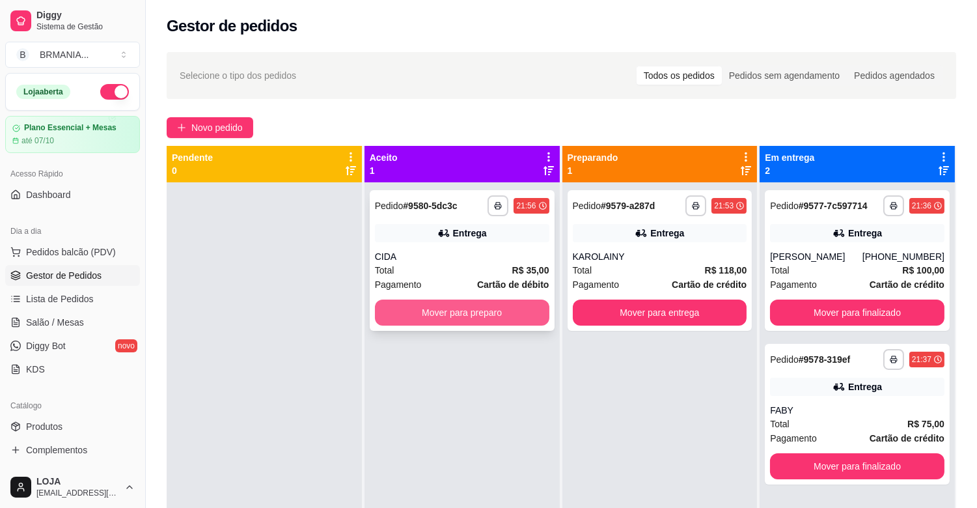
click at [480, 314] on button "Mover para preparo" at bounding box center [462, 312] width 174 height 26
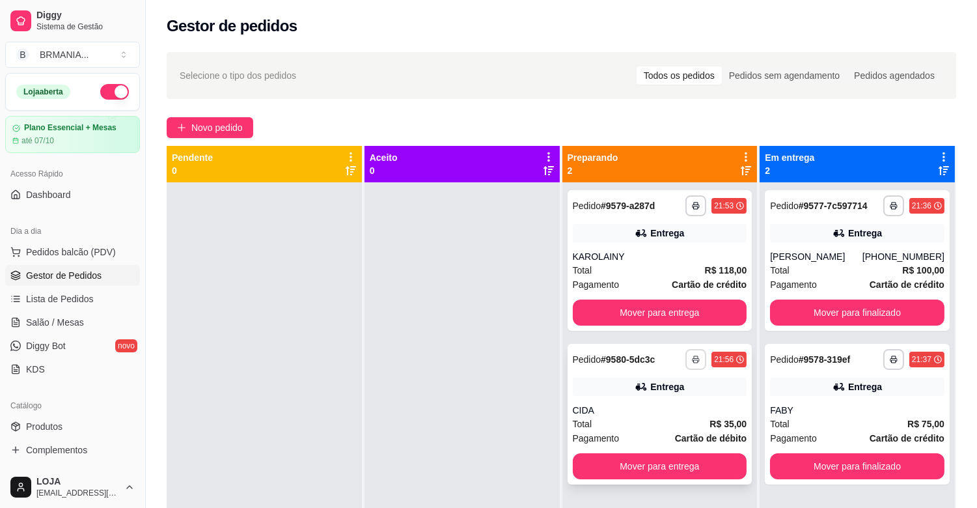
click at [692, 359] on icon "button" at bounding box center [696, 359] width 8 height 8
click at [648, 400] on button "IMPRESSORA" at bounding box center [654, 405] width 94 height 21
click at [686, 355] on button "button" at bounding box center [696, 359] width 20 height 20
click at [671, 406] on button "IMPRESSORA" at bounding box center [654, 405] width 94 height 21
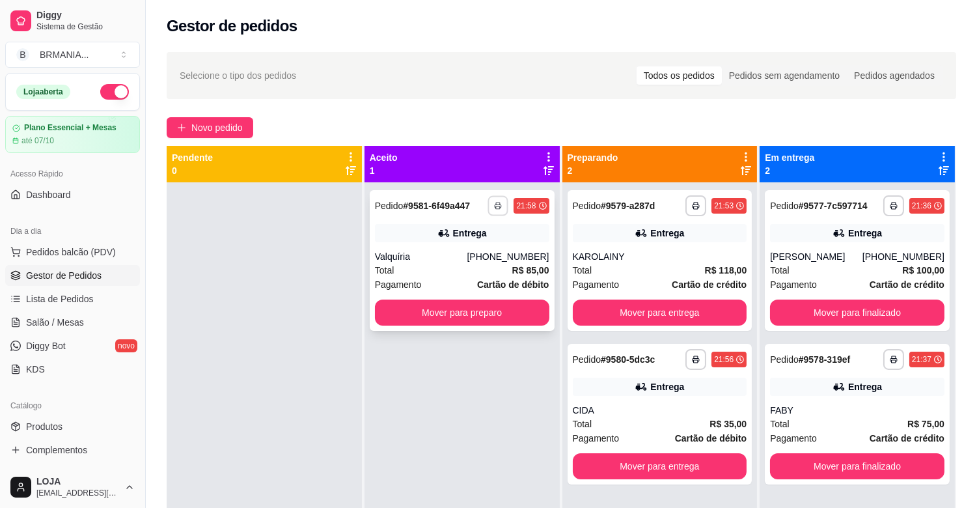
click at [495, 205] on icon "button" at bounding box center [498, 206] width 7 height 3
click at [482, 255] on button "IMPRESSORA" at bounding box center [459, 251] width 91 height 20
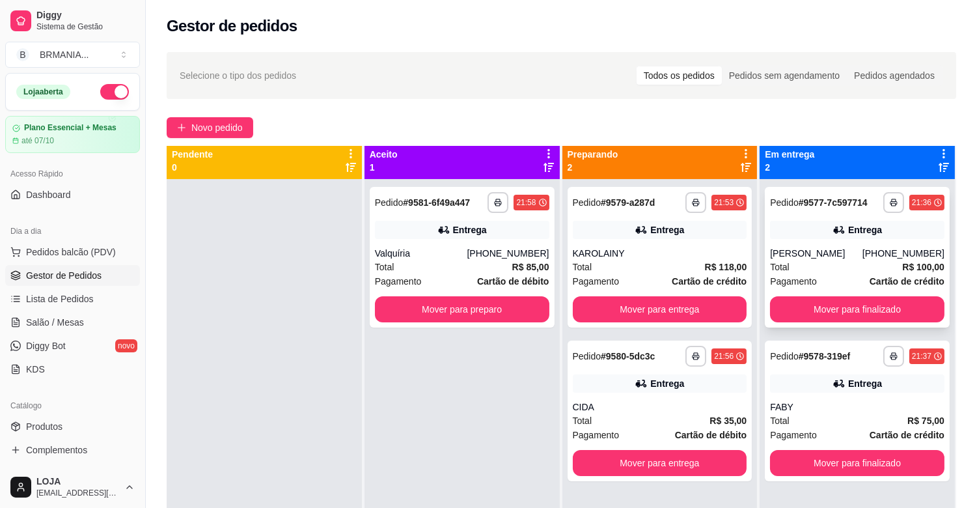
scroll to position [36, 0]
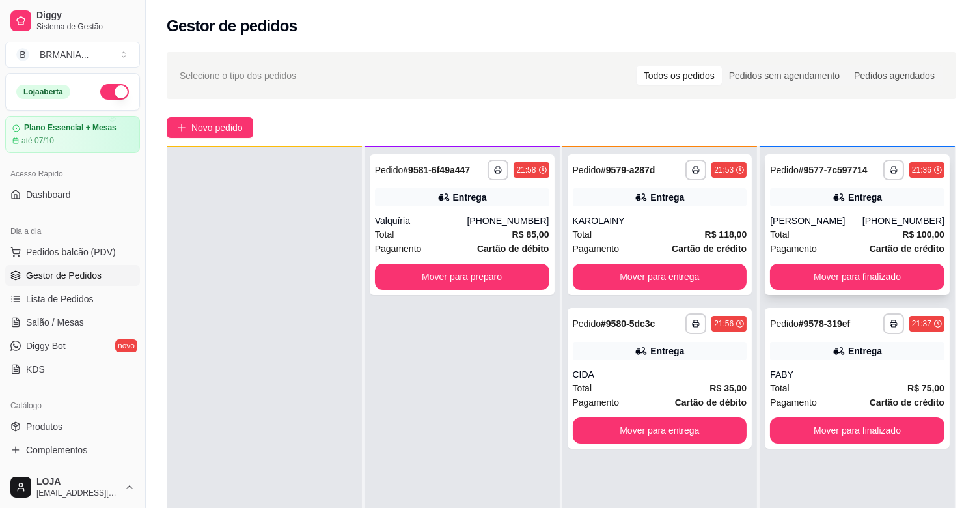
click at [834, 239] on div "Total R$ 100,00" at bounding box center [857, 234] width 174 height 14
click at [845, 363] on div "**********" at bounding box center [857, 378] width 185 height 141
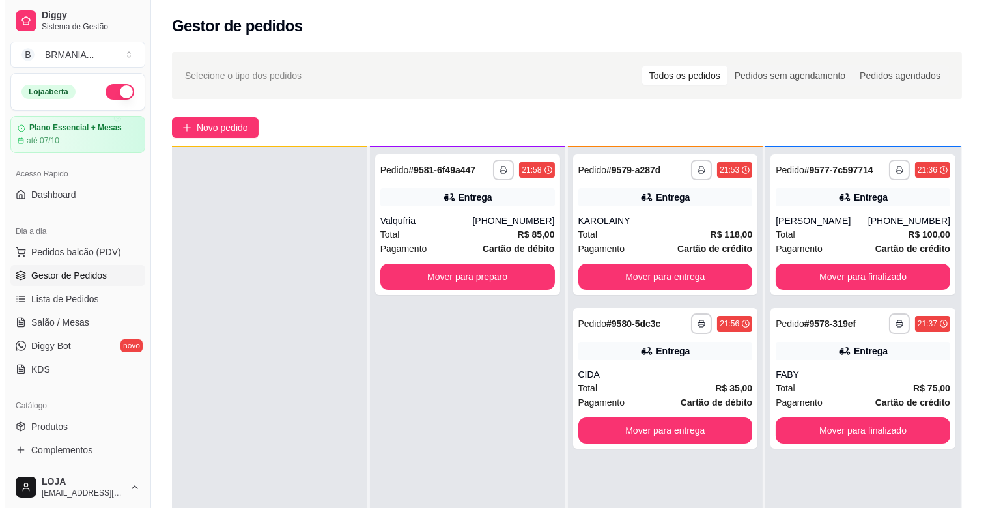
scroll to position [0, 0]
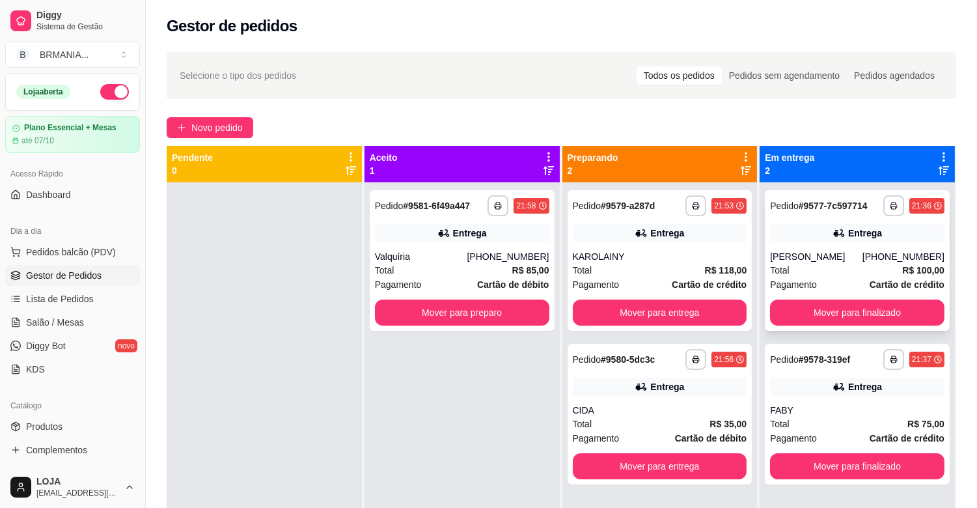
click at [848, 256] on div "[PERSON_NAME]" at bounding box center [816, 256] width 92 height 13
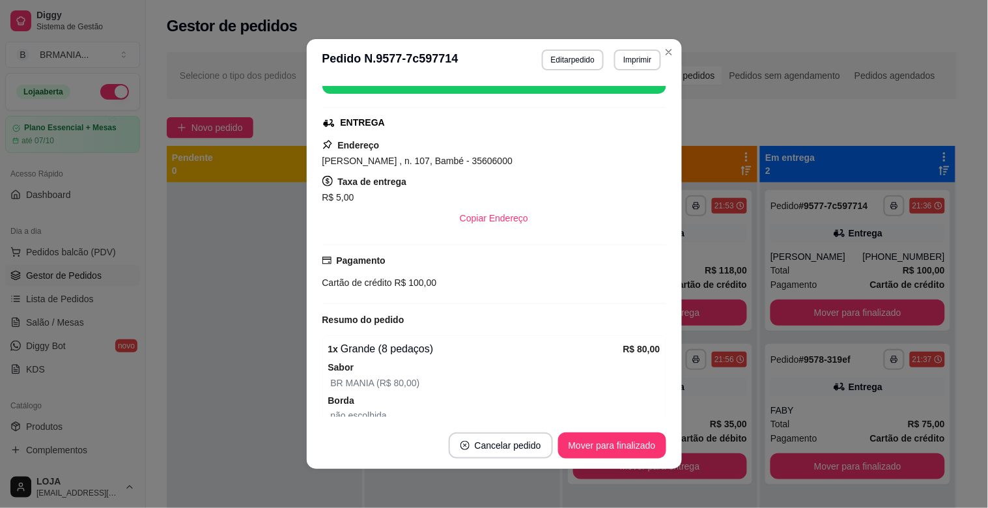
scroll to position [197, 0]
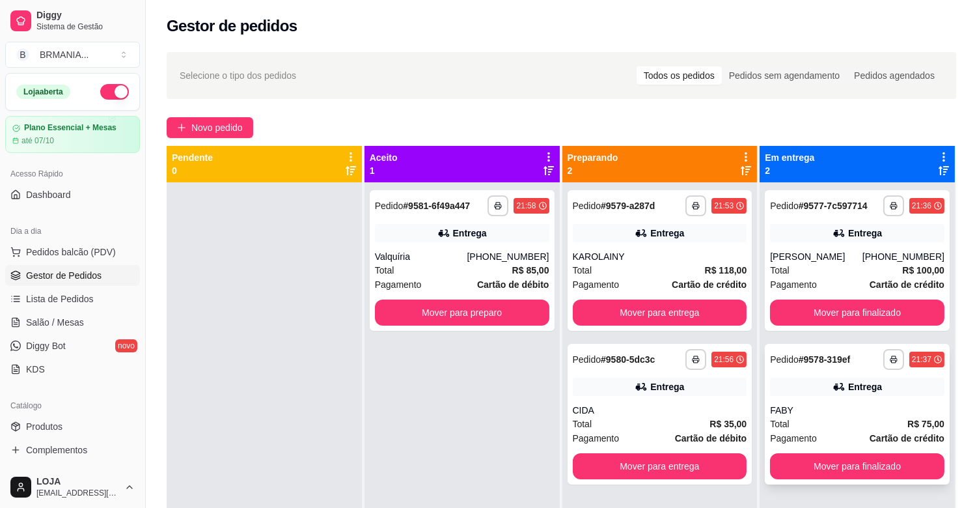
click at [881, 395] on div "Entrega" at bounding box center [857, 387] width 174 height 18
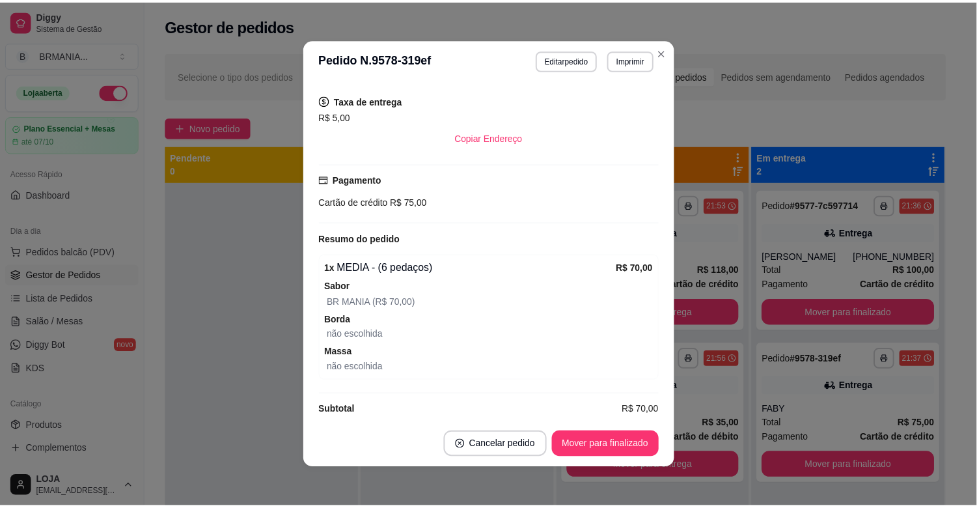
scroll to position [236, 0]
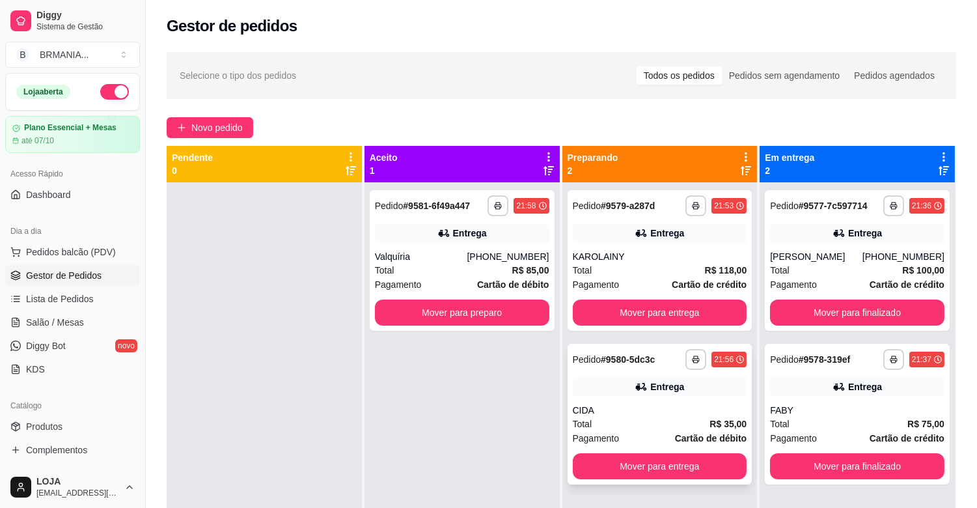
click at [684, 413] on div "CIDA" at bounding box center [660, 410] width 174 height 13
click at [654, 470] on button "Mover para entrega" at bounding box center [660, 466] width 169 height 25
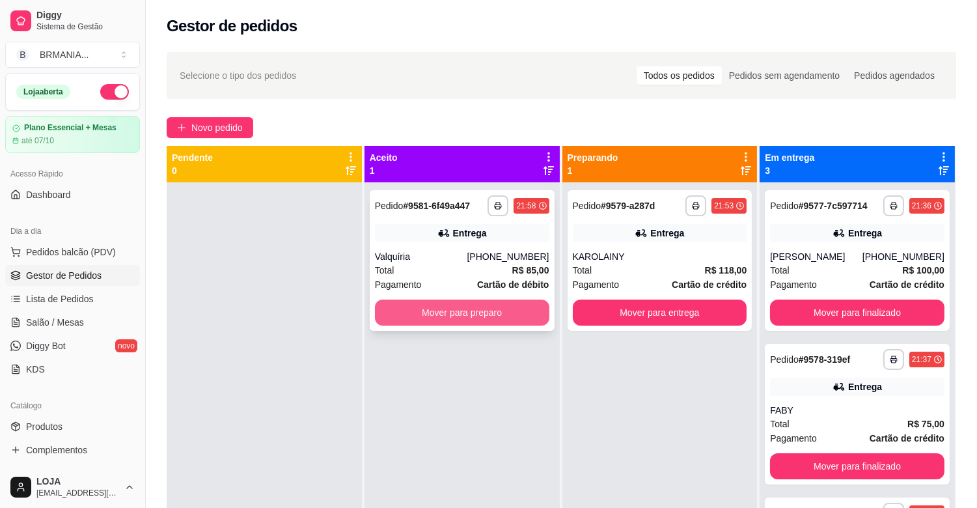
click at [511, 307] on button "Mover para preparo" at bounding box center [462, 312] width 174 height 26
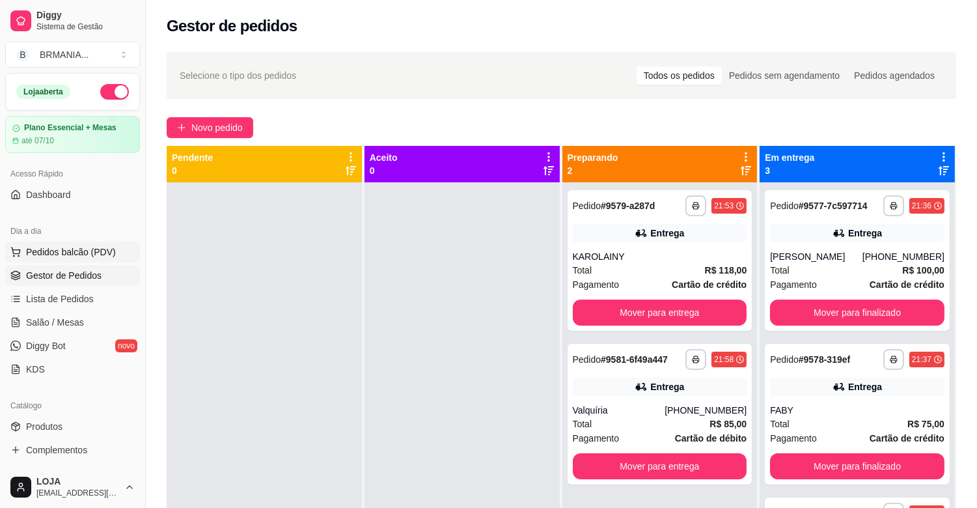
click at [87, 255] on span "Pedidos balcão (PDV)" at bounding box center [71, 251] width 90 height 13
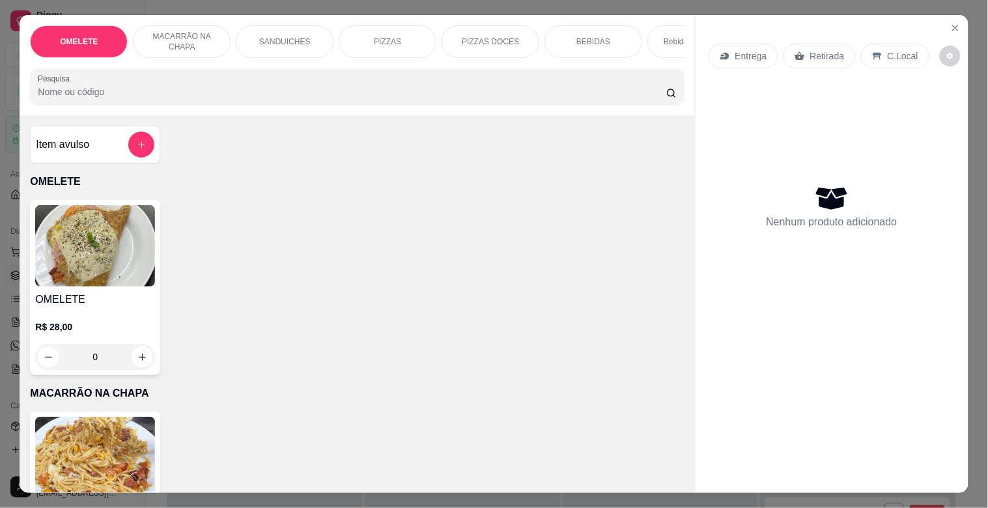
click at [192, 111] on div "OMELETE MACARRÃO NA CHAPA SANDUICHES PIZZAS PIZZAS DOCES BEBIDAS Bebidas Alcoól…" at bounding box center [357, 65] width 674 height 100
click at [192, 96] on input "Pesquisa" at bounding box center [352, 91] width 628 height 13
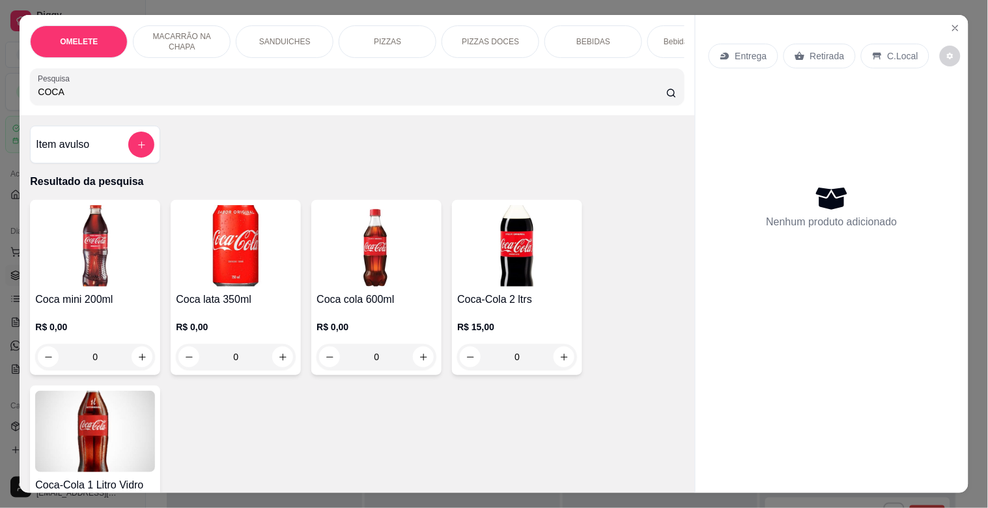
type input "COCA"
click at [511, 324] on div "R$ 15,00 0" at bounding box center [517, 338] width 120 height 63
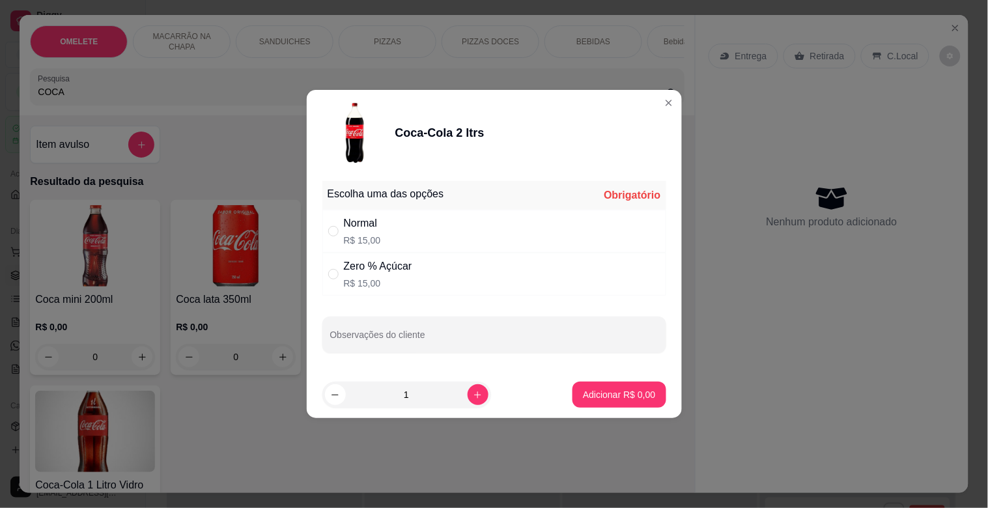
click at [407, 231] on div "Normal R$ 15,00" at bounding box center [494, 231] width 344 height 43
radio input "true"
click at [473, 394] on icon "increase-product-quantity" at bounding box center [478, 395] width 10 height 10
type input "2"
click at [609, 397] on p "Adicionar R$ 30,00" at bounding box center [615, 394] width 77 height 13
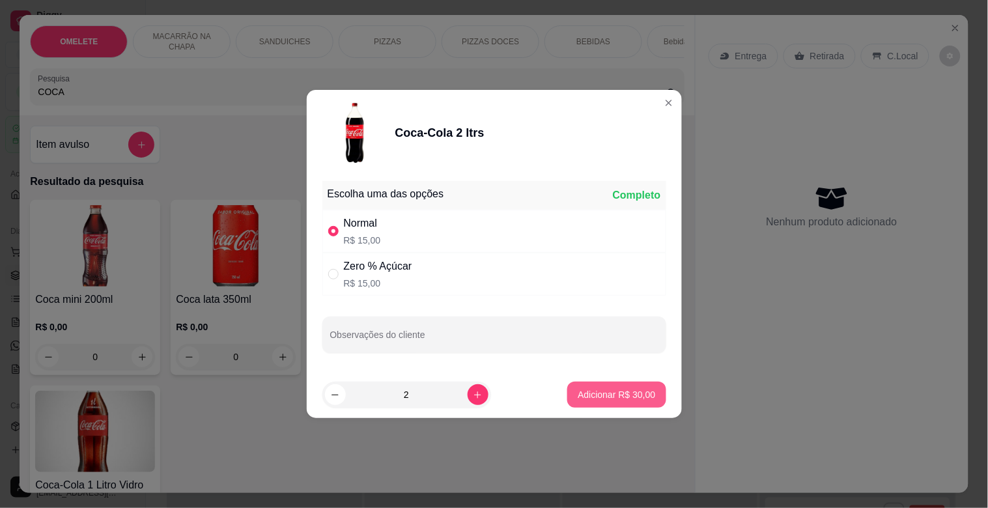
type input "2"
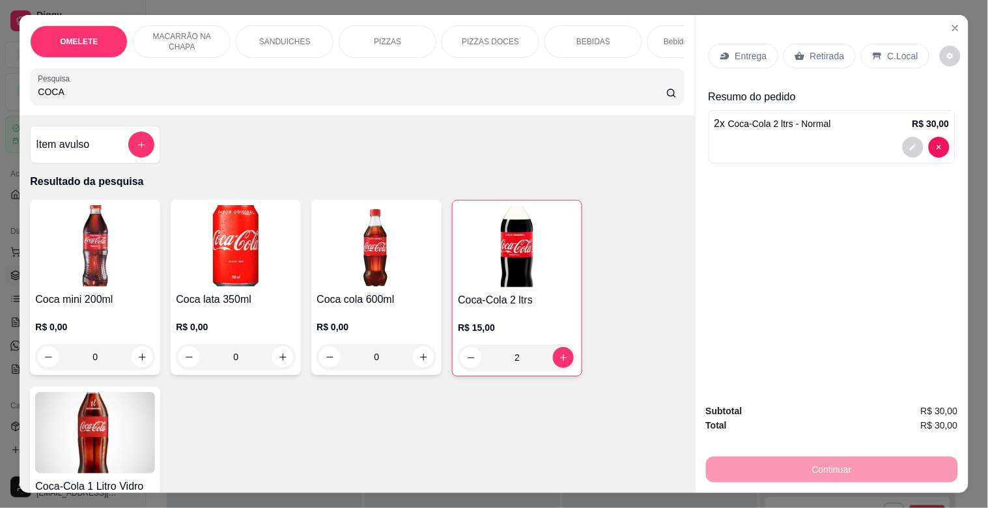
click at [818, 49] on p "Retirada" at bounding box center [827, 55] width 35 height 13
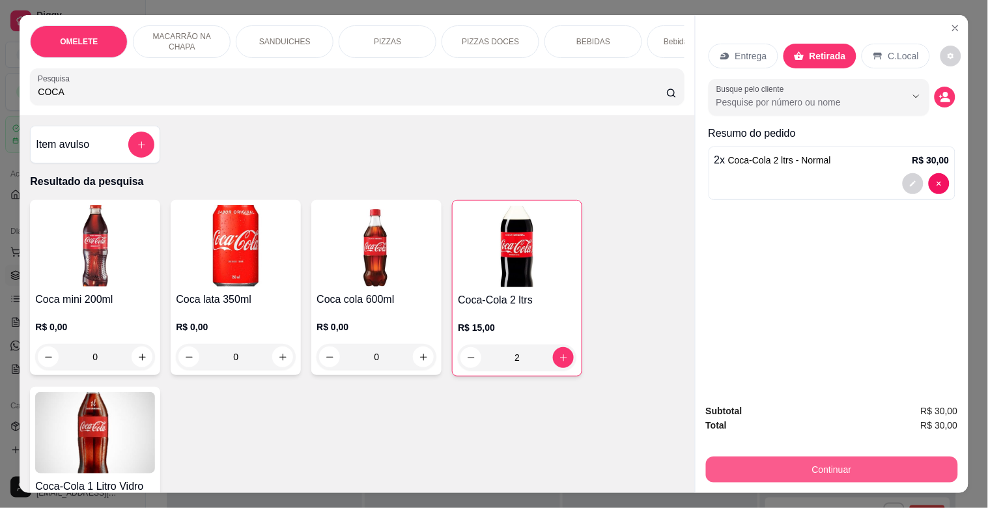
click at [824, 453] on div "Continuar" at bounding box center [832, 467] width 252 height 29
click at [827, 457] on button "Continuar" at bounding box center [831, 468] width 244 height 25
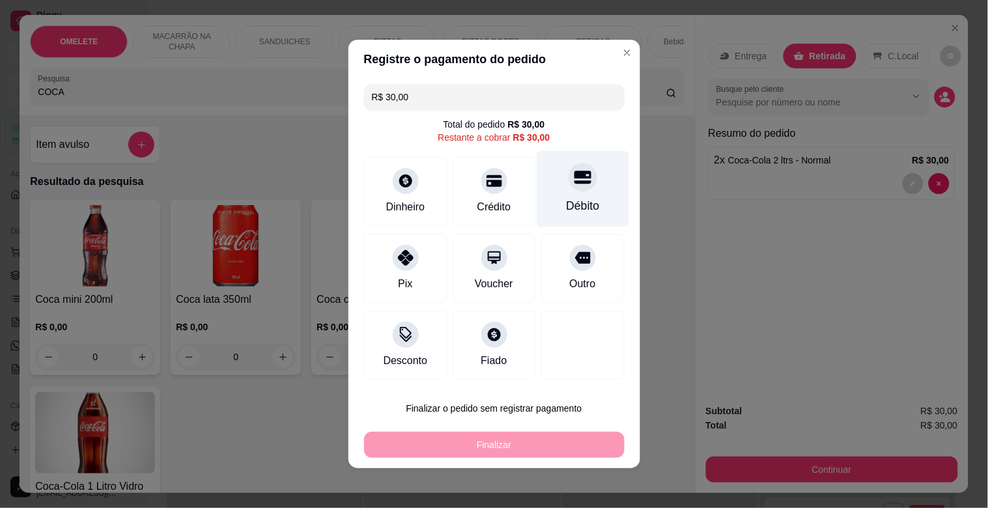
click at [576, 191] on div "Débito" at bounding box center [582, 189] width 92 height 76
type input "R$ 0,00"
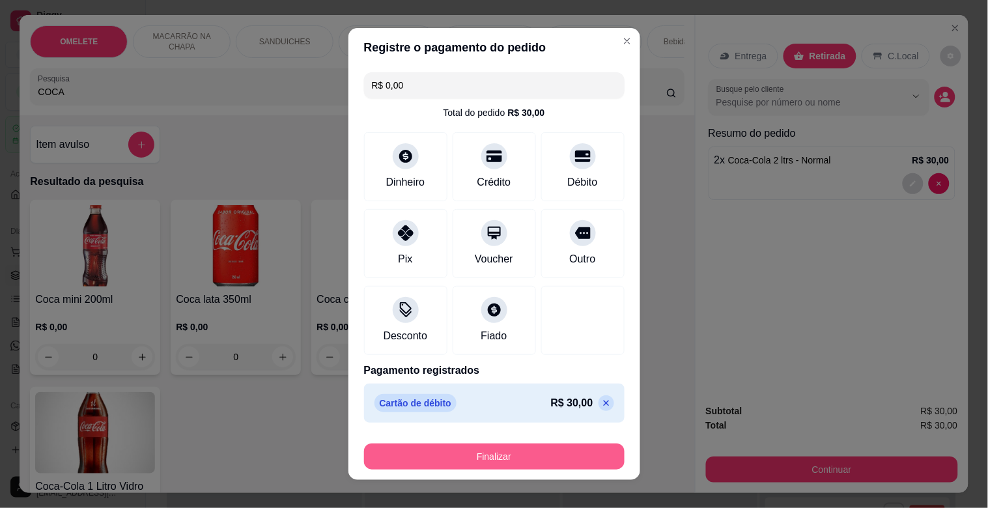
click at [512, 454] on button "Finalizar" at bounding box center [494, 456] width 260 height 26
click at [512, 454] on div "Finalizar" at bounding box center [494, 456] width 260 height 26
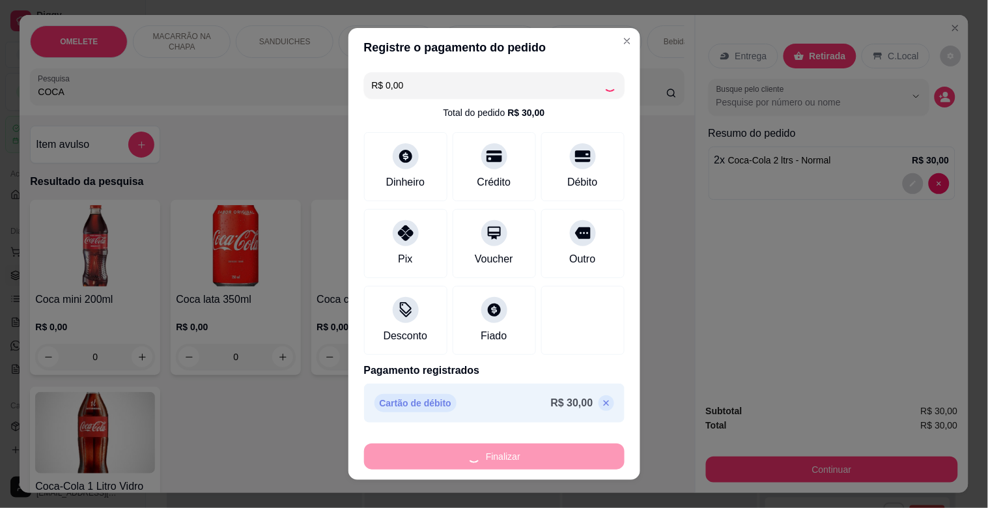
type input "0"
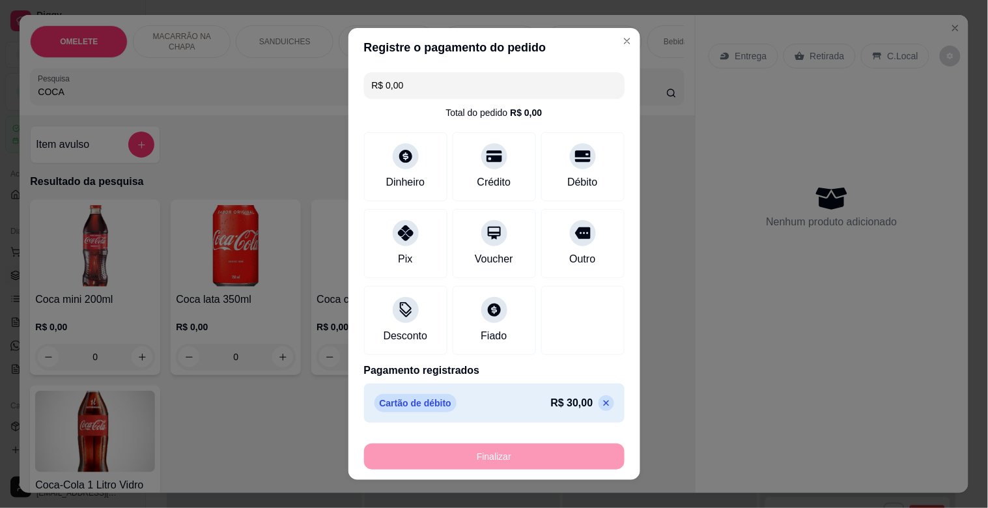
type input "-R$ 30,00"
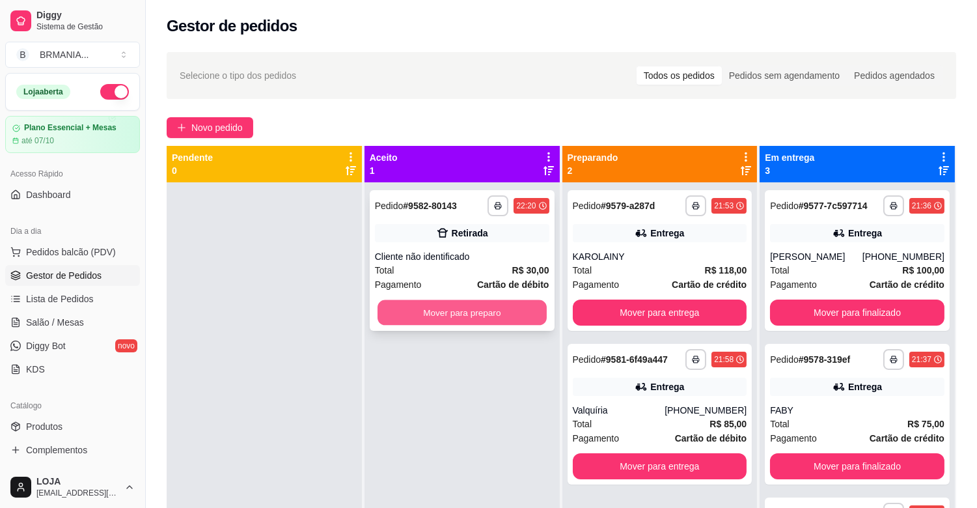
click at [451, 313] on button "Mover para preparo" at bounding box center [462, 312] width 169 height 25
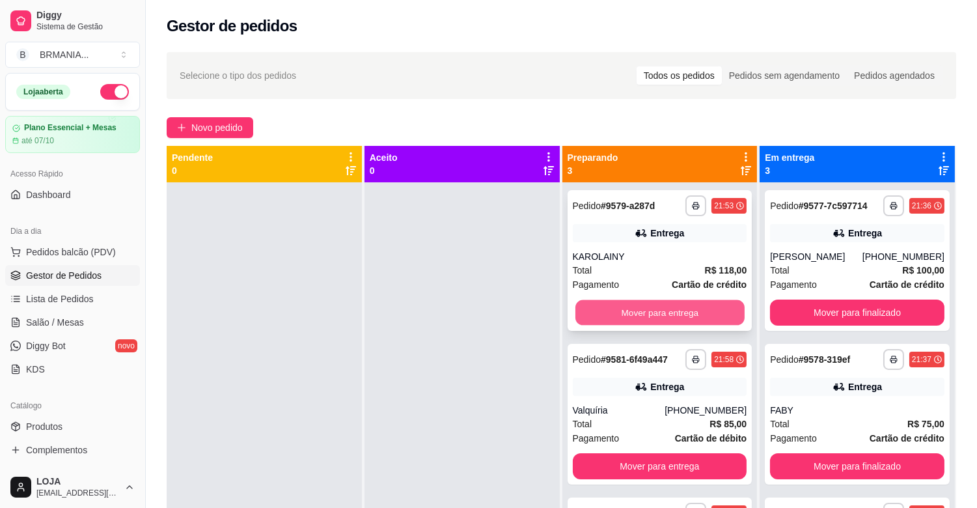
click at [645, 308] on button "Mover para entrega" at bounding box center [660, 312] width 169 height 25
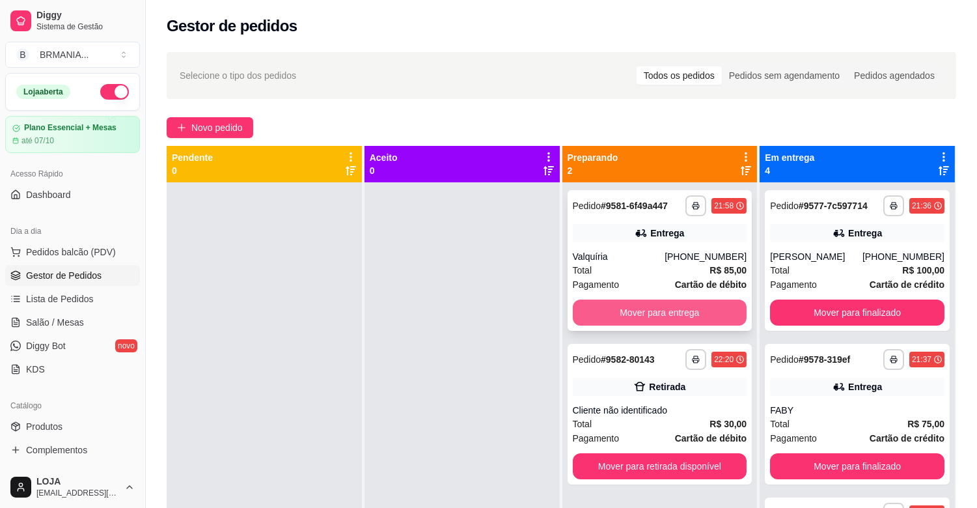
click at [643, 307] on button "Mover para entrega" at bounding box center [660, 312] width 174 height 26
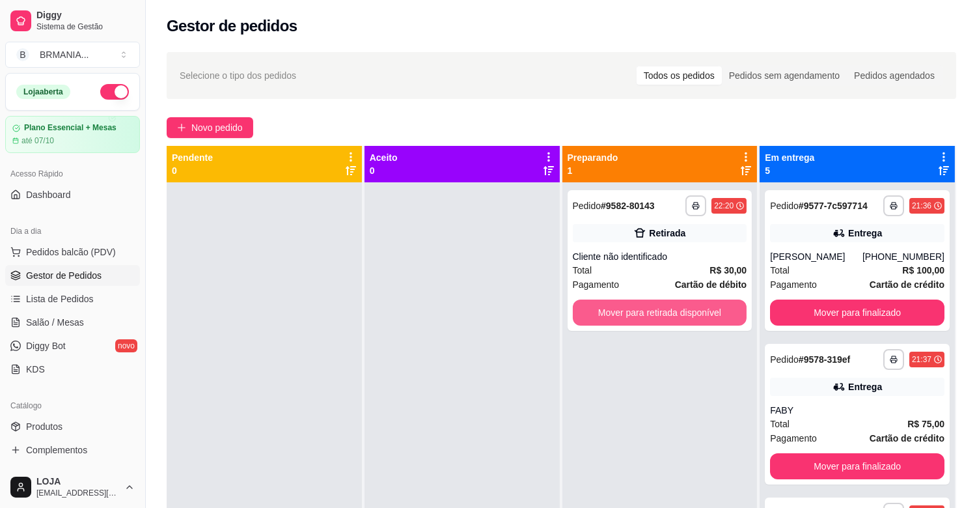
click at [650, 307] on button "Mover para retirada disponível" at bounding box center [660, 312] width 174 height 26
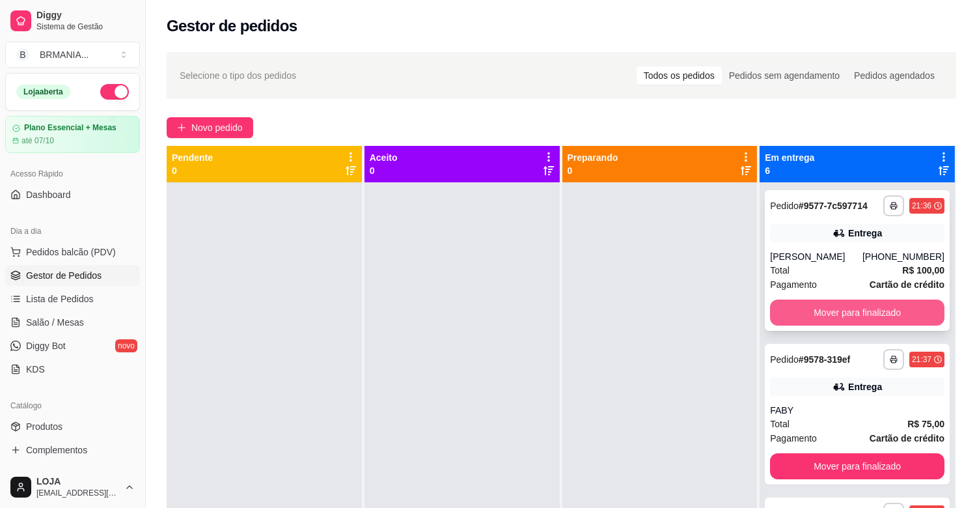
click at [858, 313] on button "Mover para finalizado" at bounding box center [857, 312] width 174 height 26
click at [858, 320] on button "Mover para finalizado" at bounding box center [857, 312] width 174 height 26
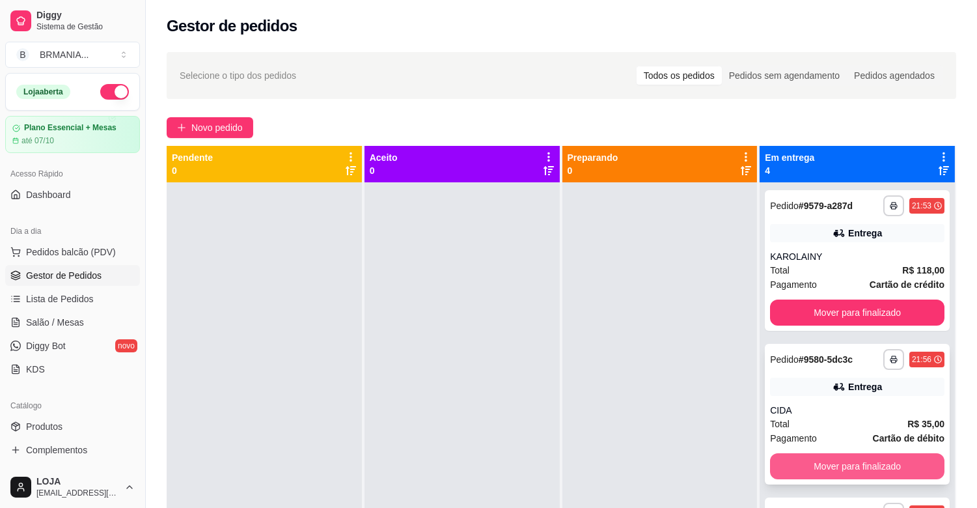
click at [827, 459] on button "Mover para finalizado" at bounding box center [857, 466] width 174 height 26
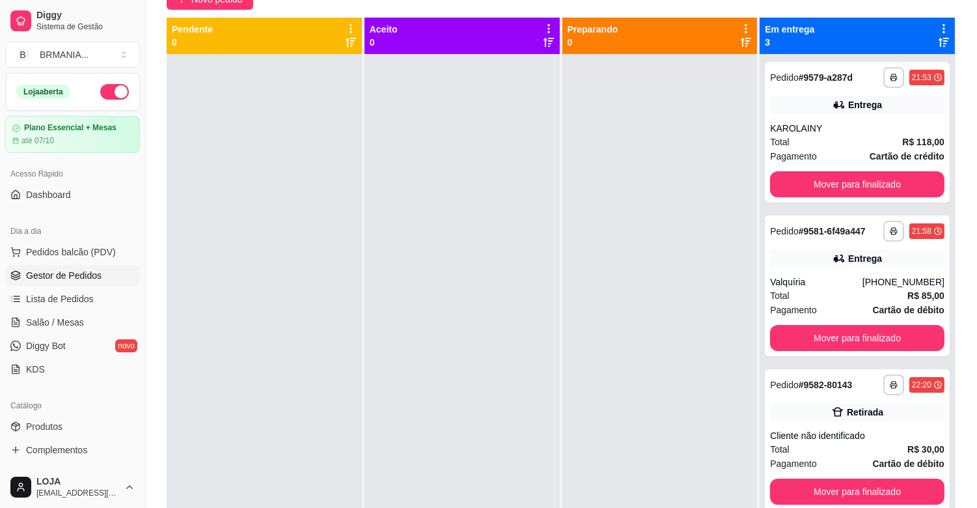
scroll to position [129, 0]
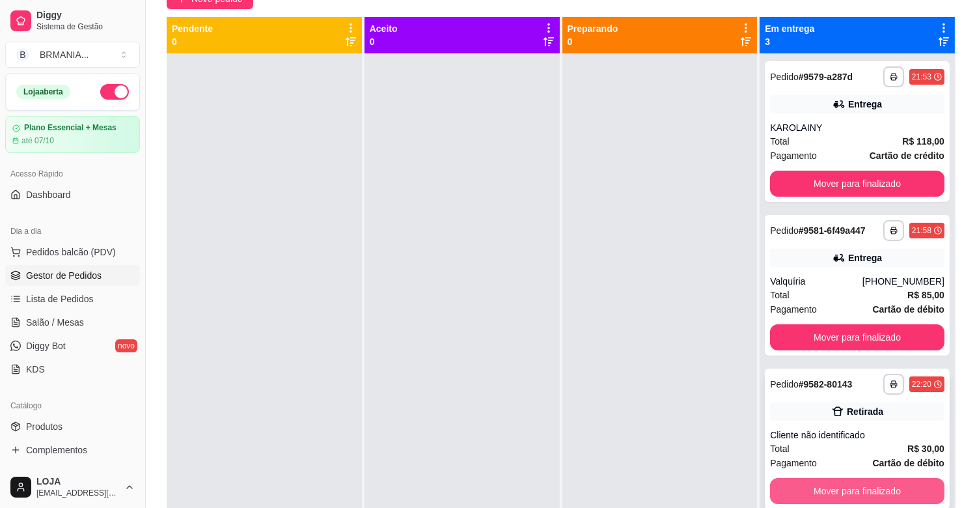
click at [827, 495] on button "Mover para finalizado" at bounding box center [857, 491] width 174 height 26
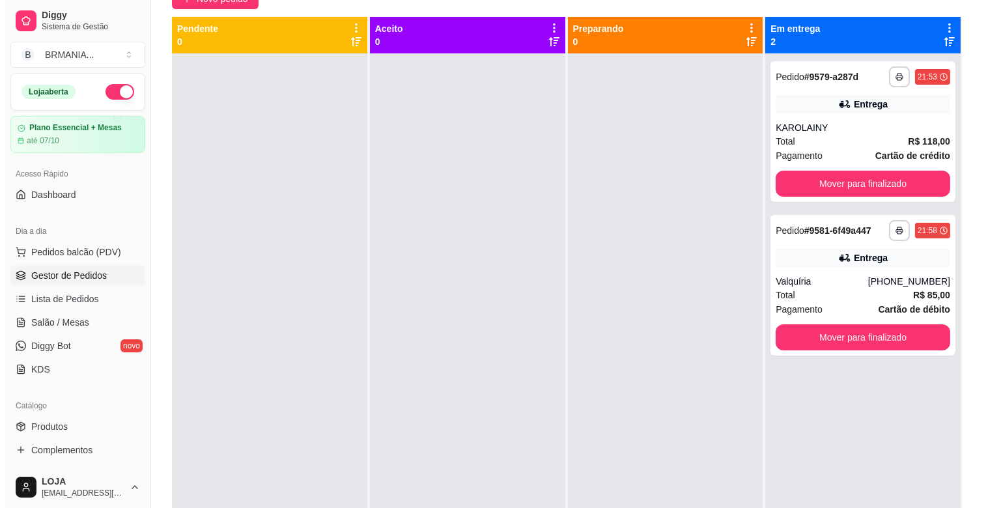
scroll to position [0, 0]
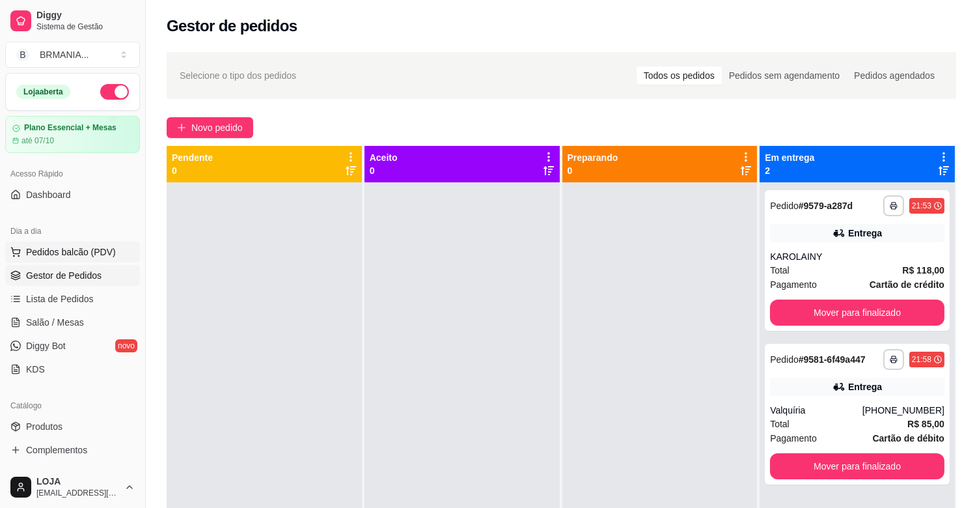
click at [95, 242] on button "Pedidos balcão (PDV)" at bounding box center [72, 252] width 135 height 21
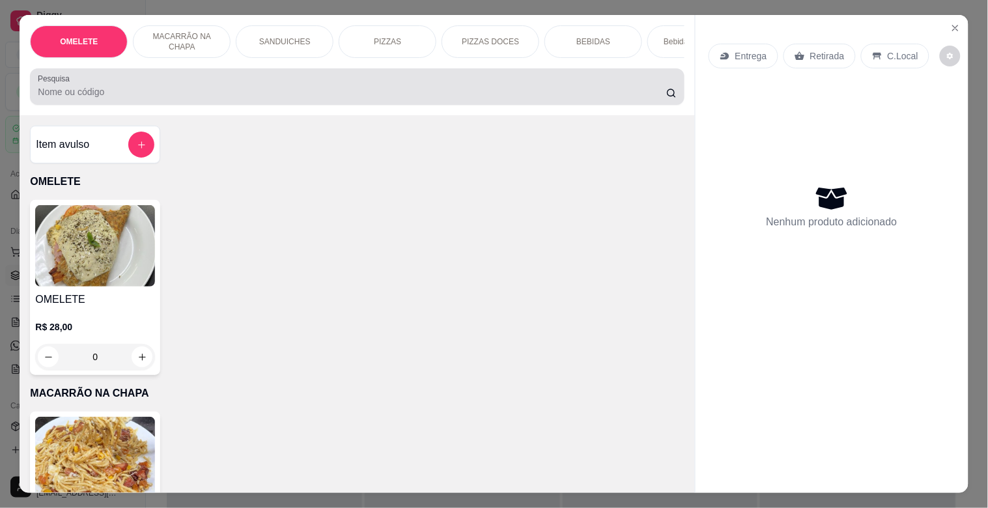
click at [195, 88] on div at bounding box center [357, 87] width 638 height 26
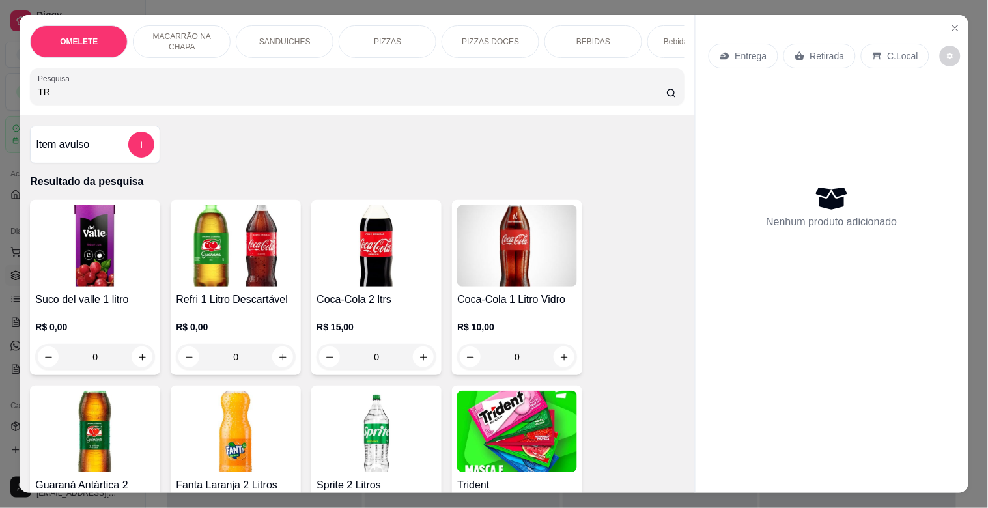
type input "TR"
click at [521, 421] on img at bounding box center [517, 431] width 120 height 81
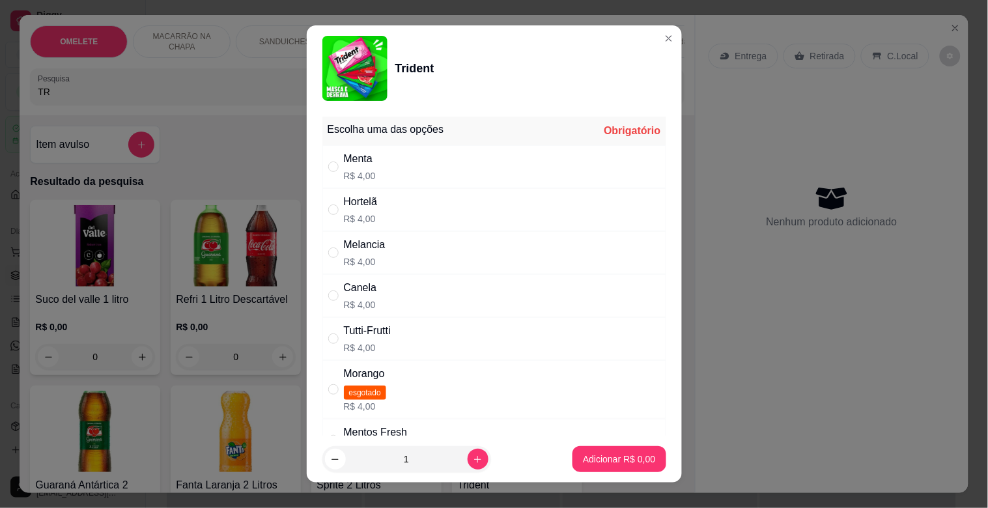
click at [423, 191] on div "Hortelã R$ 4,00" at bounding box center [494, 209] width 344 height 43
radio input "true"
click at [467, 465] on button "increase-product-quantity" at bounding box center [477, 459] width 21 height 21
type input "2"
click at [609, 456] on p "Adicionar R$ 8,00" at bounding box center [619, 458] width 72 height 13
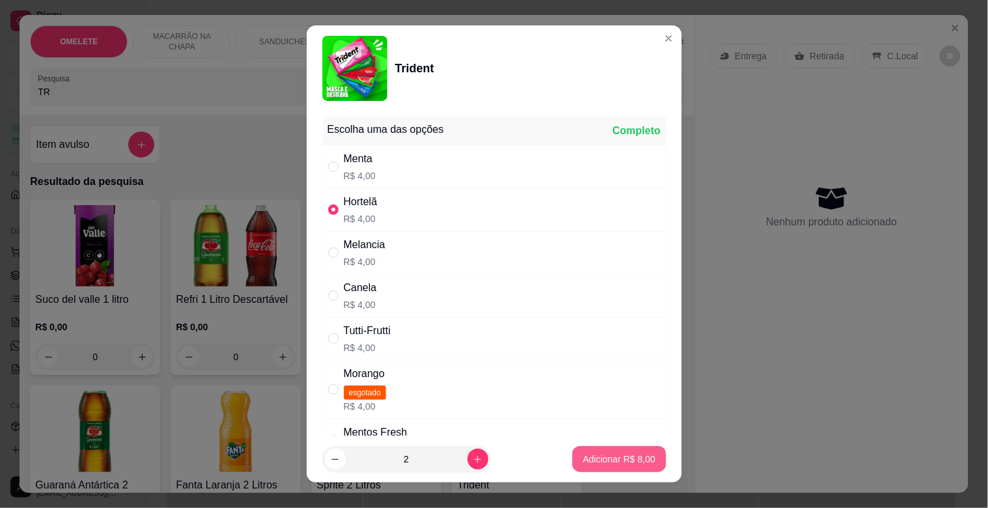
type input "2"
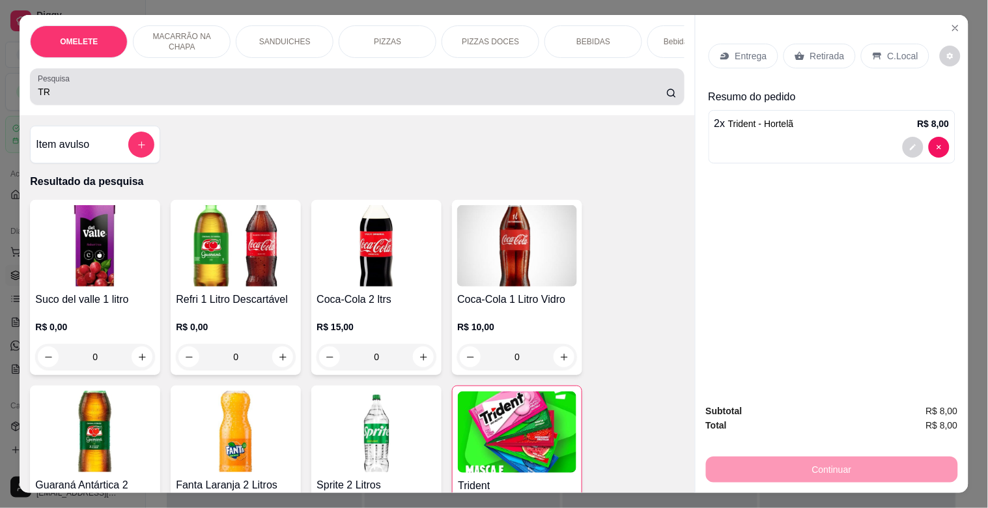
click at [229, 98] on input "TR" at bounding box center [352, 91] width 628 height 13
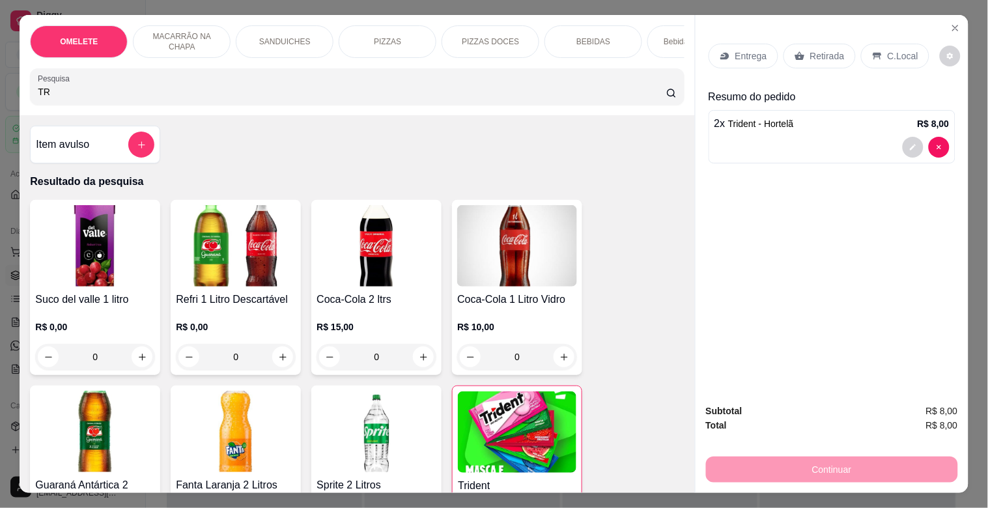
type input "T"
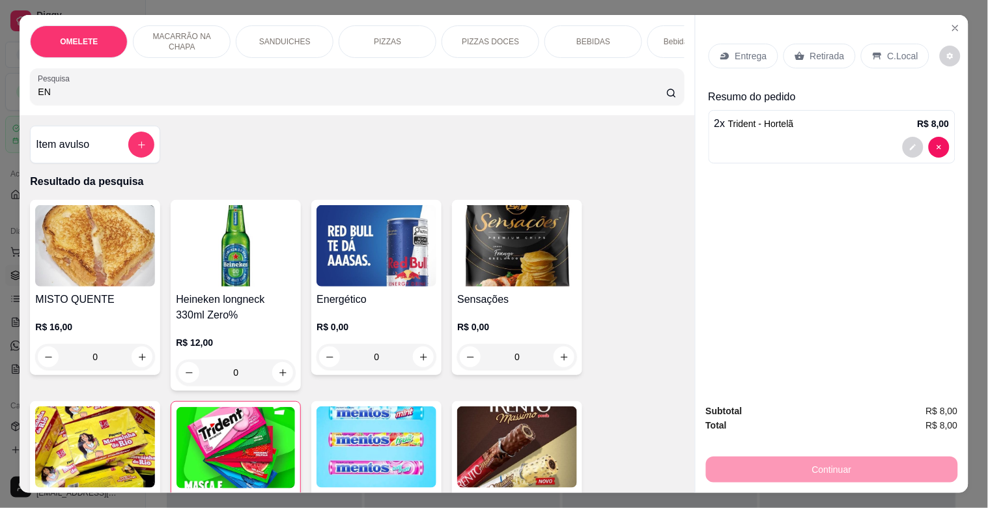
type input "EN"
click at [350, 242] on img at bounding box center [376, 245] width 120 height 81
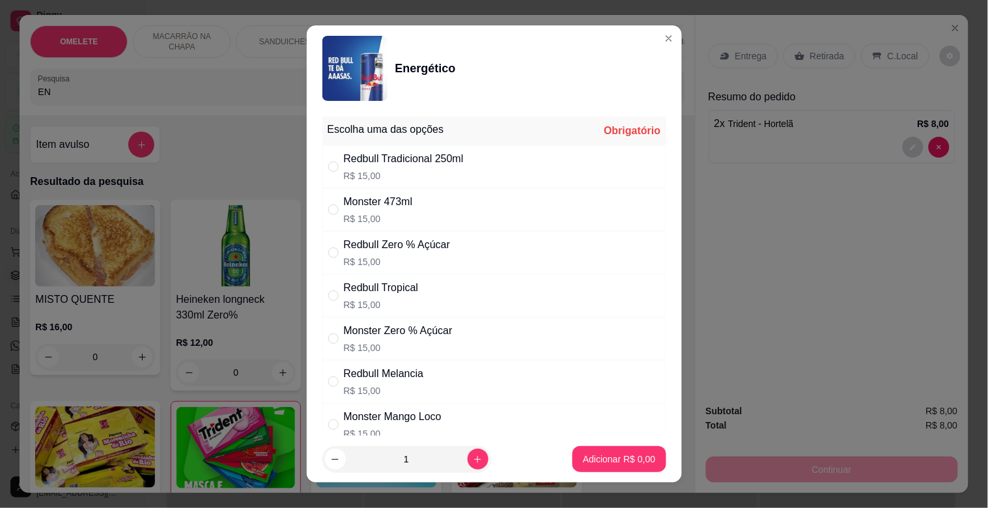
click at [415, 218] on div "Monster 473ml R$ 15,00" at bounding box center [494, 209] width 344 height 43
radio input "true"
click at [598, 464] on p "Adicionar R$ 15,00" at bounding box center [615, 458] width 77 height 13
type input "1"
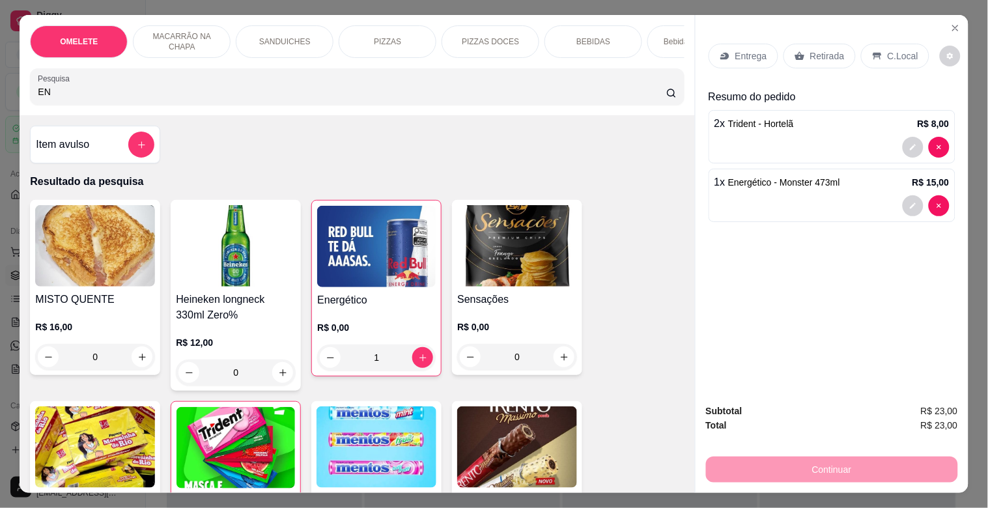
click at [810, 63] on div "Retirada" at bounding box center [819, 56] width 72 height 25
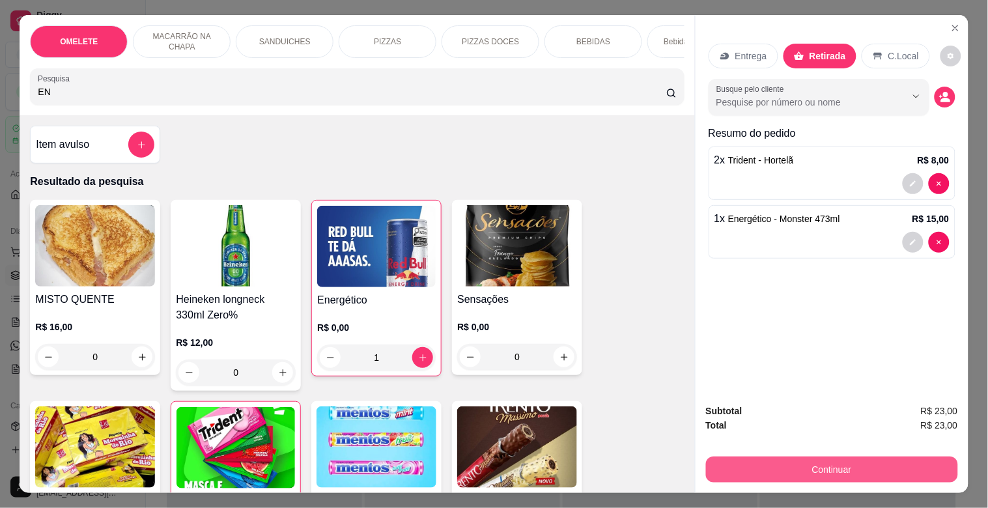
click at [857, 456] on button "Continuar" at bounding box center [832, 469] width 252 height 26
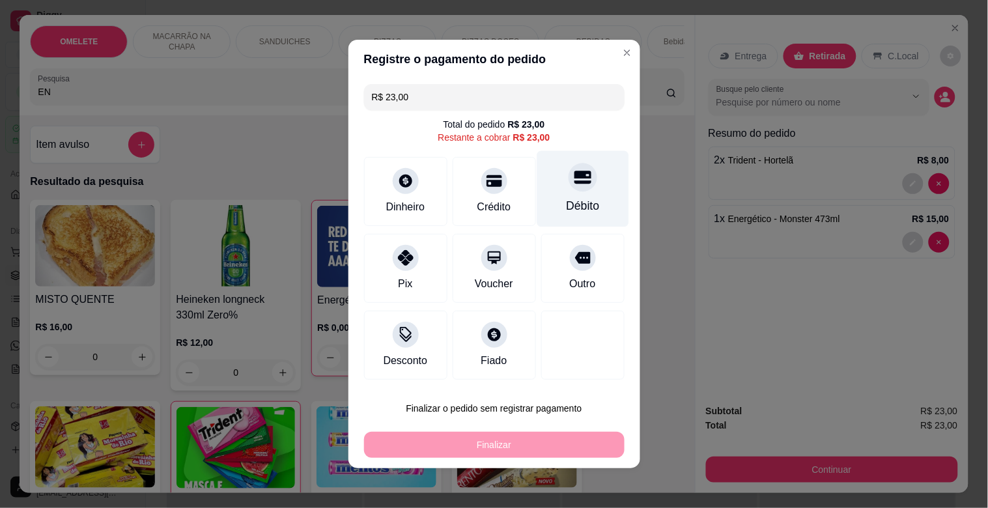
click at [582, 191] on div "Débito" at bounding box center [582, 189] width 92 height 76
type input "R$ 0,00"
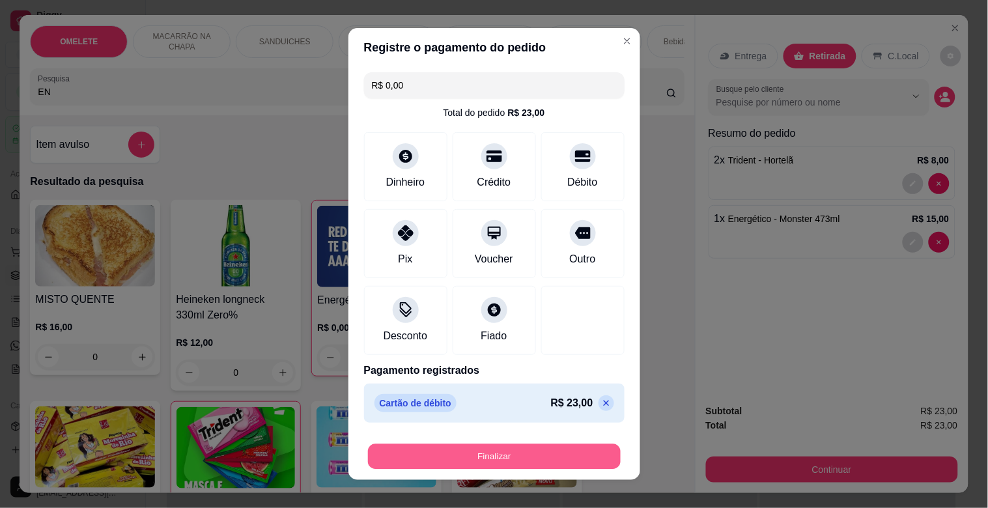
click at [491, 449] on button "Finalizar" at bounding box center [494, 456] width 253 height 25
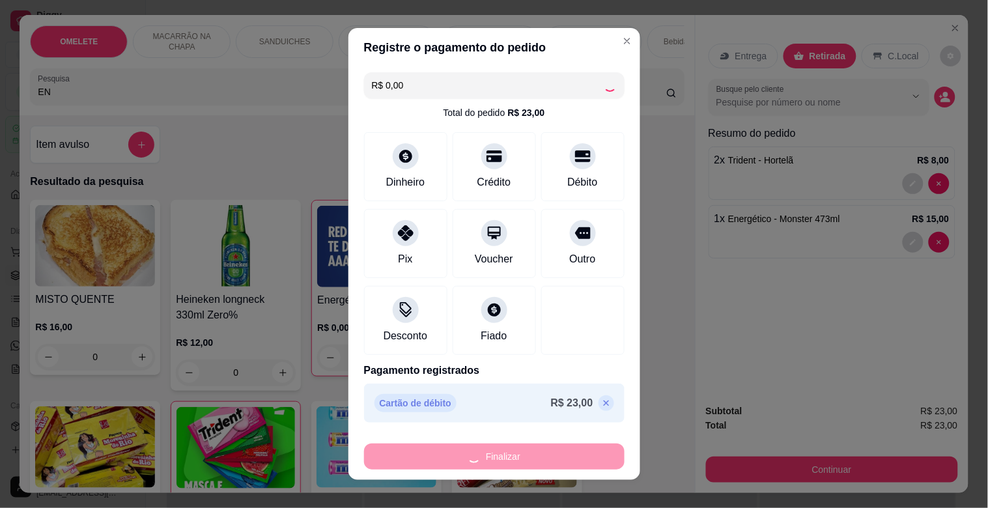
type input "0"
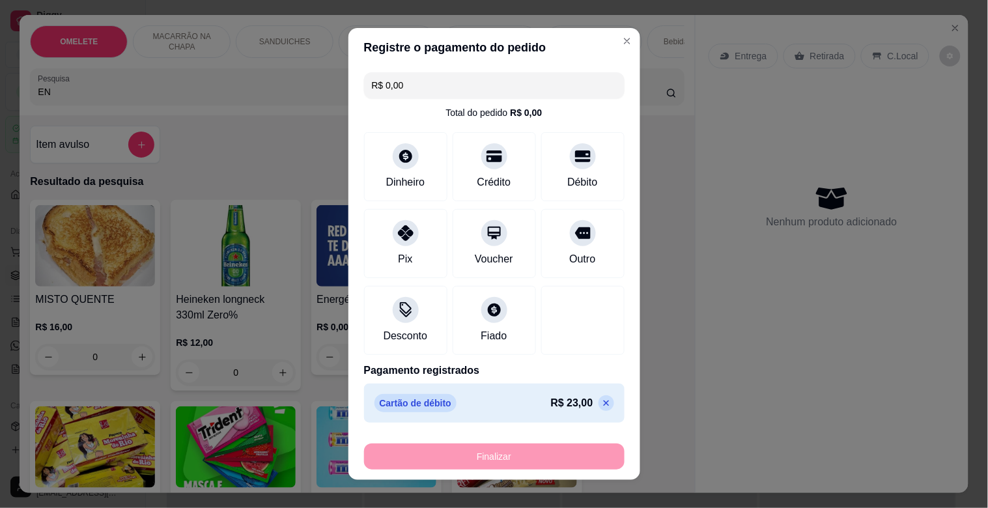
type input "-R$ 23,00"
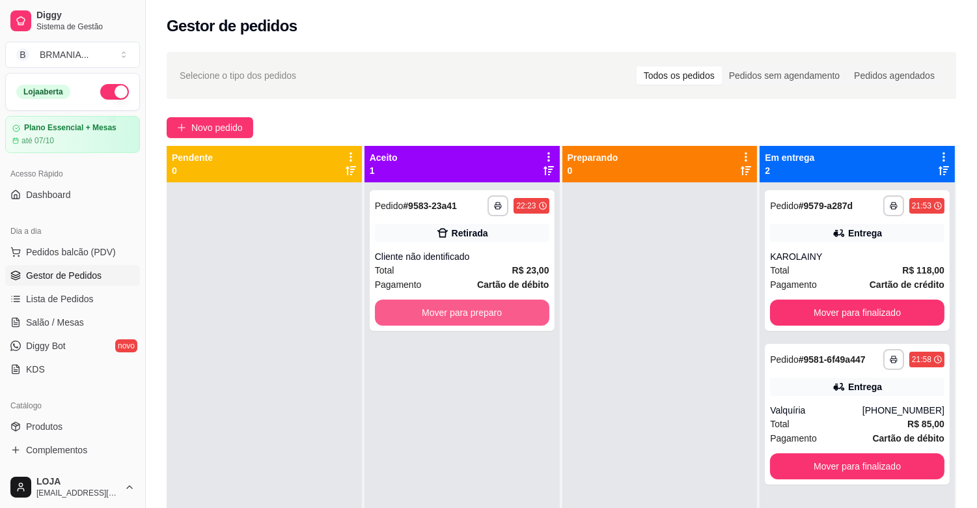
click at [451, 333] on div "**********" at bounding box center [462, 436] width 195 height 508
click at [451, 313] on button "Mover para preparo" at bounding box center [462, 312] width 169 height 25
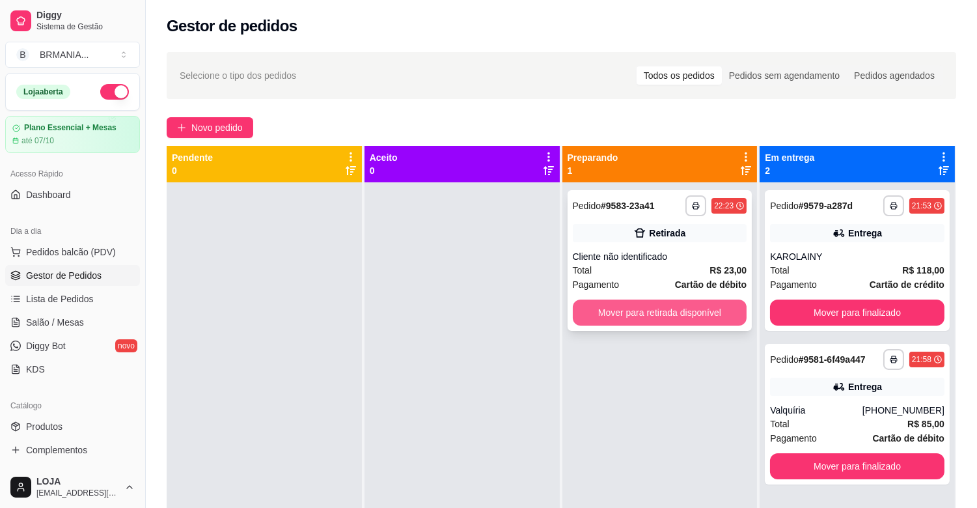
click at [656, 307] on button "Mover para retirada disponível" at bounding box center [660, 312] width 174 height 26
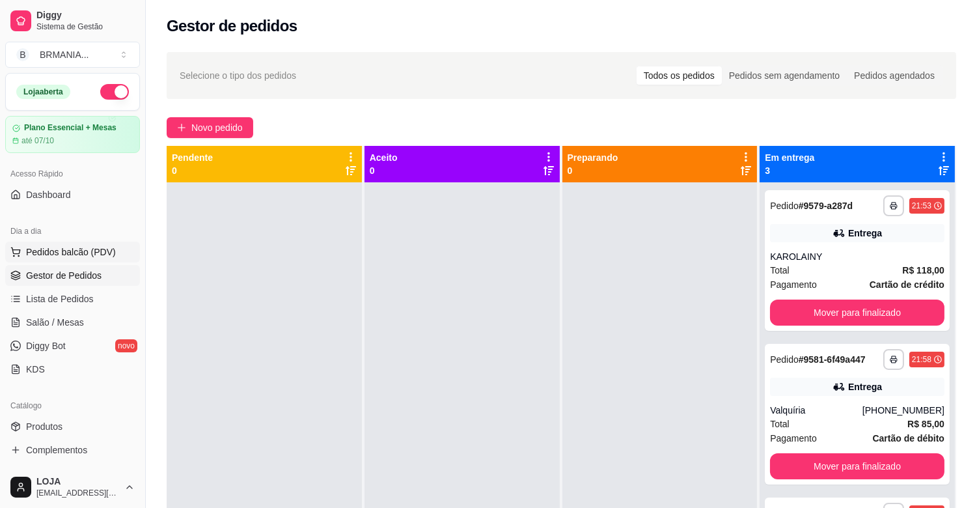
click at [49, 251] on span "Pedidos balcão (PDV)" at bounding box center [71, 251] width 90 height 13
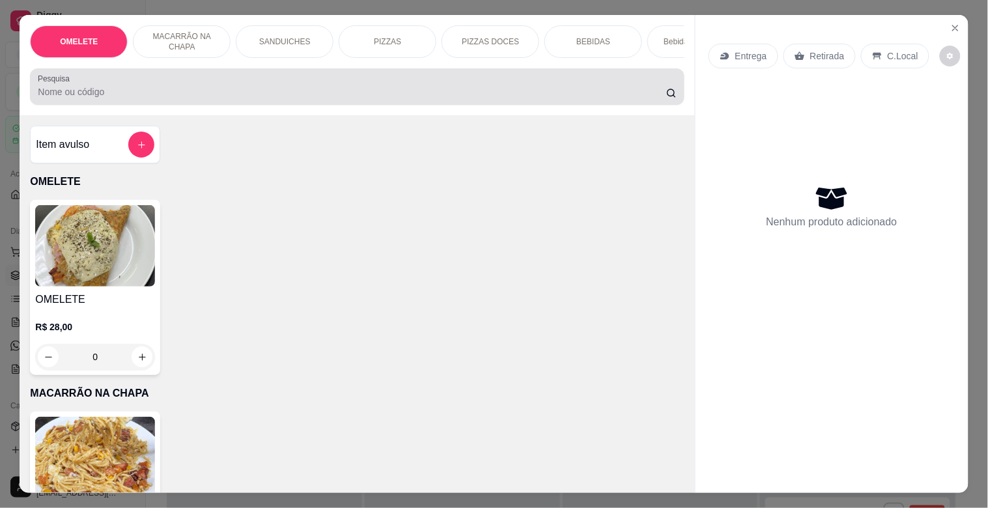
click at [225, 100] on div at bounding box center [357, 87] width 638 height 26
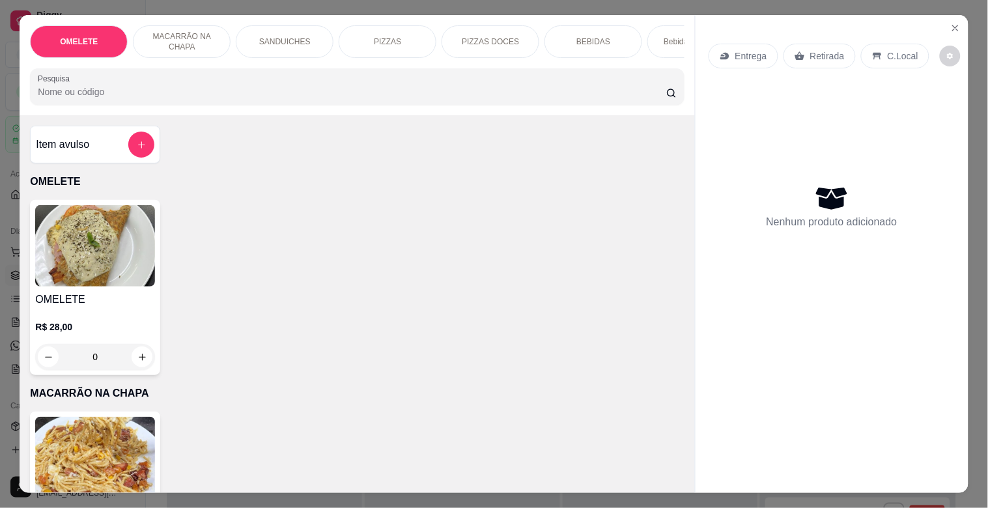
click at [303, 40] on div "SANDUICHES" at bounding box center [285, 41] width 98 height 33
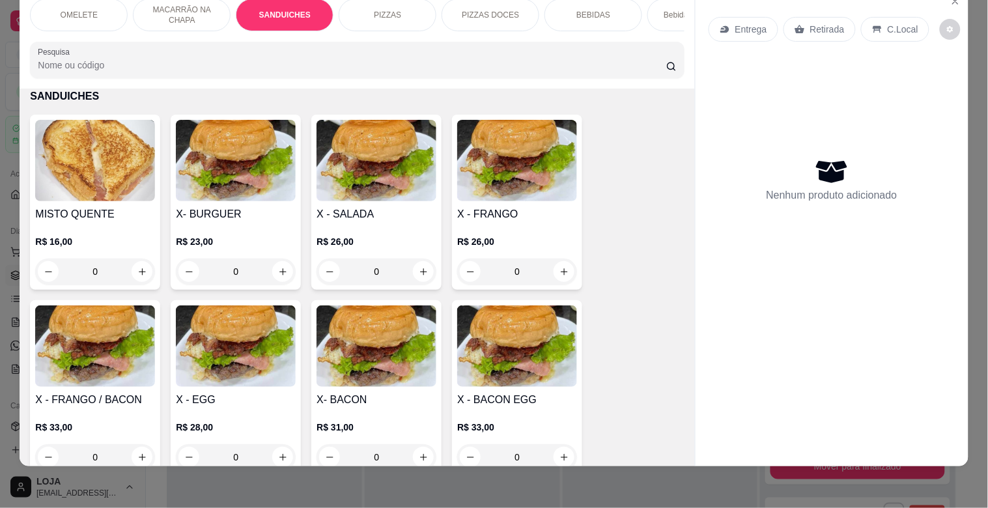
click at [542, 365] on img at bounding box center [517, 345] width 120 height 81
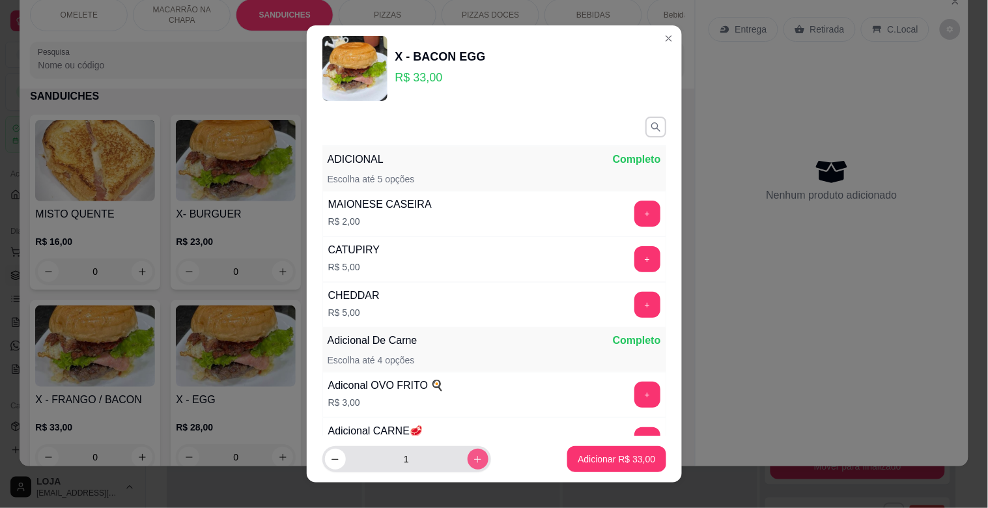
click at [473, 462] on icon "increase-product-quantity" at bounding box center [478, 459] width 10 height 10
type input "2"
click at [593, 452] on p "Adicionar R$ 66,00" at bounding box center [617, 458] width 76 height 12
type input "2"
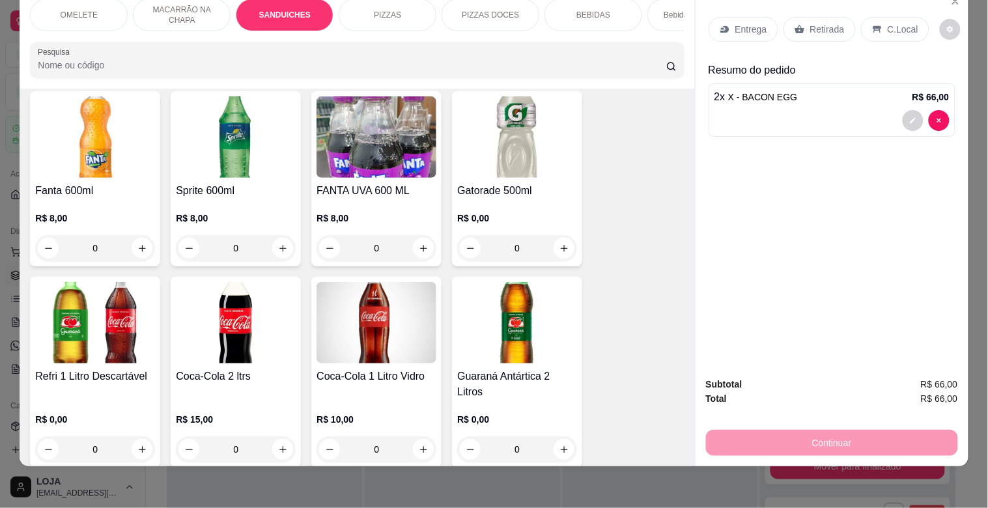
scroll to position [2329, 0]
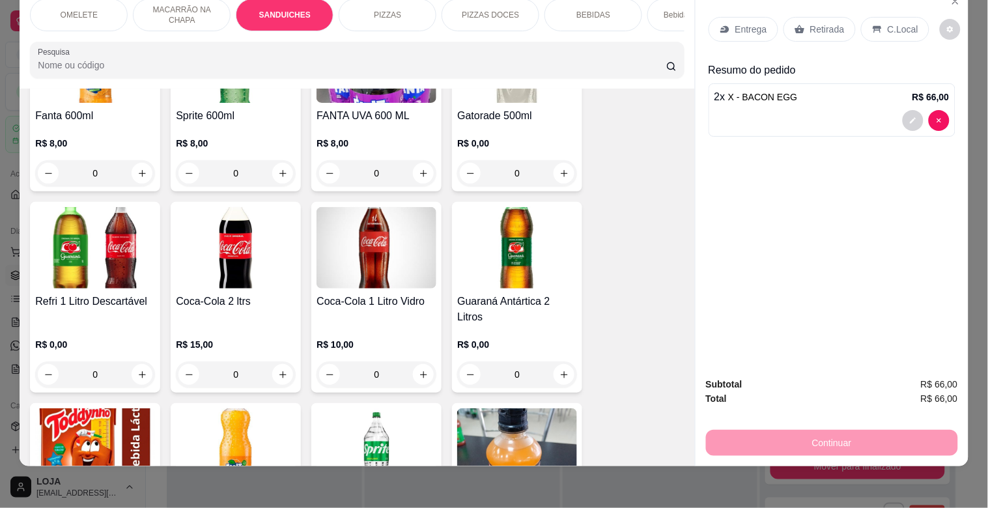
click at [124, 255] on img at bounding box center [95, 247] width 120 height 81
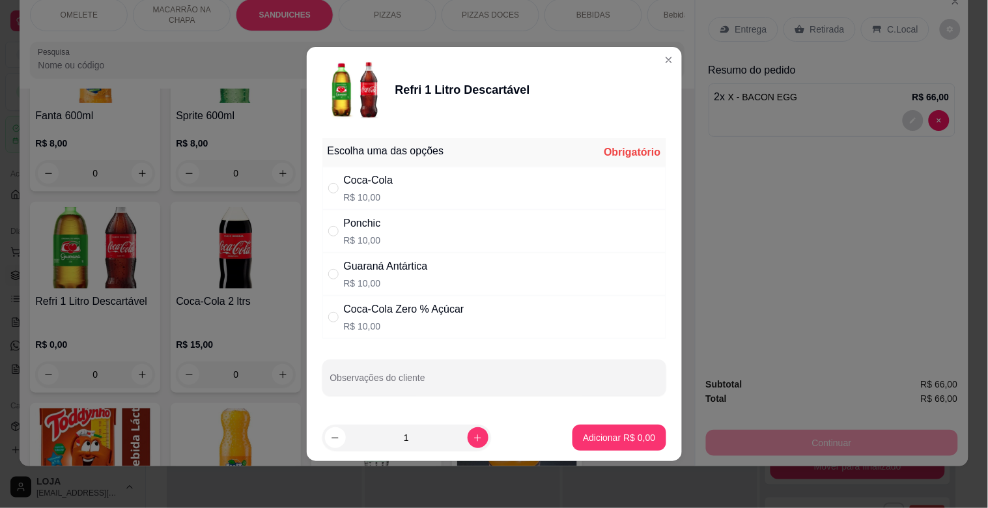
click at [417, 188] on div "Coca-Cola R$ 10,00" at bounding box center [494, 188] width 344 height 43
radio input "true"
click at [604, 441] on p "Adicionar R$ 10,00" at bounding box center [617, 437] width 76 height 12
type input "1"
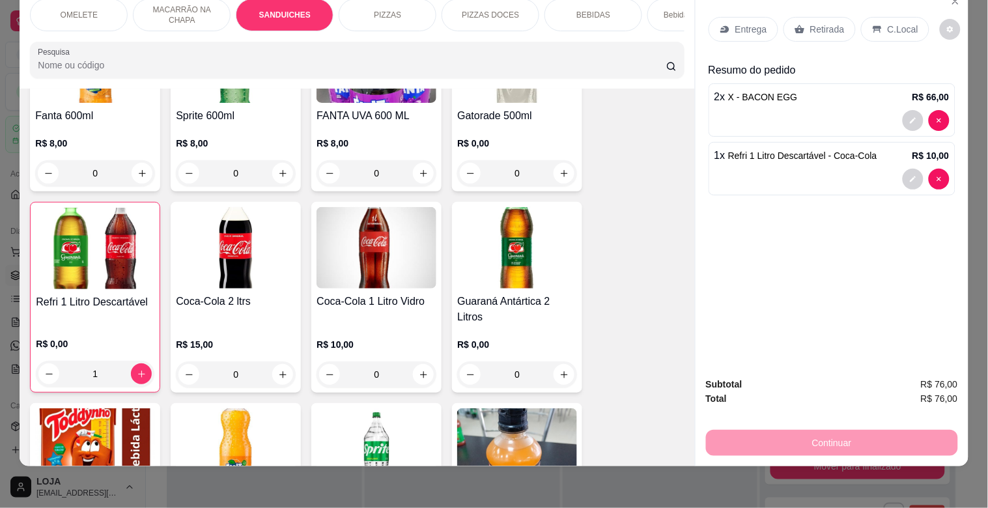
drag, startPoint x: 819, startPoint y: 15, endPoint x: 835, endPoint y: 31, distance: 22.6
click at [824, 23] on p "Retirada" at bounding box center [827, 29] width 35 height 13
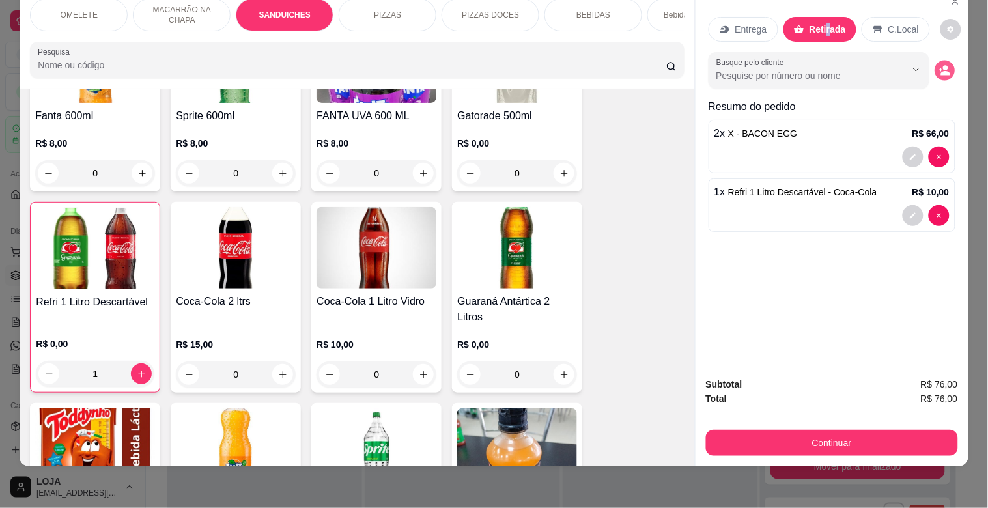
click at [943, 71] on icon "decrease-product-quantity" at bounding box center [945, 73] width 9 height 5
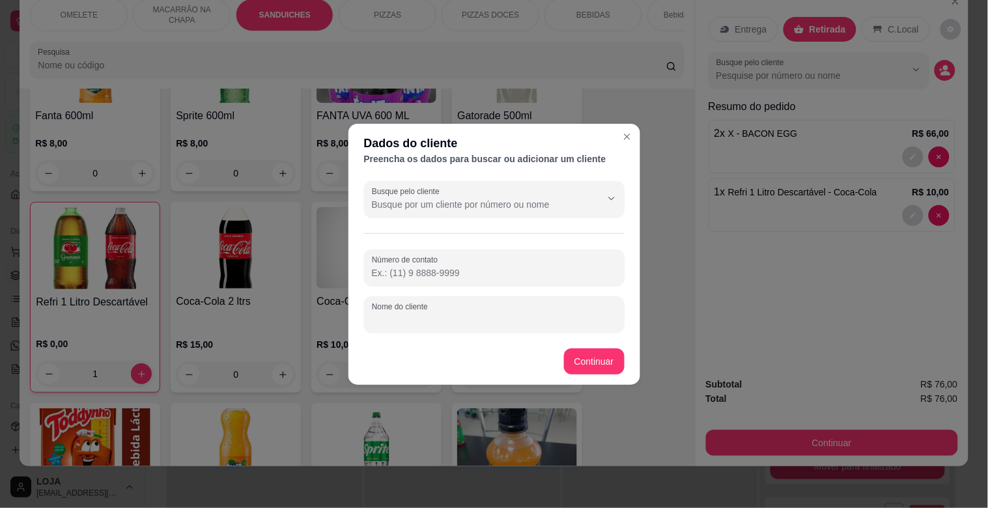
click at [479, 315] on input "Nome do cliente" at bounding box center [494, 319] width 245 height 13
type input "OTAVIO"
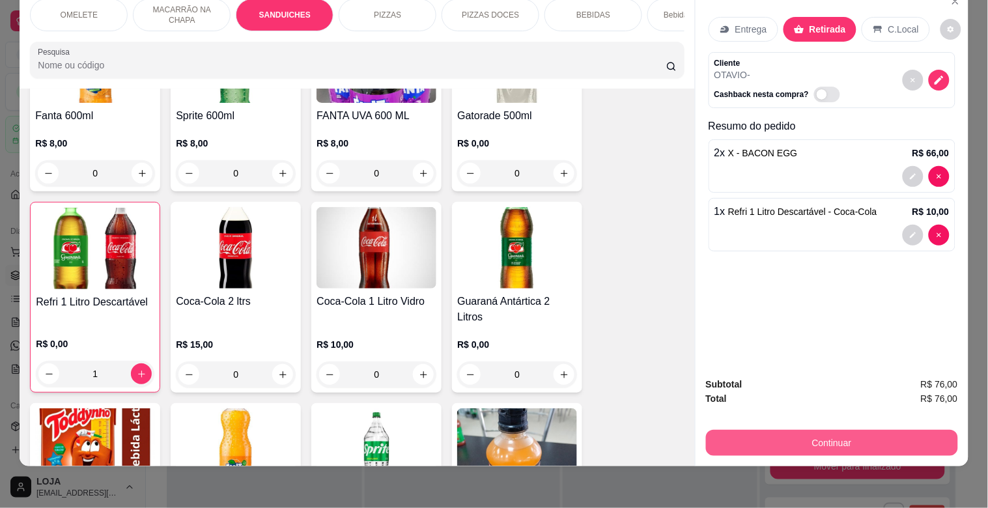
click at [853, 434] on button "Continuar" at bounding box center [832, 443] width 252 height 26
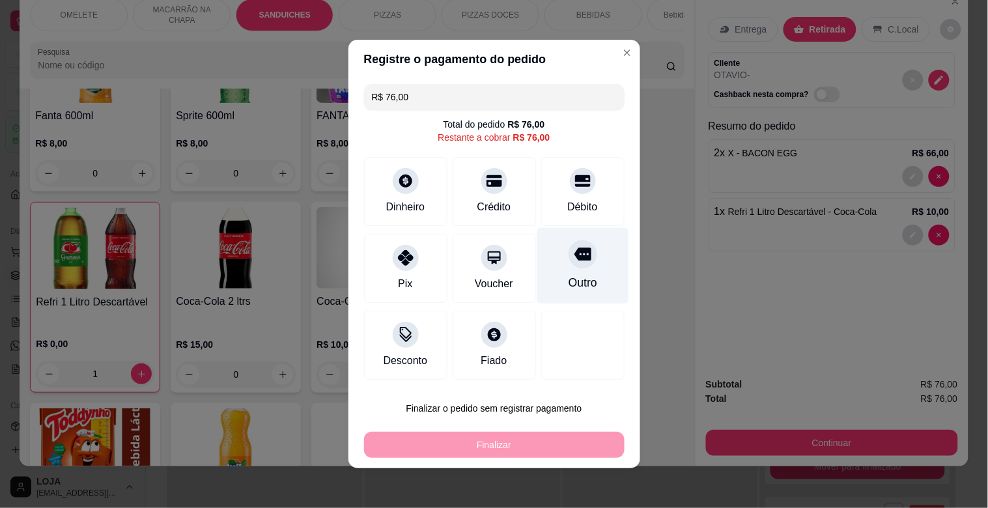
click at [568, 283] on div "Outro" at bounding box center [582, 282] width 29 height 17
type input "R$ 0,00"
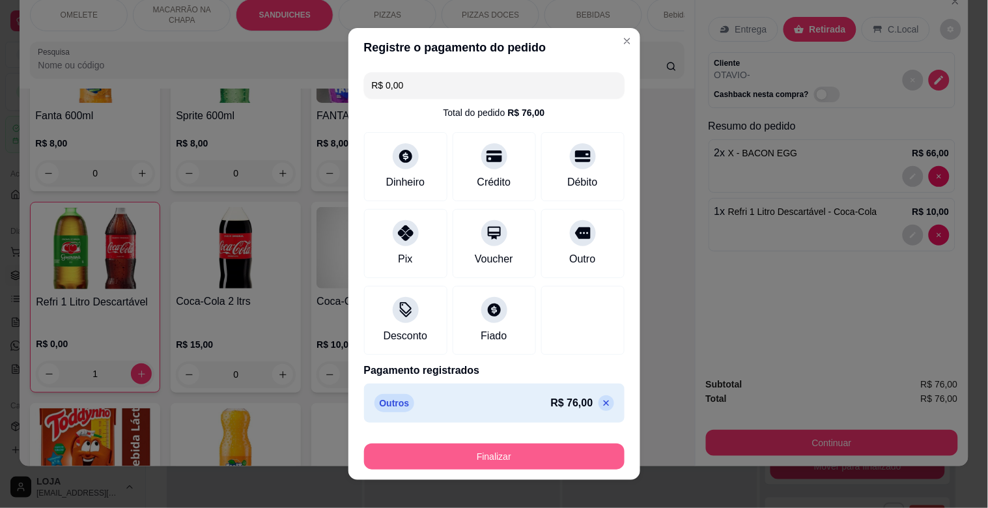
click at [470, 456] on button "Finalizar" at bounding box center [494, 456] width 260 height 26
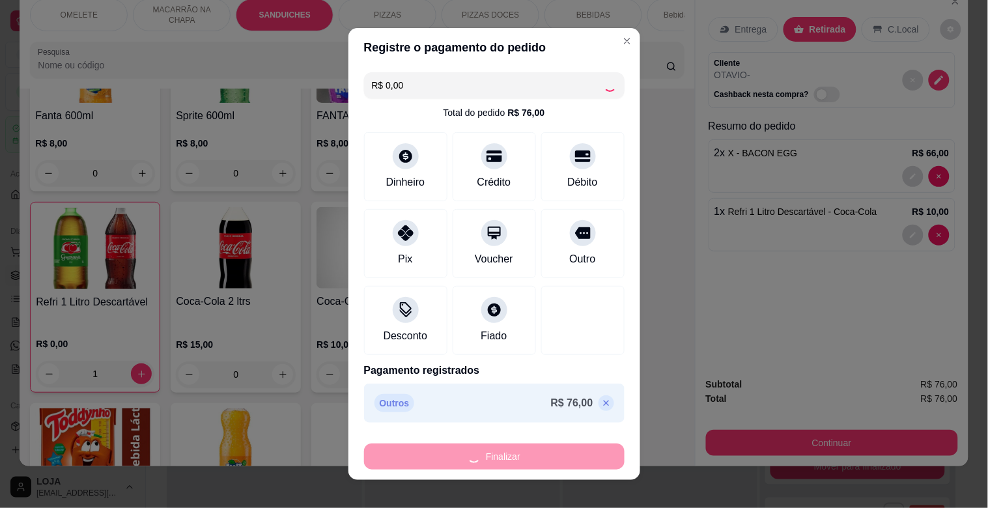
type input "0"
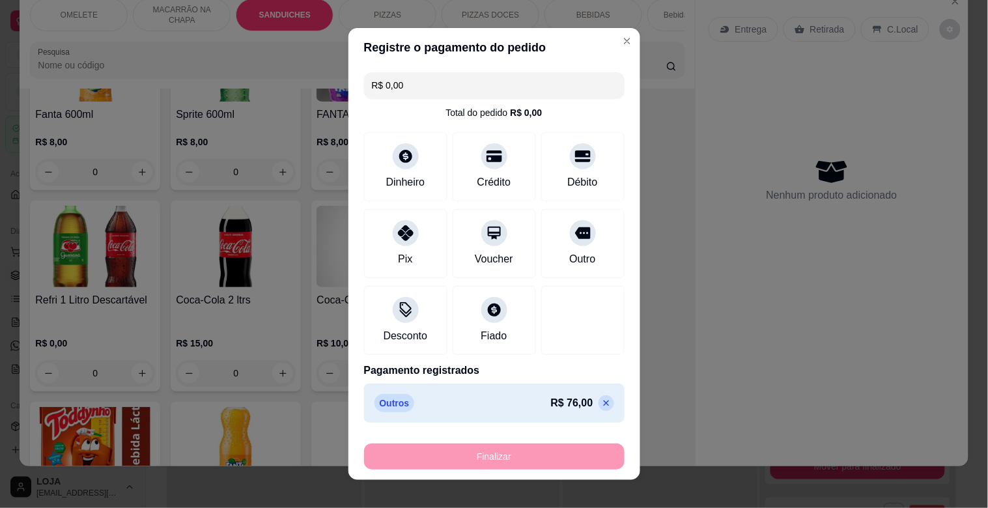
type input "-R$ 76,00"
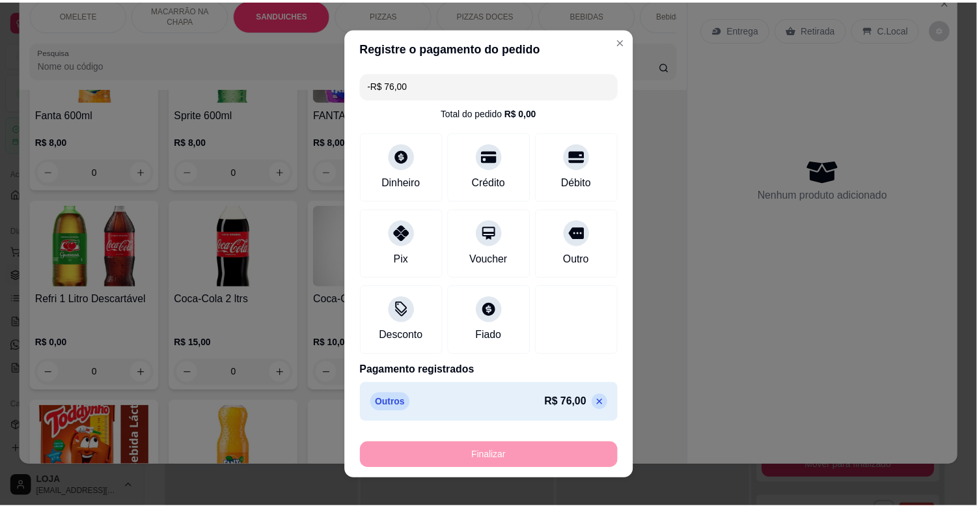
scroll to position [2328, 0]
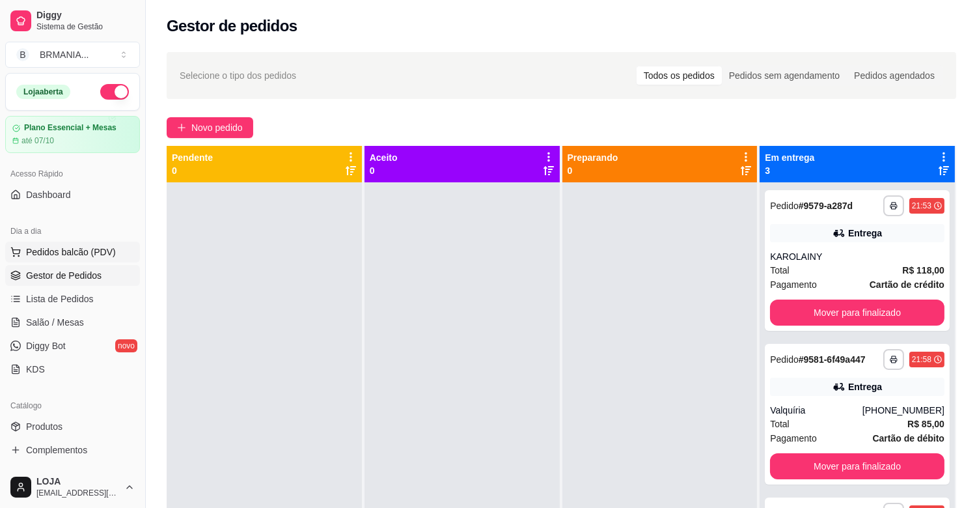
click at [94, 257] on span "Pedidos balcão (PDV)" at bounding box center [71, 251] width 90 height 13
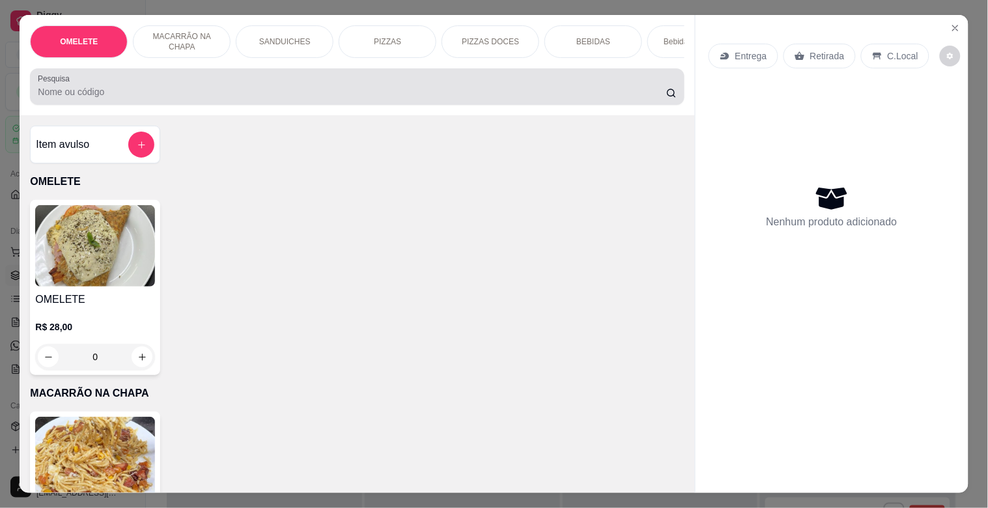
click at [267, 96] on input "Pesquisa" at bounding box center [352, 91] width 628 height 13
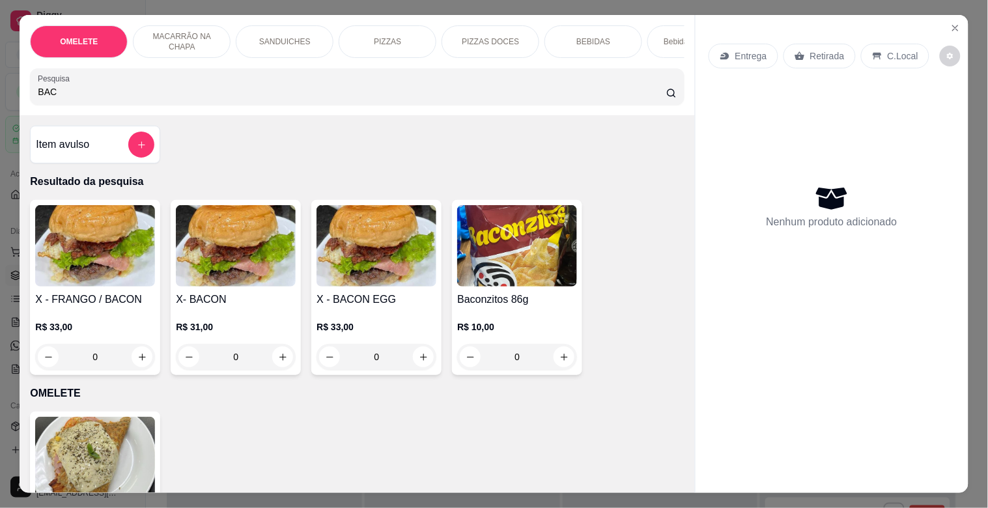
type input "BAC"
click at [535, 258] on img at bounding box center [517, 245] width 120 height 81
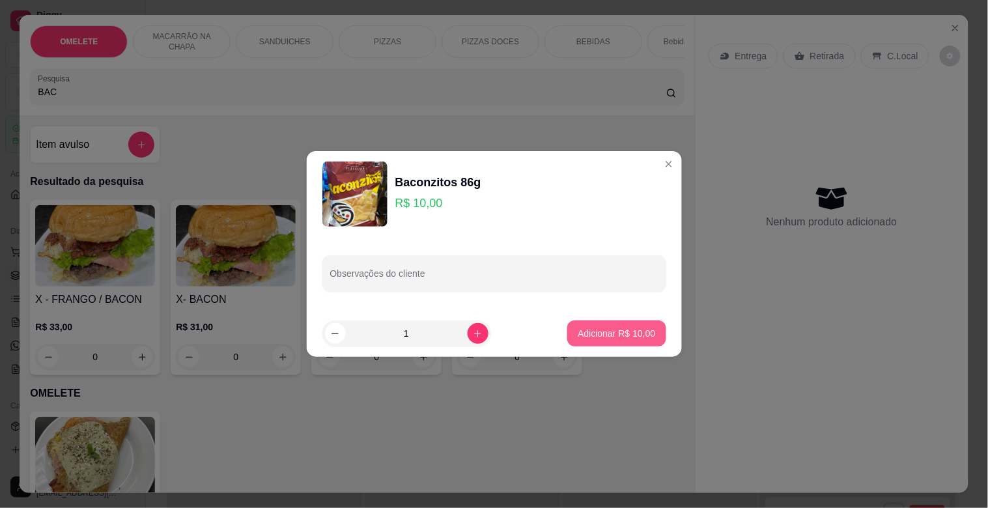
click at [624, 336] on p "Adicionar R$ 10,00" at bounding box center [615, 333] width 77 height 13
type input "1"
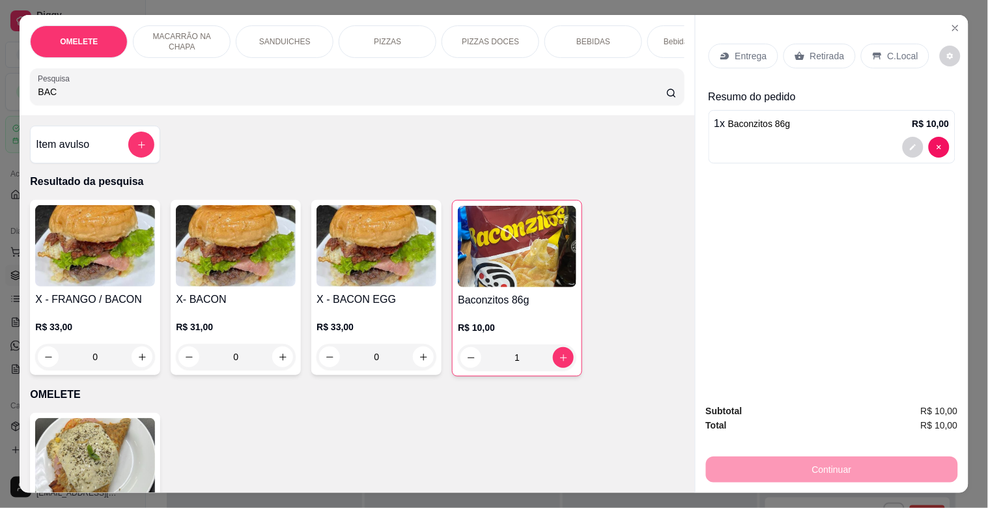
click at [190, 93] on input "BAC" at bounding box center [352, 91] width 628 height 13
type input "B"
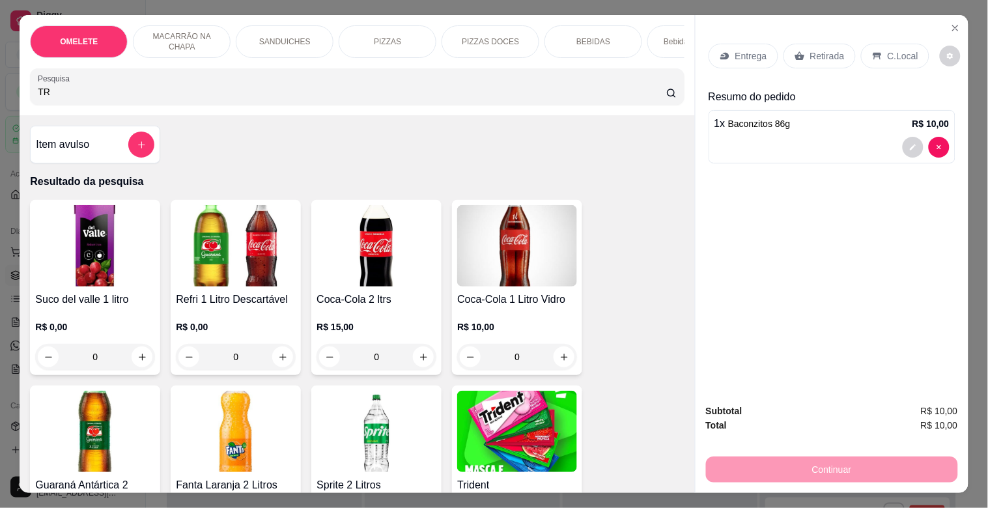
type input "TR"
click at [521, 444] on img at bounding box center [517, 431] width 120 height 81
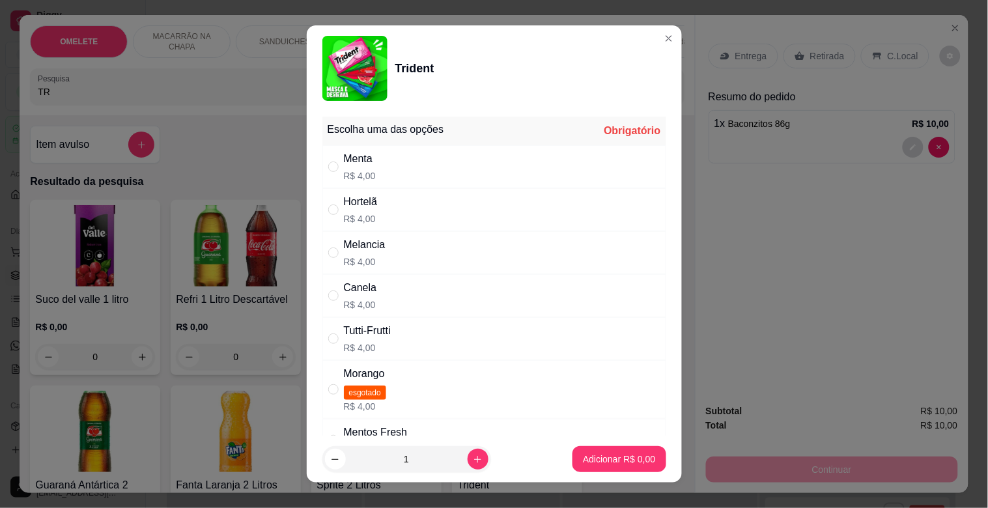
click at [368, 165] on div "Menta" at bounding box center [360, 159] width 32 height 16
radio input "true"
click at [473, 463] on icon "increase-product-quantity" at bounding box center [478, 459] width 10 height 10
type input "2"
click at [583, 465] on p "Adicionar R$ 8,00" at bounding box center [619, 458] width 72 height 13
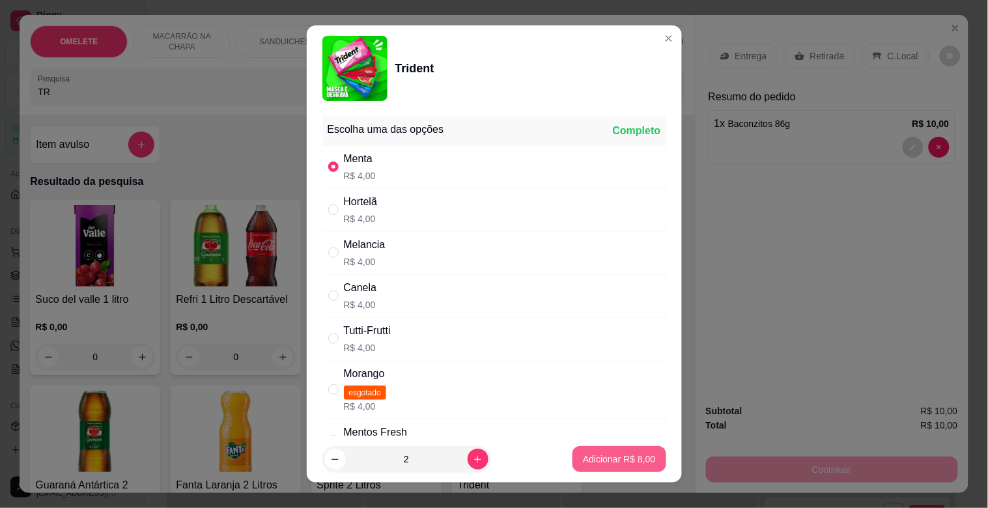
type input "2"
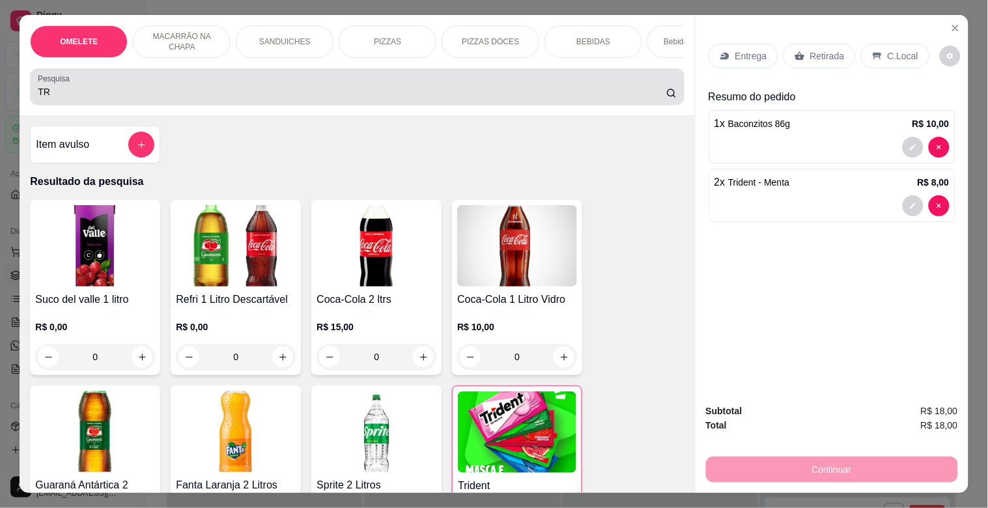
click at [183, 98] on input "TR" at bounding box center [352, 91] width 628 height 13
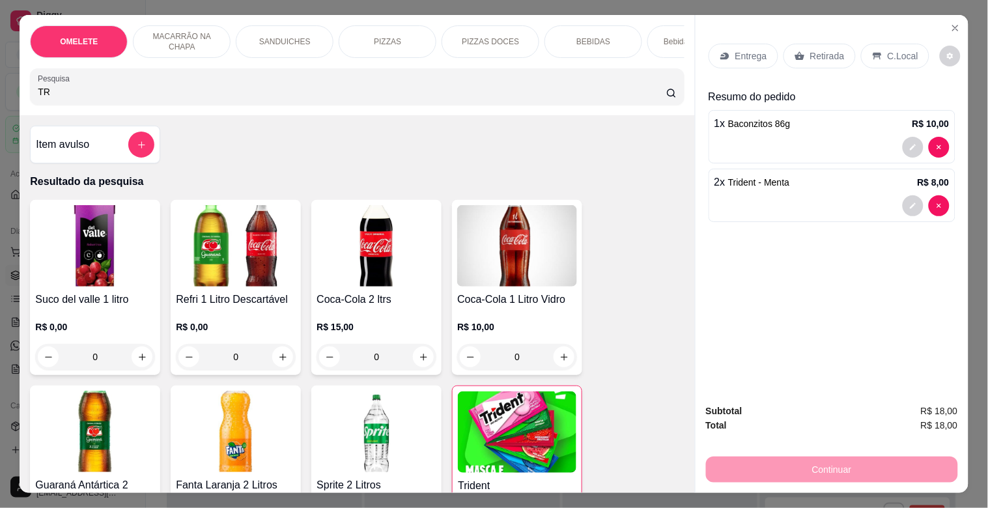
type input "T"
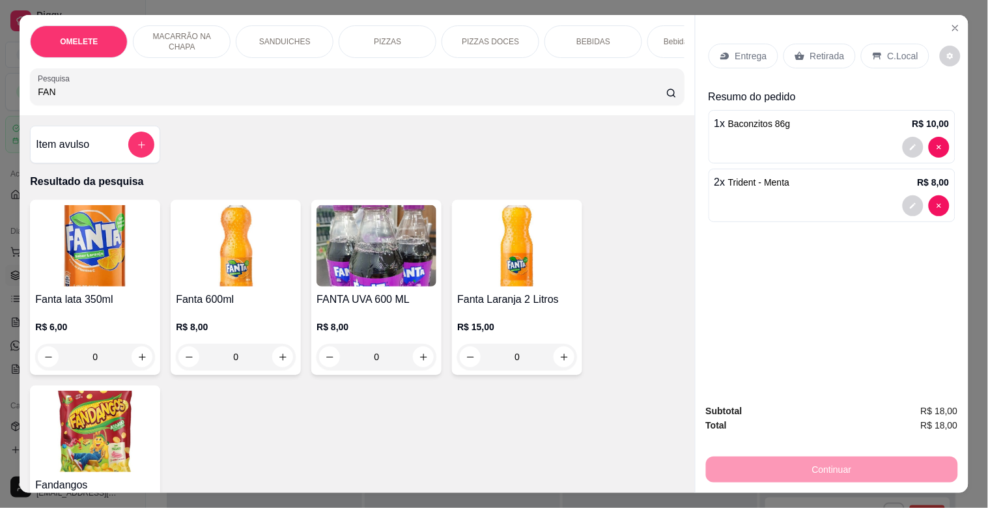
type input "FAN"
click at [82, 438] on img at bounding box center [95, 431] width 120 height 81
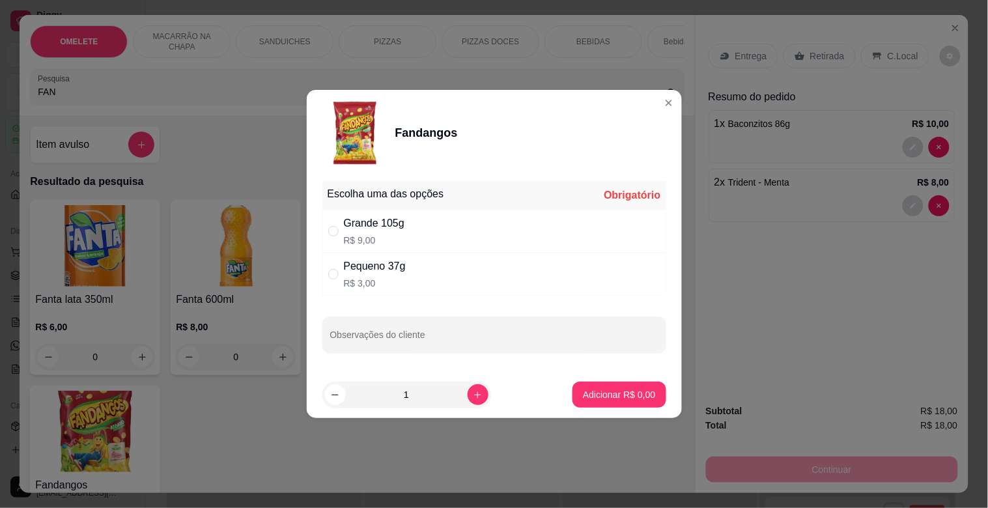
click at [385, 229] on div "Grande 105g" at bounding box center [374, 223] width 61 height 16
radio input "true"
click at [605, 389] on p "Adicionar R$ 9,00" at bounding box center [619, 394] width 72 height 13
type input "1"
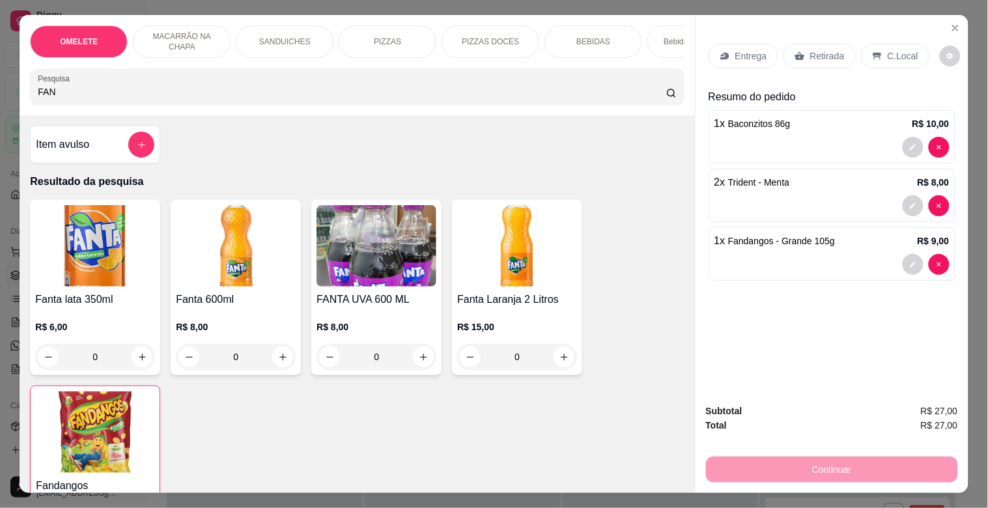
click at [107, 158] on div "Item avulso" at bounding box center [95, 145] width 118 height 26
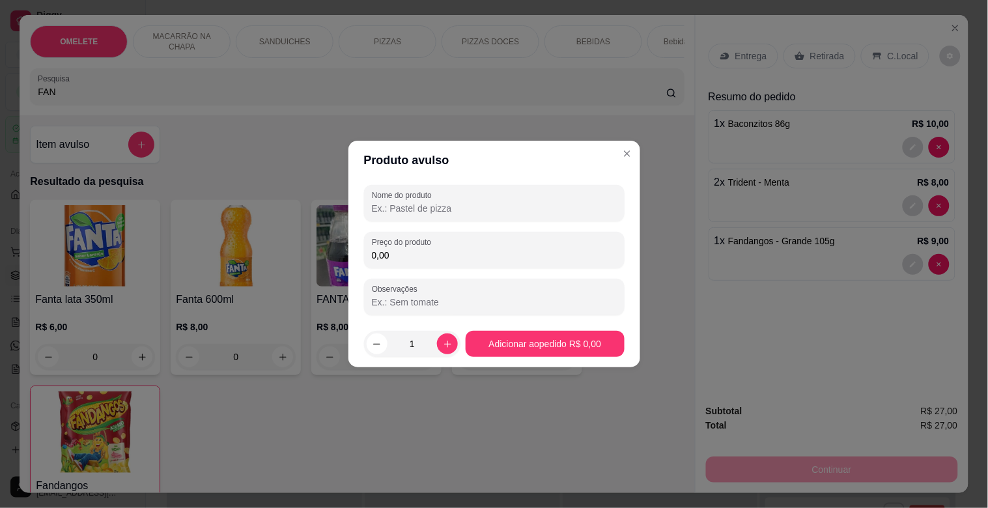
click at [449, 202] on input "Nome do produto" at bounding box center [494, 208] width 245 height 13
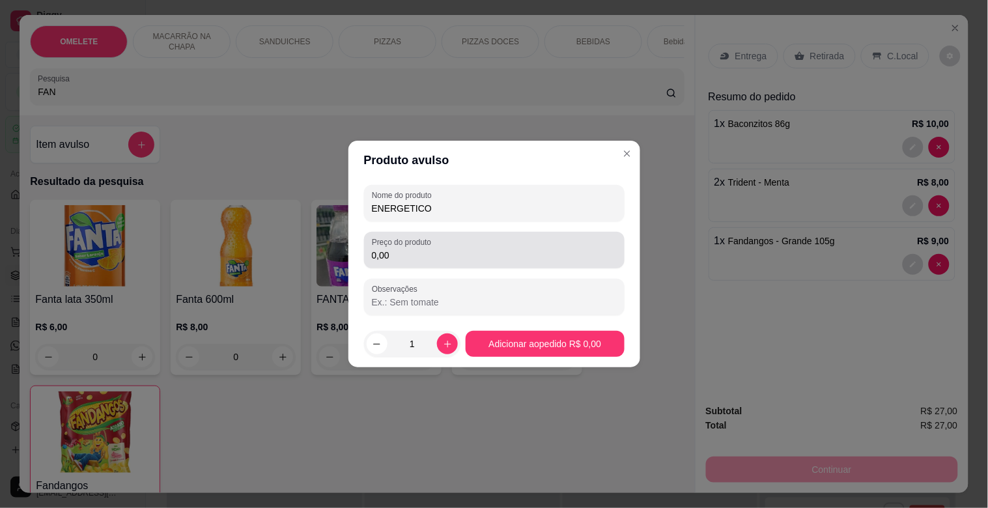
type input "ENERGETICO"
click at [487, 253] on input "0,00" at bounding box center [494, 255] width 245 height 13
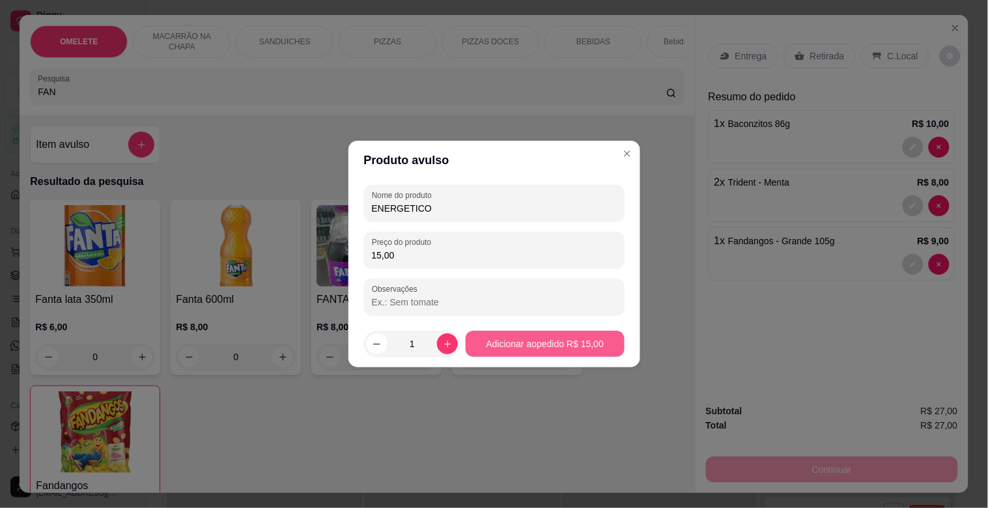
type input "15,00"
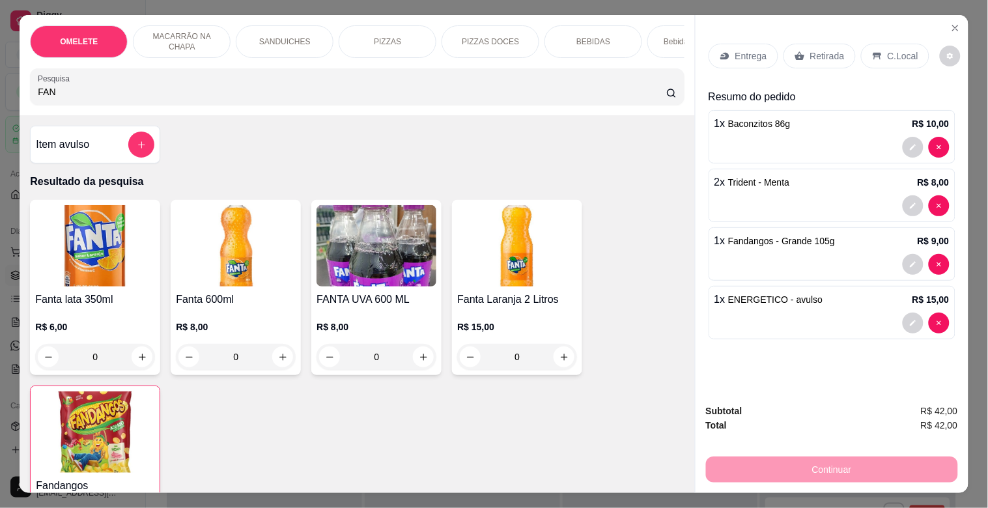
click at [810, 53] on p "Retirada" at bounding box center [827, 55] width 35 height 13
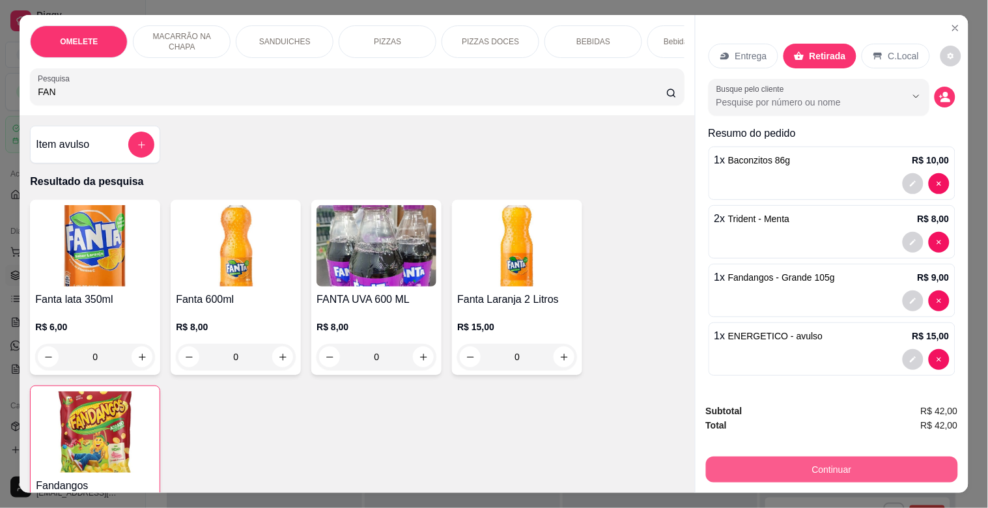
click at [835, 469] on button "Continuar" at bounding box center [832, 469] width 252 height 26
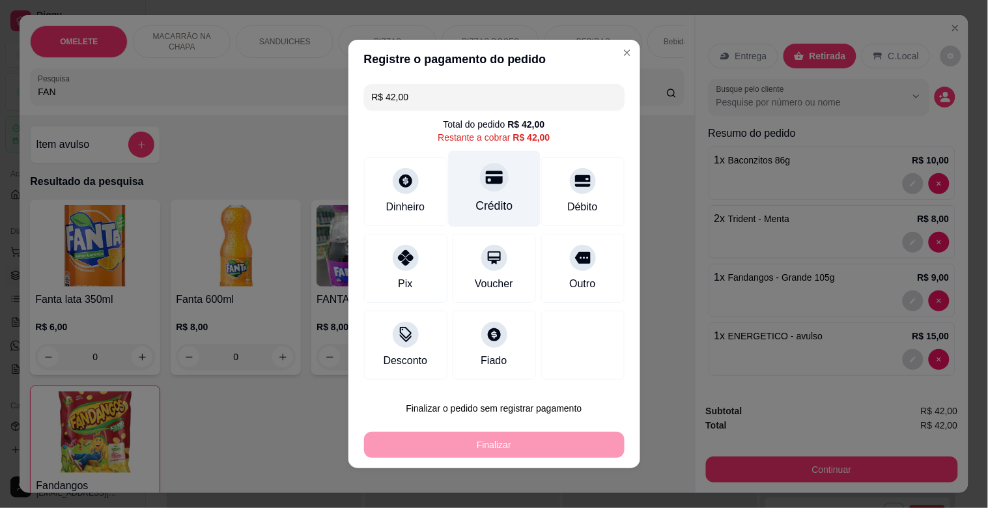
click at [503, 189] on div "Crédito" at bounding box center [494, 189] width 92 height 76
type input "R$ 0,00"
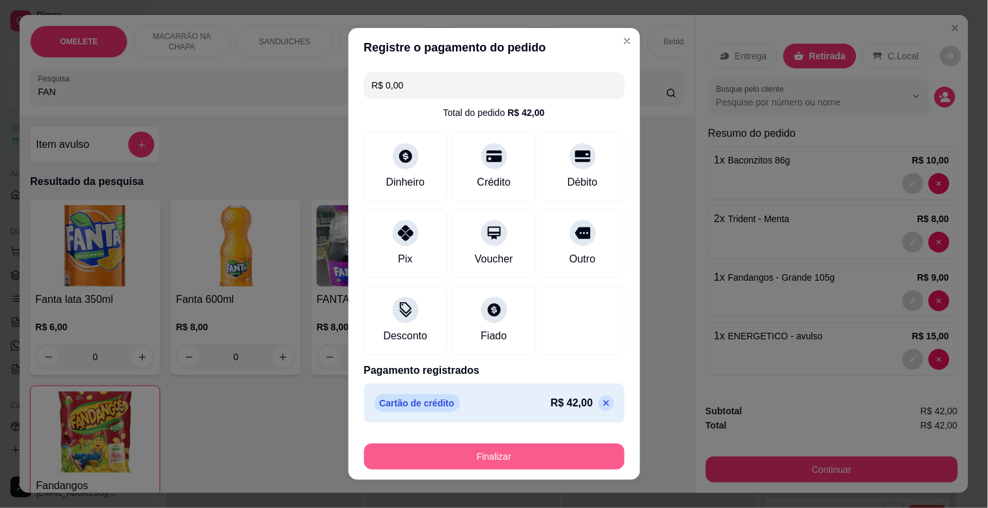
click at [537, 456] on button "Finalizar" at bounding box center [494, 456] width 260 height 26
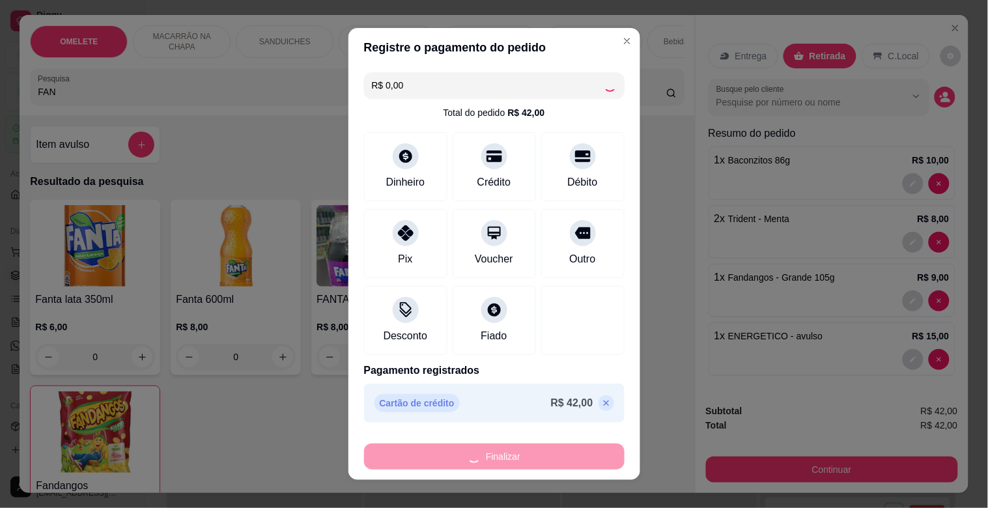
type input "0"
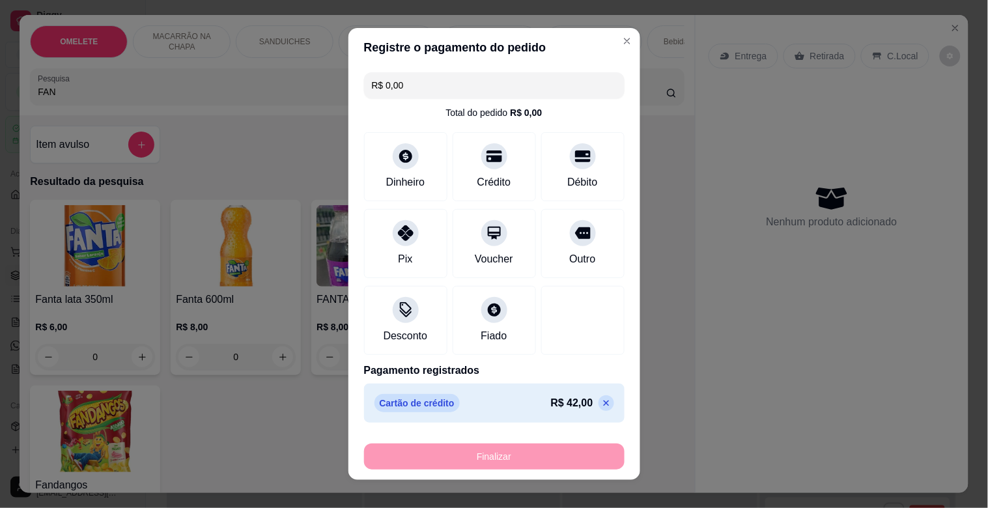
type input "-R$ 42,00"
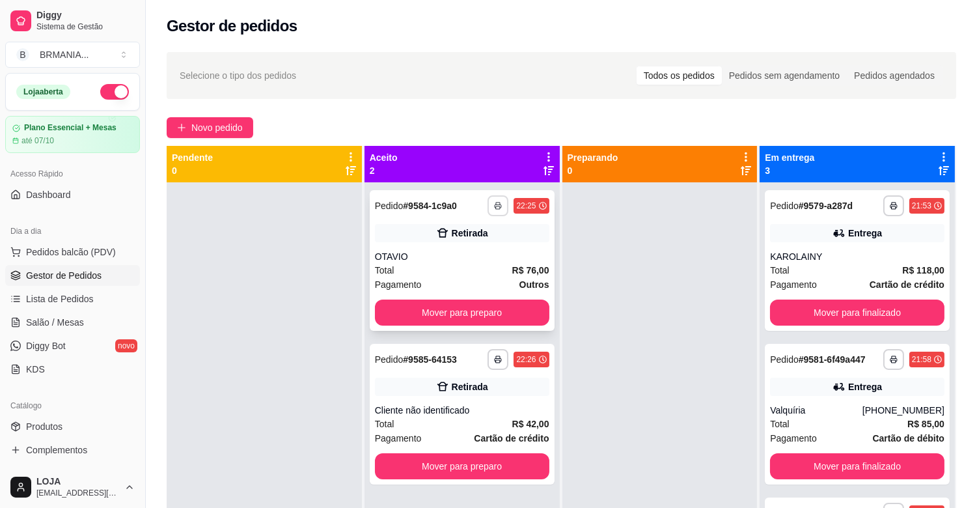
click at [496, 209] on rect "button" at bounding box center [498, 207] width 4 height 3
click at [479, 243] on button "IMPRESSORA" at bounding box center [459, 251] width 91 height 20
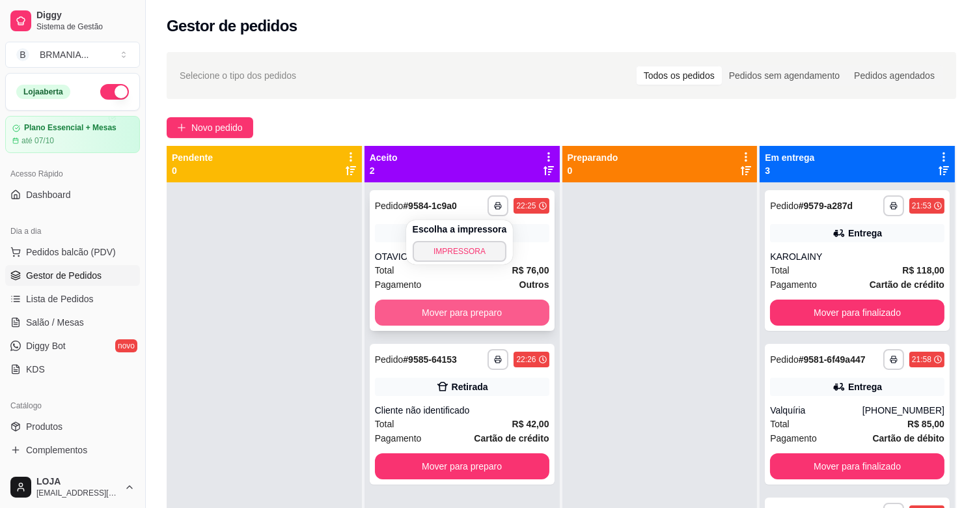
click at [490, 305] on button "Mover para preparo" at bounding box center [462, 312] width 174 height 26
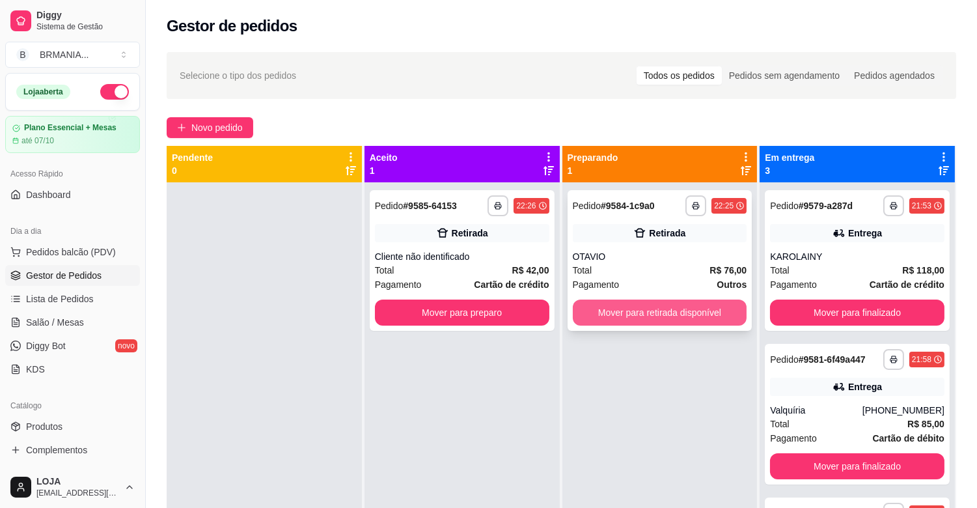
click at [660, 308] on button "Mover para retirada disponível" at bounding box center [660, 312] width 174 height 26
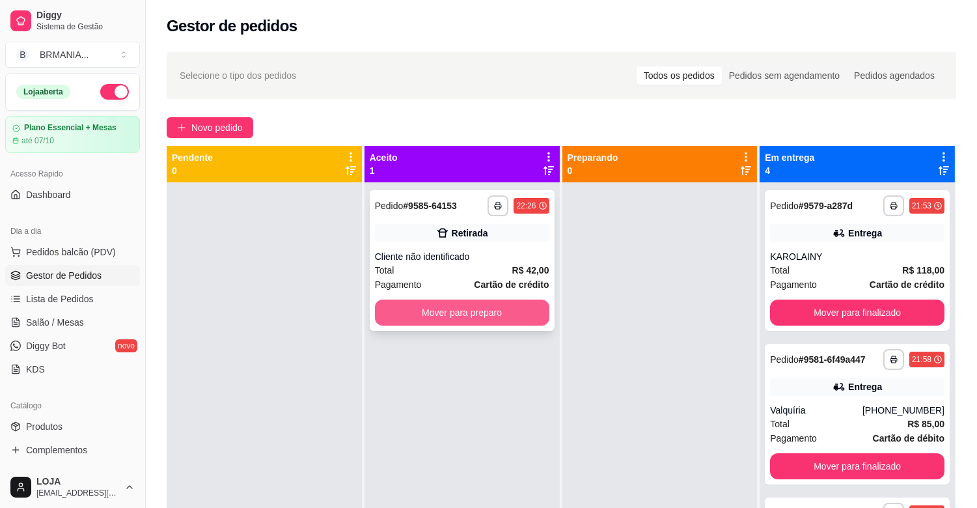
click at [515, 307] on button "Mover para preparo" at bounding box center [462, 312] width 174 height 26
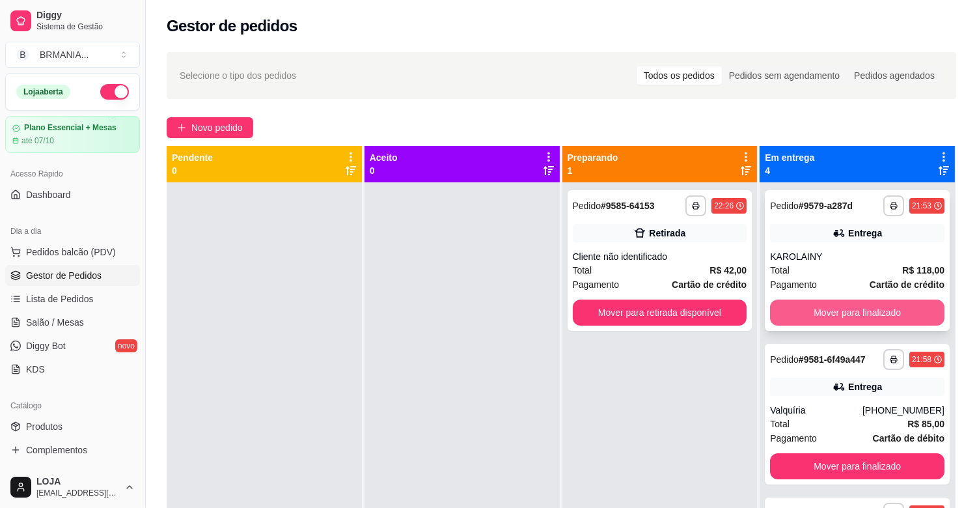
click at [824, 305] on button "Mover para finalizado" at bounding box center [857, 312] width 174 height 26
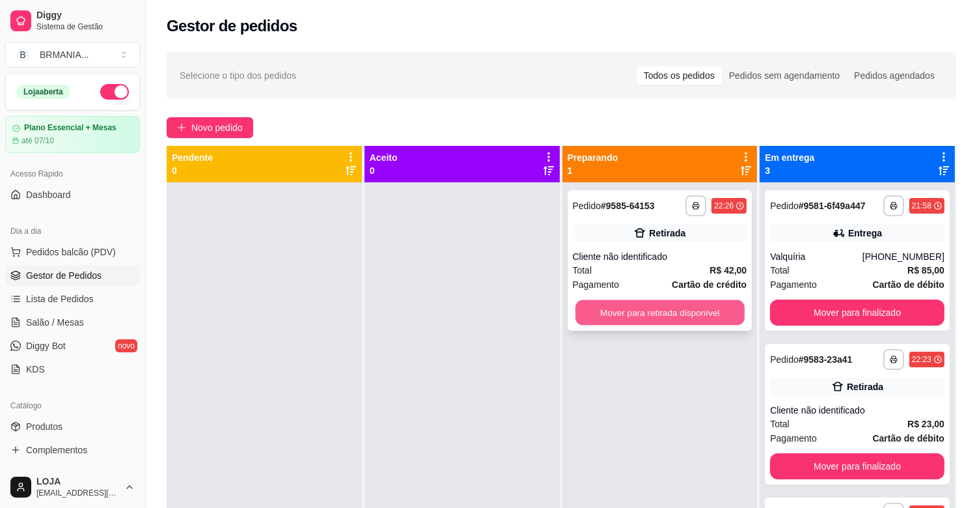
click at [698, 313] on button "Mover para retirada disponível" at bounding box center [660, 312] width 169 height 25
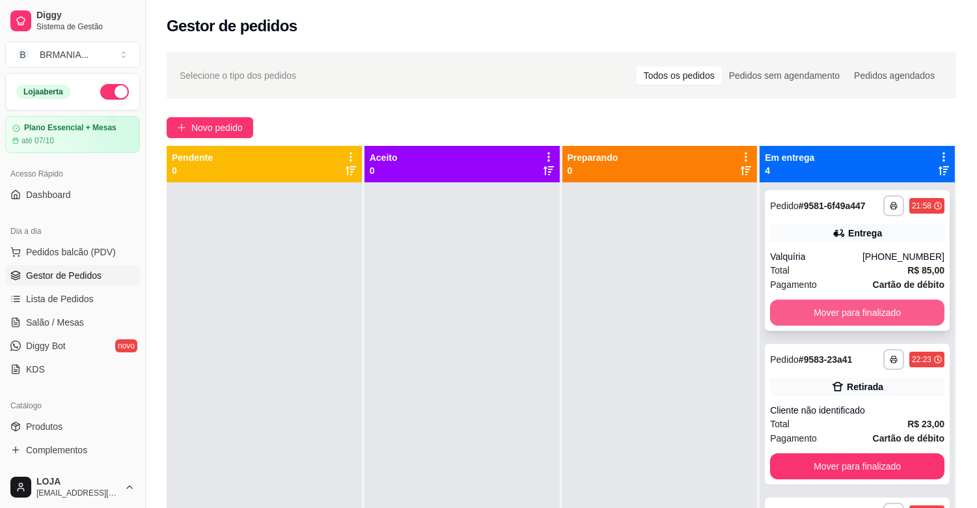
click at [847, 313] on button "Mover para finalizado" at bounding box center [857, 312] width 174 height 26
click at [847, 453] on button "Mover para finalizado" at bounding box center [857, 466] width 174 height 26
click at [847, 313] on button "Mover para finalizado" at bounding box center [857, 312] width 174 height 26
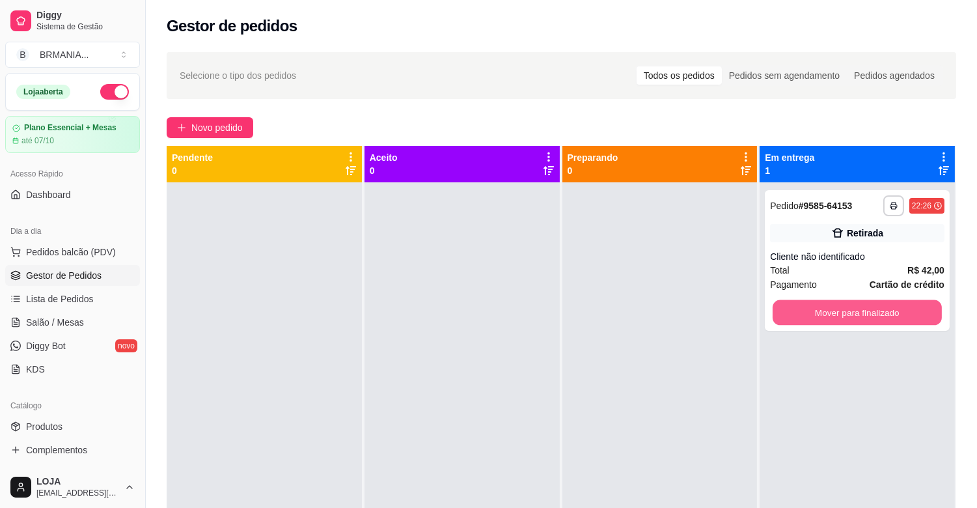
click at [872, 335] on div "**********" at bounding box center [857, 436] width 195 height 508
click at [886, 303] on button "Mover para finalizado" at bounding box center [857, 312] width 174 height 26
click at [886, 303] on div "Mover para finalizado" at bounding box center [857, 312] width 174 height 26
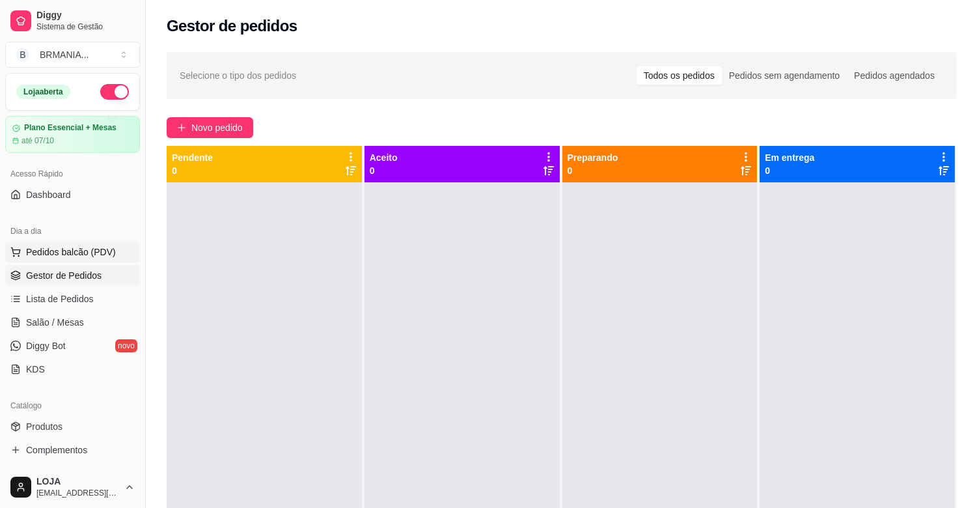
click at [35, 250] on span "Pedidos balcão (PDV)" at bounding box center [71, 251] width 90 height 13
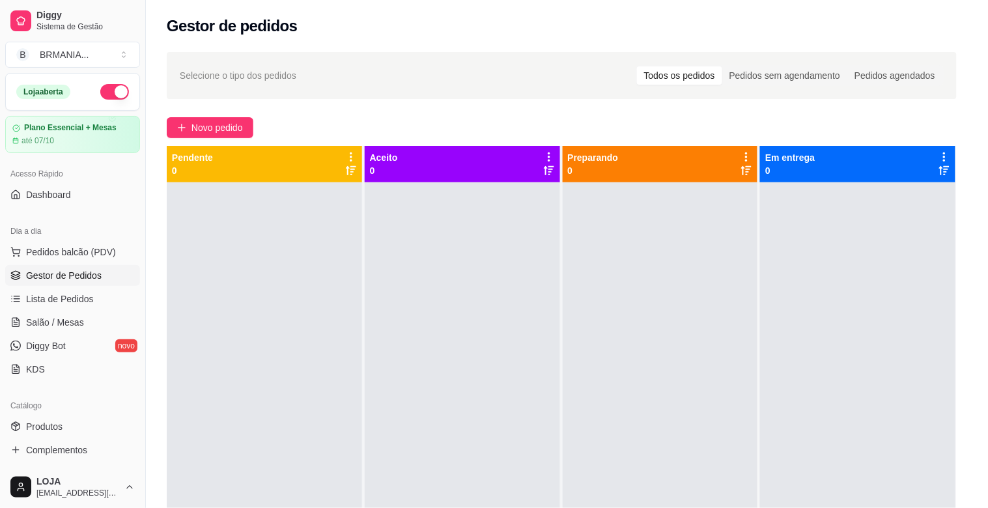
click at [232, 83] on div at bounding box center [357, 87] width 638 height 26
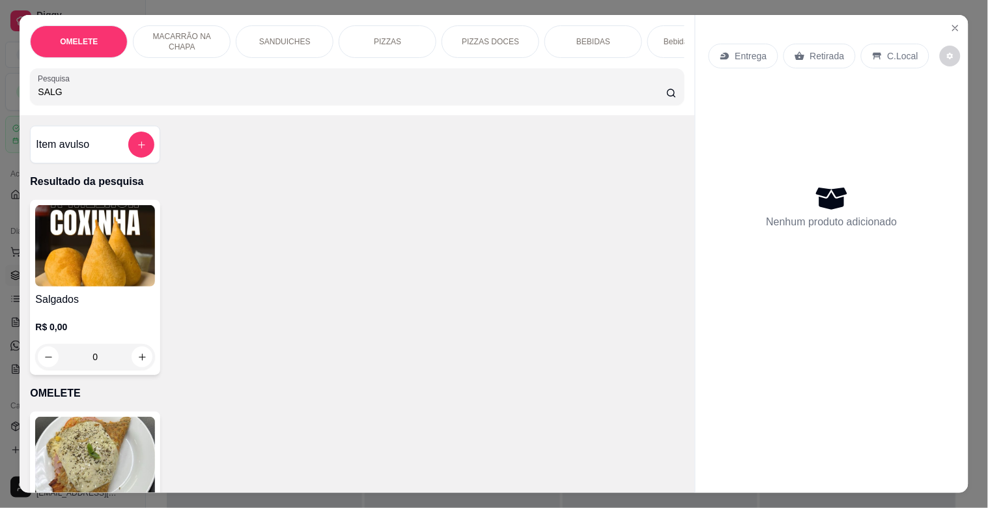
type input "SALG"
click at [89, 286] on img at bounding box center [95, 245] width 120 height 81
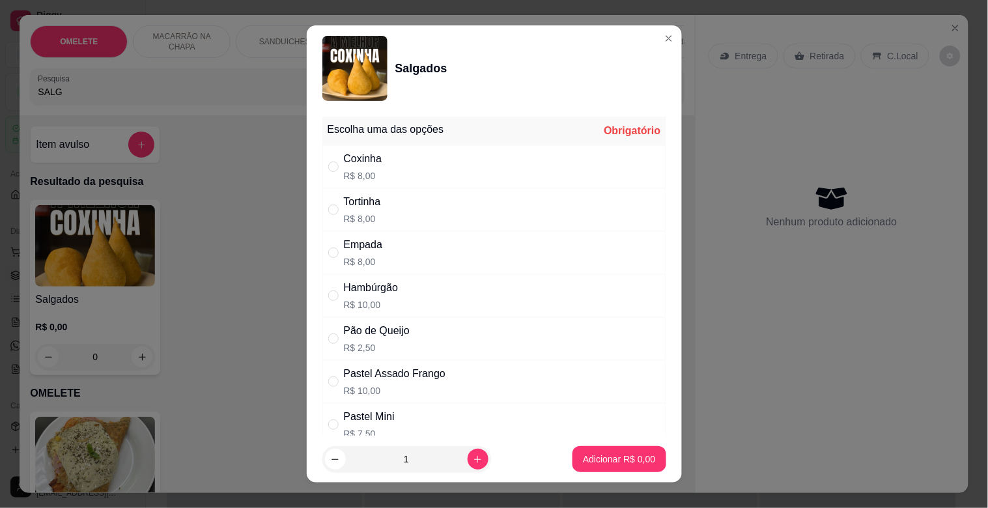
click at [422, 291] on div "Hambúrgão R$ 10,00" at bounding box center [494, 295] width 344 height 43
radio input "true"
click at [396, 212] on div "Tortinha R$ 8,00" at bounding box center [494, 209] width 344 height 43
radio input "true"
click at [473, 457] on icon "increase-product-quantity" at bounding box center [478, 459] width 10 height 10
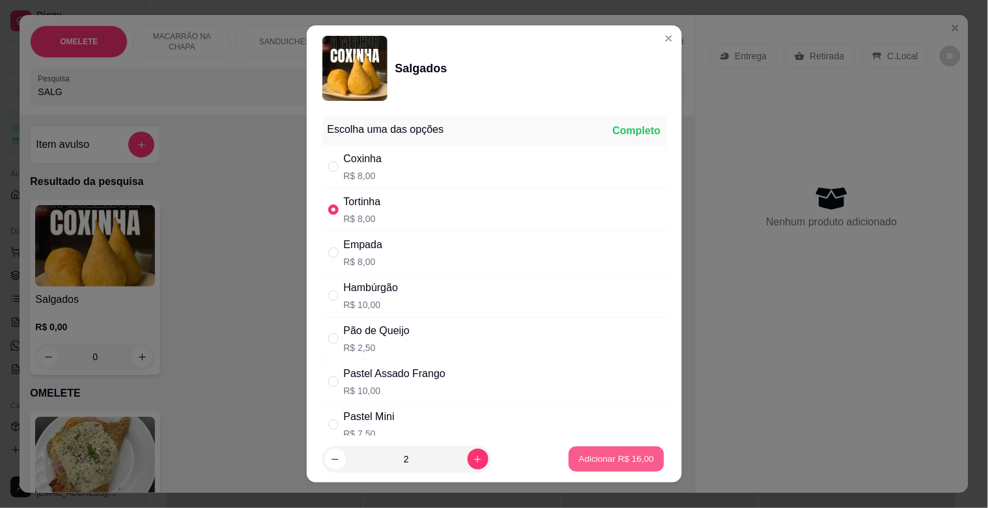
click at [588, 452] on button "Adicionar R$ 16,00" at bounding box center [617, 459] width 96 height 25
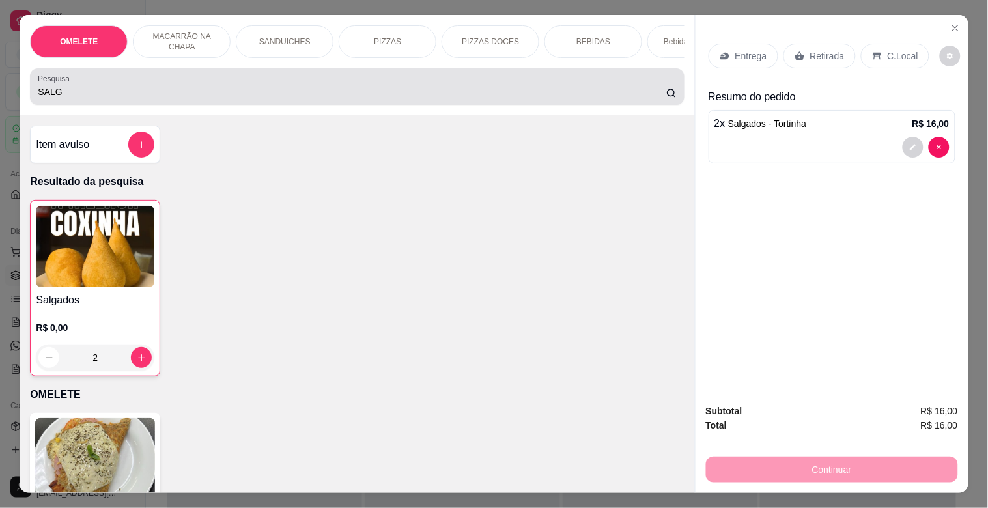
click at [400, 92] on input "SALG" at bounding box center [352, 91] width 628 height 13
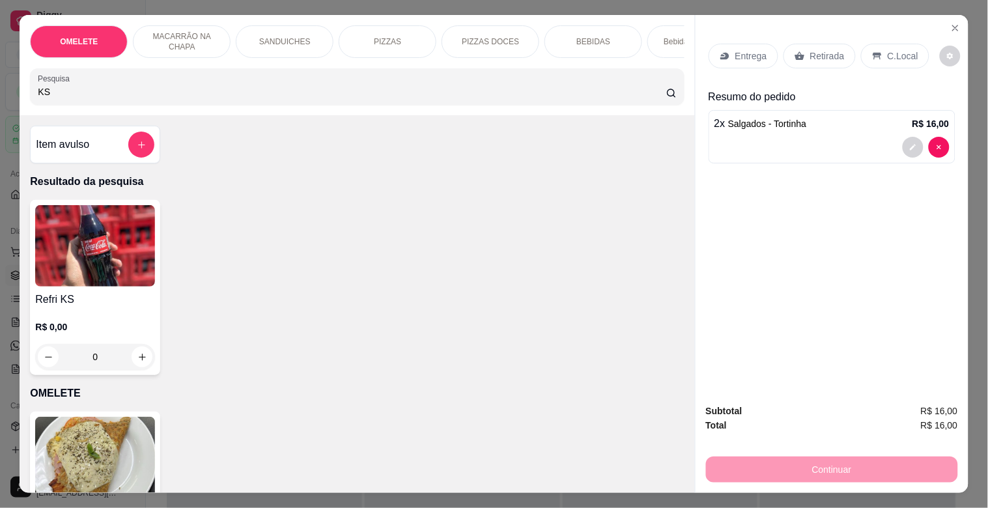
click at [55, 300] on h4 "Refri KS" at bounding box center [95, 300] width 120 height 16
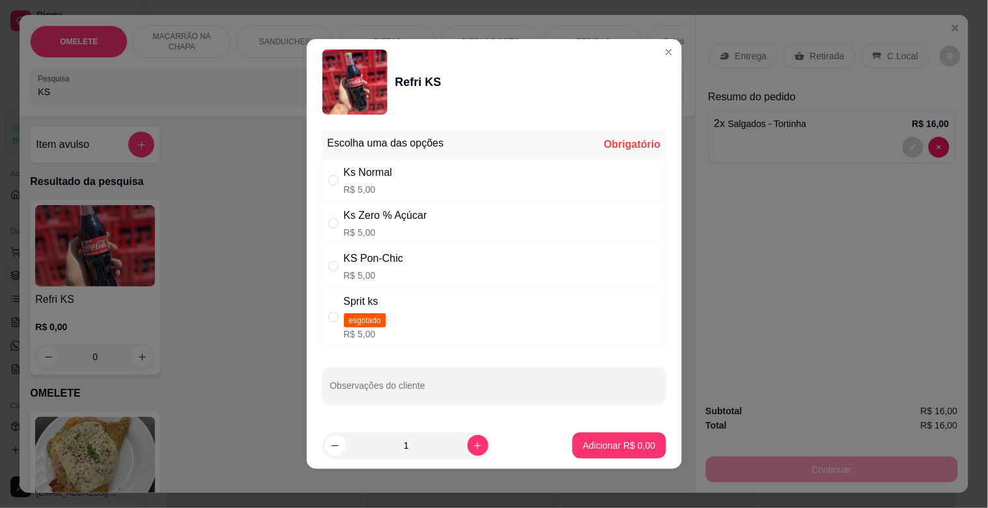
click at [411, 264] on div "KS Pon-Chic R$ 5,00" at bounding box center [494, 266] width 344 height 43
click at [604, 450] on p "Adicionar R$ 5,00" at bounding box center [619, 445] width 72 height 13
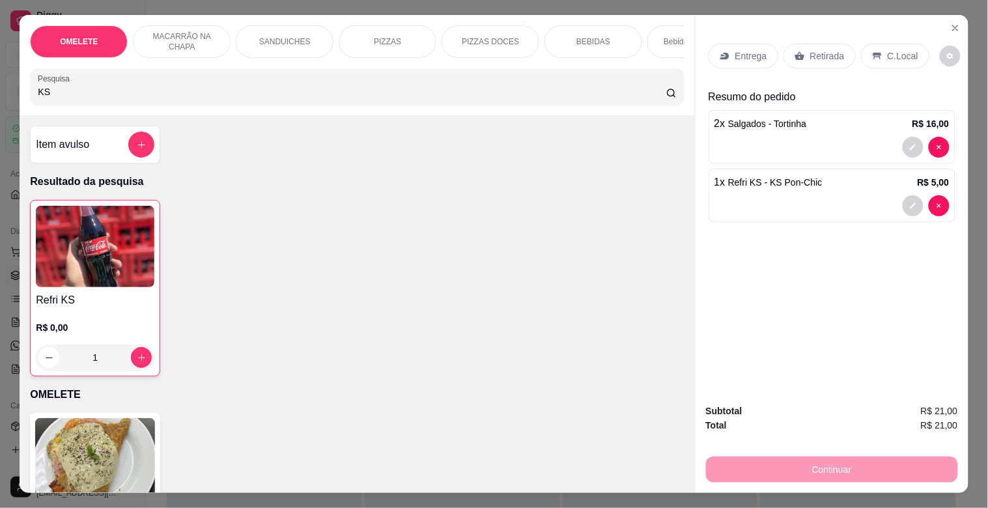
click at [877, 44] on div "C.Local" at bounding box center [895, 56] width 68 height 25
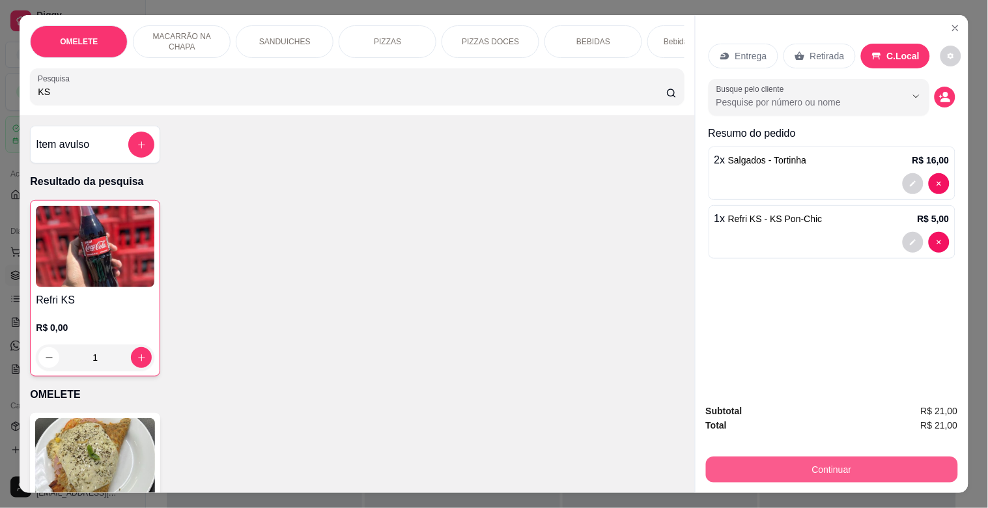
click at [870, 456] on button "Continuar" at bounding box center [832, 469] width 252 height 26
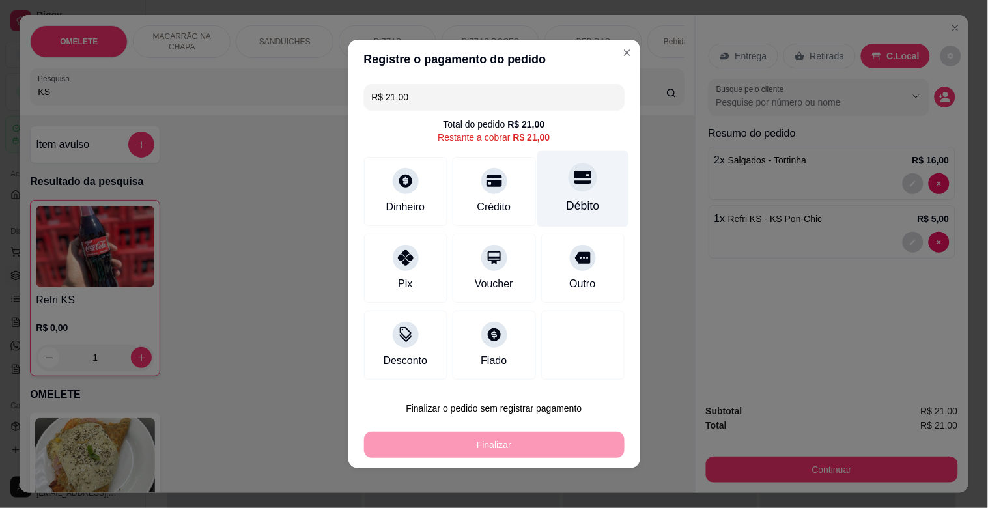
click at [580, 201] on div "Débito" at bounding box center [582, 205] width 33 height 17
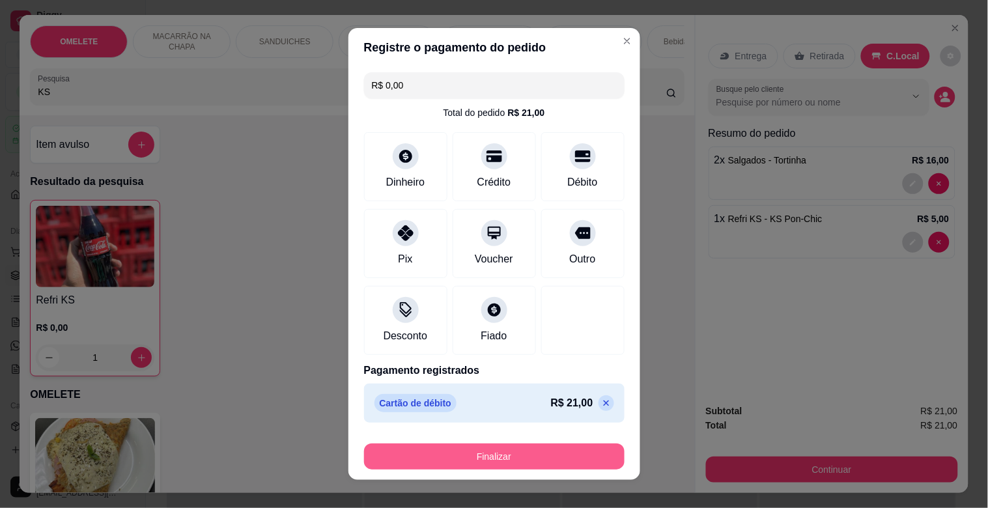
click at [546, 451] on button "Finalizar" at bounding box center [494, 456] width 260 height 26
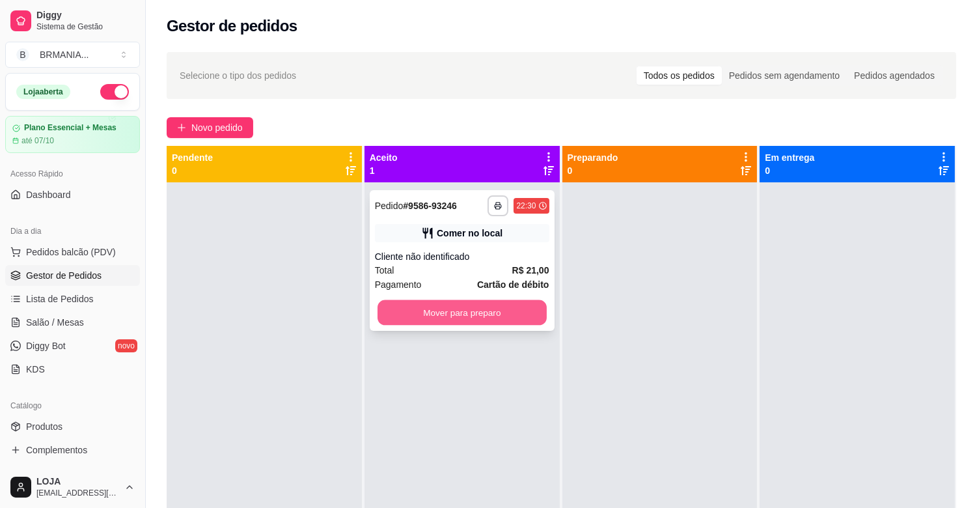
click at [473, 313] on button "Mover para preparo" at bounding box center [462, 312] width 169 height 25
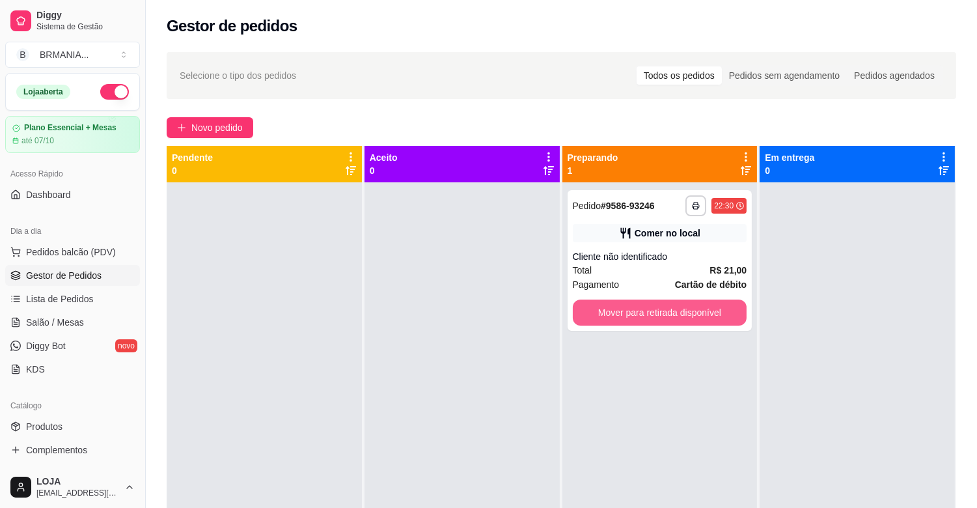
click at [656, 309] on button "Mover para retirada disponível" at bounding box center [660, 312] width 174 height 26
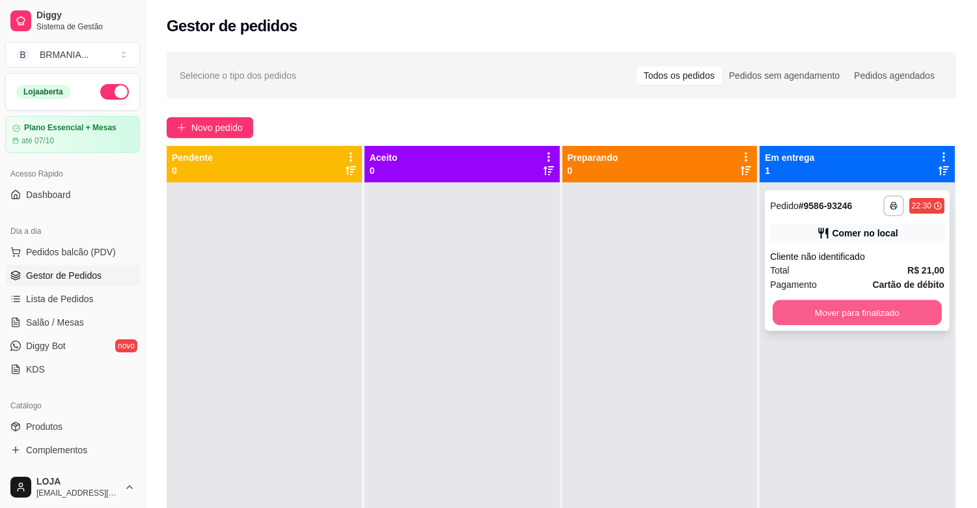
click at [816, 305] on button "Mover para finalizado" at bounding box center [857, 312] width 169 height 25
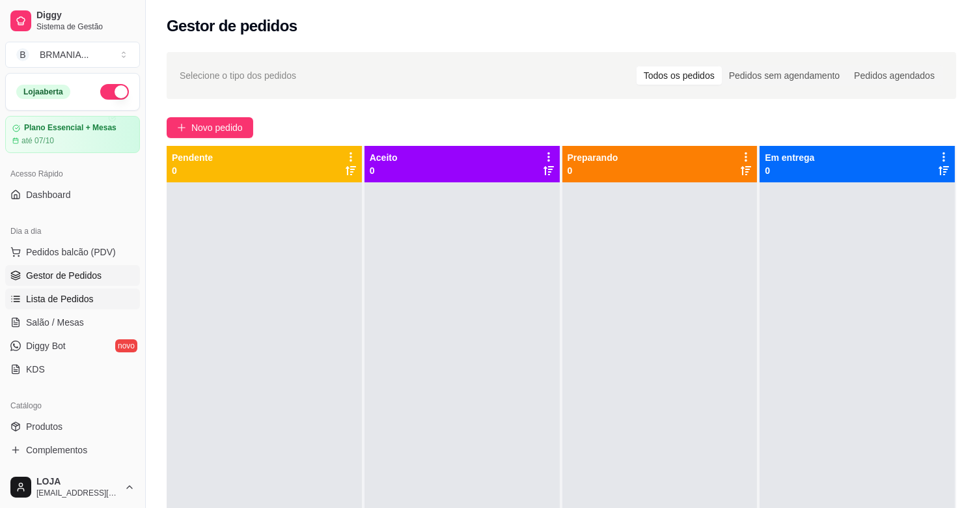
click at [57, 309] on link "Lista de Pedidos" at bounding box center [72, 298] width 135 height 21
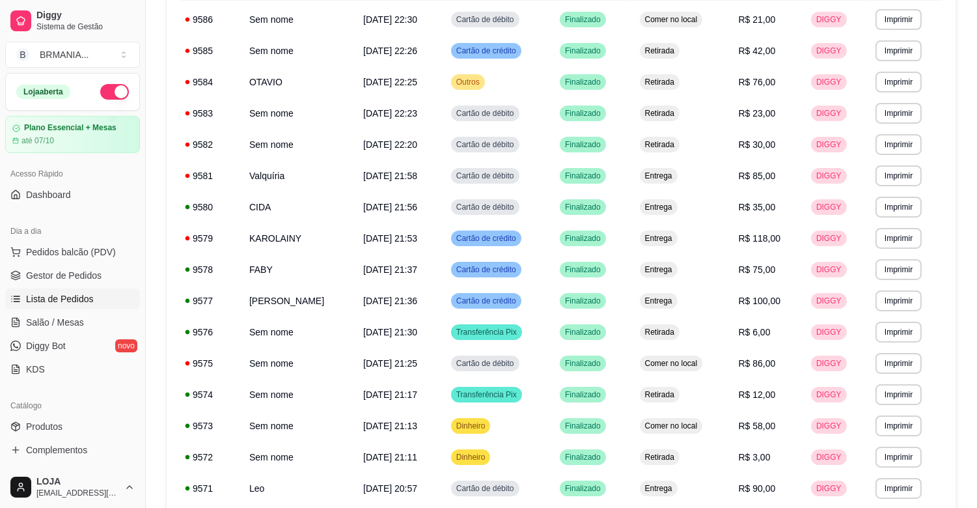
scroll to position [628, 0]
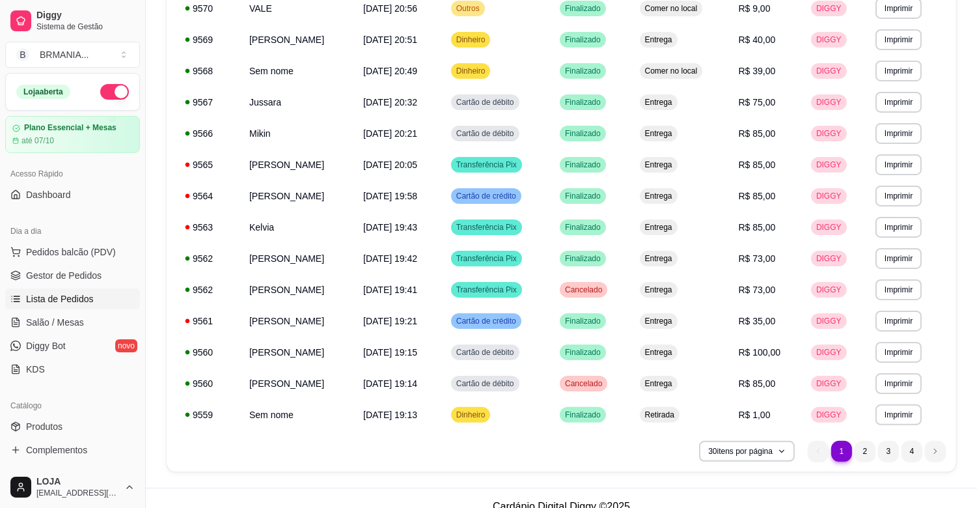
scroll to position [701, 0]
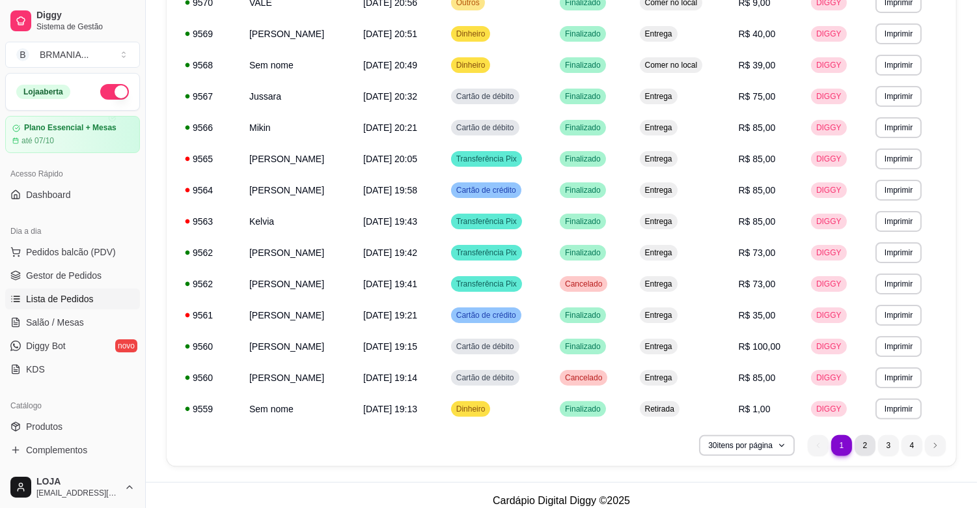
click at [863, 445] on li "2" at bounding box center [865, 445] width 21 height 21
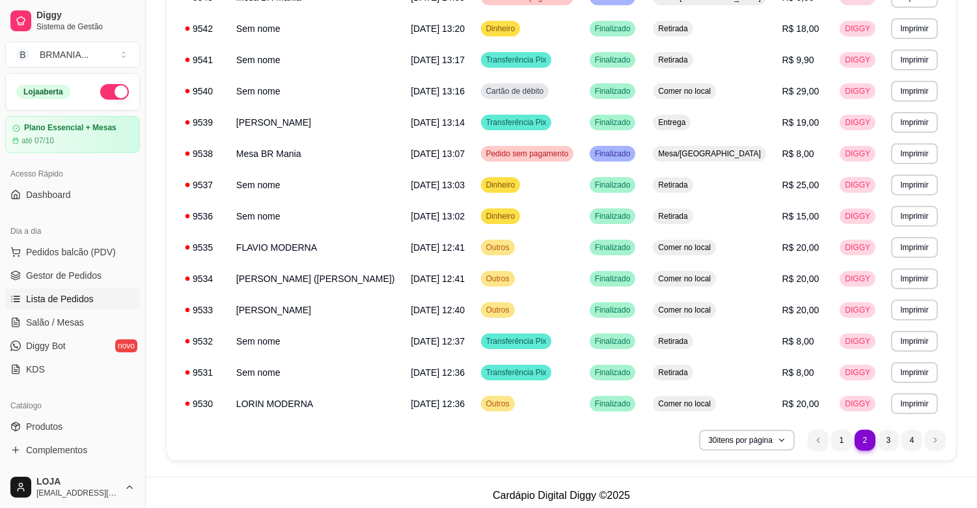
scroll to position [712, 0]
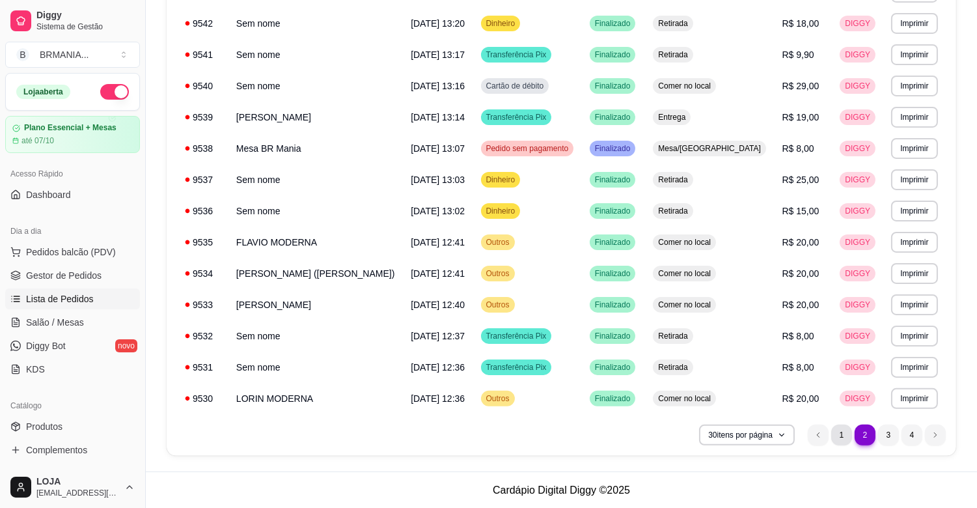
click at [844, 430] on li "1" at bounding box center [841, 434] width 21 height 21
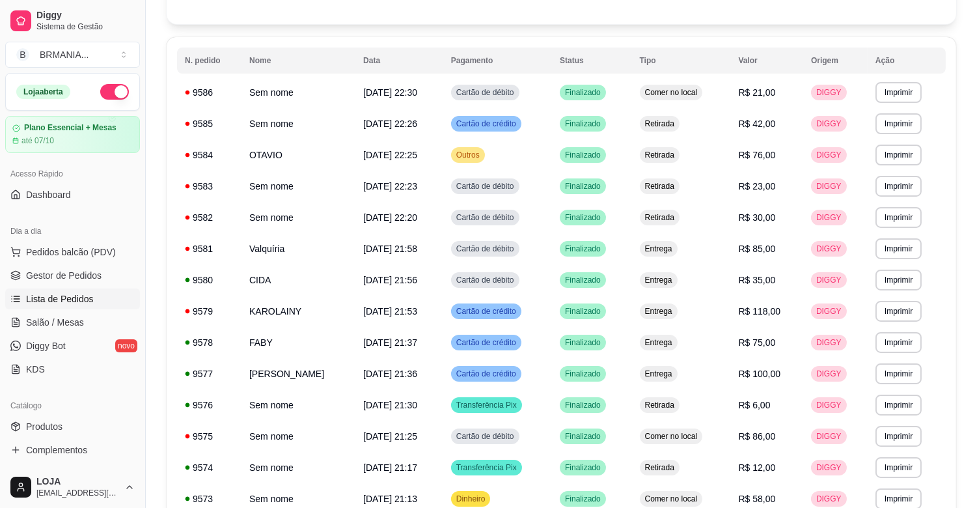
scroll to position [0, 0]
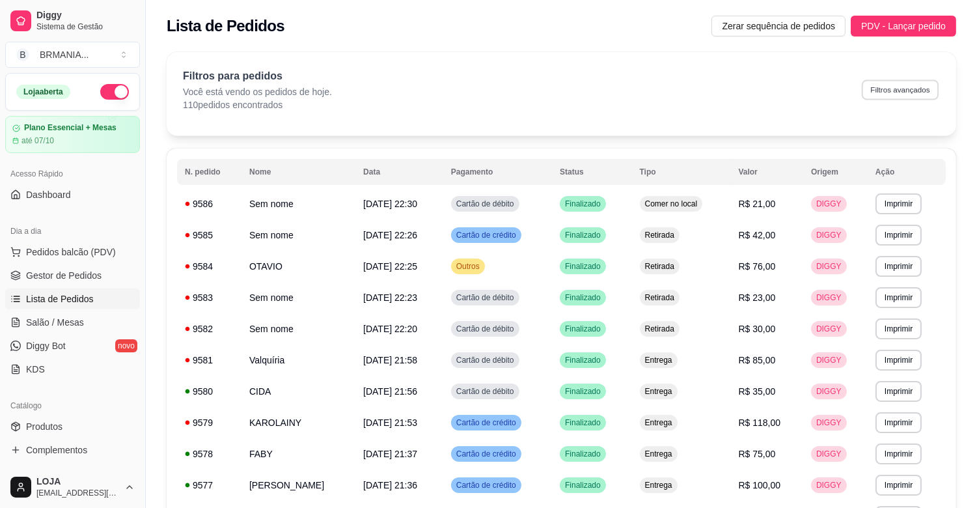
click at [897, 91] on button "Filtros avançados" at bounding box center [900, 89] width 77 height 20
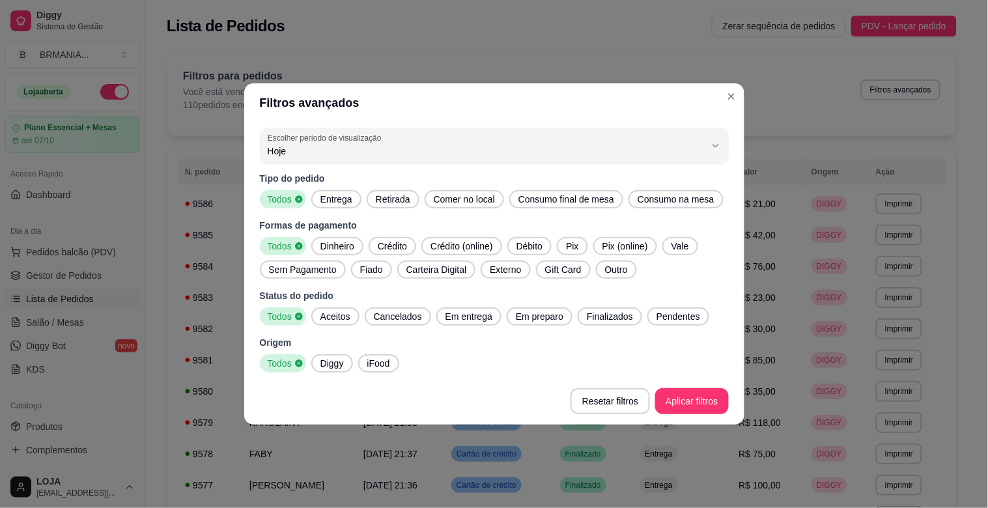
drag, startPoint x: 342, startPoint y: 194, endPoint x: 365, endPoint y: 203, distance: 24.5
click at [346, 193] on span "Entrega" at bounding box center [336, 199] width 42 height 13
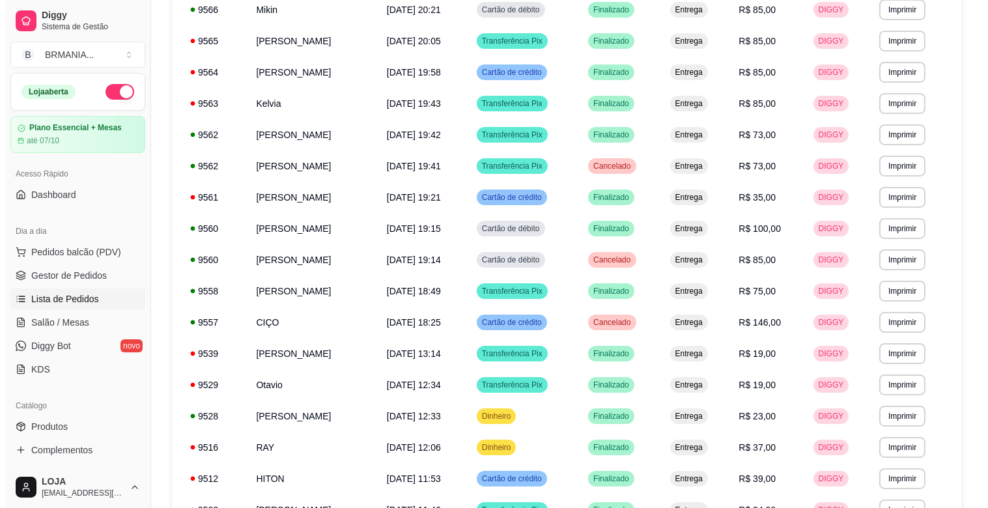
scroll to position [415, 0]
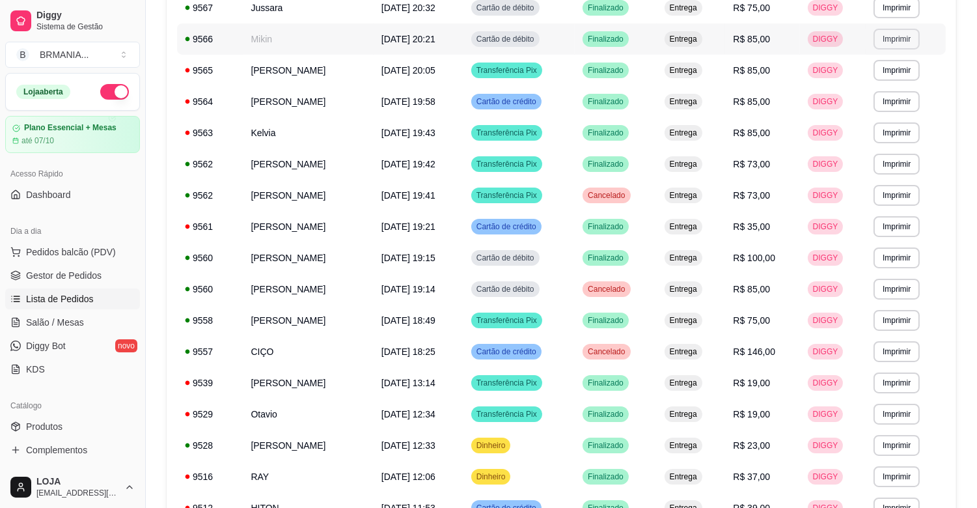
click at [899, 36] on button "Imprimir" at bounding box center [897, 39] width 46 height 21
click at [887, 87] on button "IMPRESSORA" at bounding box center [875, 84] width 94 height 21
click at [92, 256] on span "Pedidos balcão (PDV)" at bounding box center [71, 251] width 90 height 13
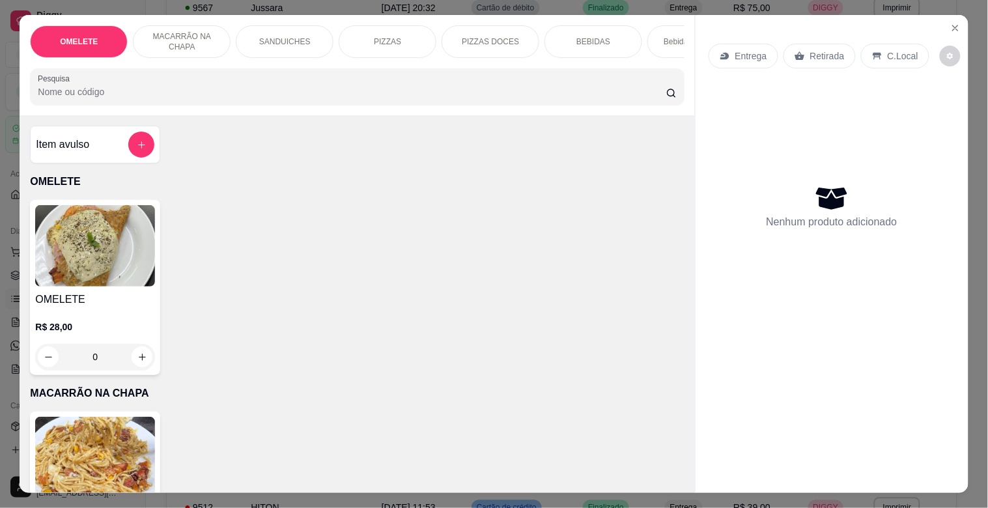
click at [74, 252] on img at bounding box center [95, 245] width 120 height 81
click at [307, 38] on div "SANDUICHES" at bounding box center [285, 41] width 98 height 33
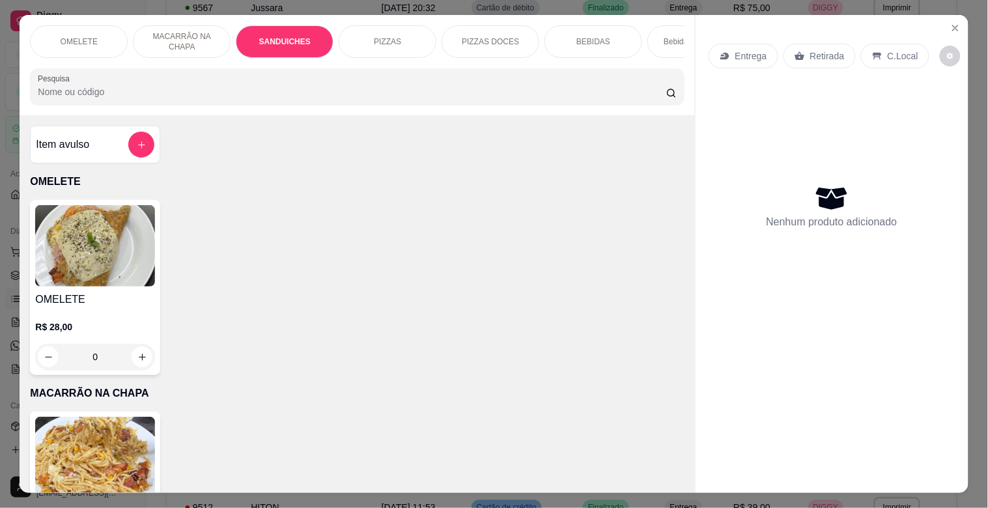
scroll to position [31, 0]
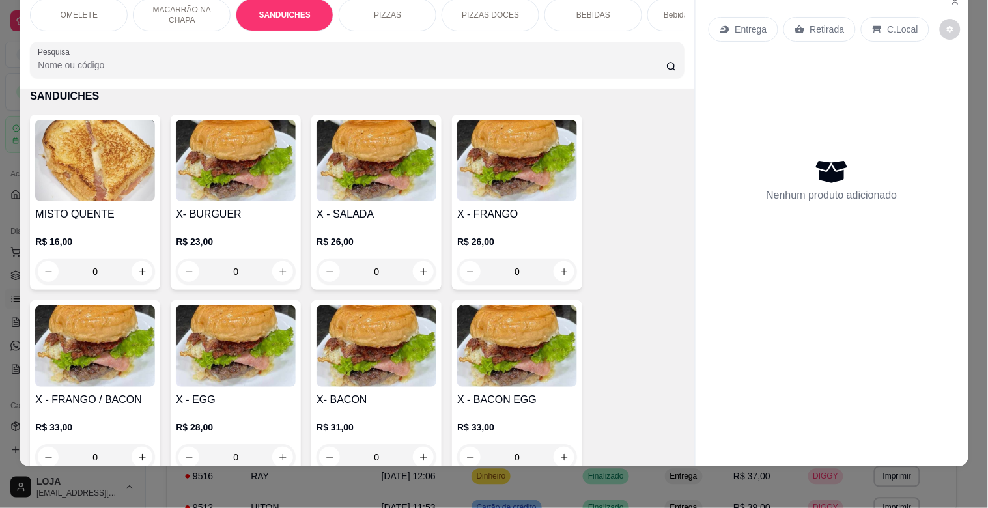
click at [523, 365] on img at bounding box center [517, 345] width 120 height 81
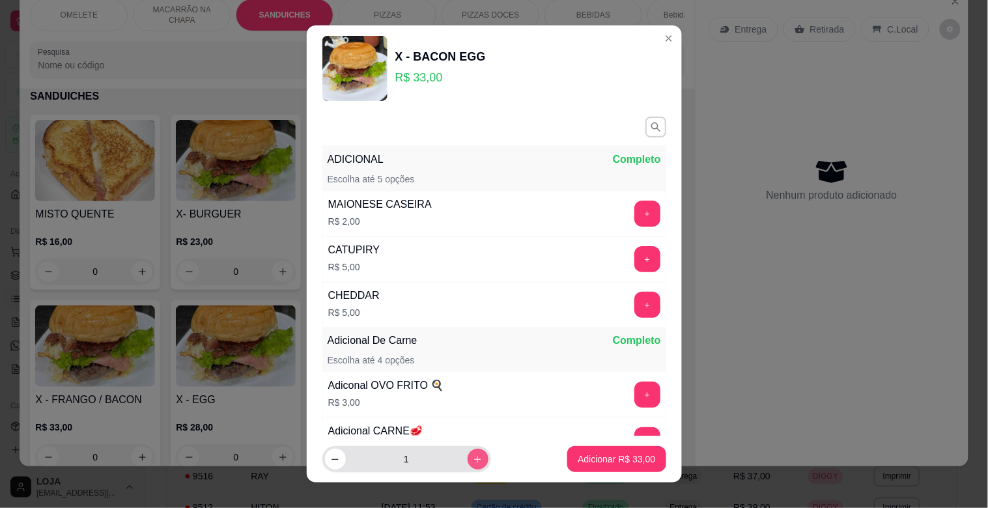
click at [473, 454] on icon "increase-product-quantity" at bounding box center [478, 459] width 10 height 10
click at [469, 454] on button "increase-product-quantity" at bounding box center [477, 459] width 21 height 21
click at [583, 469] on button "Adicionar R$ 99,00" at bounding box center [616, 459] width 98 height 26
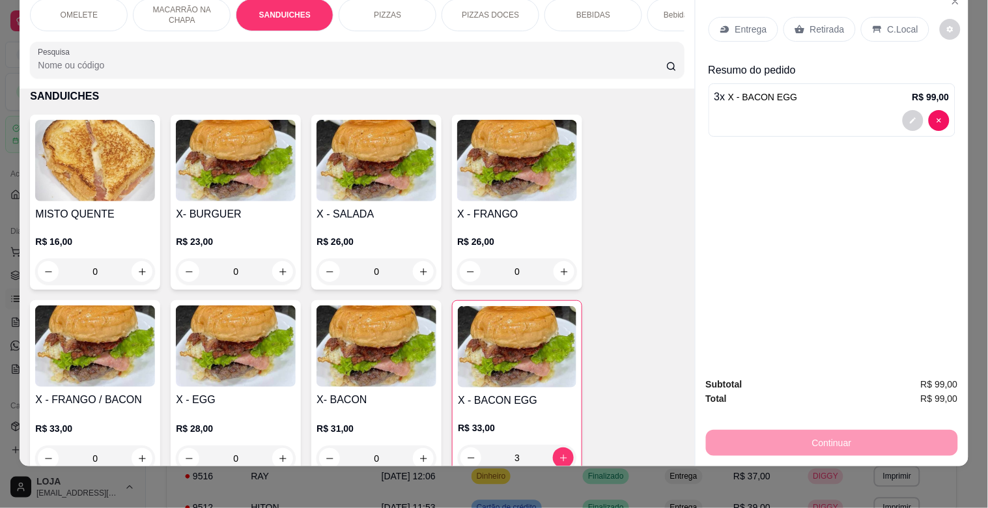
click at [679, 1] on div "OMELETE MACARRÃO NA CHAPA SANDUICHES PIZZAS PIZZAS DOCES BEBIDAS Bebidas Alcoól…" at bounding box center [357, 38] width 674 height 100
click at [669, 10] on p "Bebidas Alcoólicas" at bounding box center [695, 15] width 65 height 10
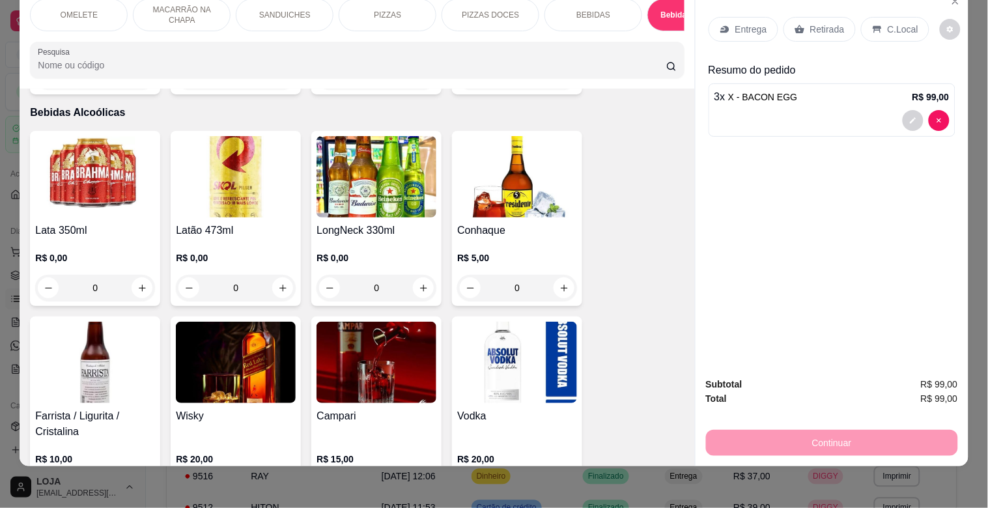
click at [592, 10] on p "BEBIDAS" at bounding box center [593, 15] width 34 height 10
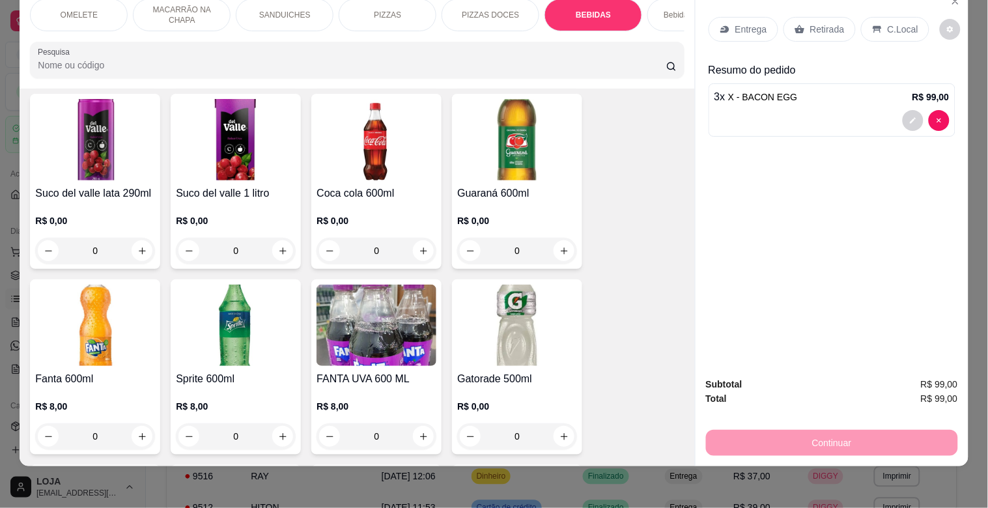
scroll to position [2292, 0]
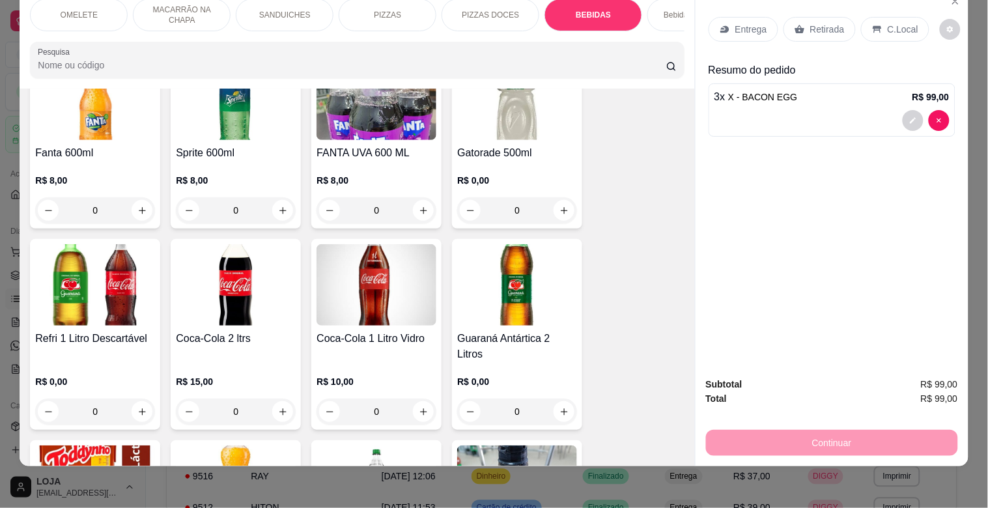
click at [126, 286] on img at bounding box center [95, 284] width 120 height 81
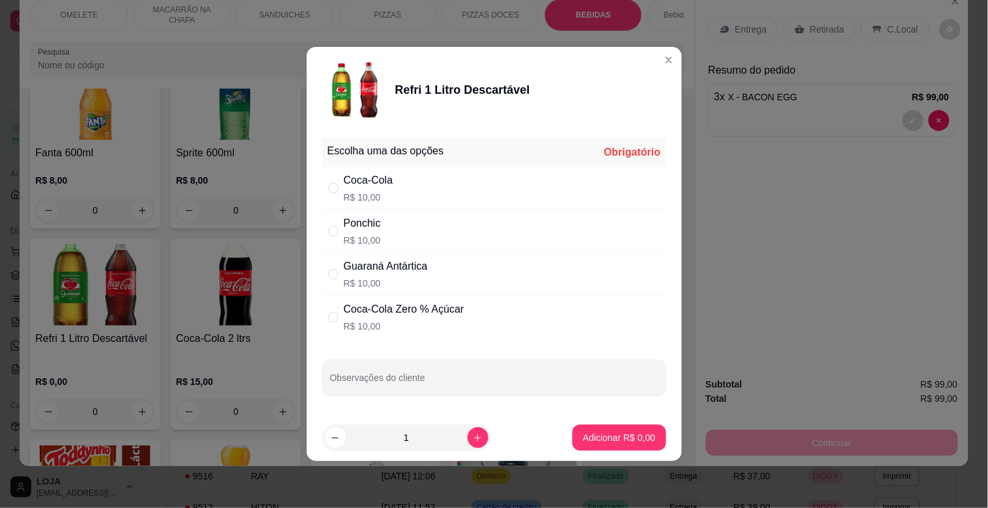
click at [383, 192] on p "R$ 10,00" at bounding box center [368, 197] width 49 height 13
click at [591, 431] on p "Adicionar R$ 10,00" at bounding box center [615, 437] width 77 height 13
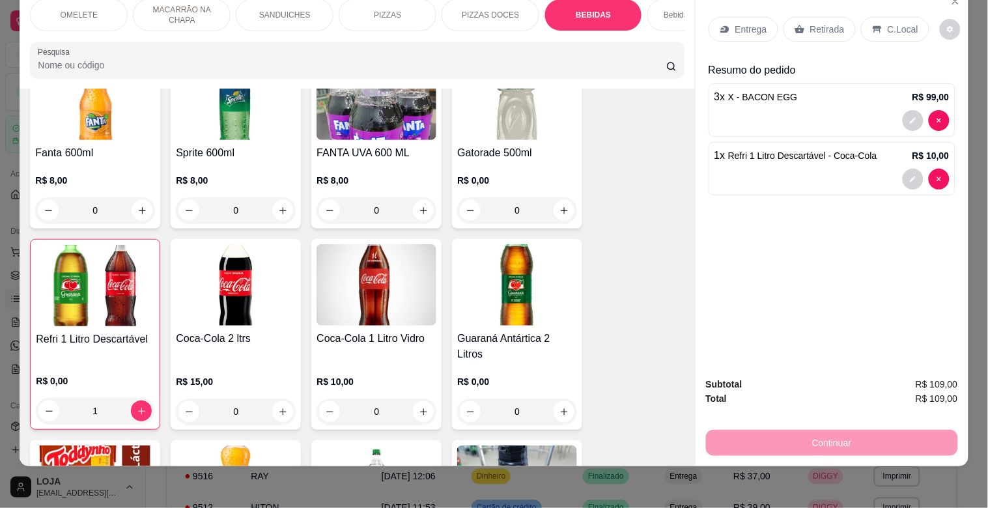
click at [887, 23] on p "C.Local" at bounding box center [902, 29] width 31 height 13
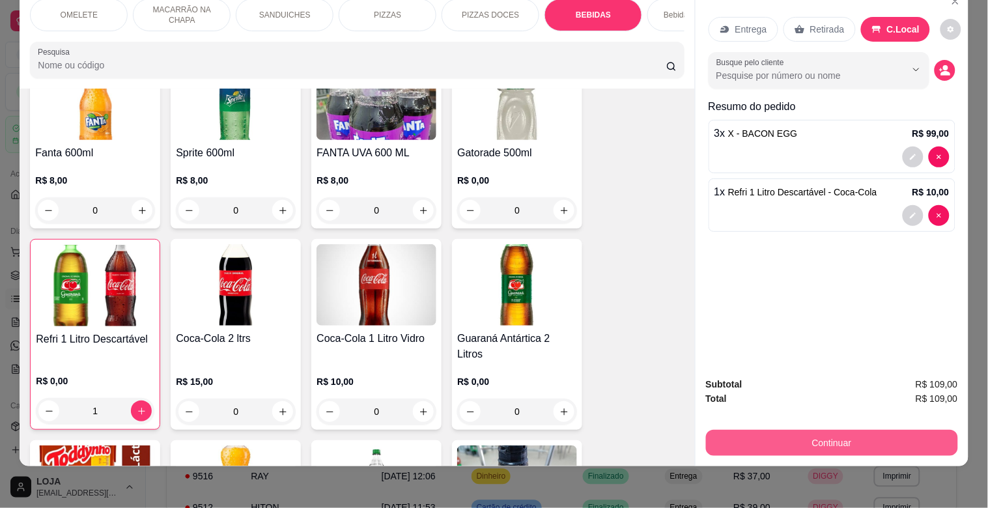
click at [825, 430] on button "Continuar" at bounding box center [832, 443] width 252 height 26
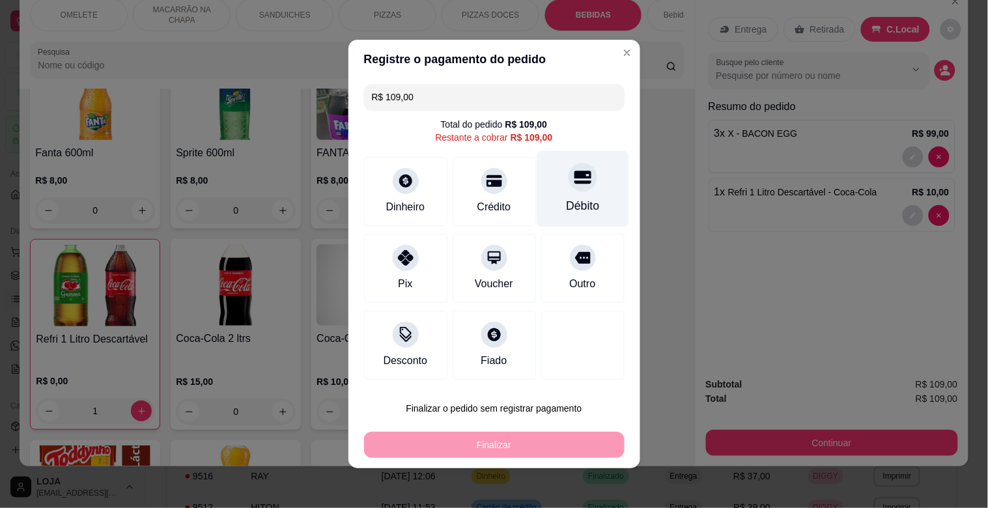
drag, startPoint x: 562, startPoint y: 185, endPoint x: 562, endPoint y: 204, distance: 18.9
click at [574, 186] on icon at bounding box center [582, 177] width 17 height 17
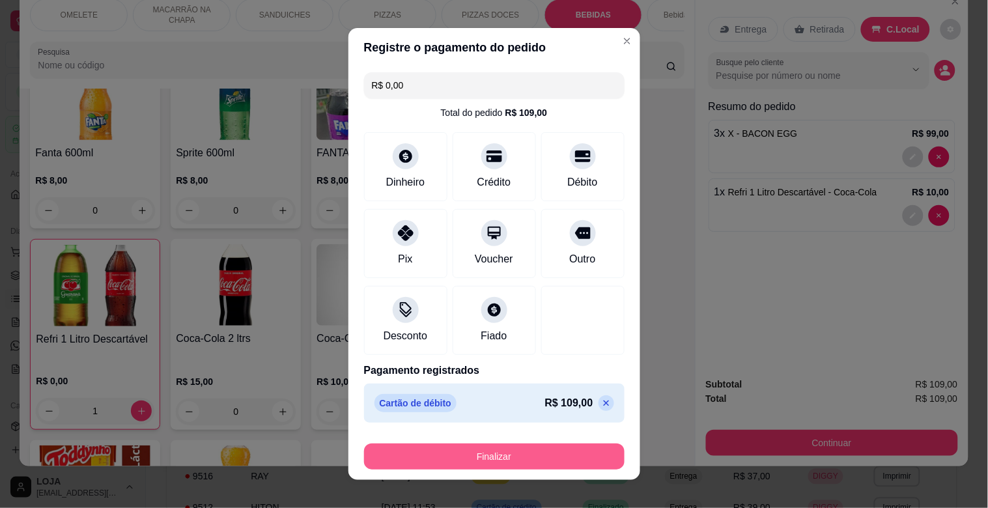
click at [563, 461] on button "Finalizar" at bounding box center [494, 456] width 260 height 26
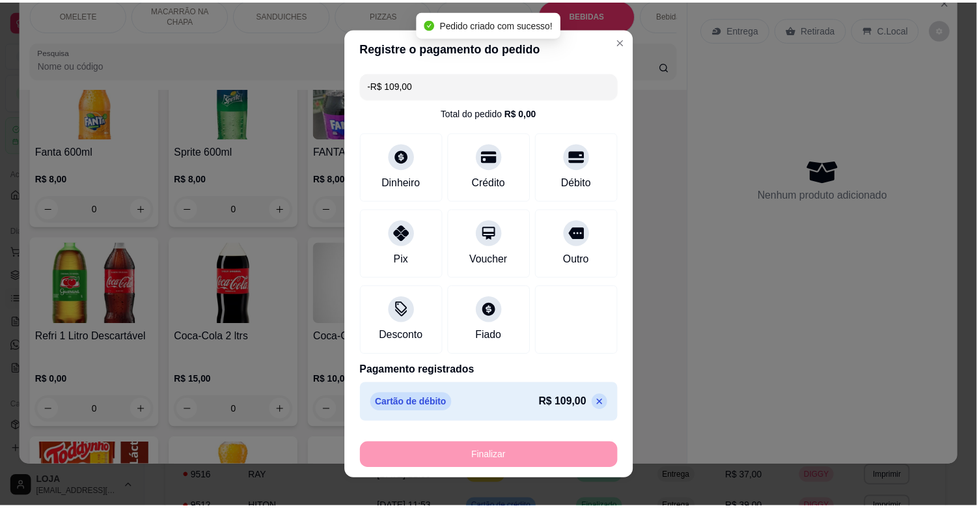
scroll to position [2290, 0]
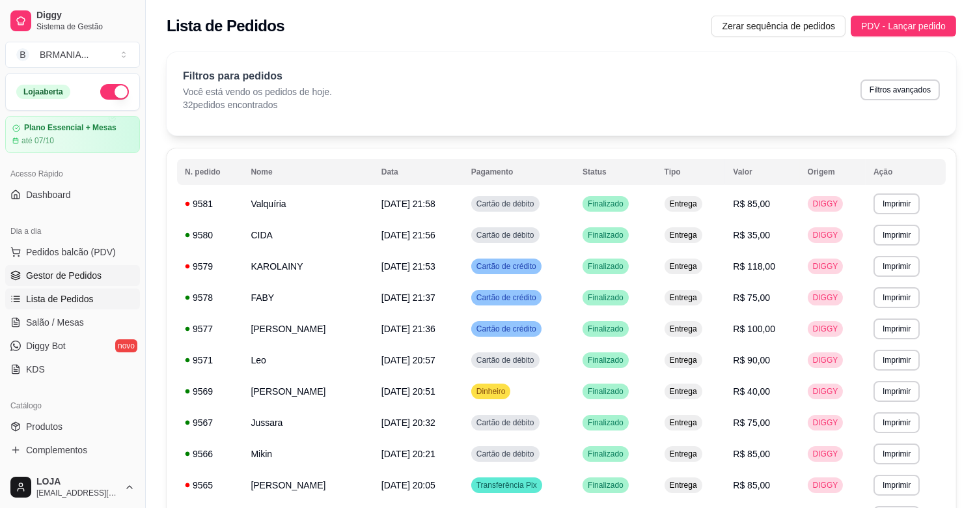
click at [63, 277] on span "Gestor de Pedidos" at bounding box center [64, 275] width 76 height 13
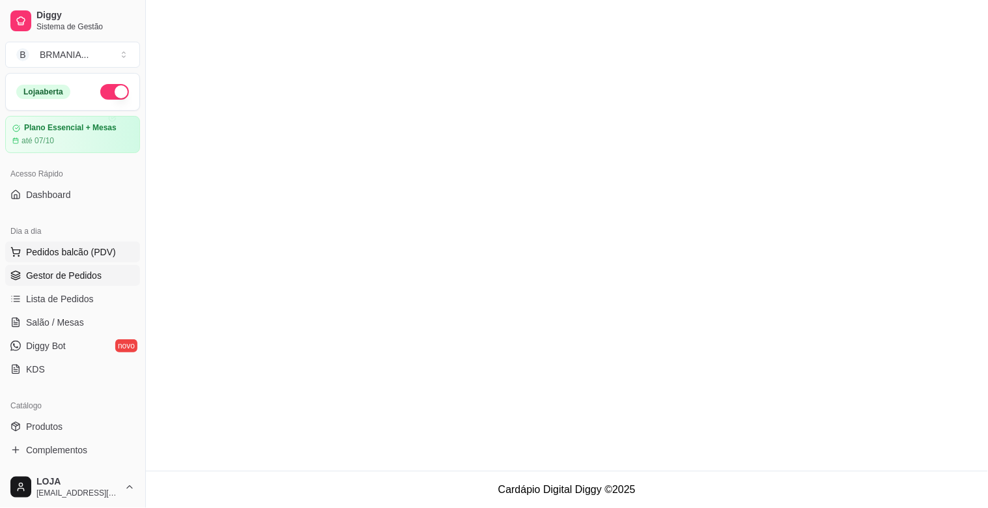
click at [78, 260] on button "Pedidos balcão (PDV)" at bounding box center [72, 252] width 135 height 21
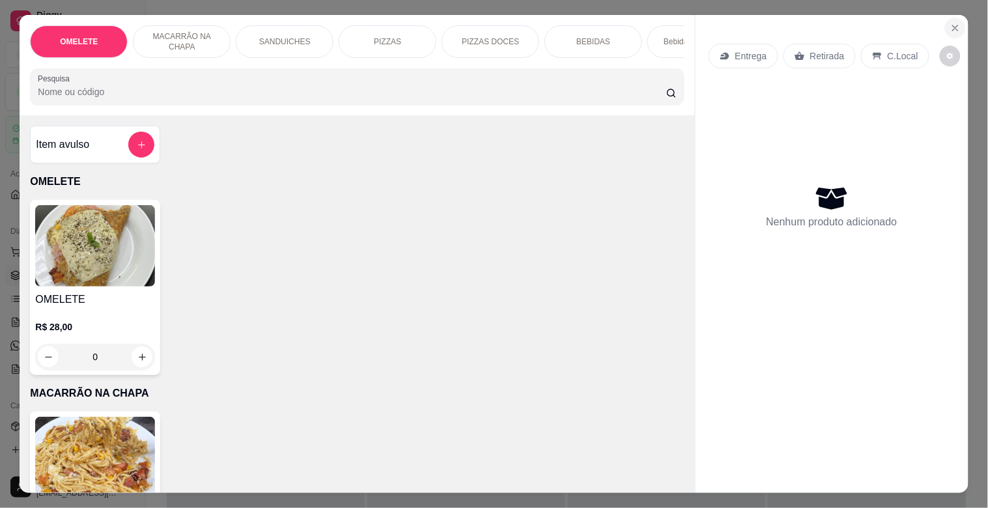
click at [950, 25] on icon "Close" at bounding box center [955, 28] width 10 height 10
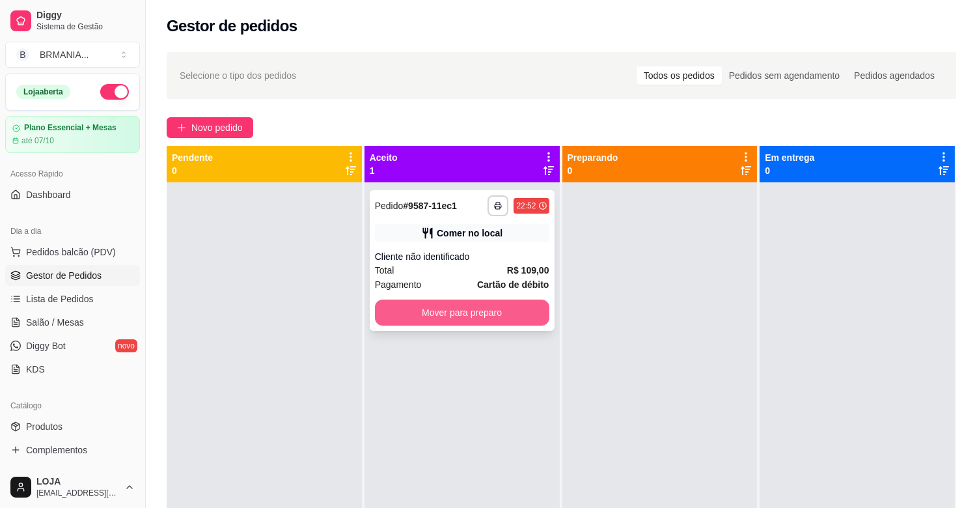
click at [482, 304] on button "Mover para preparo" at bounding box center [462, 312] width 174 height 26
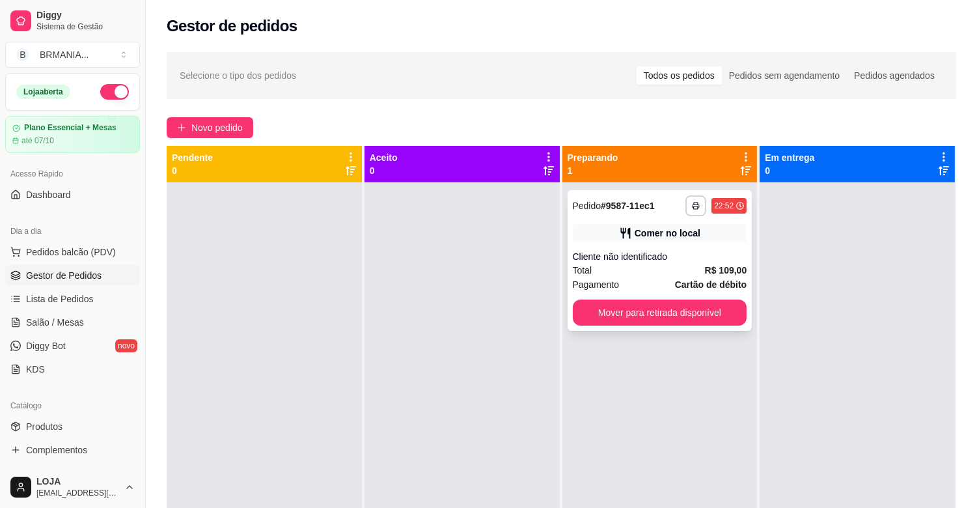
drag, startPoint x: 572, startPoint y: 298, endPoint x: 626, endPoint y: 297, distance: 54.0
click at [626, 297] on div "**********" at bounding box center [660, 260] width 185 height 141
click at [716, 306] on button "Mover para retirada disponível" at bounding box center [660, 312] width 174 height 26
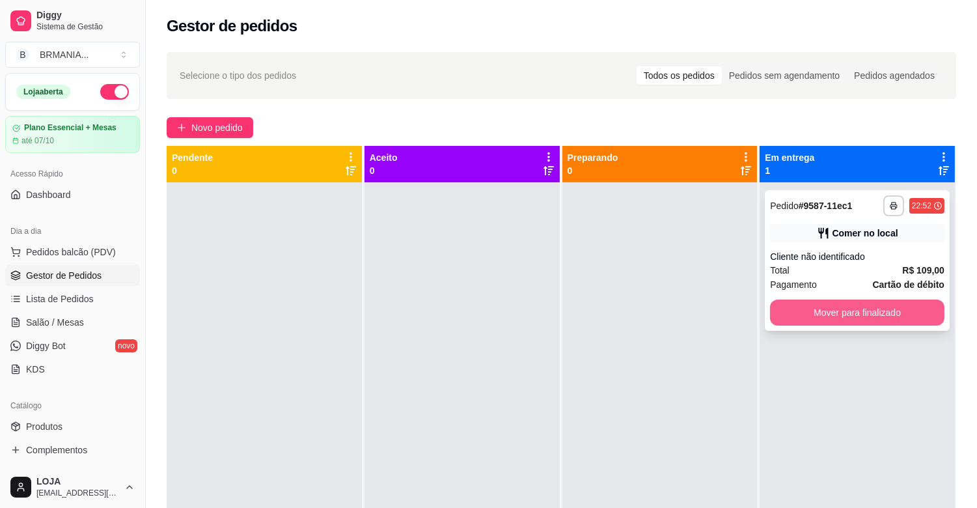
click at [825, 300] on button "Mover para finalizado" at bounding box center [857, 312] width 174 height 26
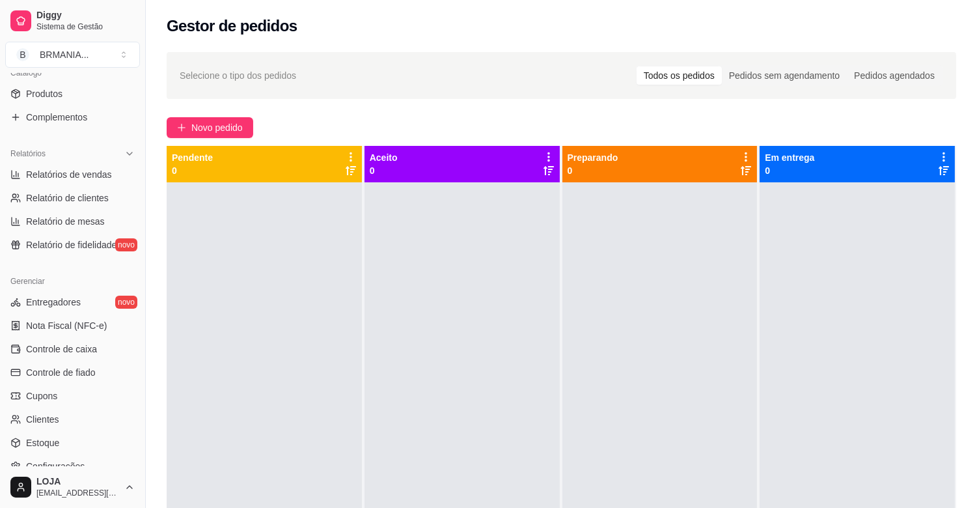
scroll to position [333, 0]
click at [89, 348] on span "Controle de caixa" at bounding box center [61, 348] width 71 height 13
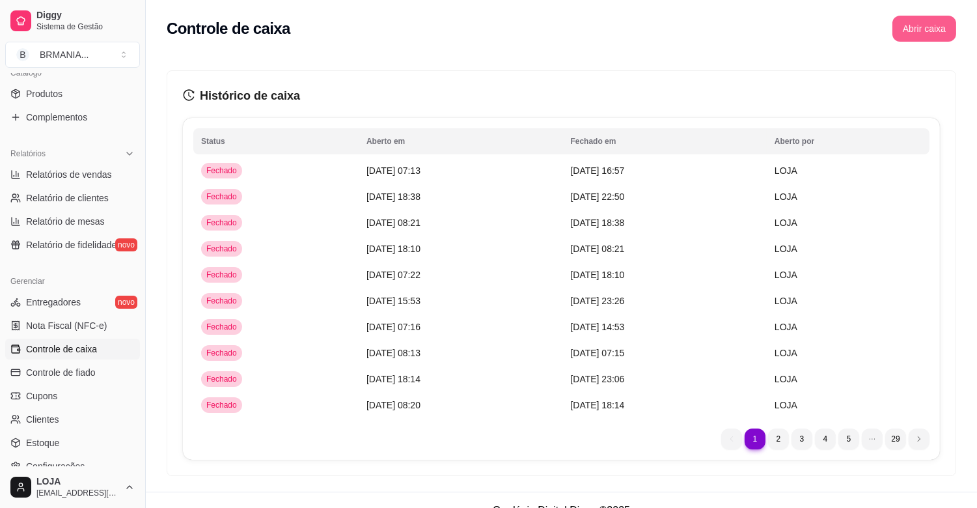
click at [930, 30] on button "Abrir caixa" at bounding box center [925, 29] width 64 height 26
drag, startPoint x: 141, startPoint y: 292, endPoint x: 160, endPoint y: 127, distance: 165.8
click at [160, 127] on div "Diggy Sistema de Gestão B BRMANIA ... Loja aberta Plano Essencial + Mesas até 0…" at bounding box center [488, 264] width 977 height 529
click at [81, 174] on span "Relatórios de vendas" at bounding box center [69, 174] width 86 height 13
